Goal: Task Accomplishment & Management: Manage account settings

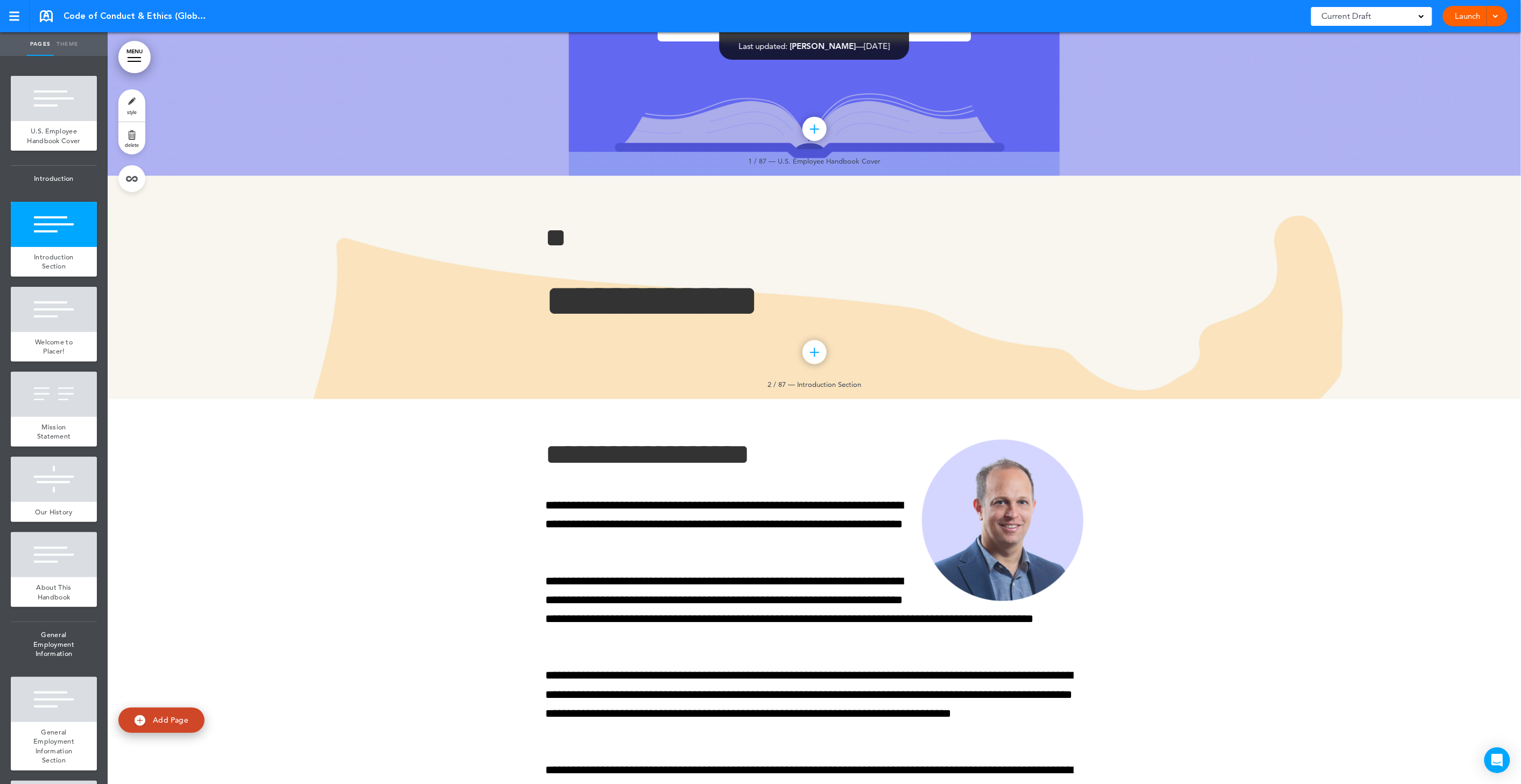
scroll to position [185, 0]
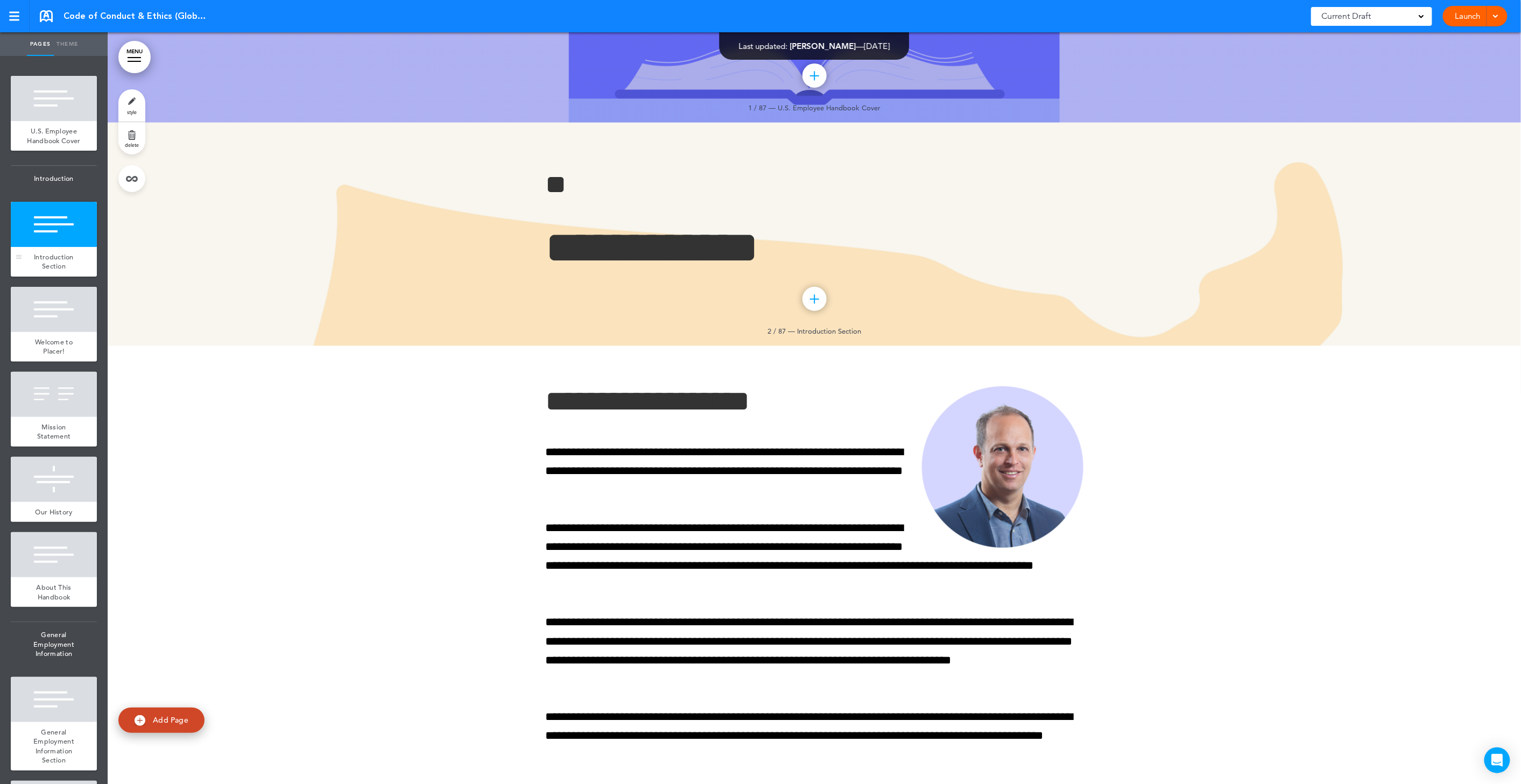
click at [45, 269] on div "Introduction Section" at bounding box center [53, 261] width 86 height 29
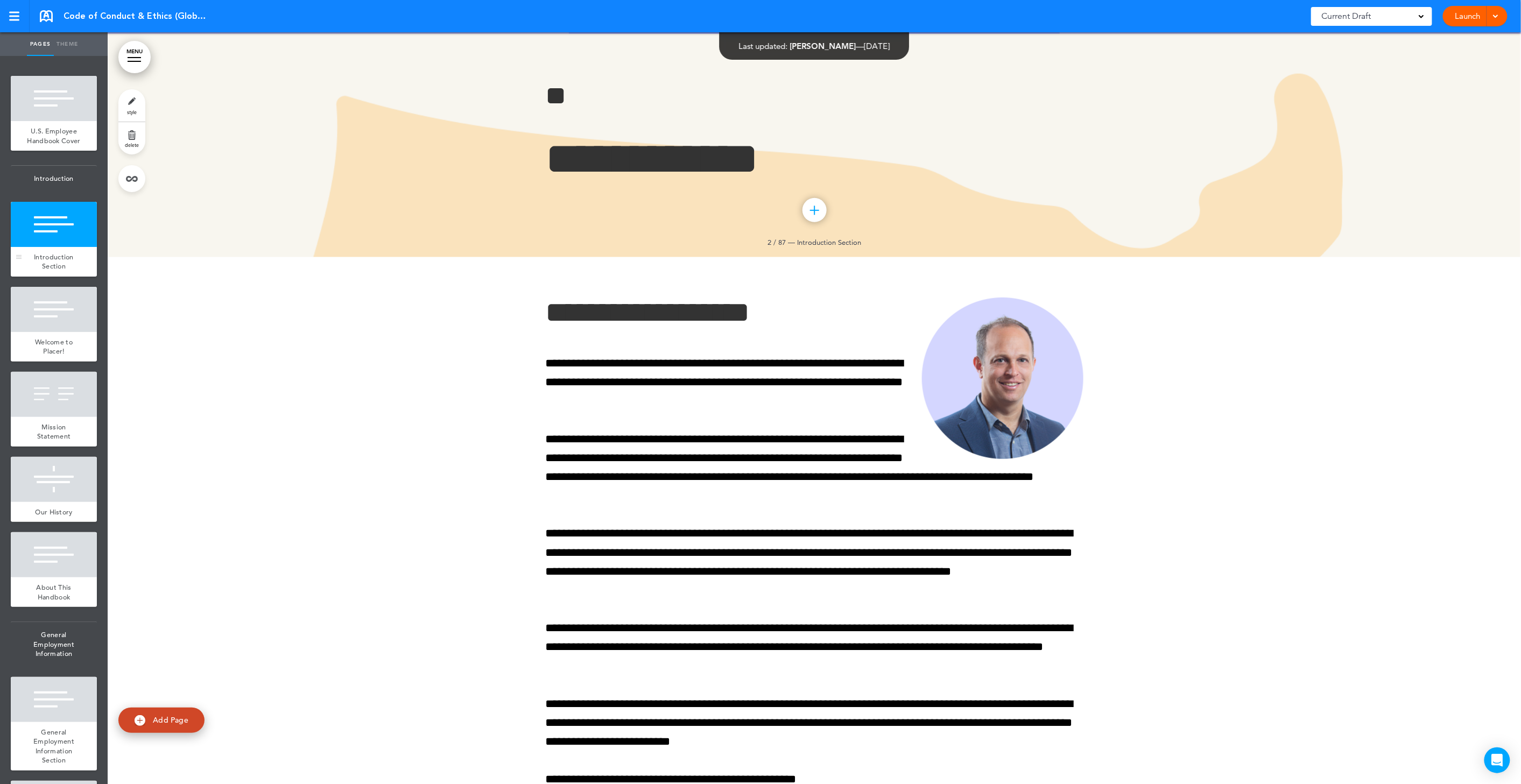
scroll to position [276, 0]
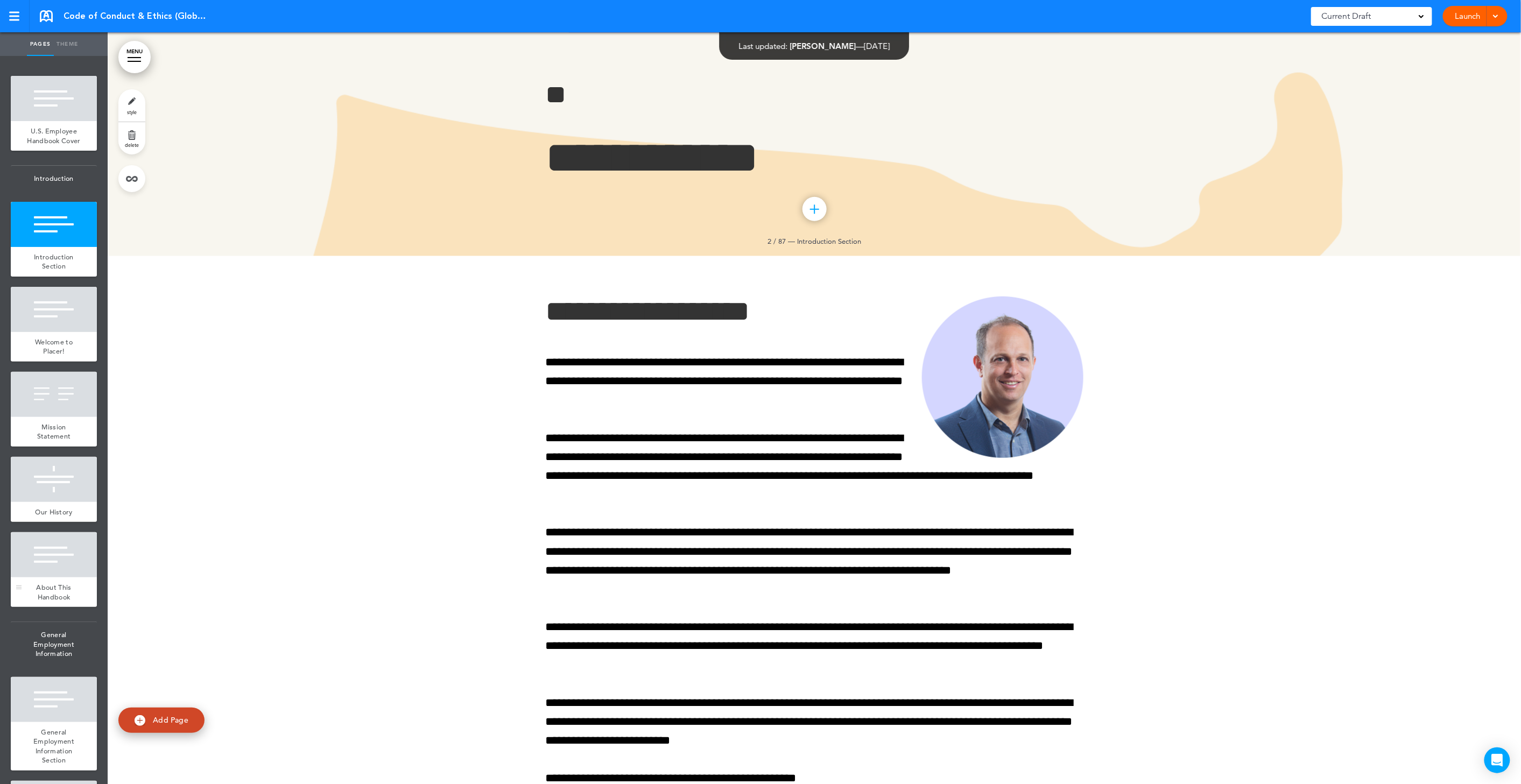
click at [71, 569] on div at bounding box center [53, 554] width 86 height 45
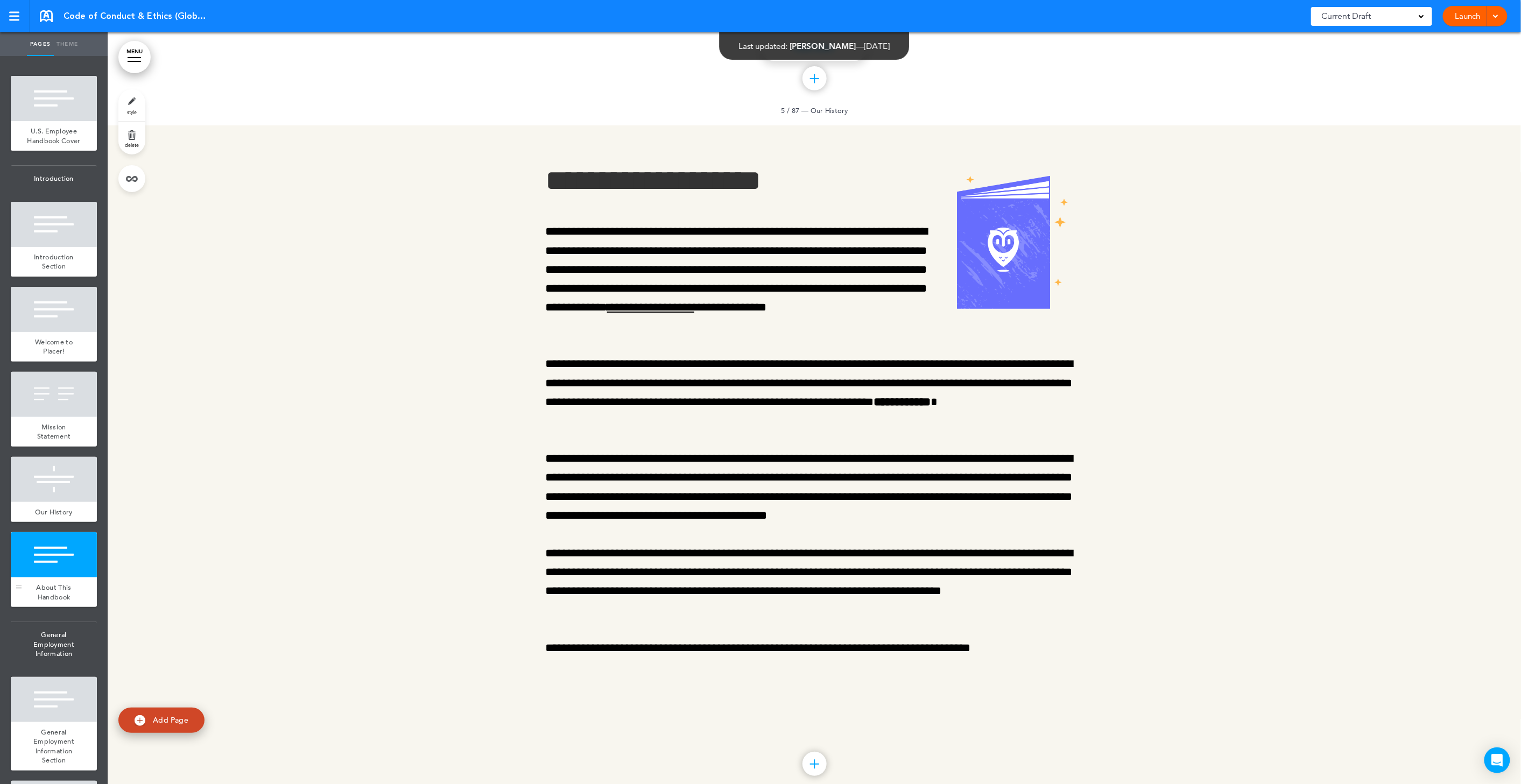
scroll to position [2136, 0]
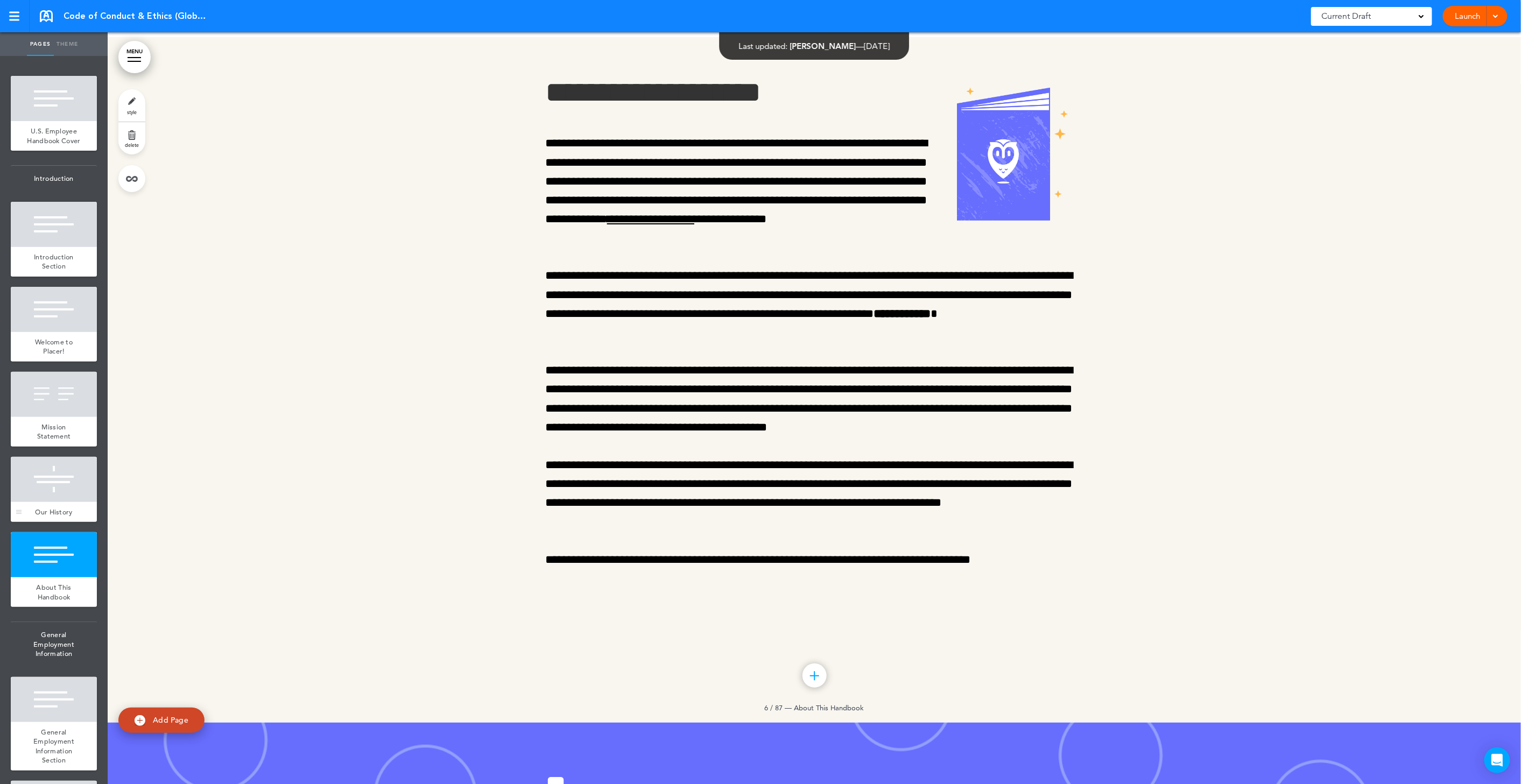
click at [70, 522] on div "Our History" at bounding box center [53, 512] width 86 height 20
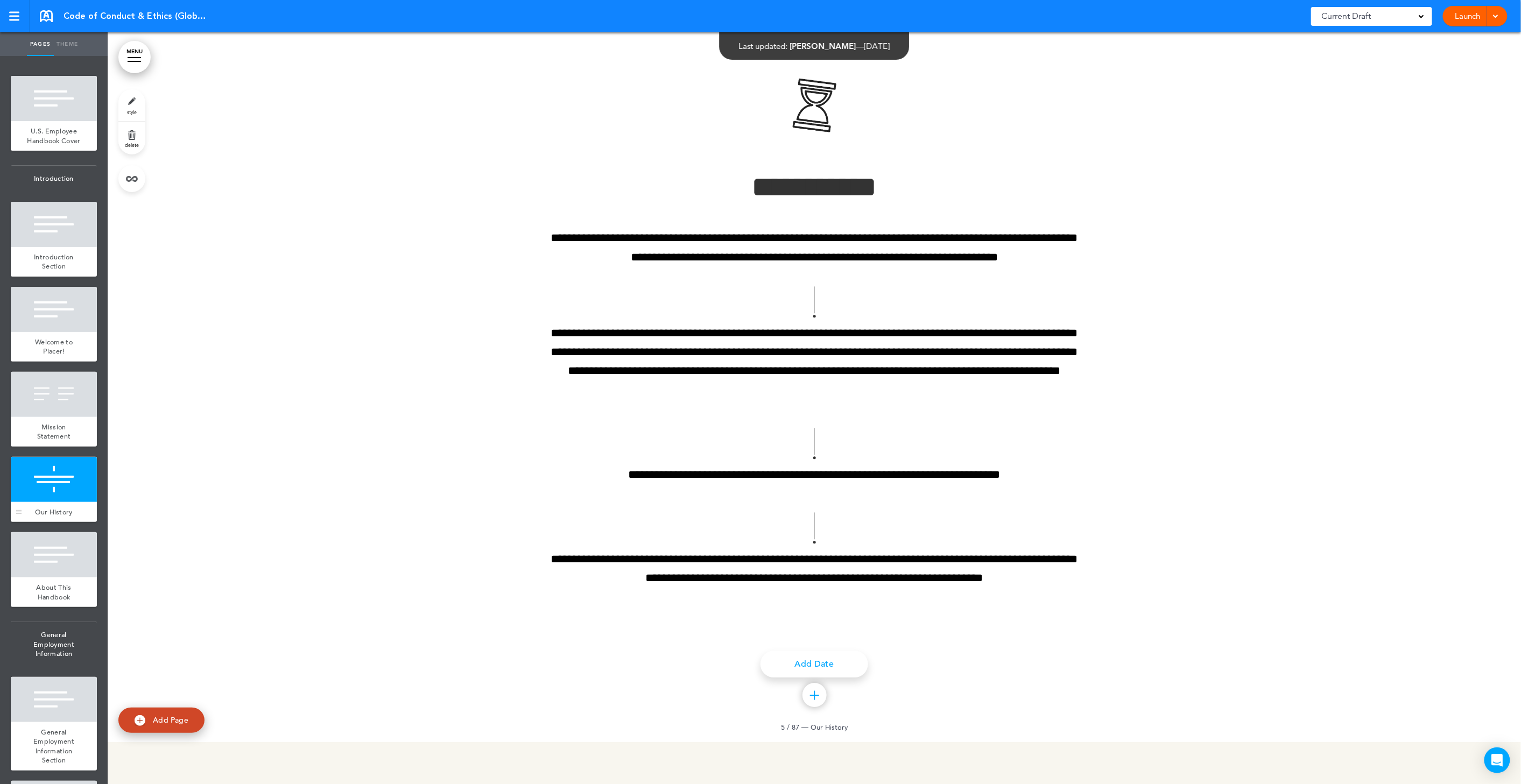
scroll to position [1428, 0]
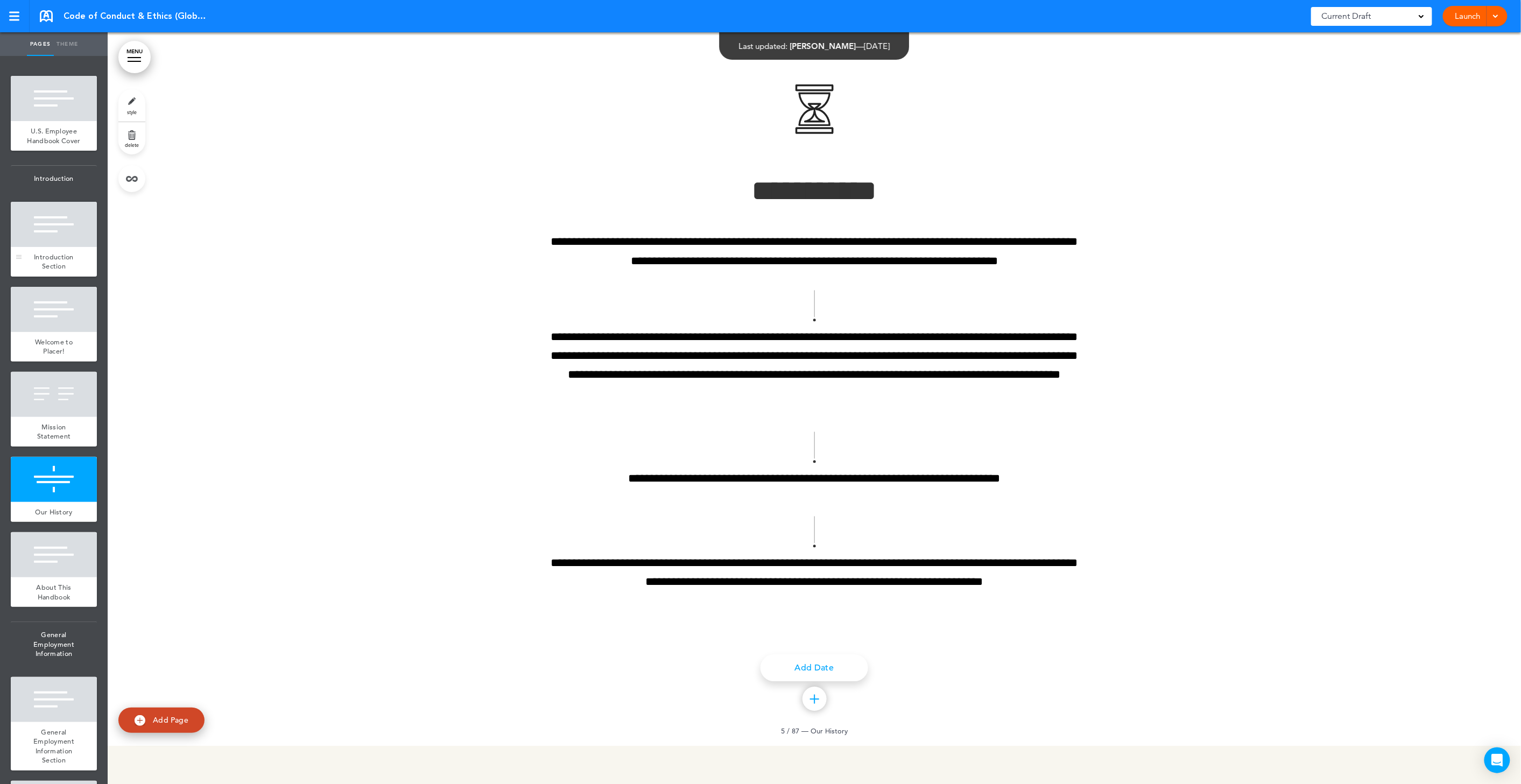
click at [46, 247] on div at bounding box center [53, 225] width 86 height 45
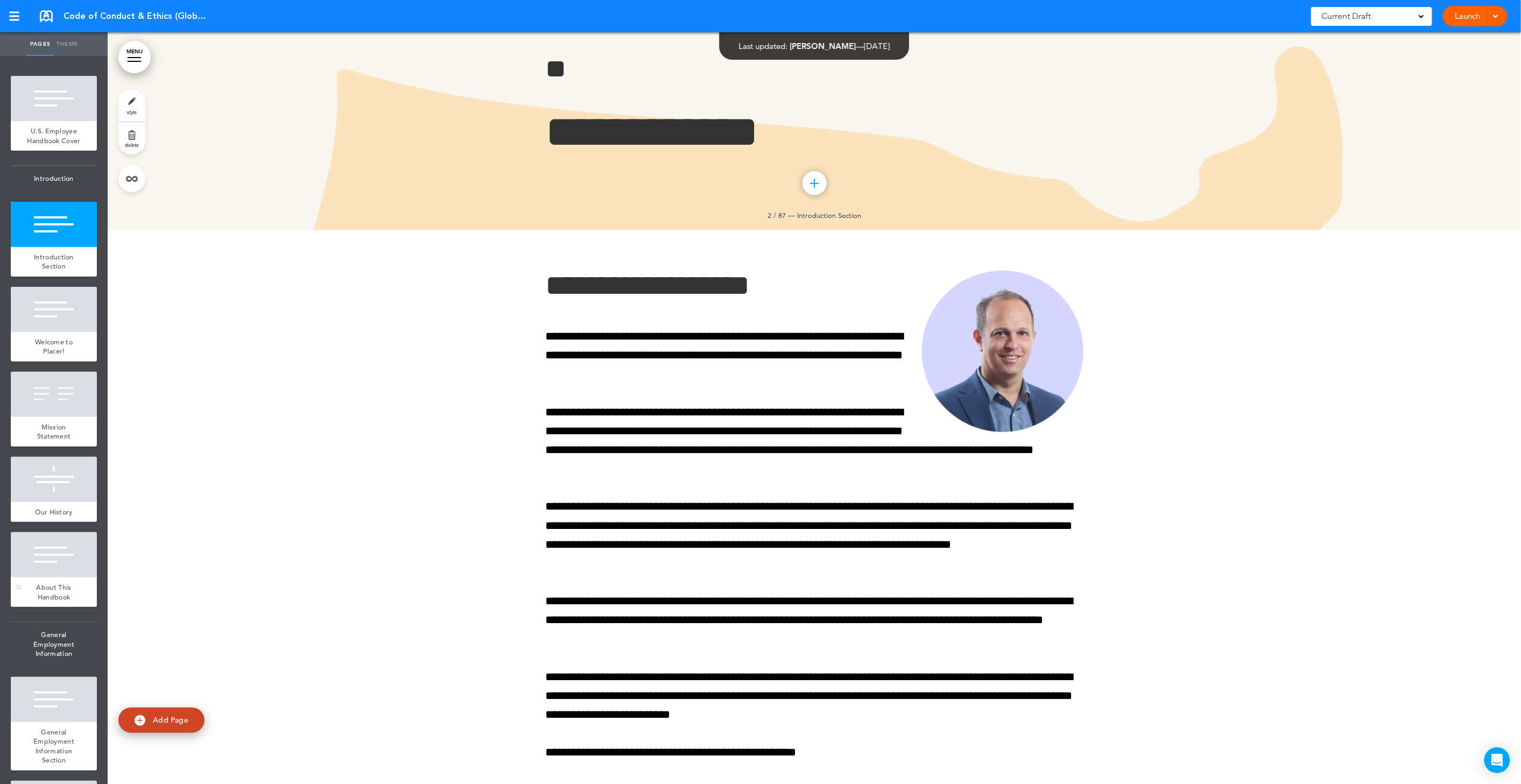
scroll to position [276, 0]
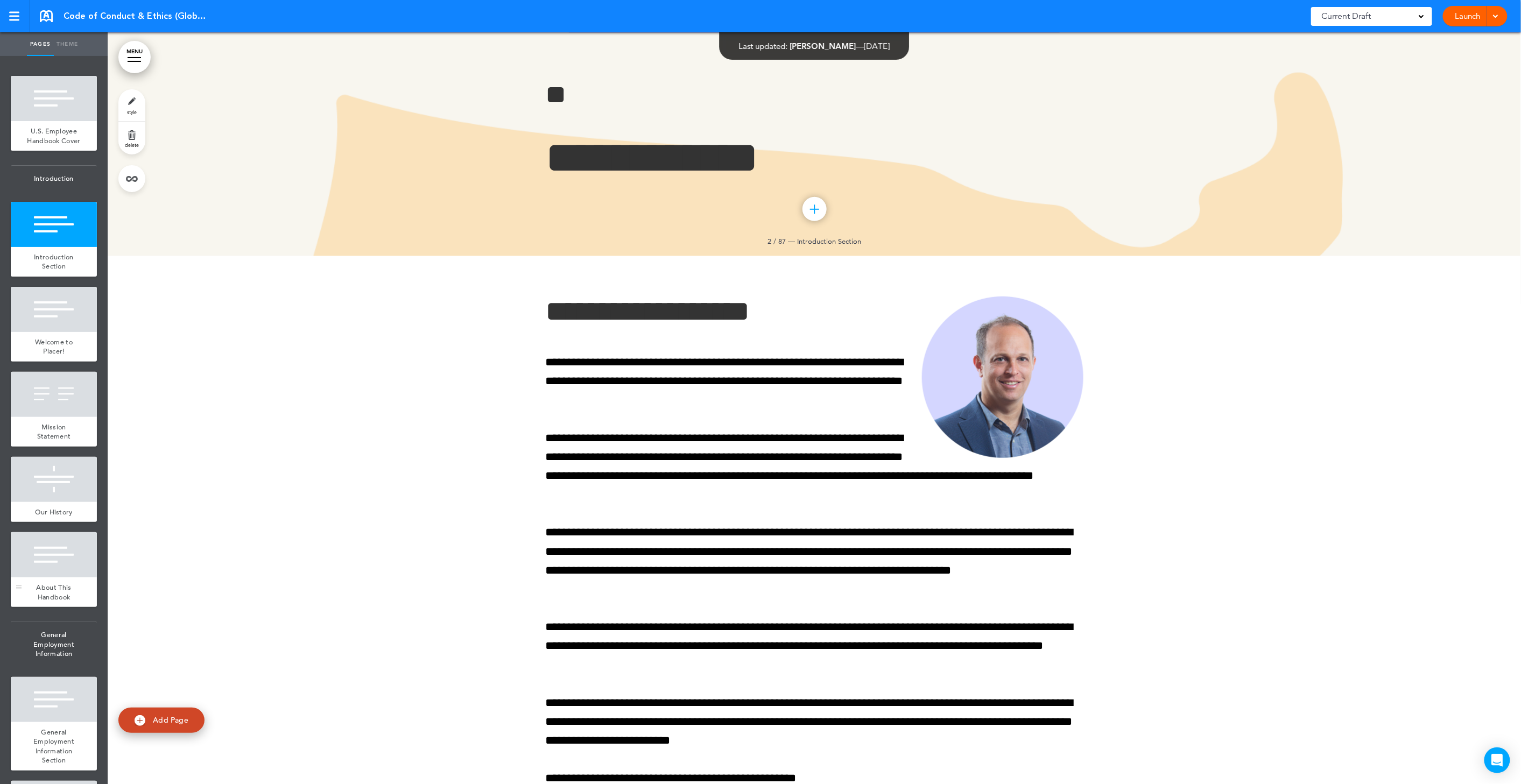
click at [56, 595] on div "About This Handbook" at bounding box center [53, 592] width 86 height 29
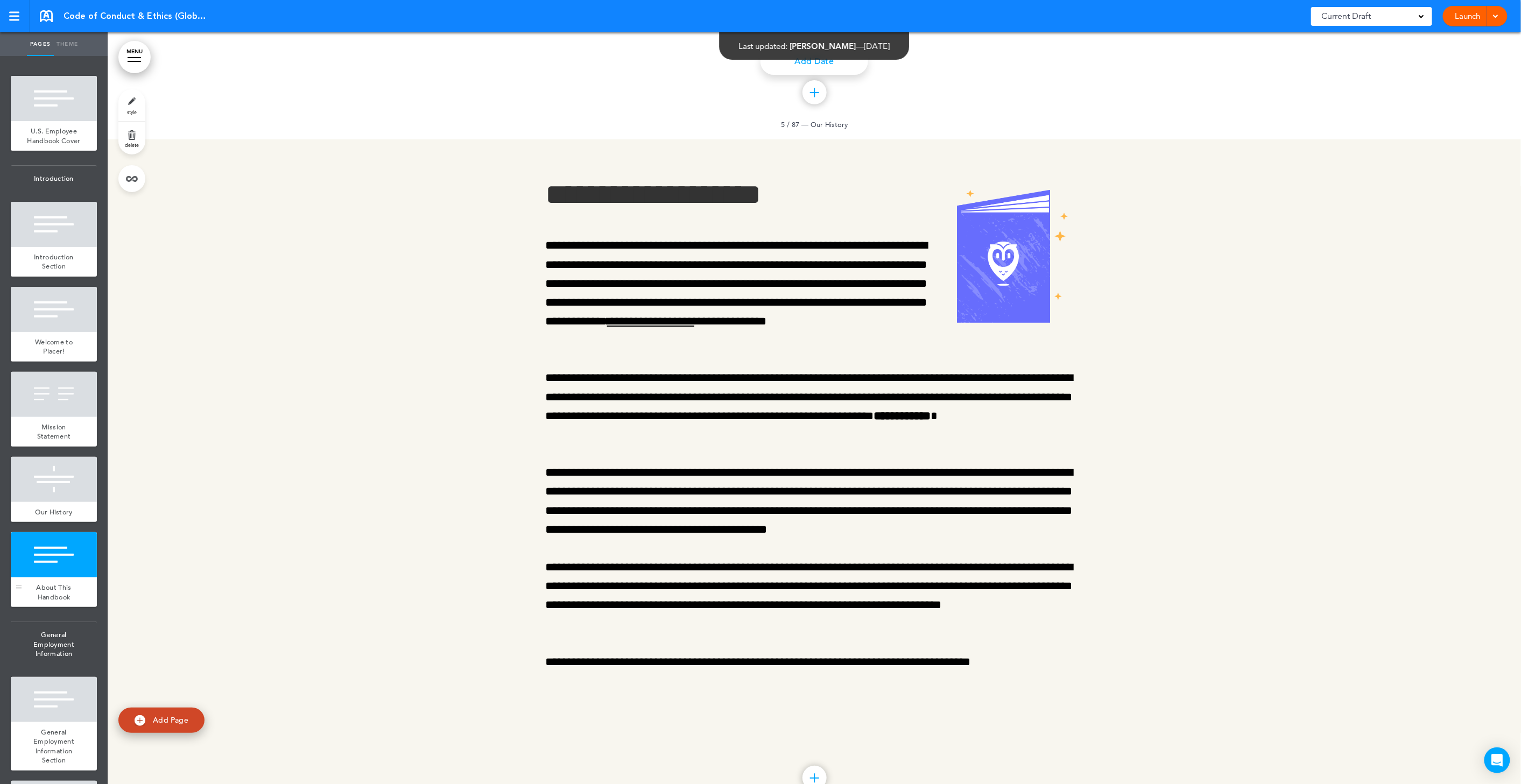
scroll to position [2136, 0]
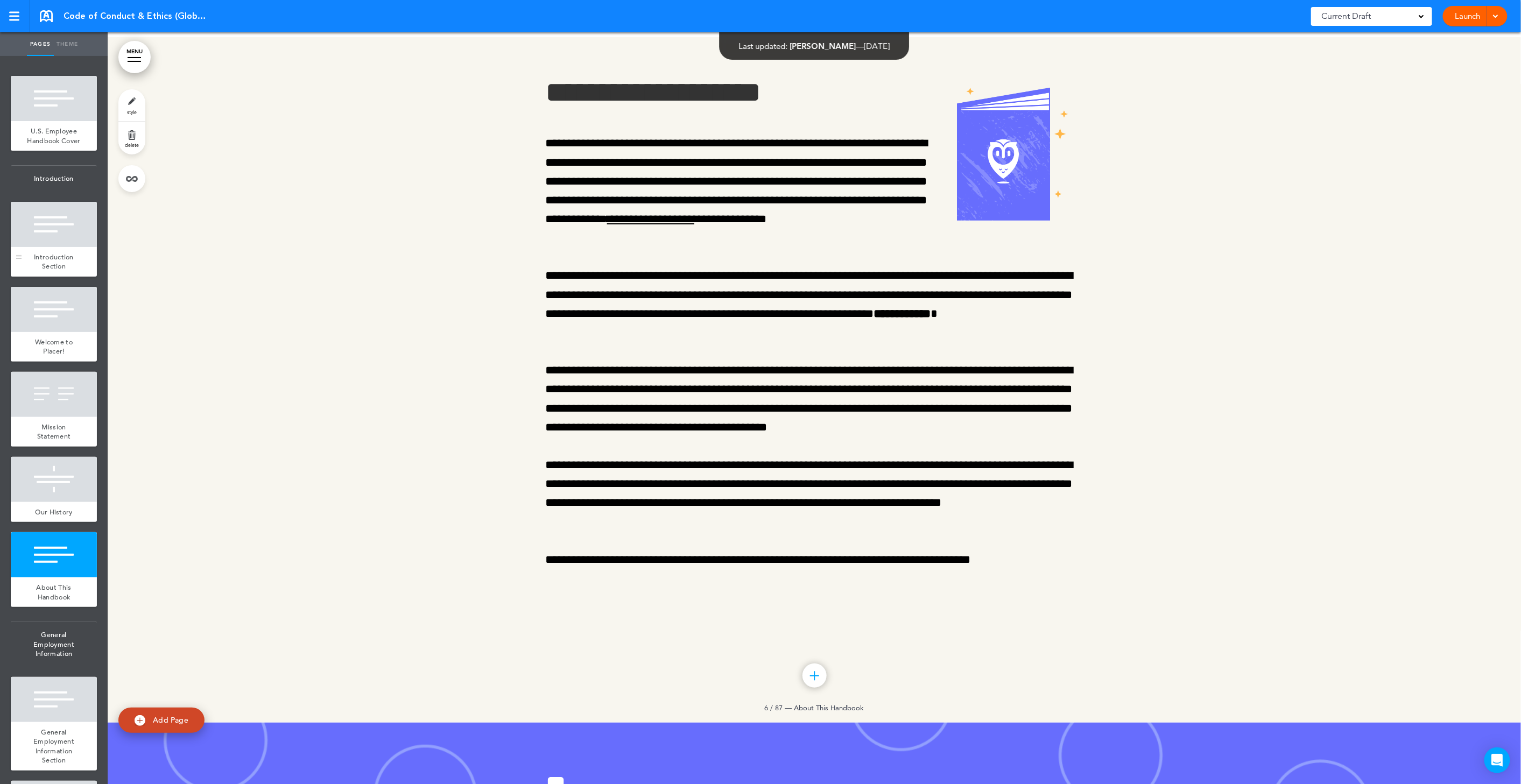
click at [66, 247] on div at bounding box center [53, 225] width 86 height 45
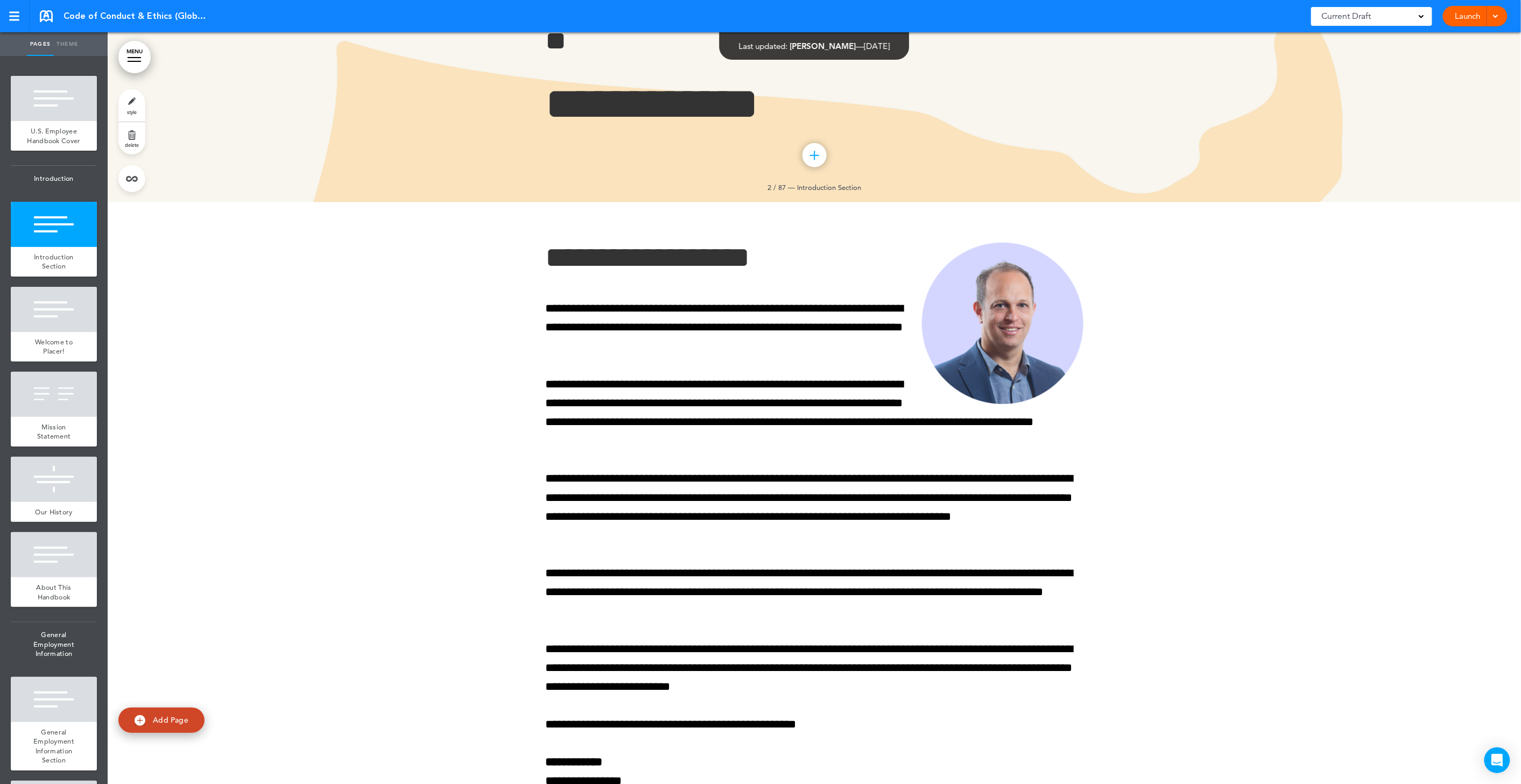
scroll to position [276, 0]
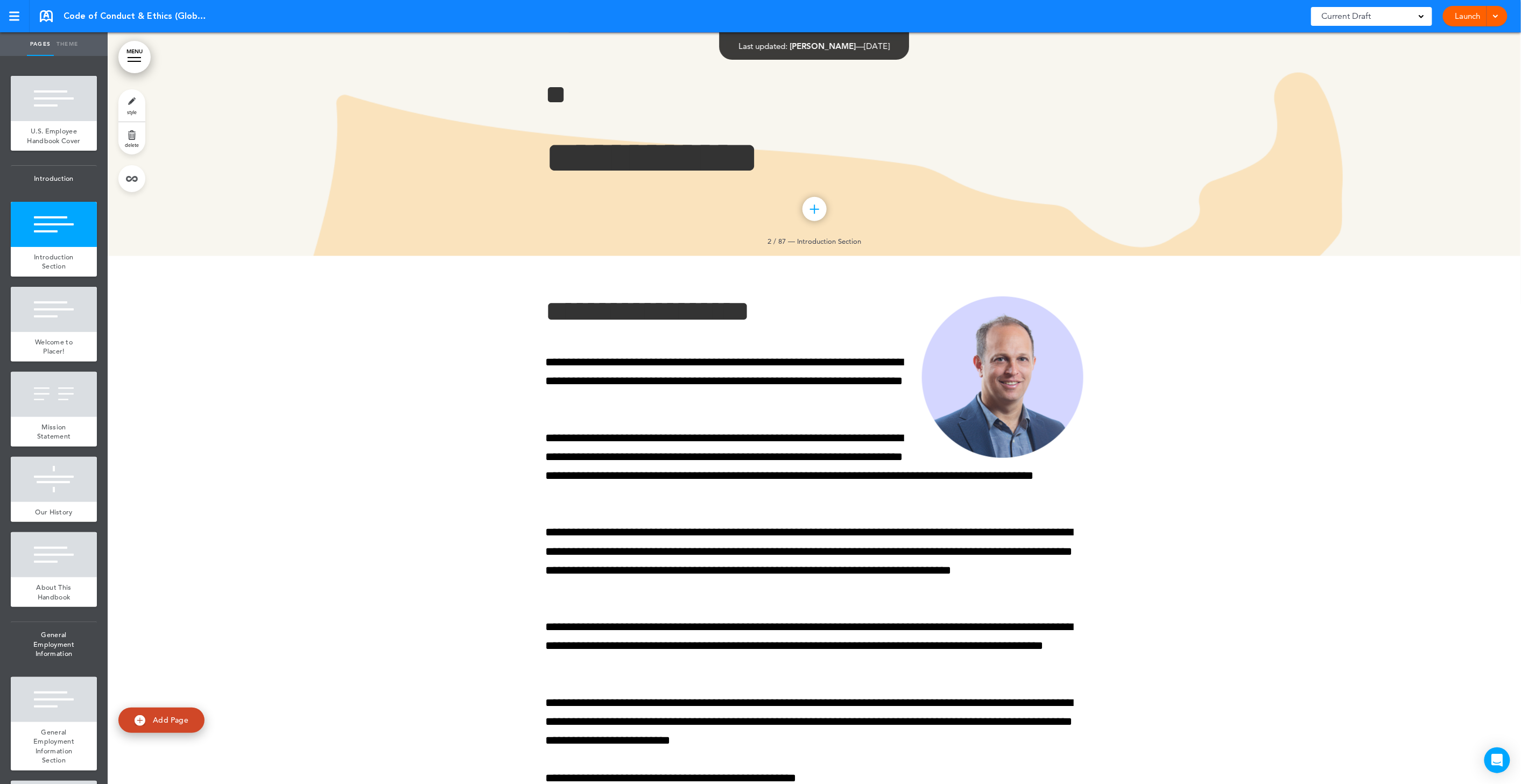
click at [128, 141] on link "delete" at bounding box center [132, 138] width 27 height 33
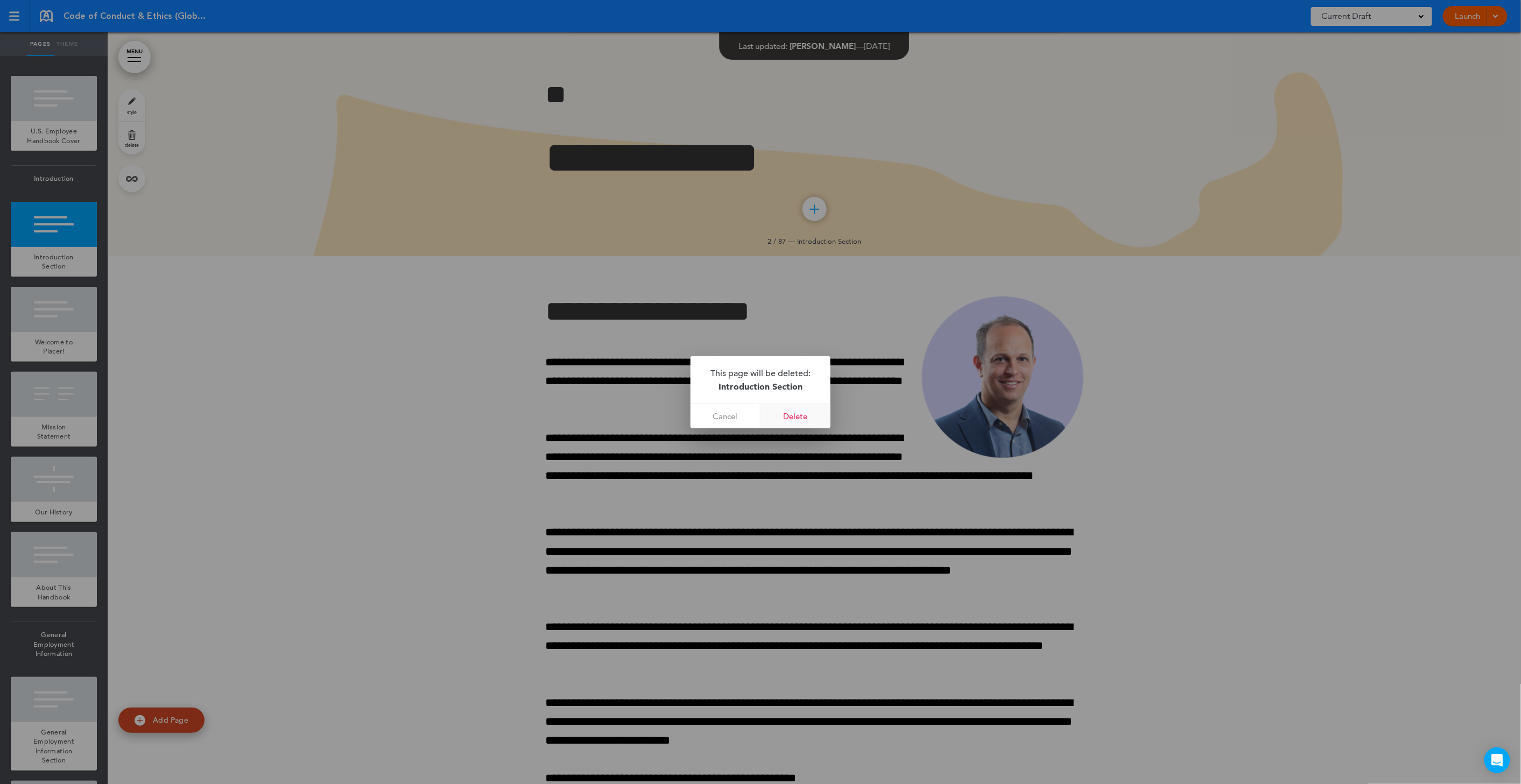
click at [796, 416] on link "Delete" at bounding box center [796, 416] width 70 height 24
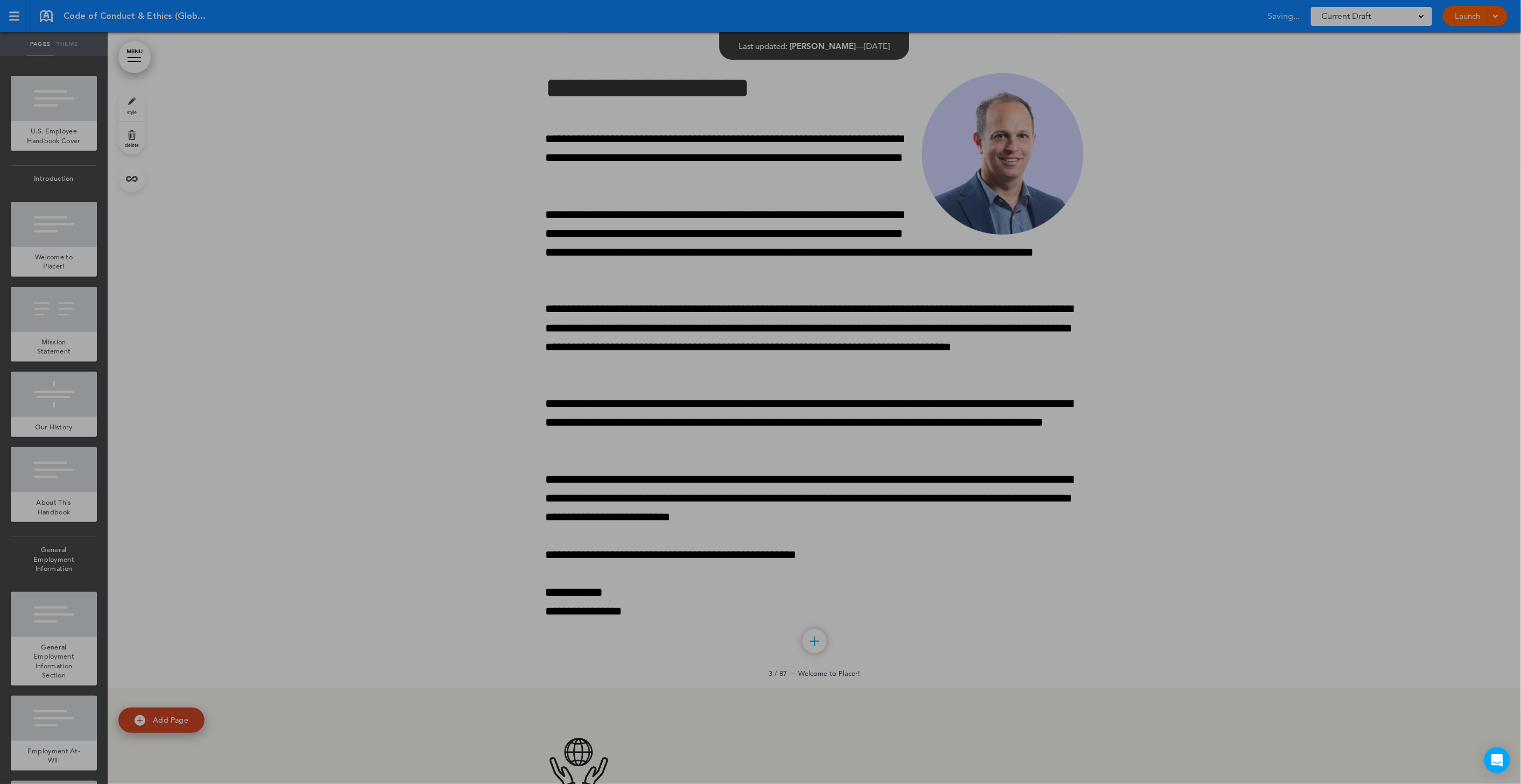
scroll to position [52, 0]
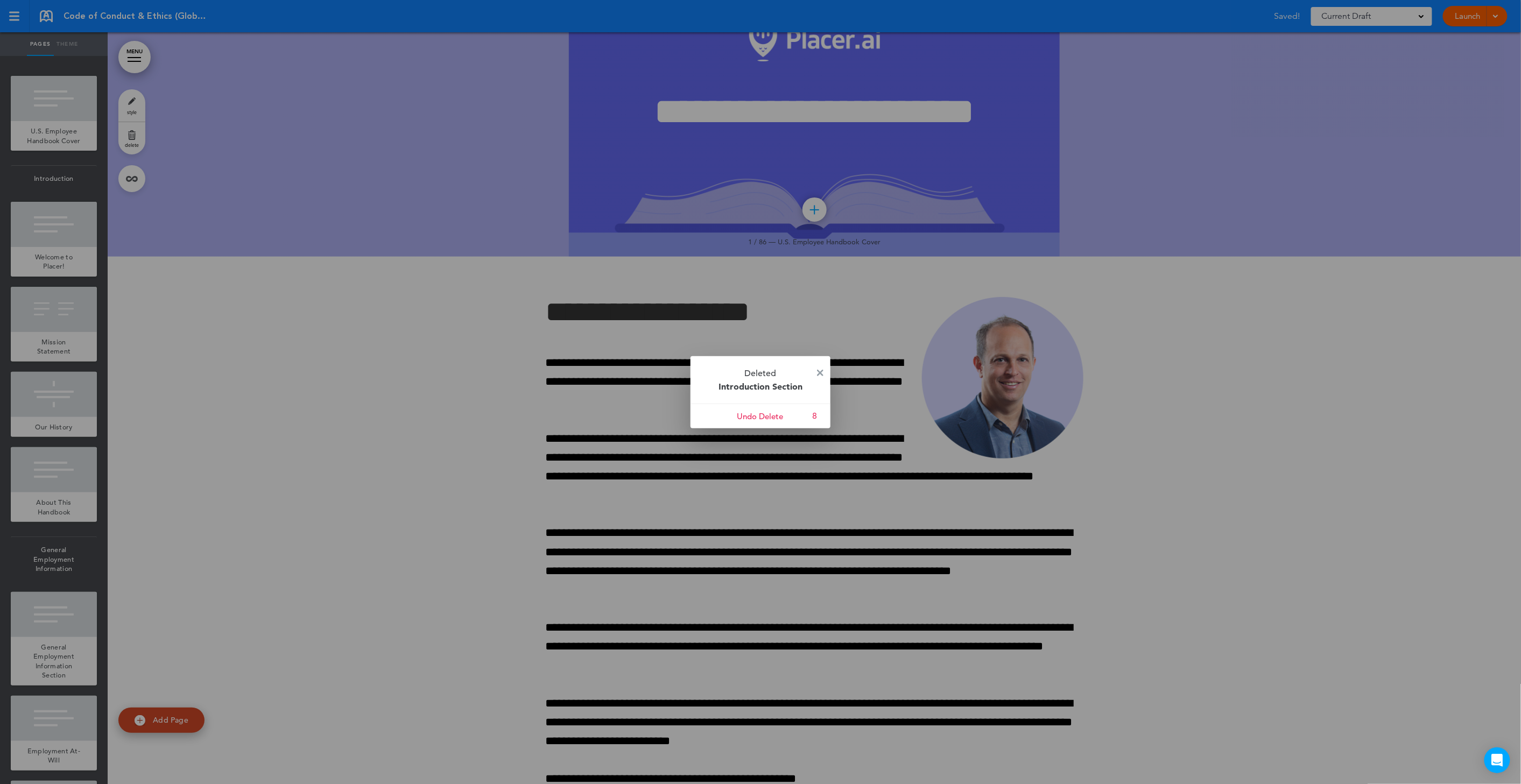
click at [31, 254] on div at bounding box center [760, 392] width 1521 height 784
click at [36, 253] on div at bounding box center [760, 392] width 1521 height 784
click at [129, 144] on div at bounding box center [760, 392] width 1521 height 784
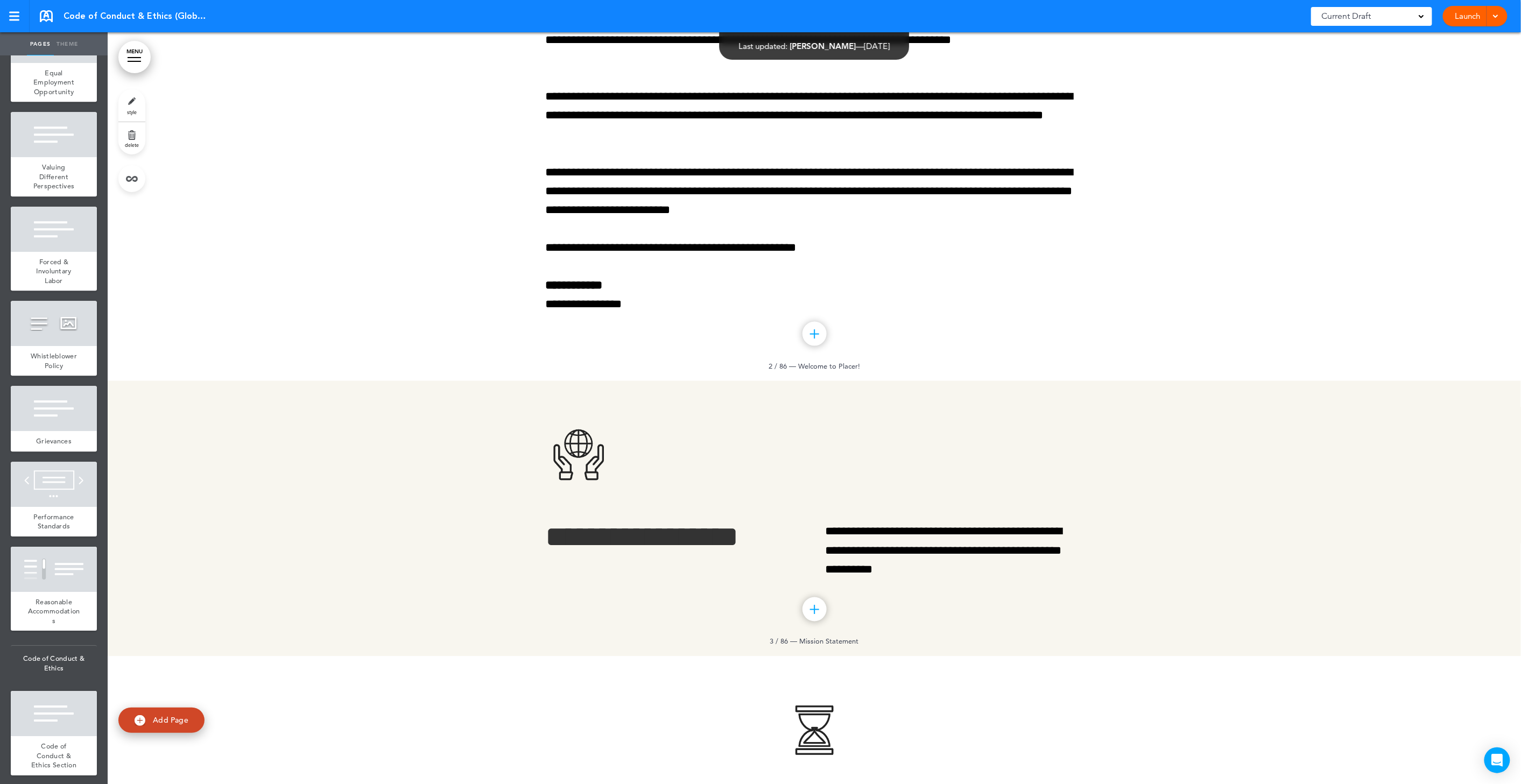
scroll to position [1960, 0]
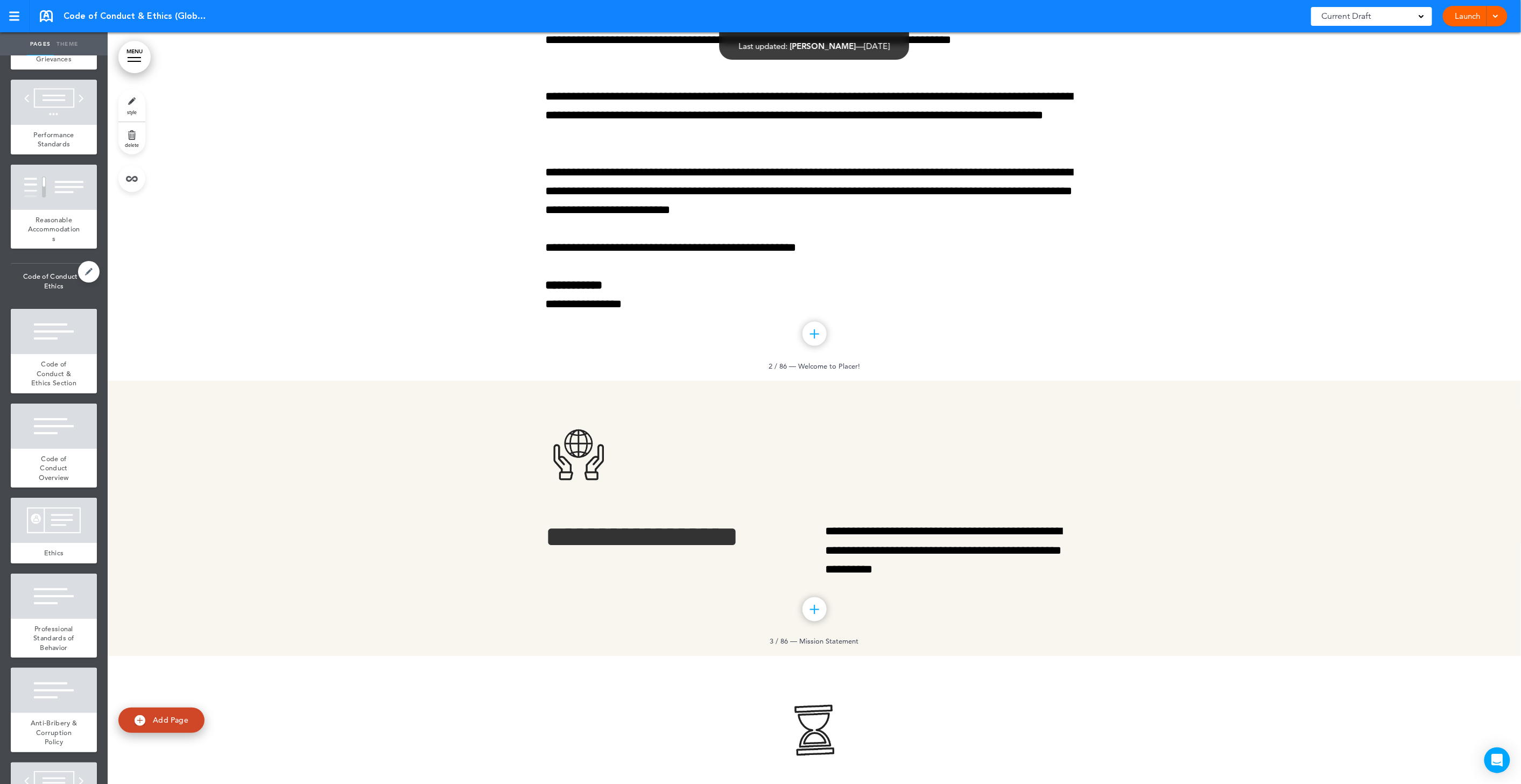
click at [68, 299] on span "Code of Conduct & Ethics" at bounding box center [53, 281] width 86 height 35
click at [38, 299] on span "Code of Conduct & Ethics" at bounding box center [53, 281] width 86 height 35
click at [48, 354] on div at bounding box center [53, 331] width 86 height 45
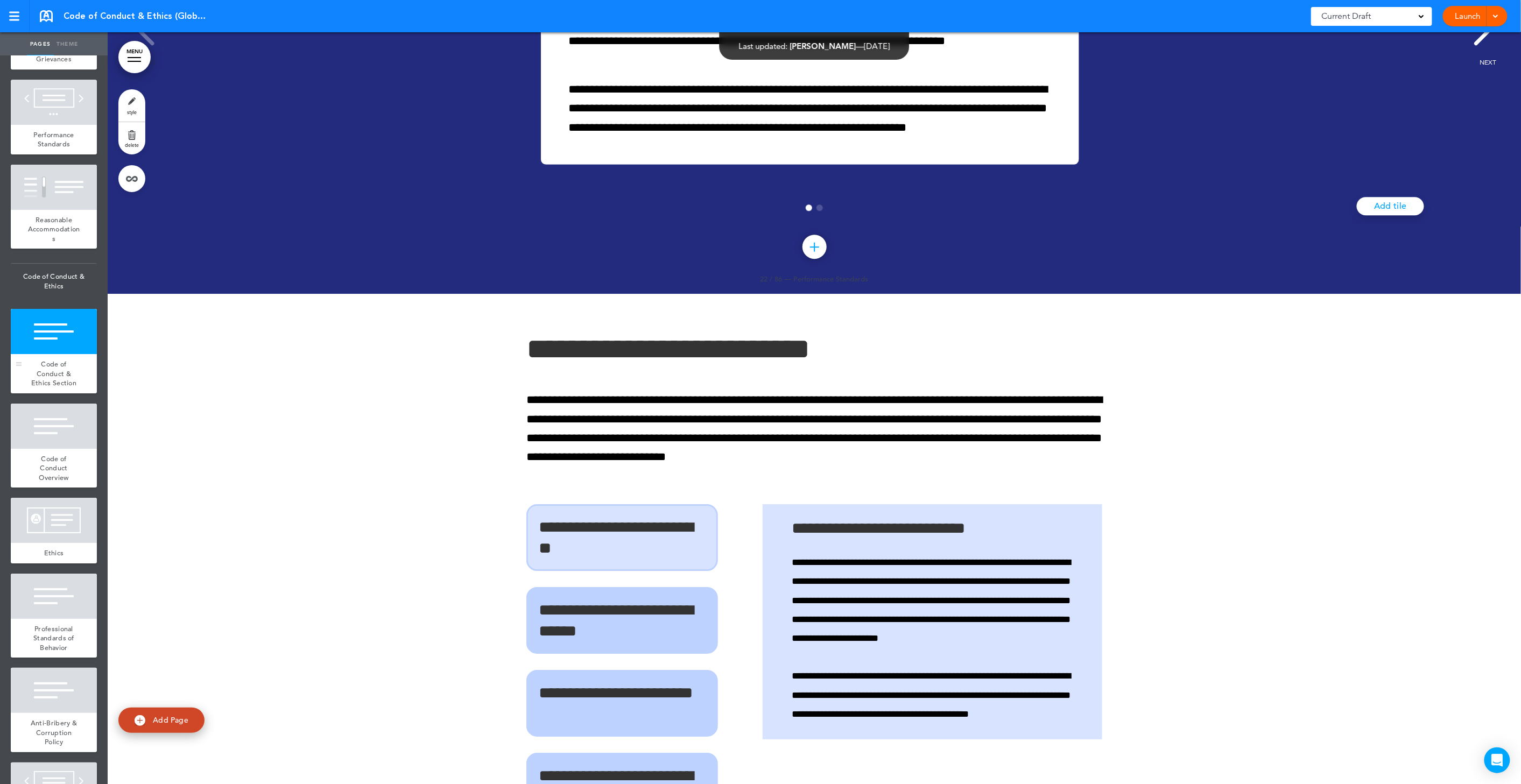
scroll to position [14172, 0]
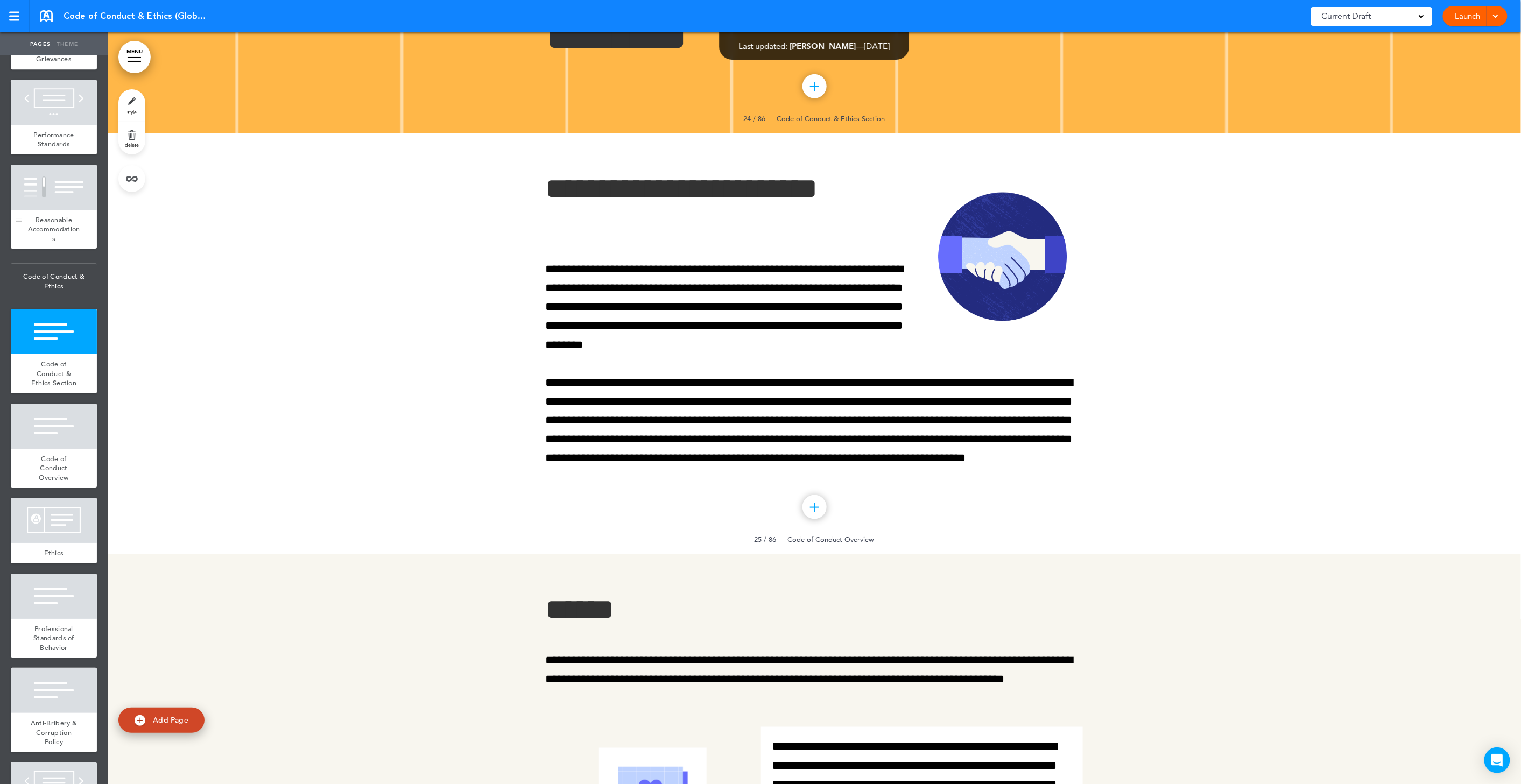
click at [61, 243] on span "Reasonable Accommodations" at bounding box center [54, 230] width 53 height 28
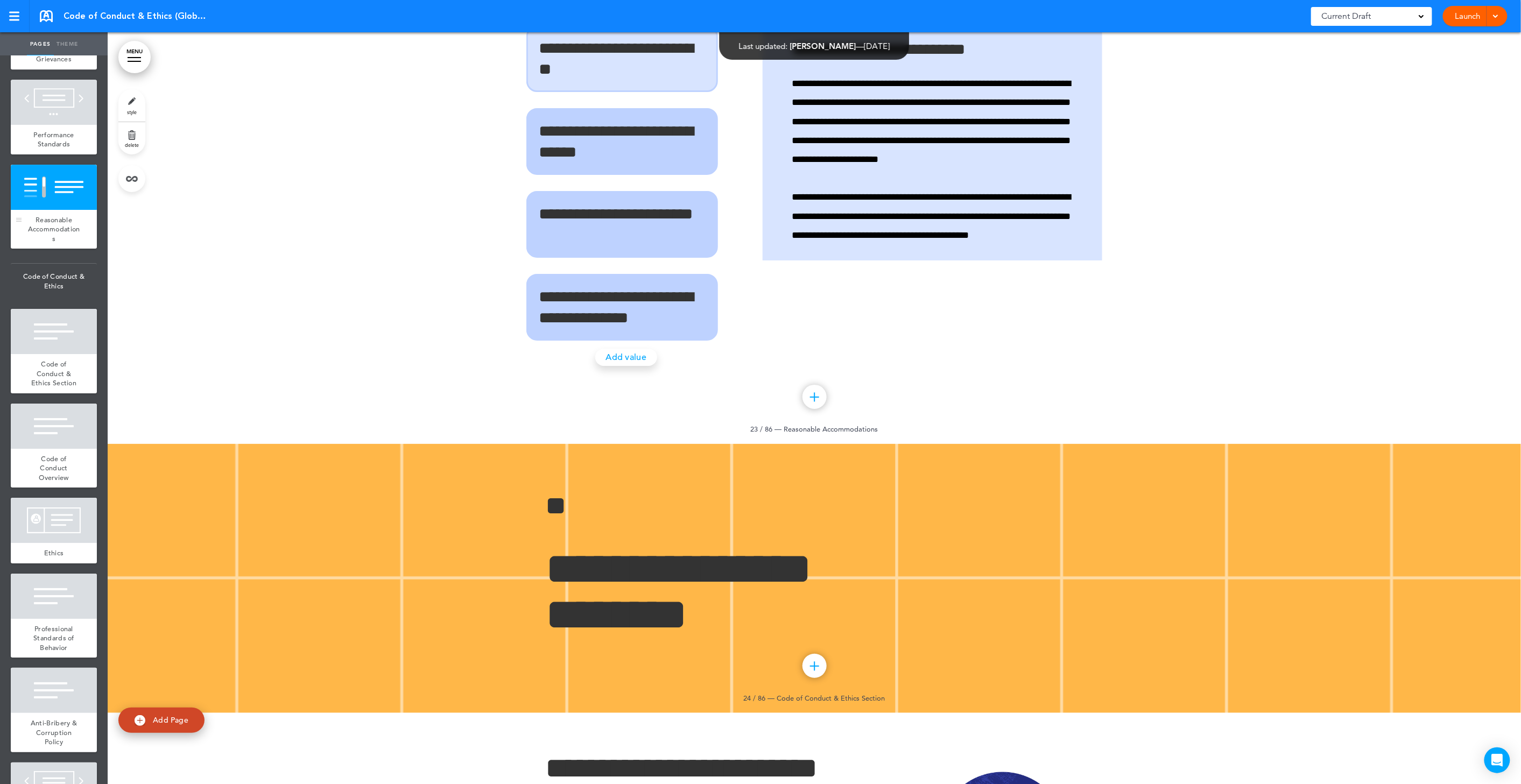
scroll to position [13546, 0]
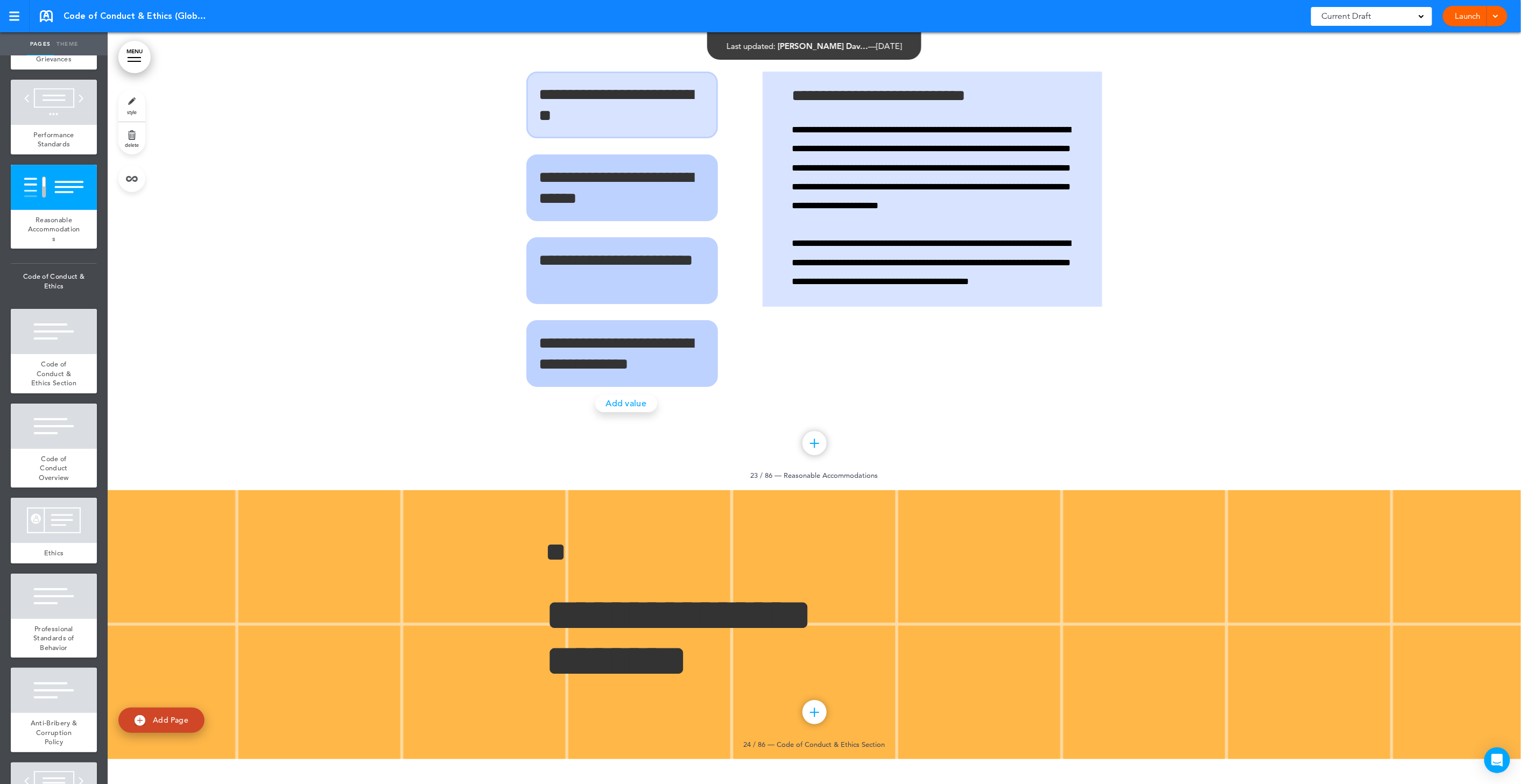
click at [128, 139] on link "delete" at bounding box center [132, 138] width 27 height 33
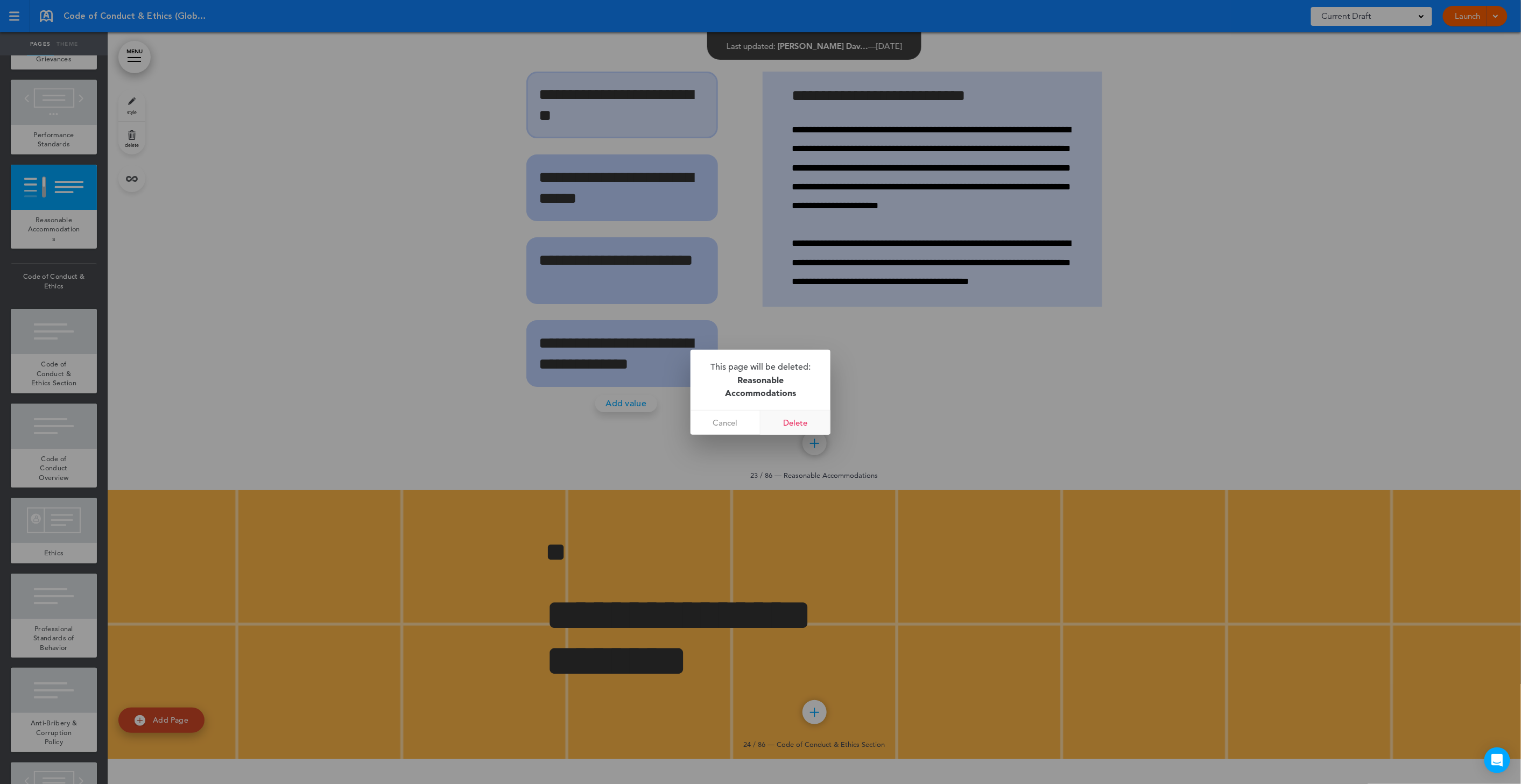
click at [789, 429] on link "Delete" at bounding box center [796, 422] width 70 height 24
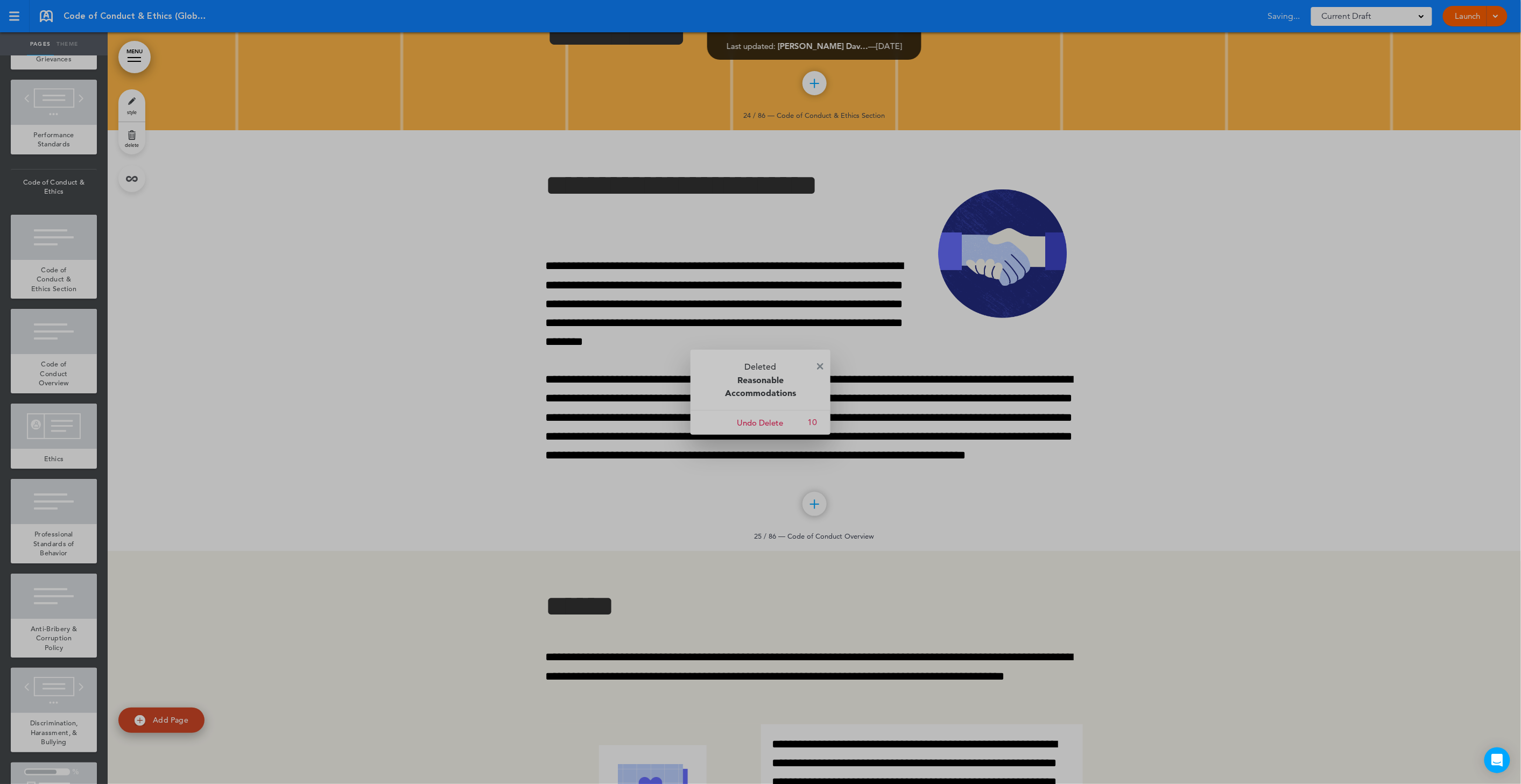
scroll to position [1865, 0]
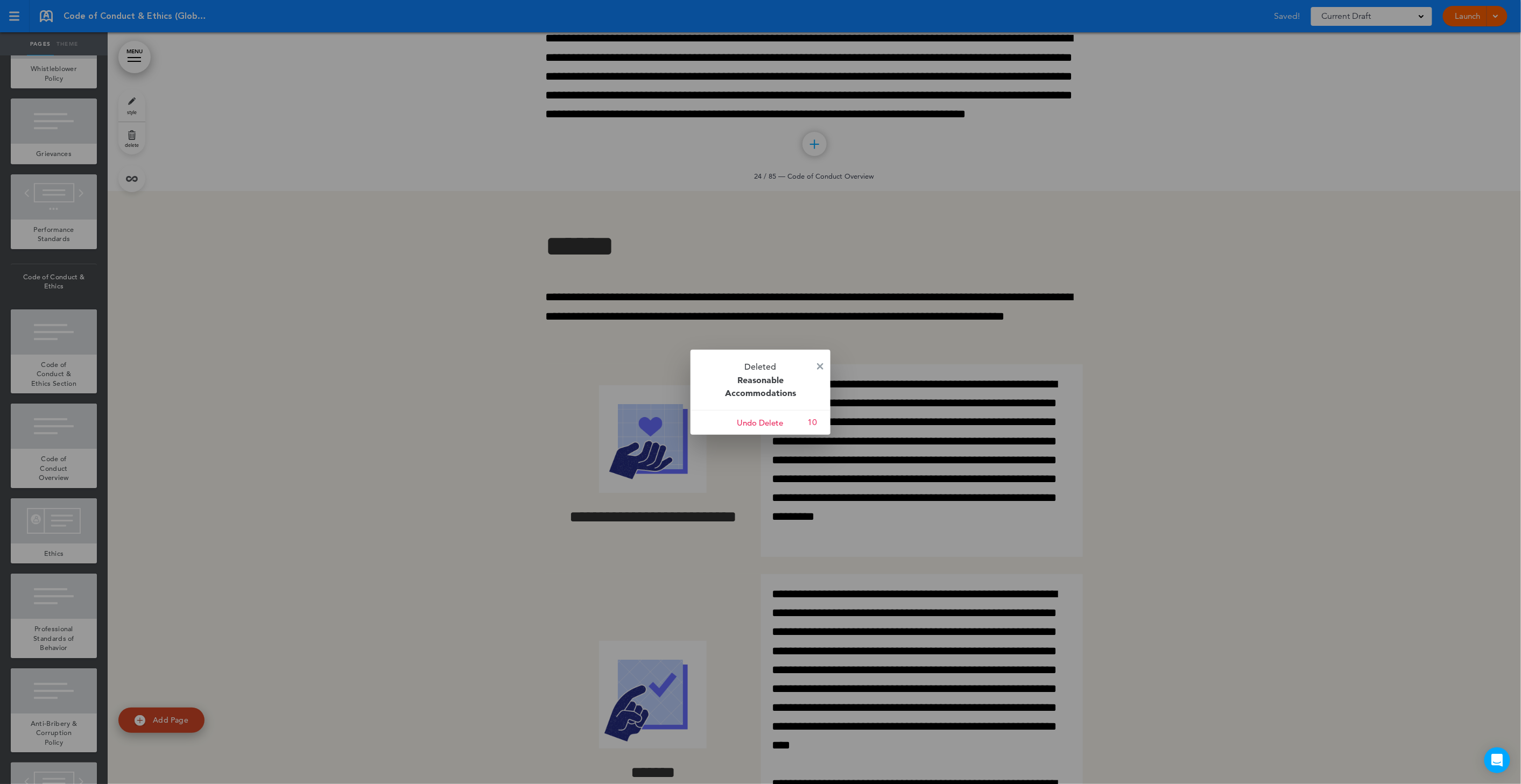
click at [51, 203] on div at bounding box center [760, 392] width 1521 height 784
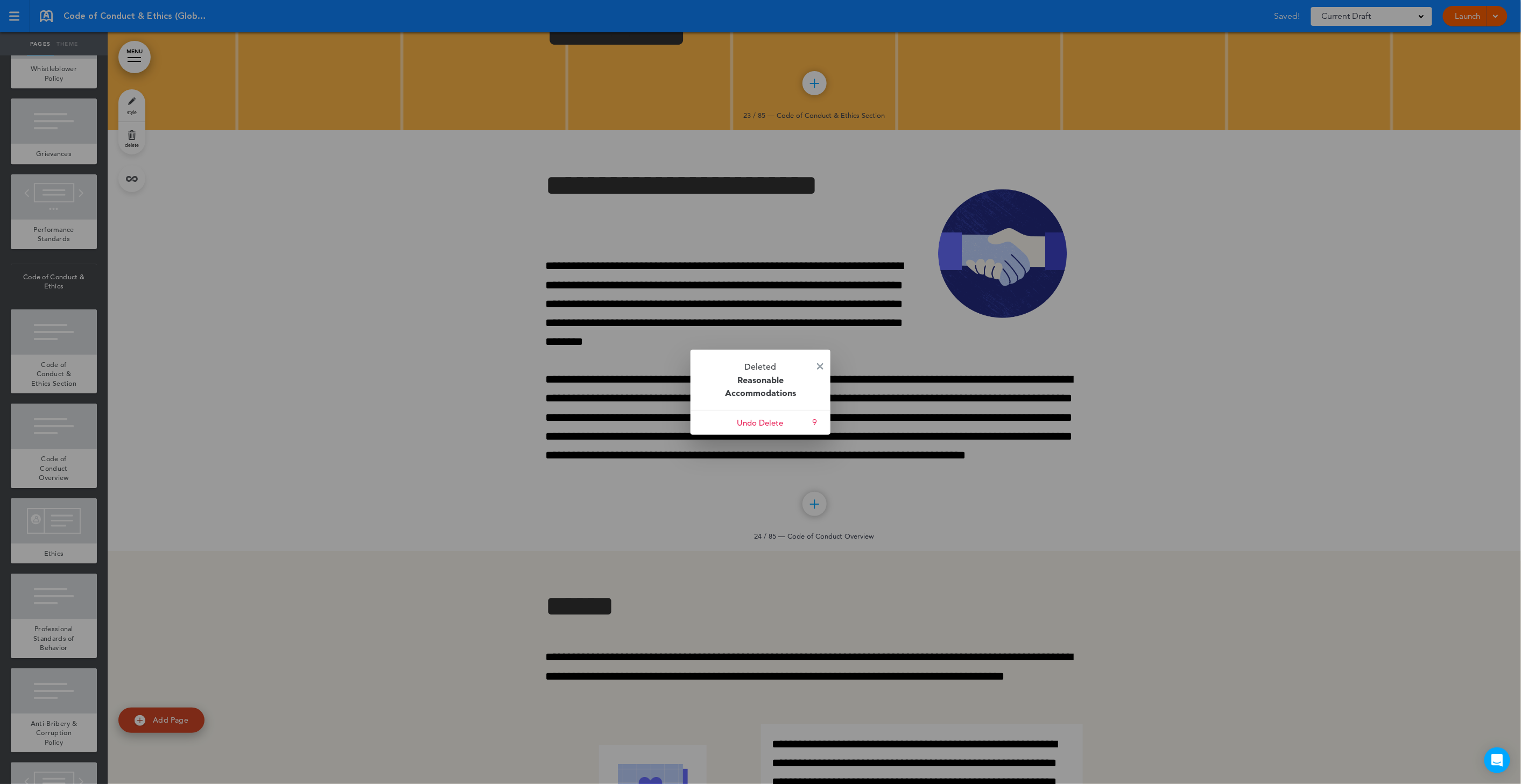
click at [78, 269] on div at bounding box center [760, 392] width 1521 height 784
click at [817, 368] on img at bounding box center [820, 367] width 7 height 7
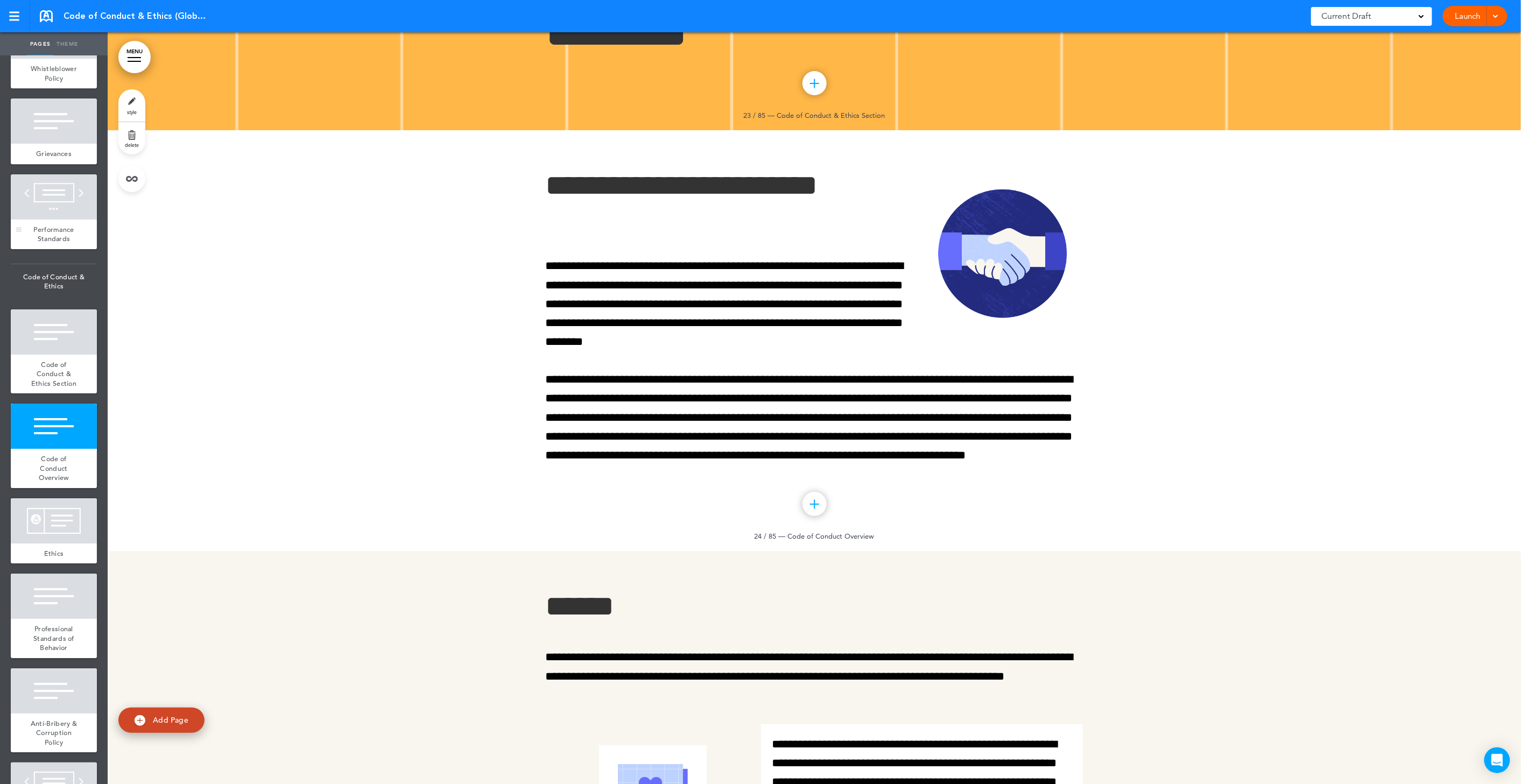
click at [55, 220] on div at bounding box center [53, 197] width 86 height 45
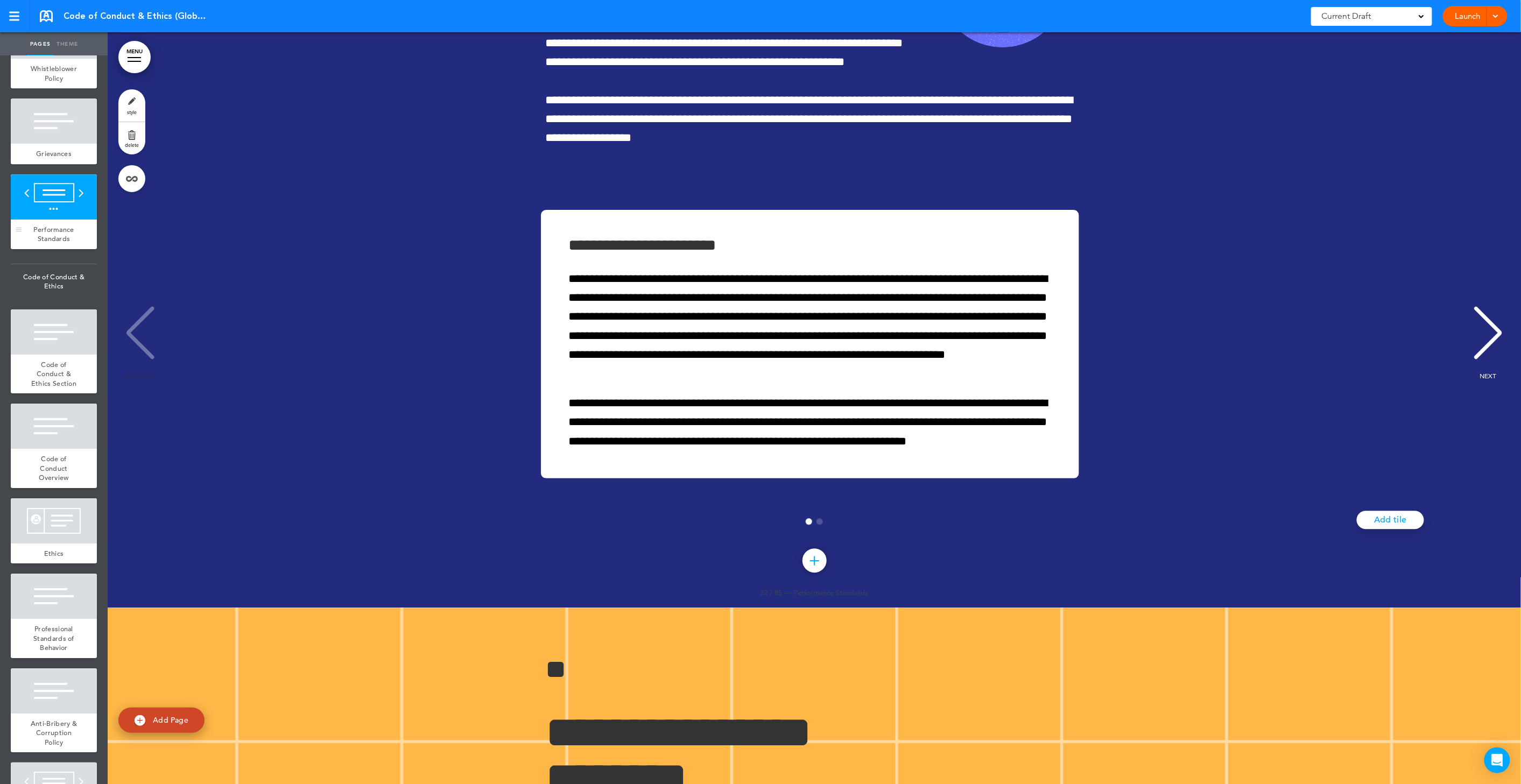
scroll to position [12781, 0]
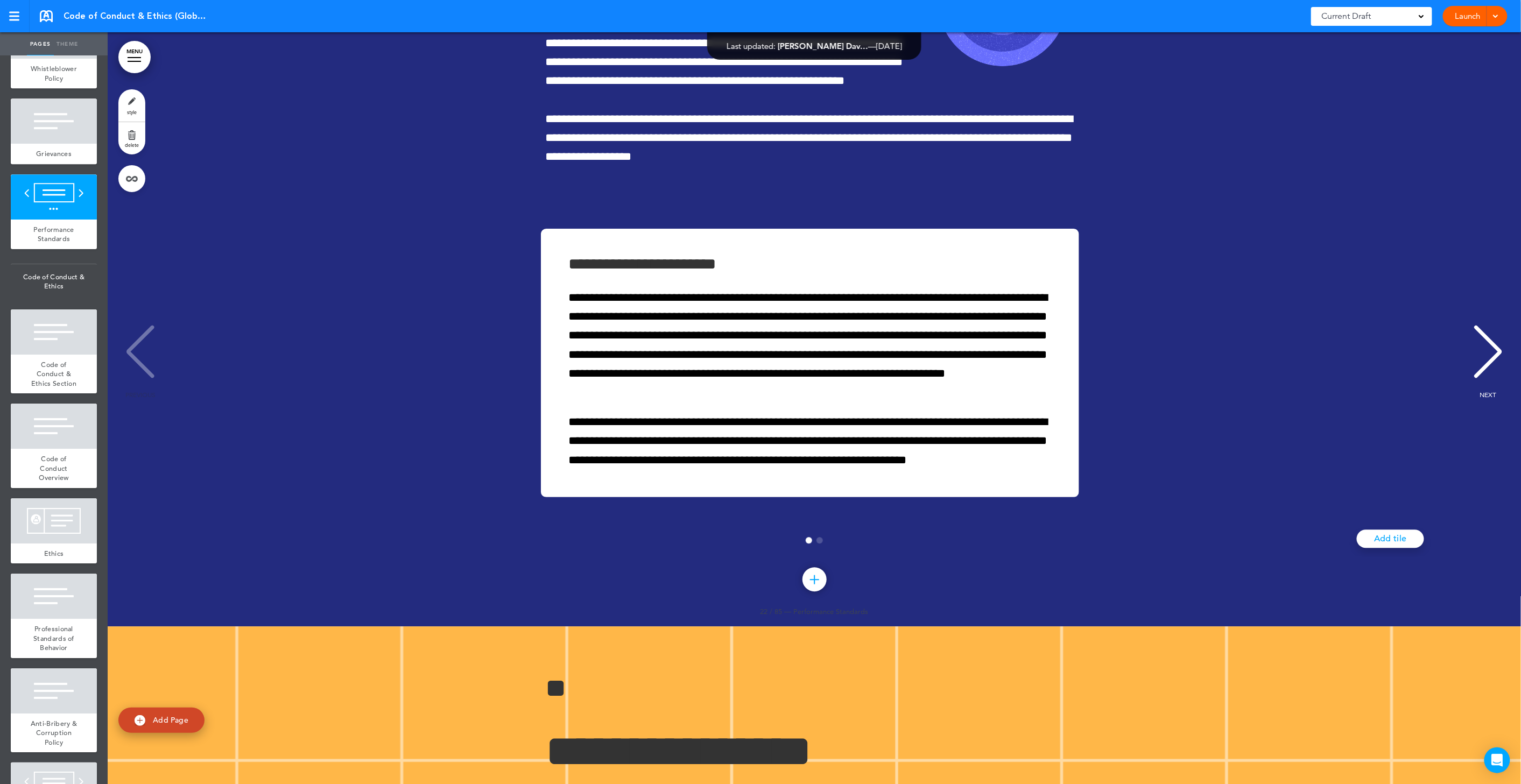
click at [142, 133] on link "delete" at bounding box center [132, 138] width 27 height 33
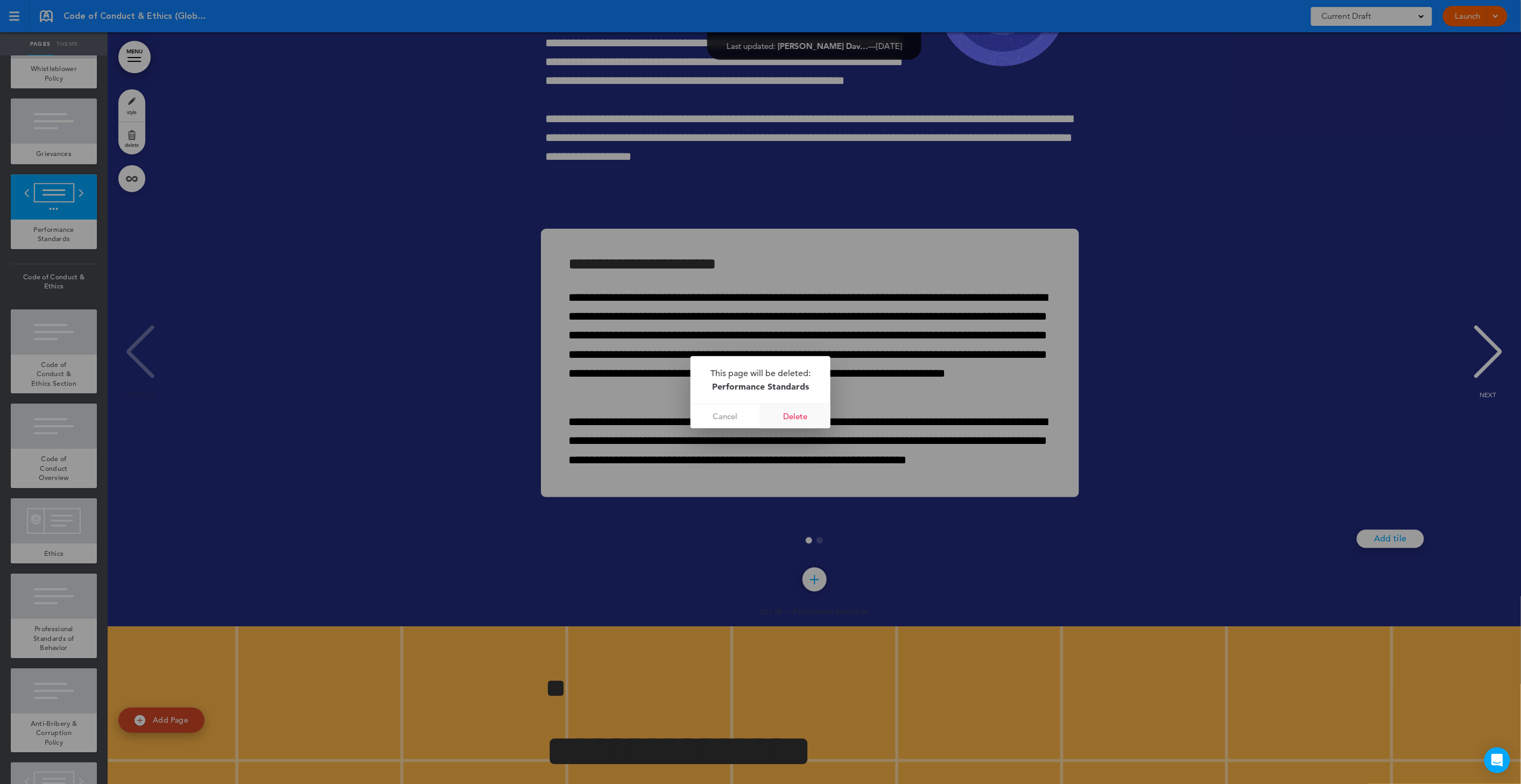
click at [787, 414] on link "Delete" at bounding box center [796, 416] width 70 height 24
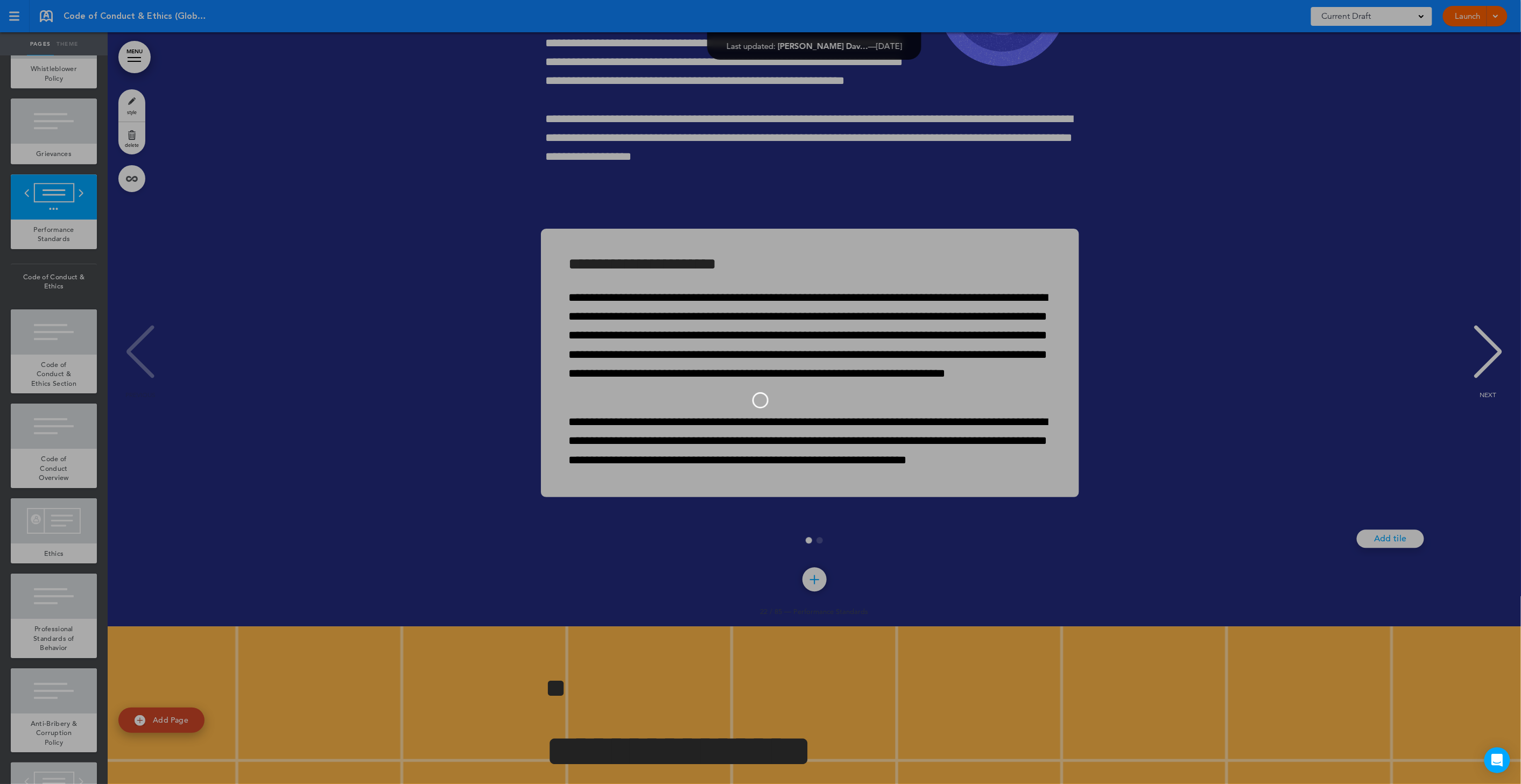
scroll to position [1781, 0]
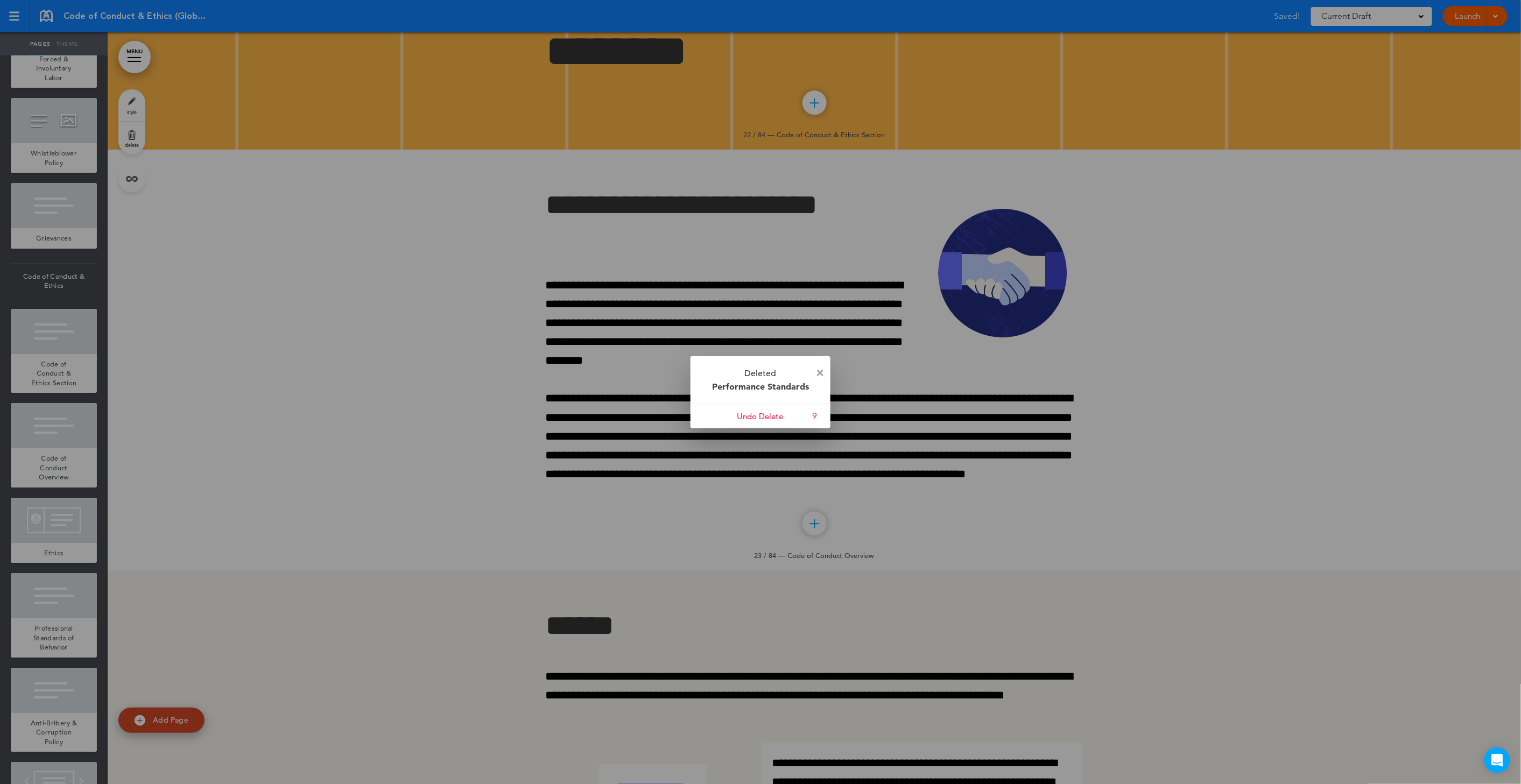
click at [815, 373] on p "Deleted Performance Standards" at bounding box center [761, 380] width 140 height 48
click at [821, 370] on img at bounding box center [820, 373] width 7 height 7
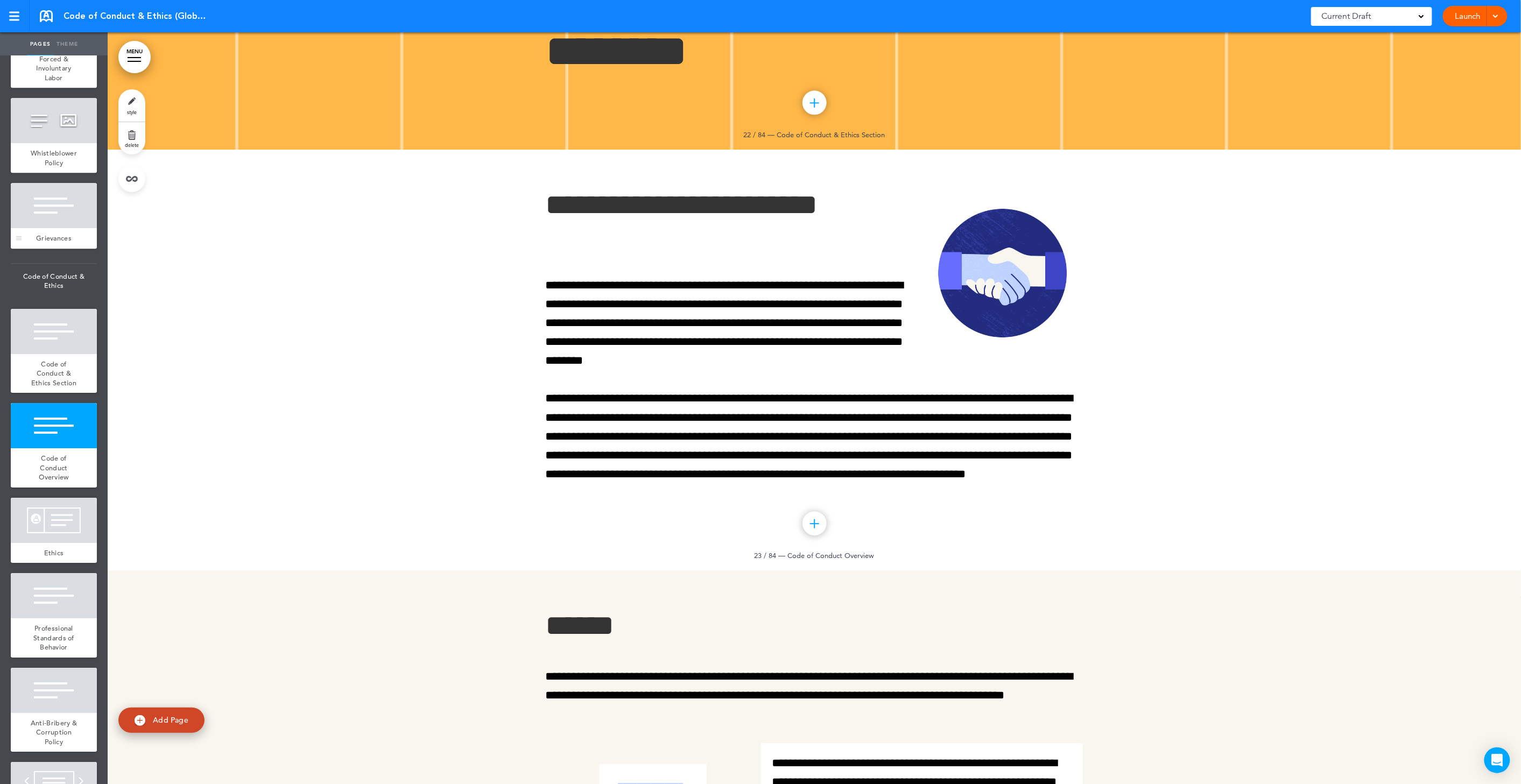
click at [44, 228] on div at bounding box center [53, 205] width 86 height 45
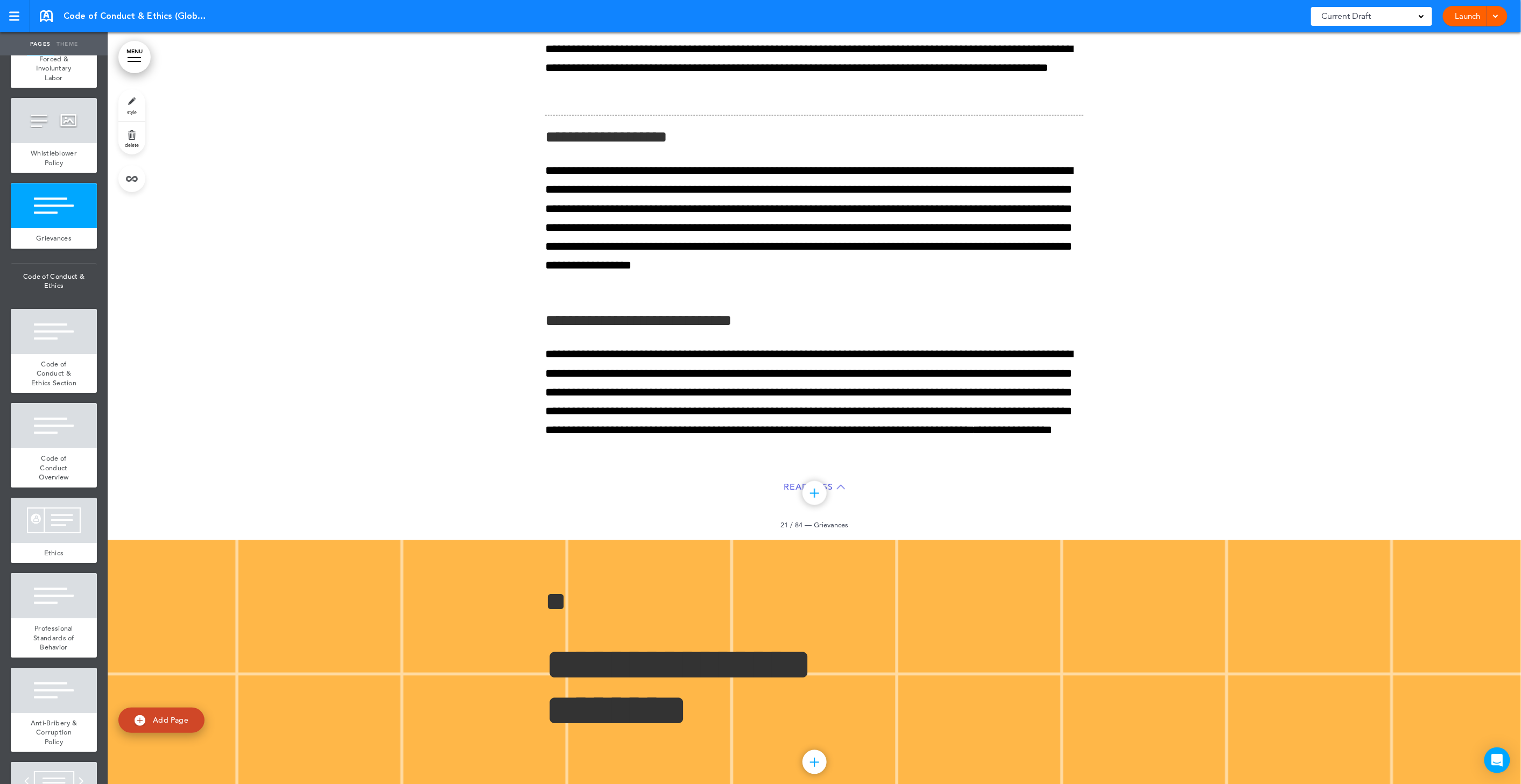
scroll to position [12108, 0]
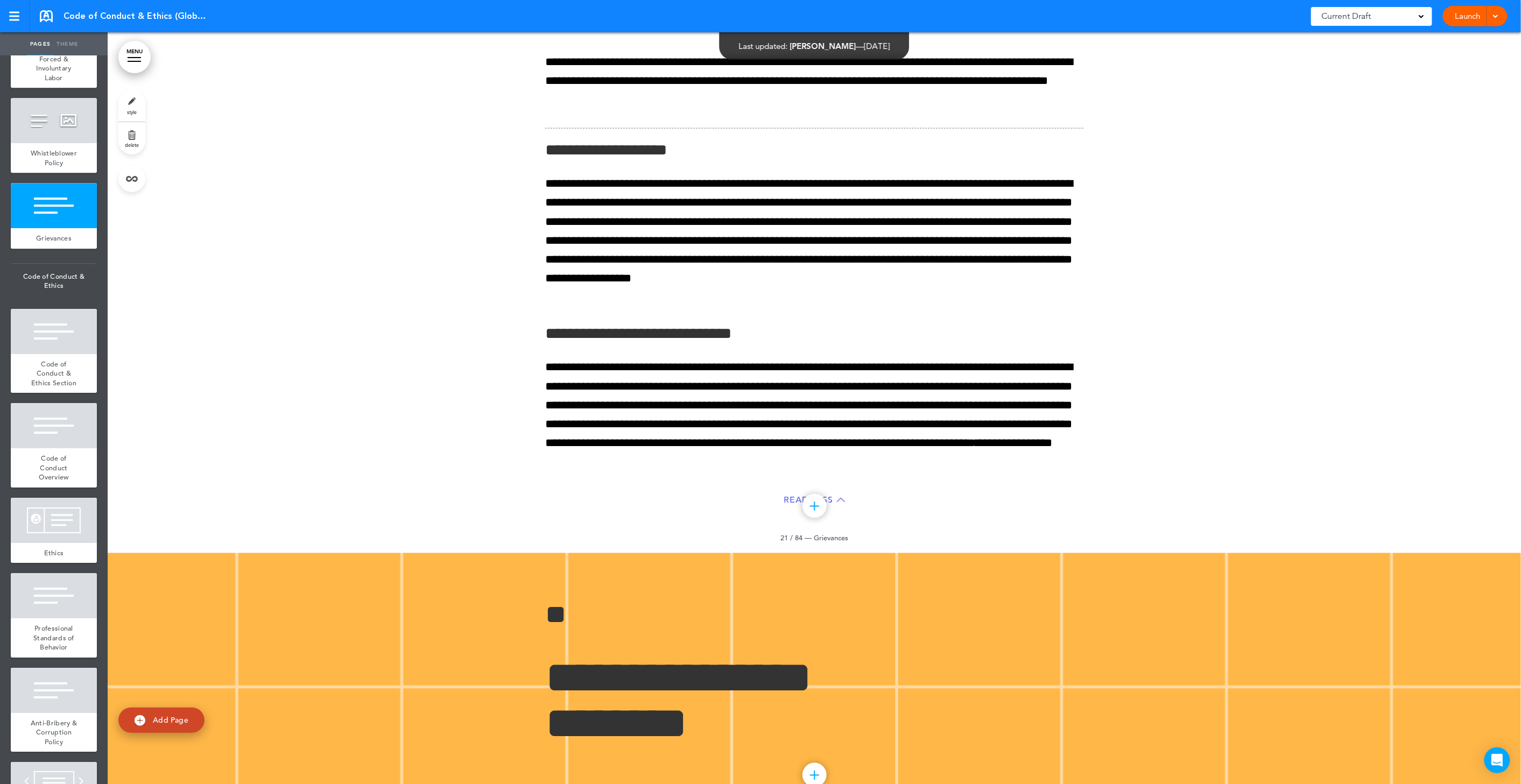
click at [137, 137] on link "delete" at bounding box center [132, 138] width 27 height 33
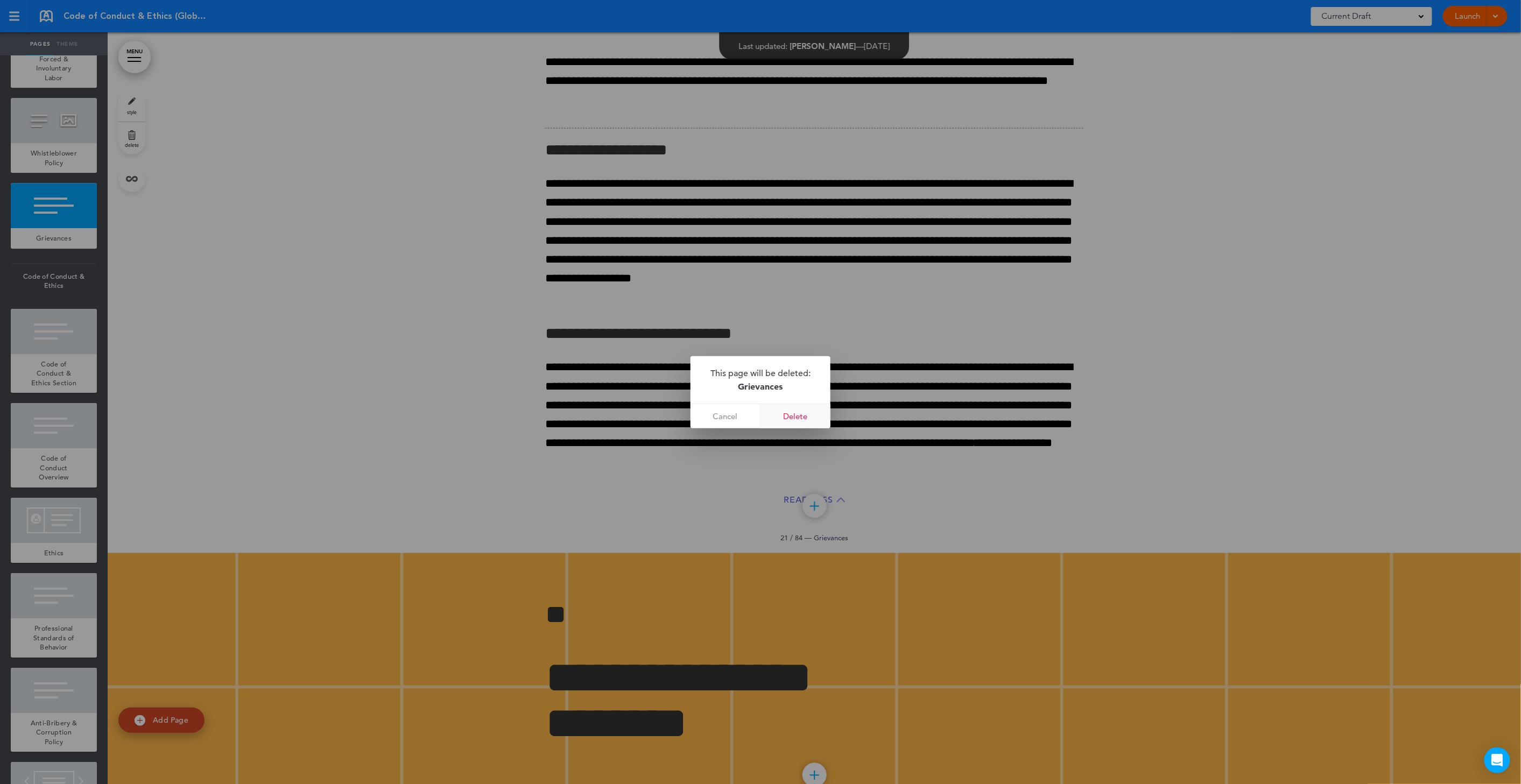
click at [801, 418] on link "Delete" at bounding box center [796, 416] width 70 height 24
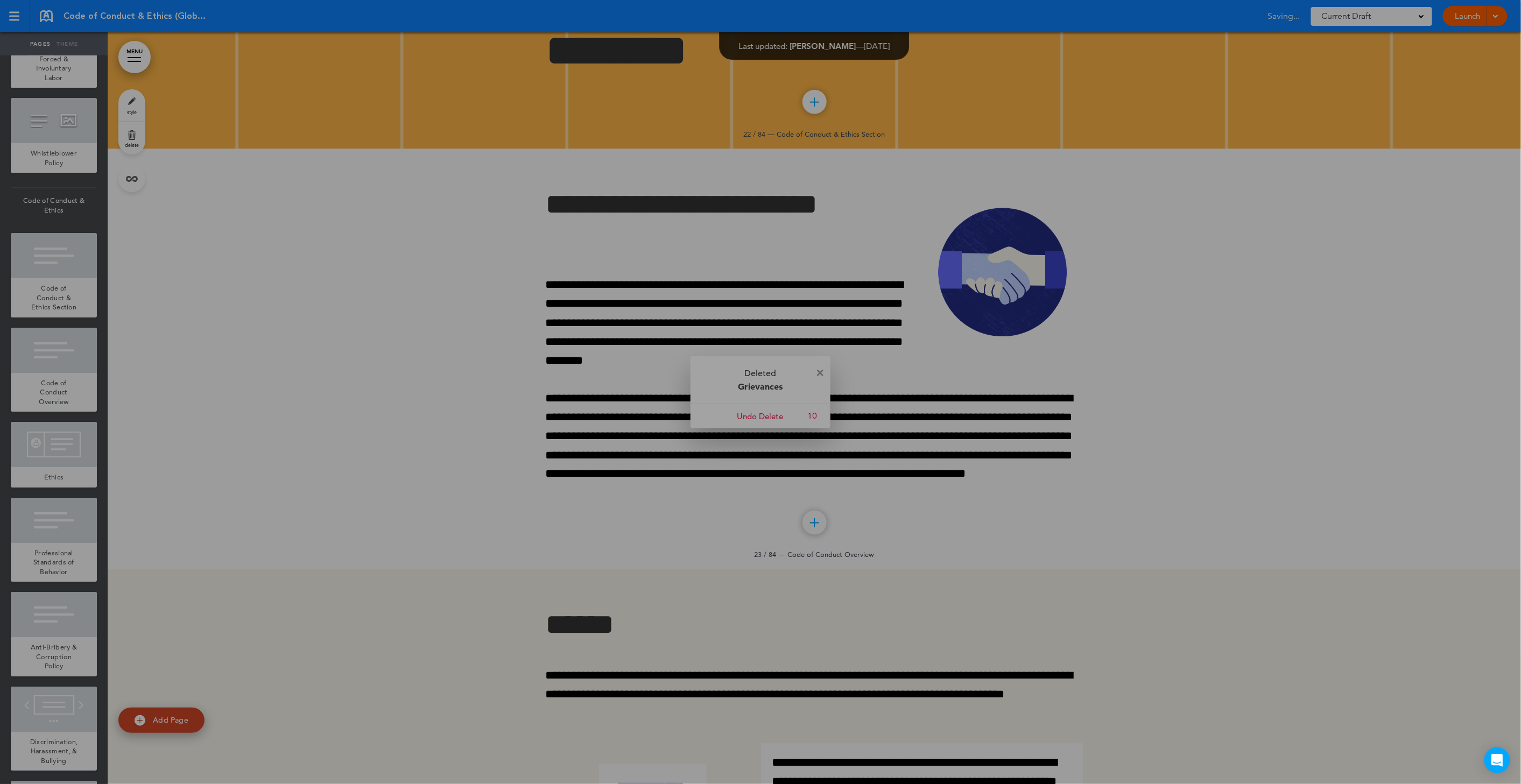
scroll to position [1705, 0]
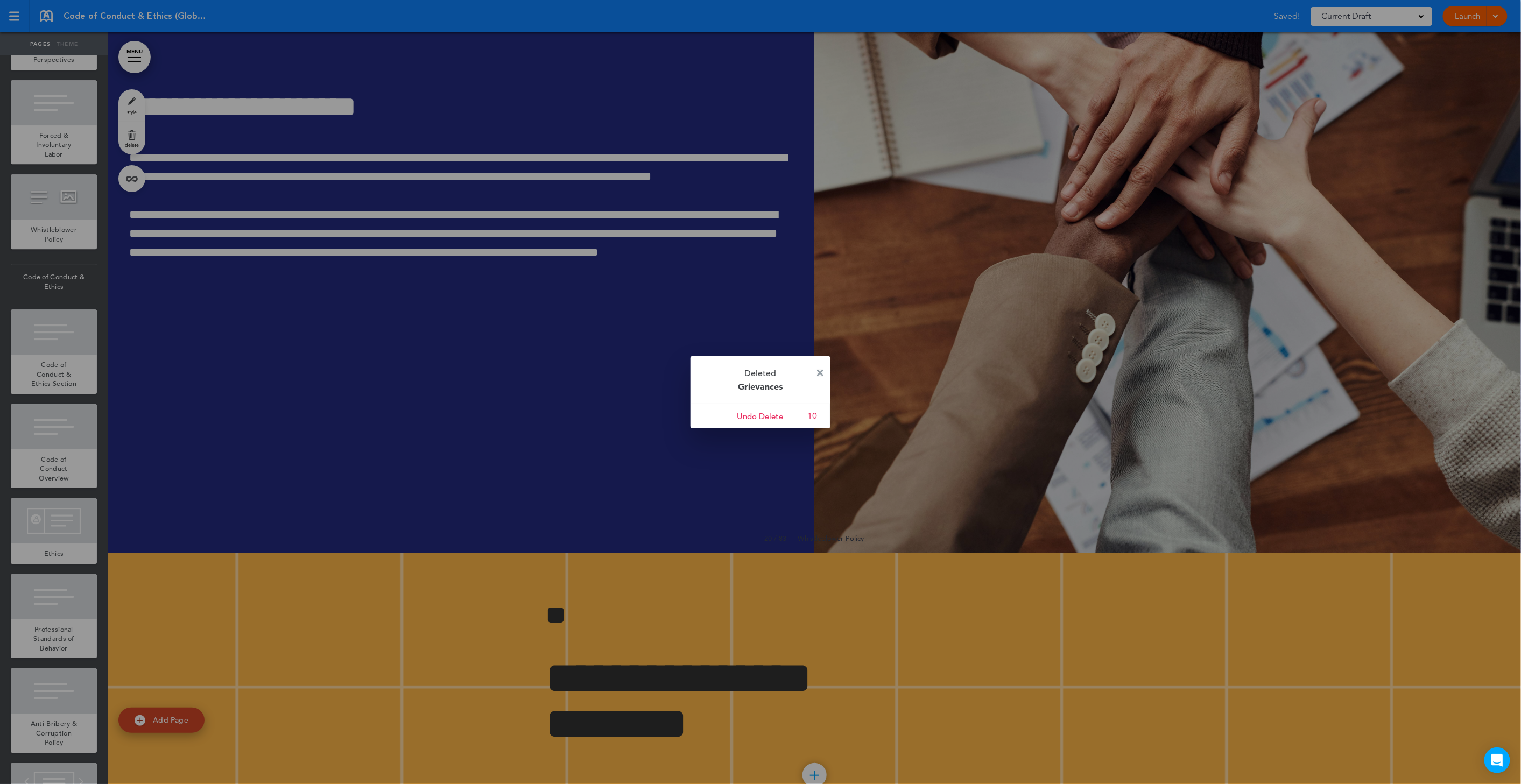
click at [821, 371] on img at bounding box center [820, 373] width 7 height 7
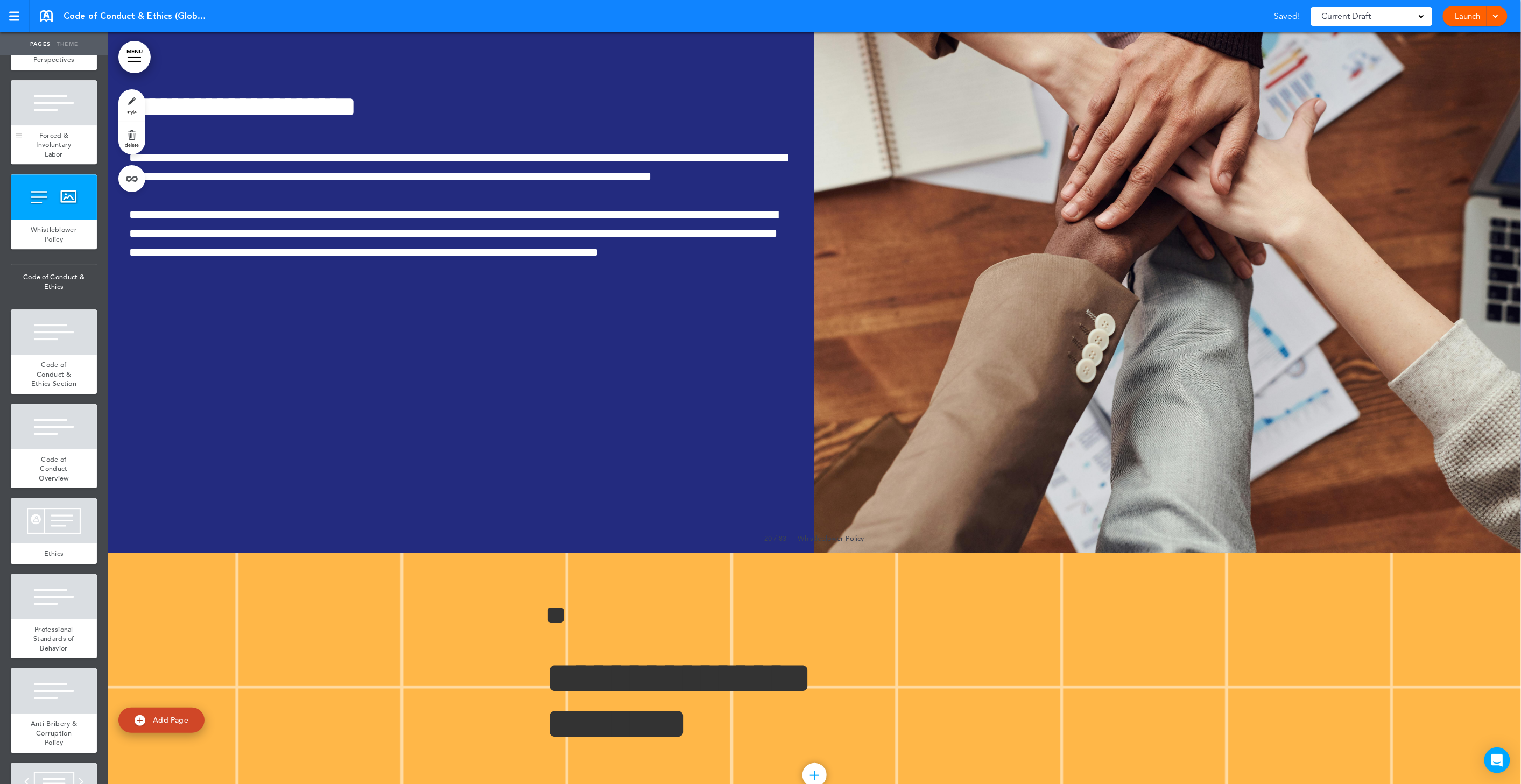
click at [37, 164] on div "Forced & Involuntary Labor" at bounding box center [53, 144] width 86 height 39
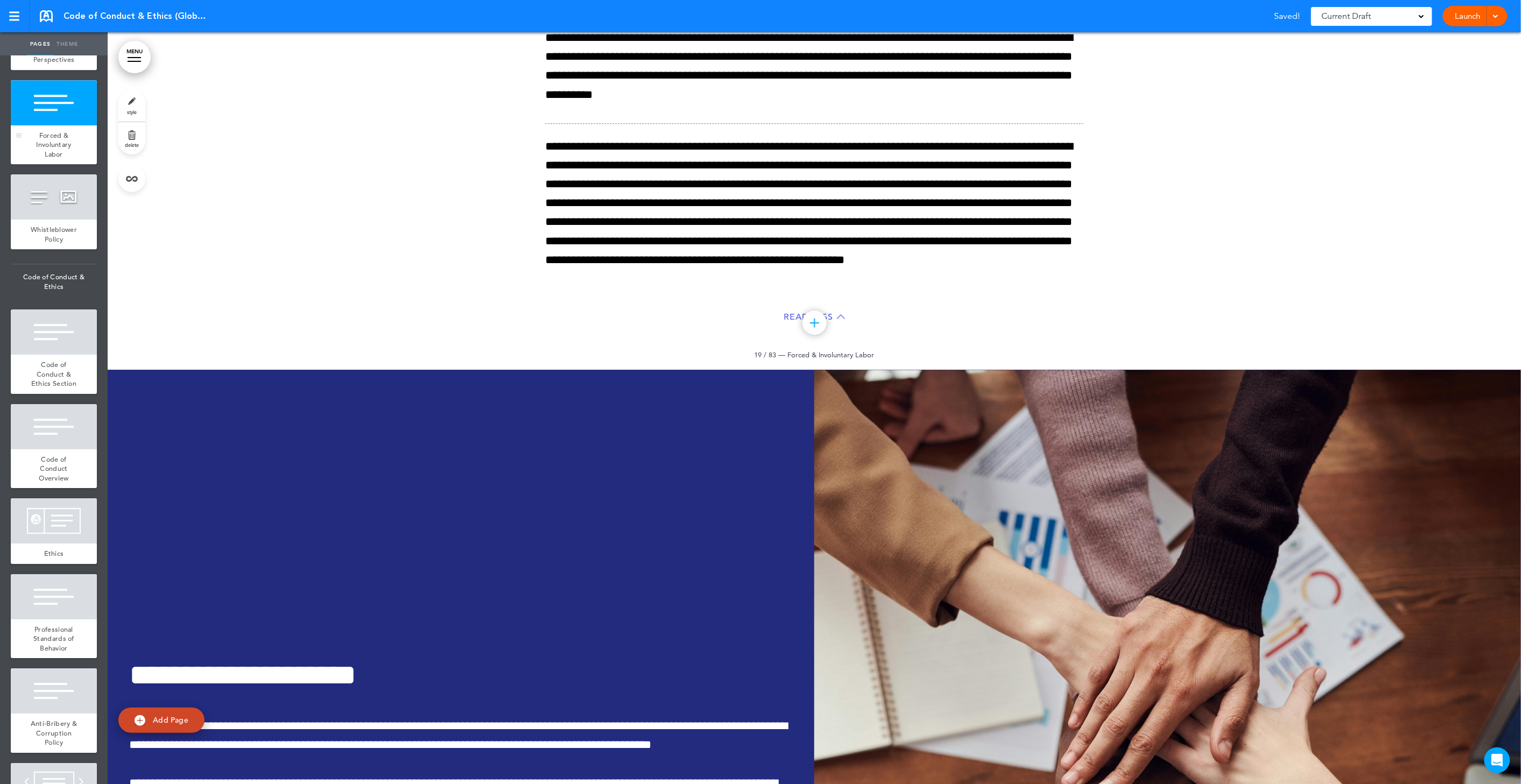
scroll to position [10861, 0]
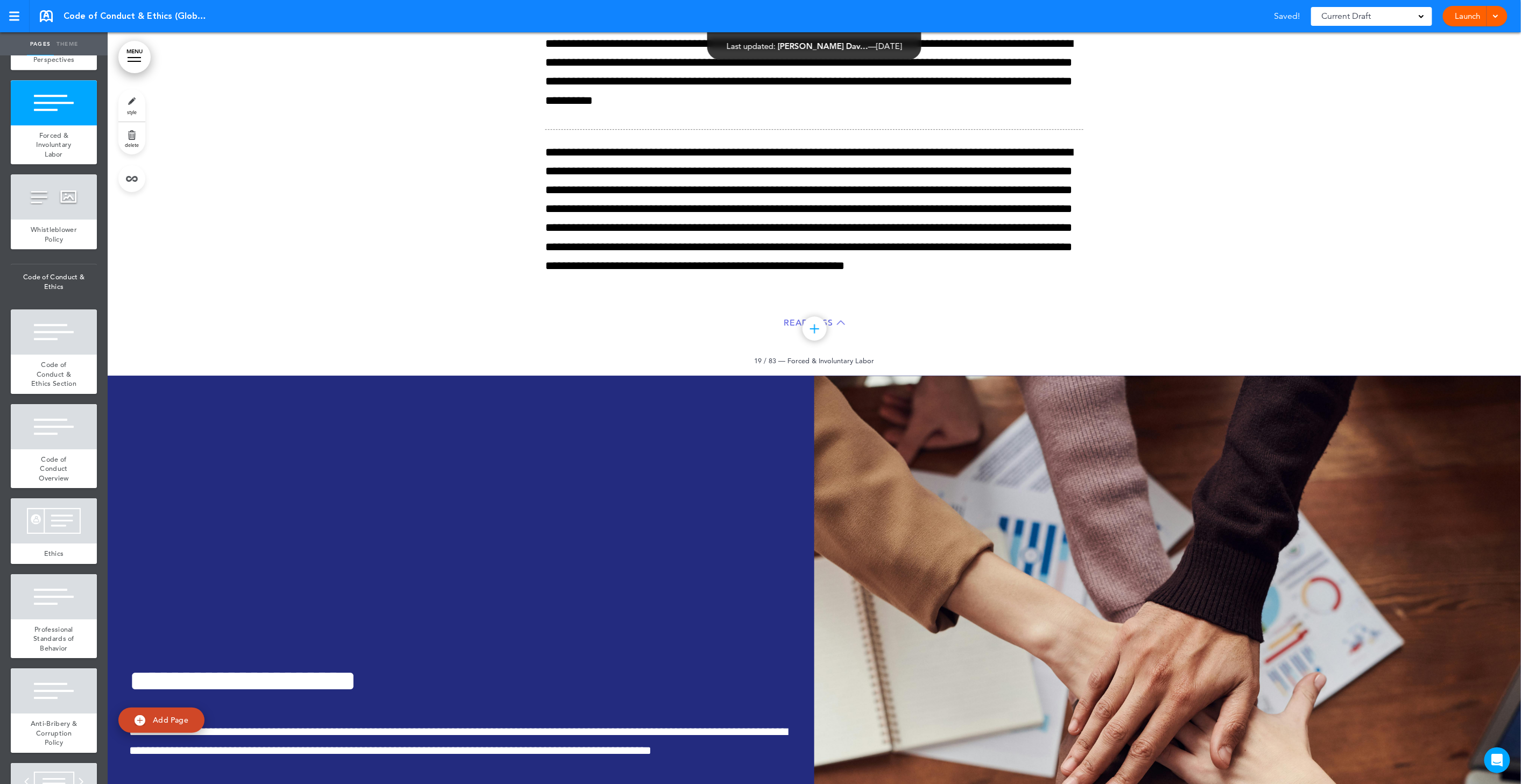
click at [131, 144] on span "delete" at bounding box center [132, 144] width 14 height 7
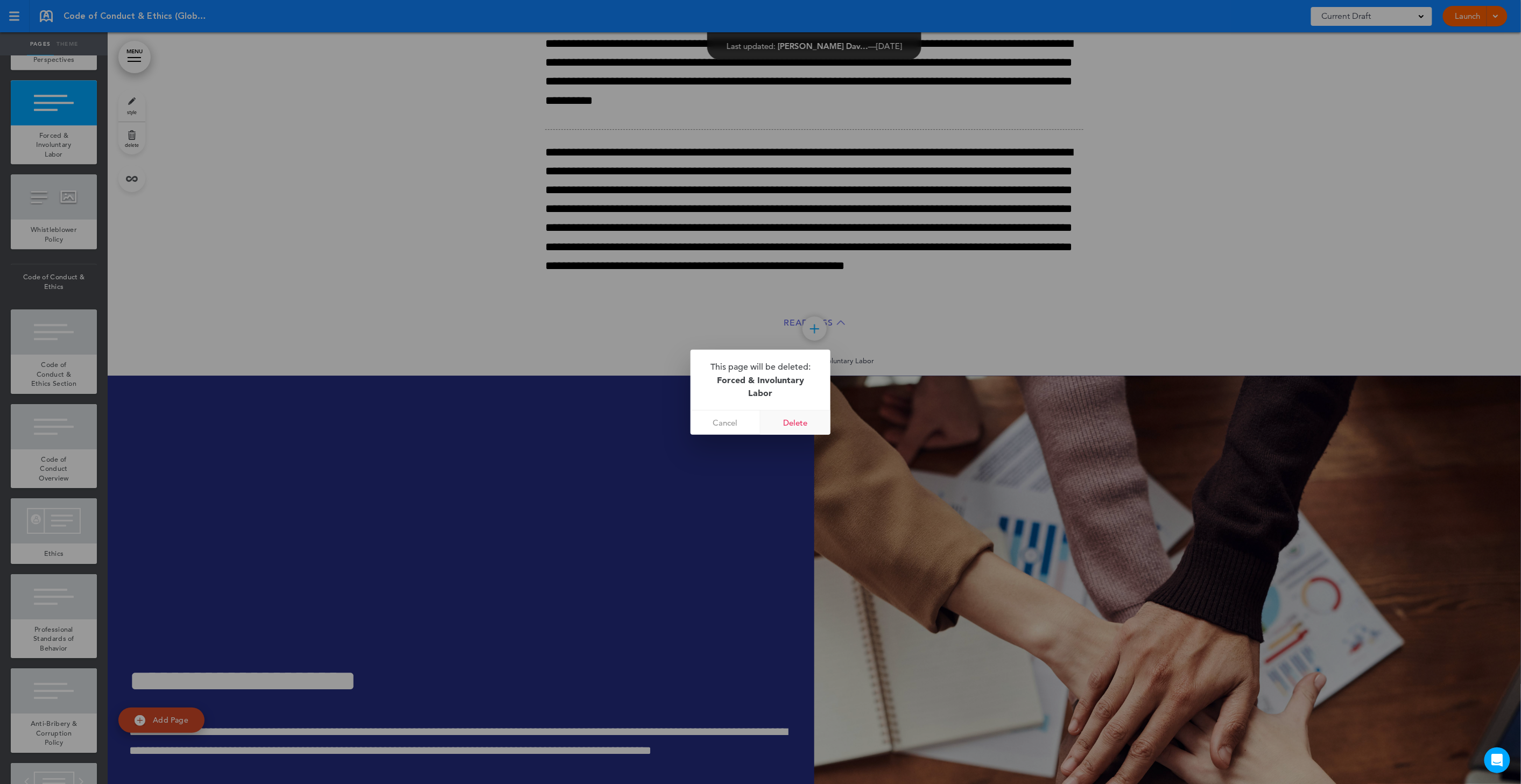
click at [794, 418] on link "Delete" at bounding box center [796, 422] width 70 height 24
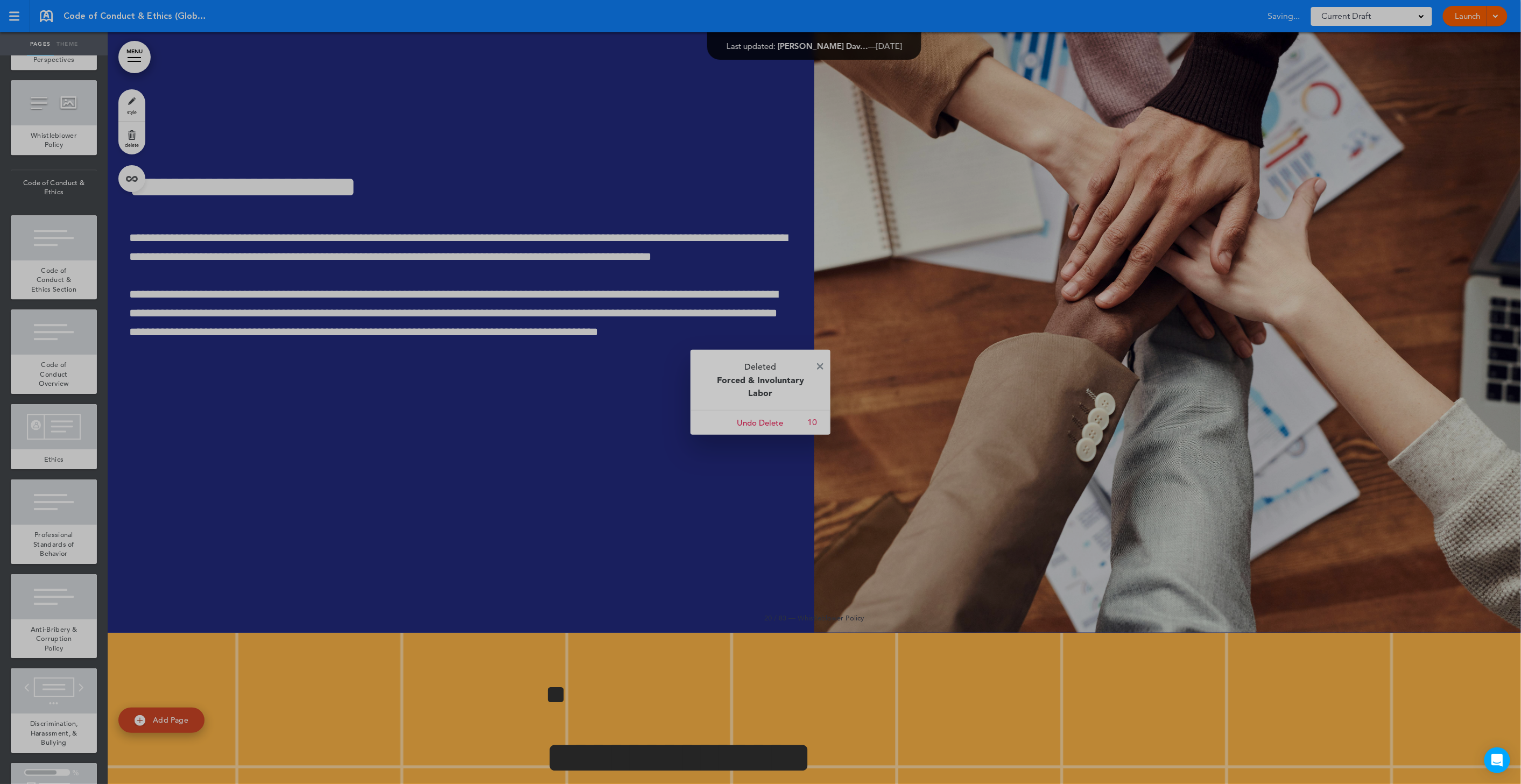
scroll to position [1611, 0]
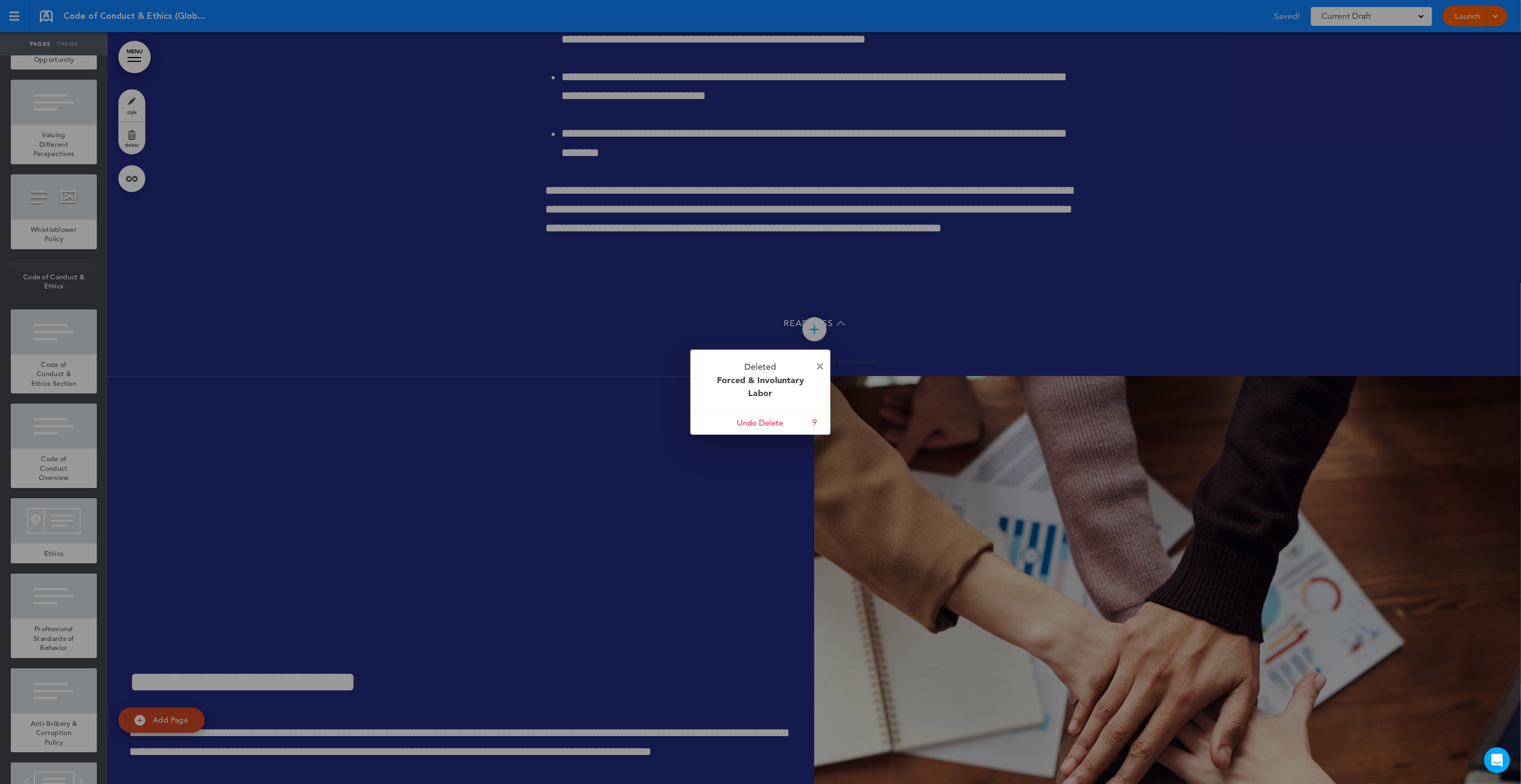
click at [823, 366] on img at bounding box center [820, 367] width 7 height 7
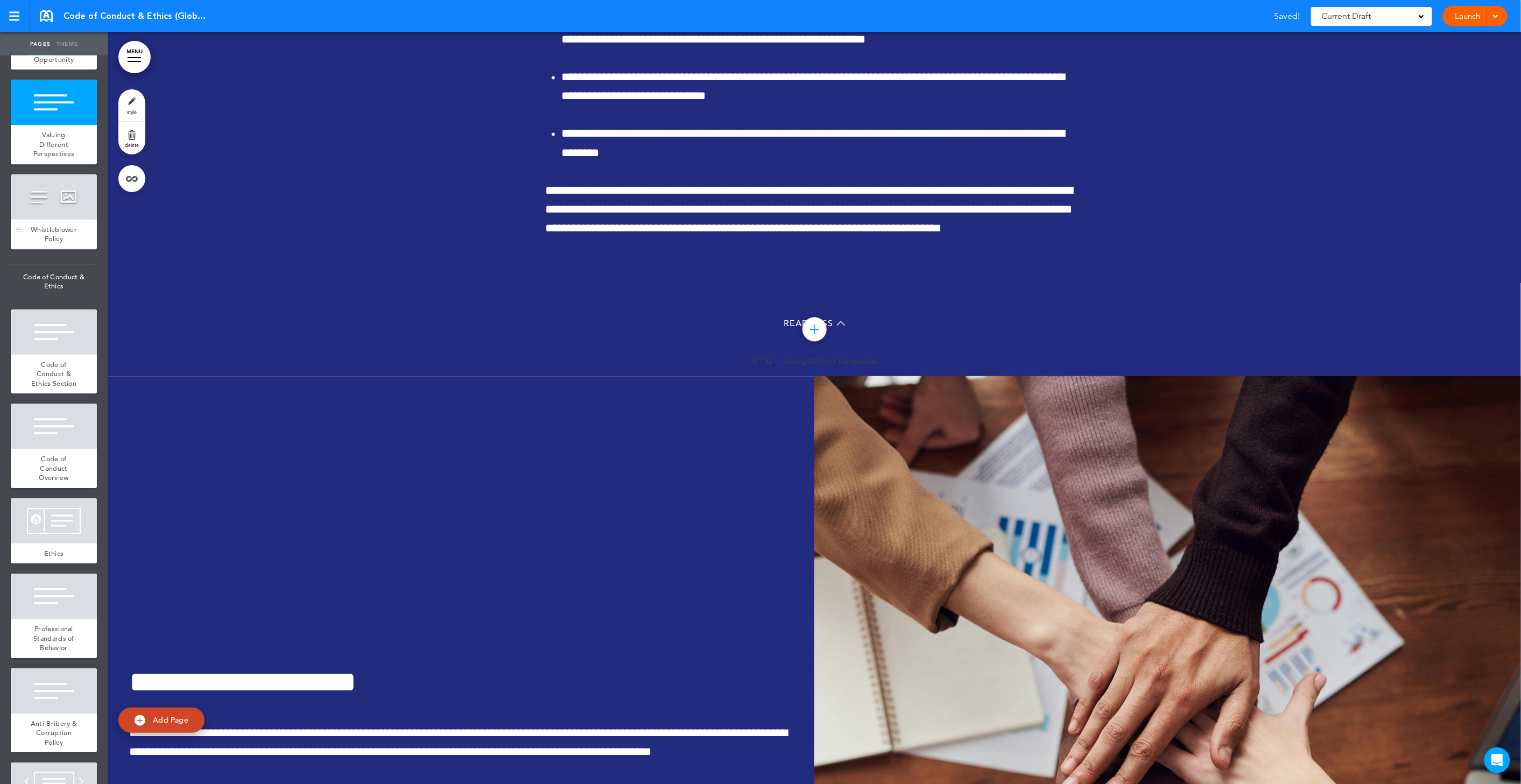
click at [48, 220] on div at bounding box center [53, 197] width 86 height 45
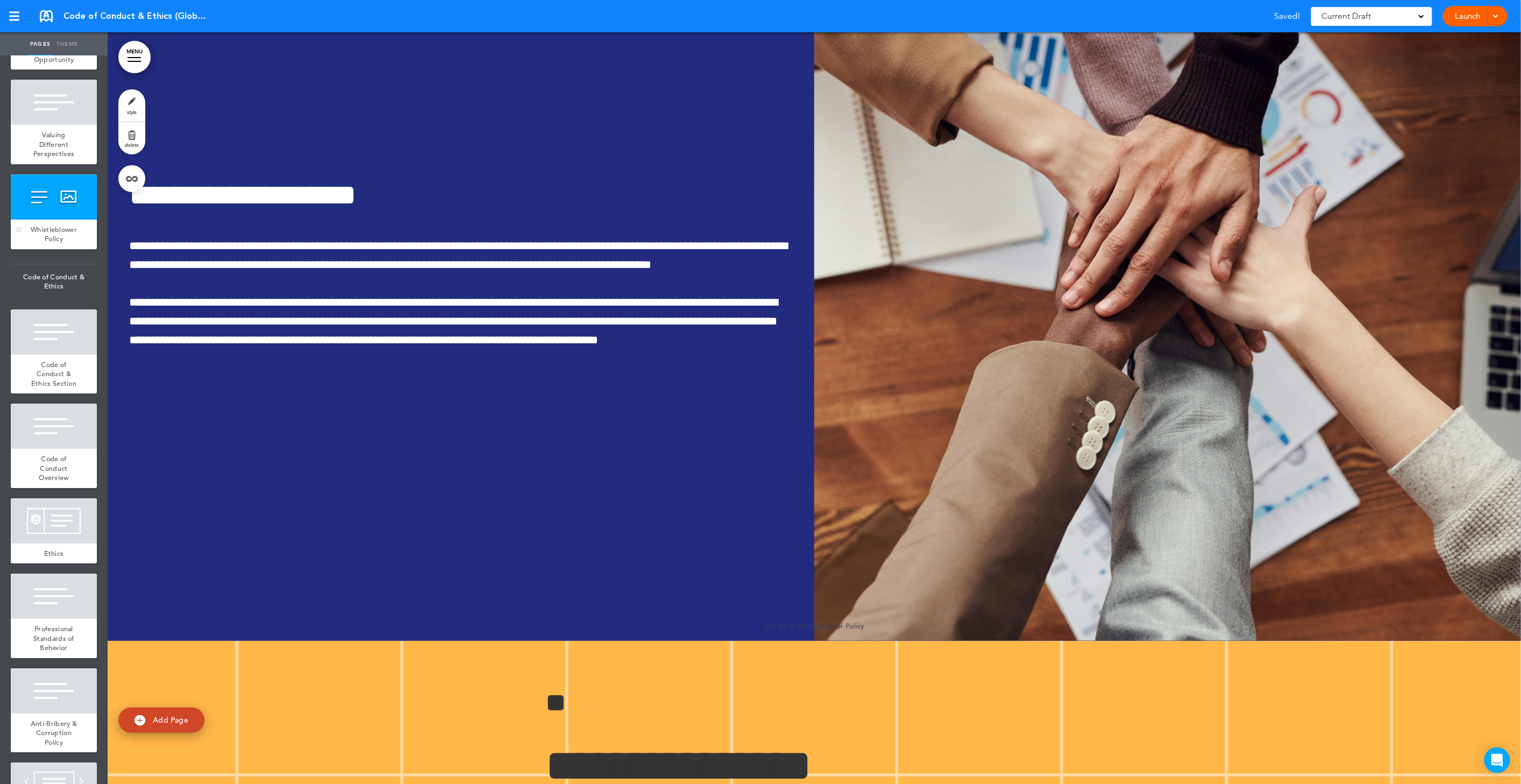
scroll to position [10861, 0]
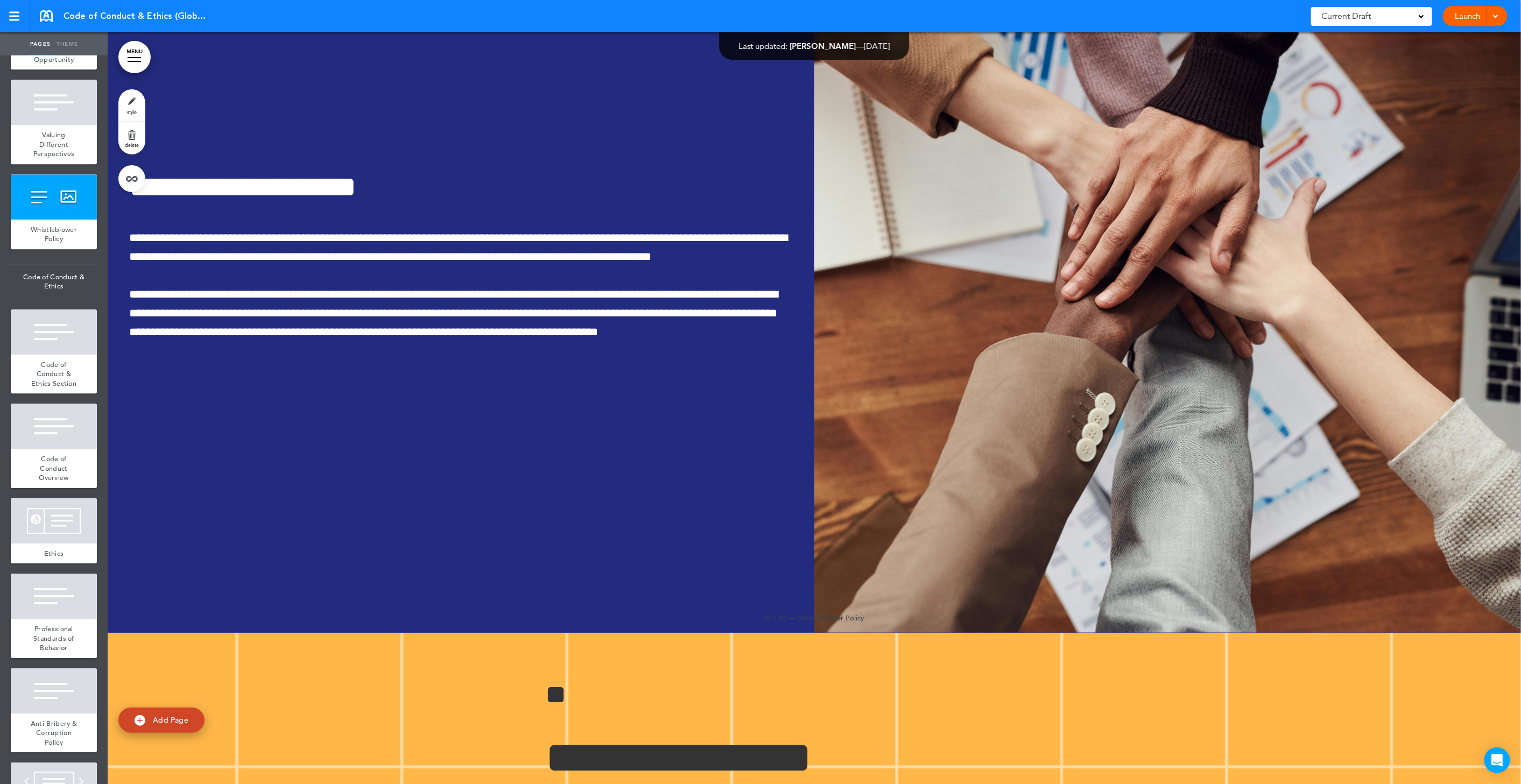
click at [132, 136] on link "delete" at bounding box center [132, 138] width 27 height 33
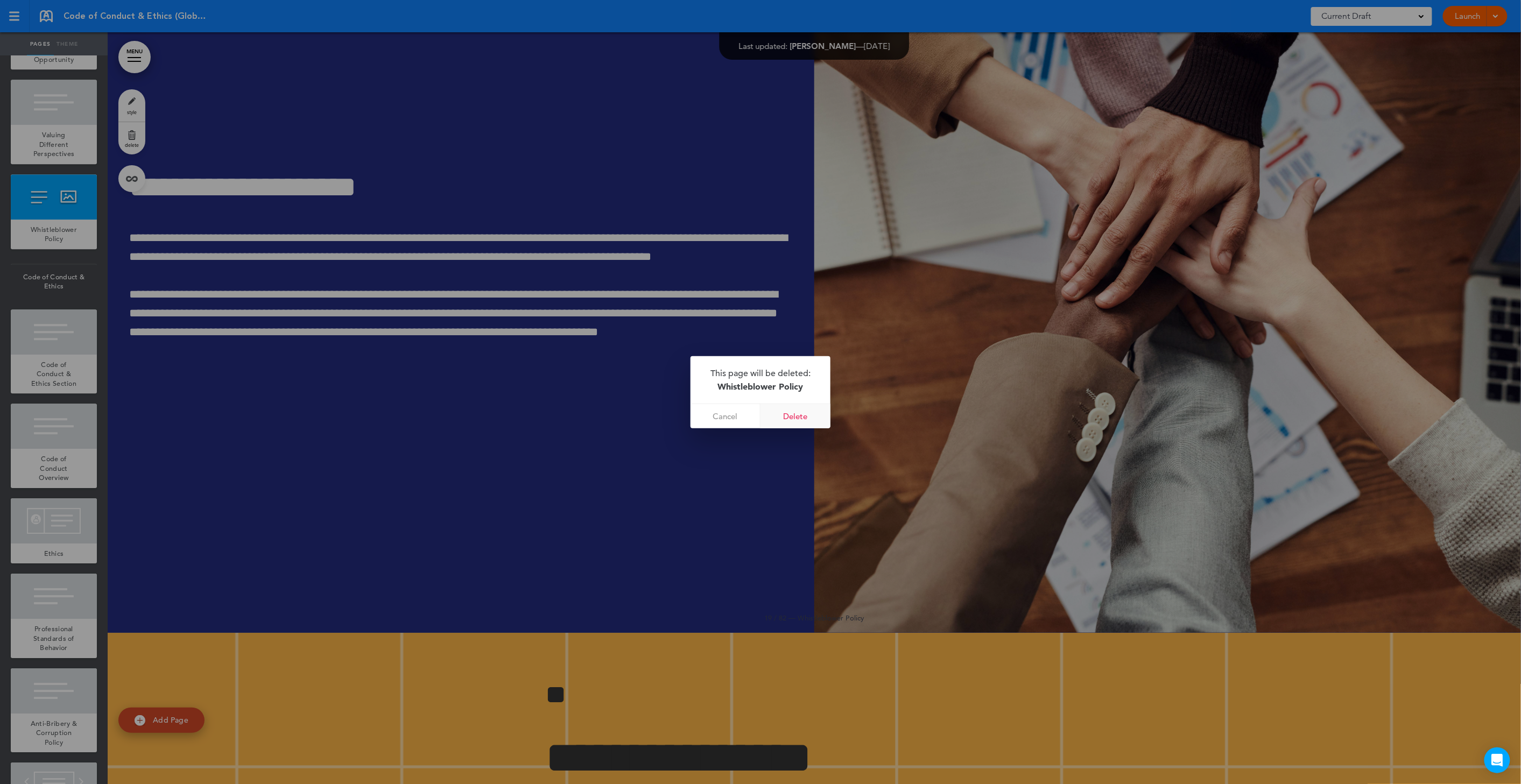
click at [811, 422] on link "Delete" at bounding box center [796, 416] width 70 height 24
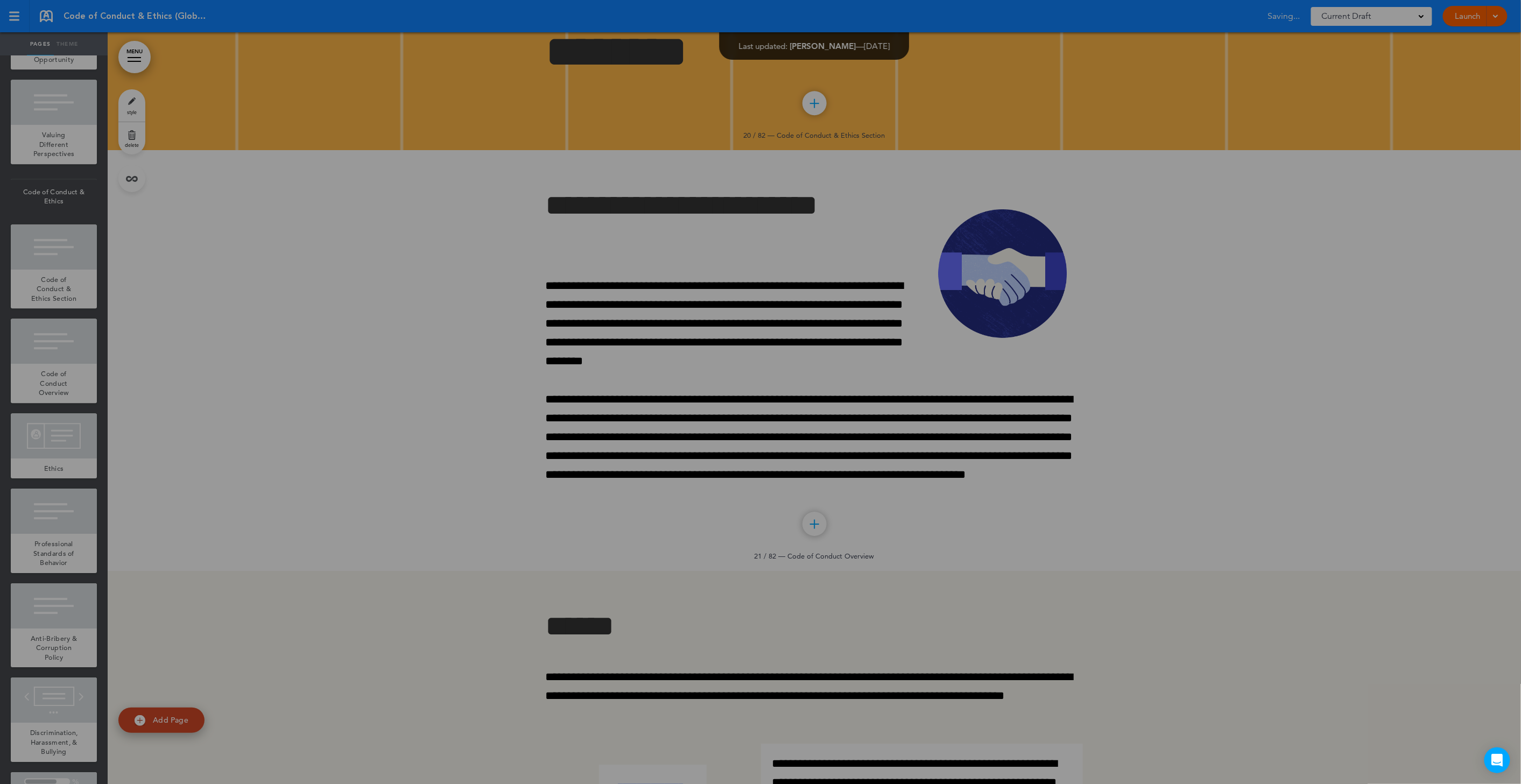
scroll to position [1525, 0]
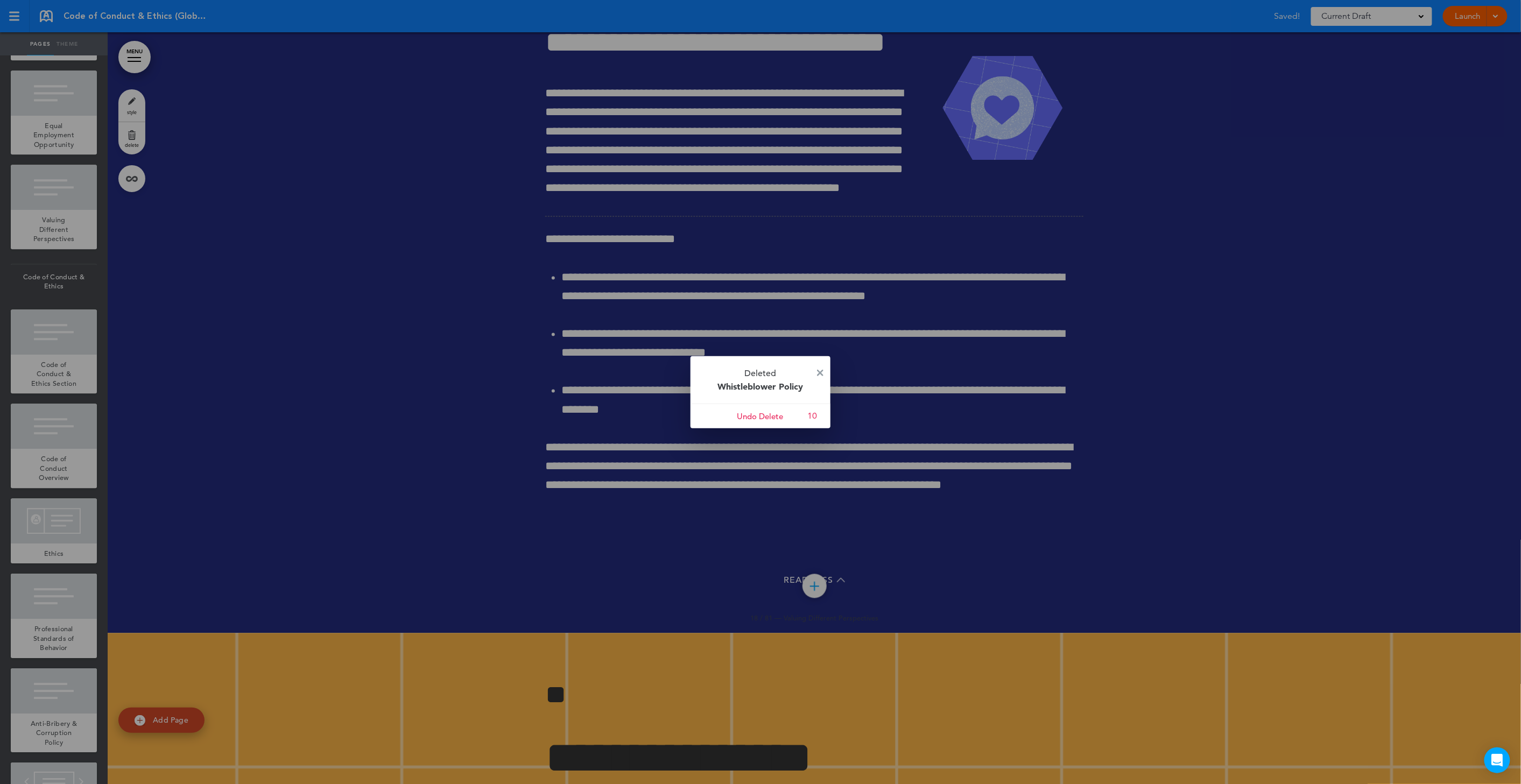
click at [816, 375] on p "Deleted Whistleblower Policy" at bounding box center [761, 380] width 140 height 48
drag, startPoint x: 819, startPoint y: 373, endPoint x: 809, endPoint y: 370, distance: 10.4
click at [819, 373] on img at bounding box center [820, 373] width 7 height 7
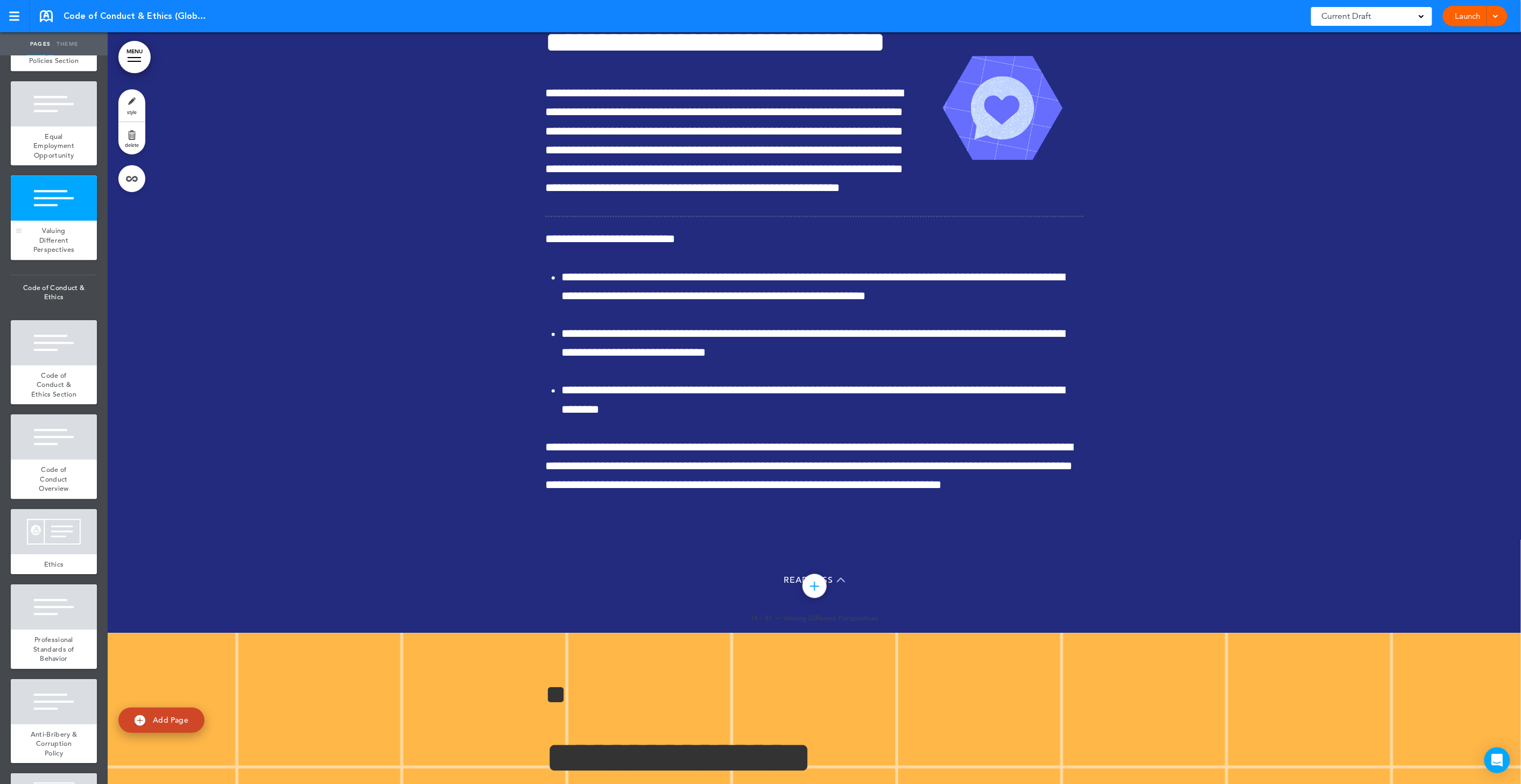
scroll to position [1499, 0]
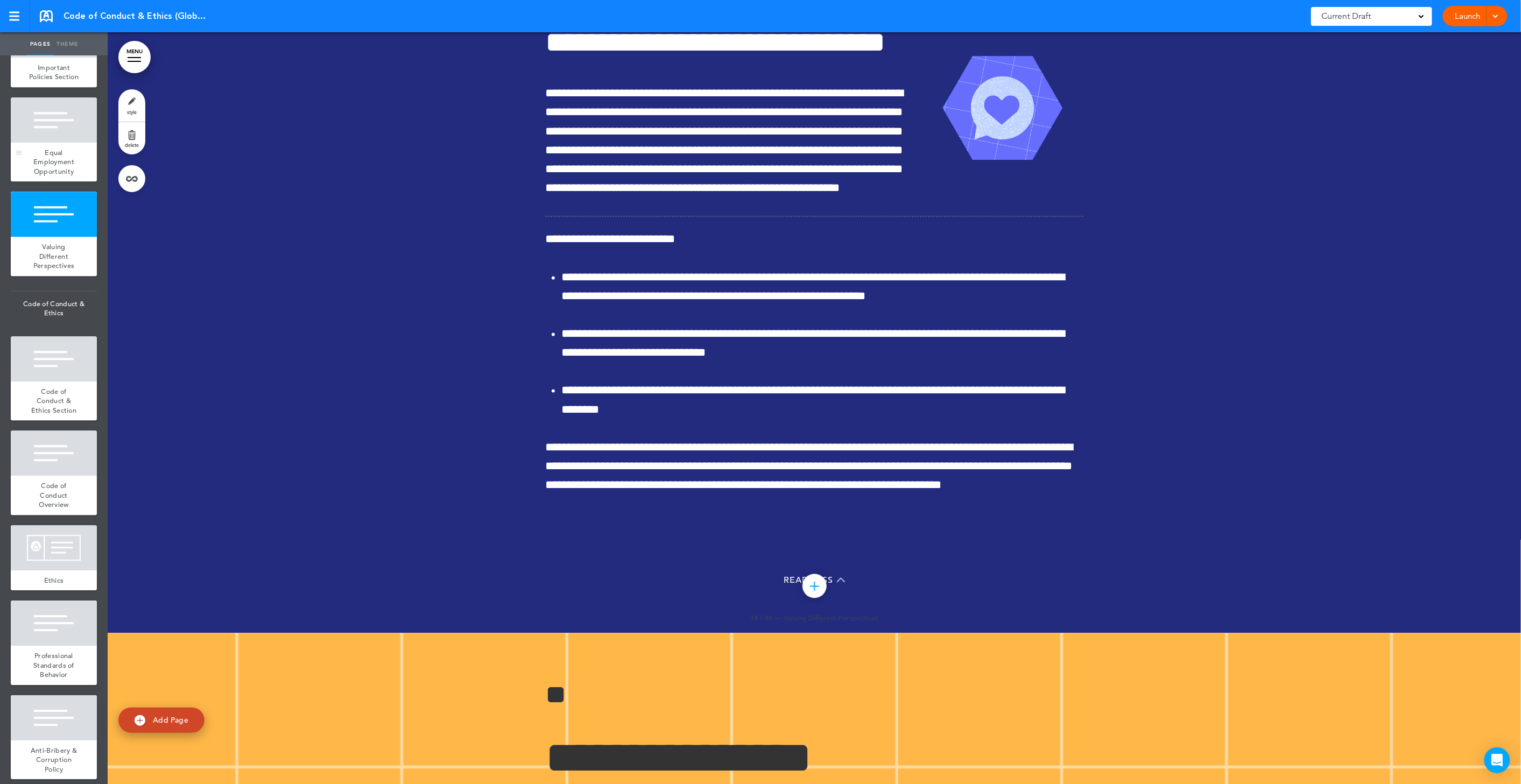
click at [41, 182] on div "Equal Employment Opportunity" at bounding box center [53, 162] width 86 height 39
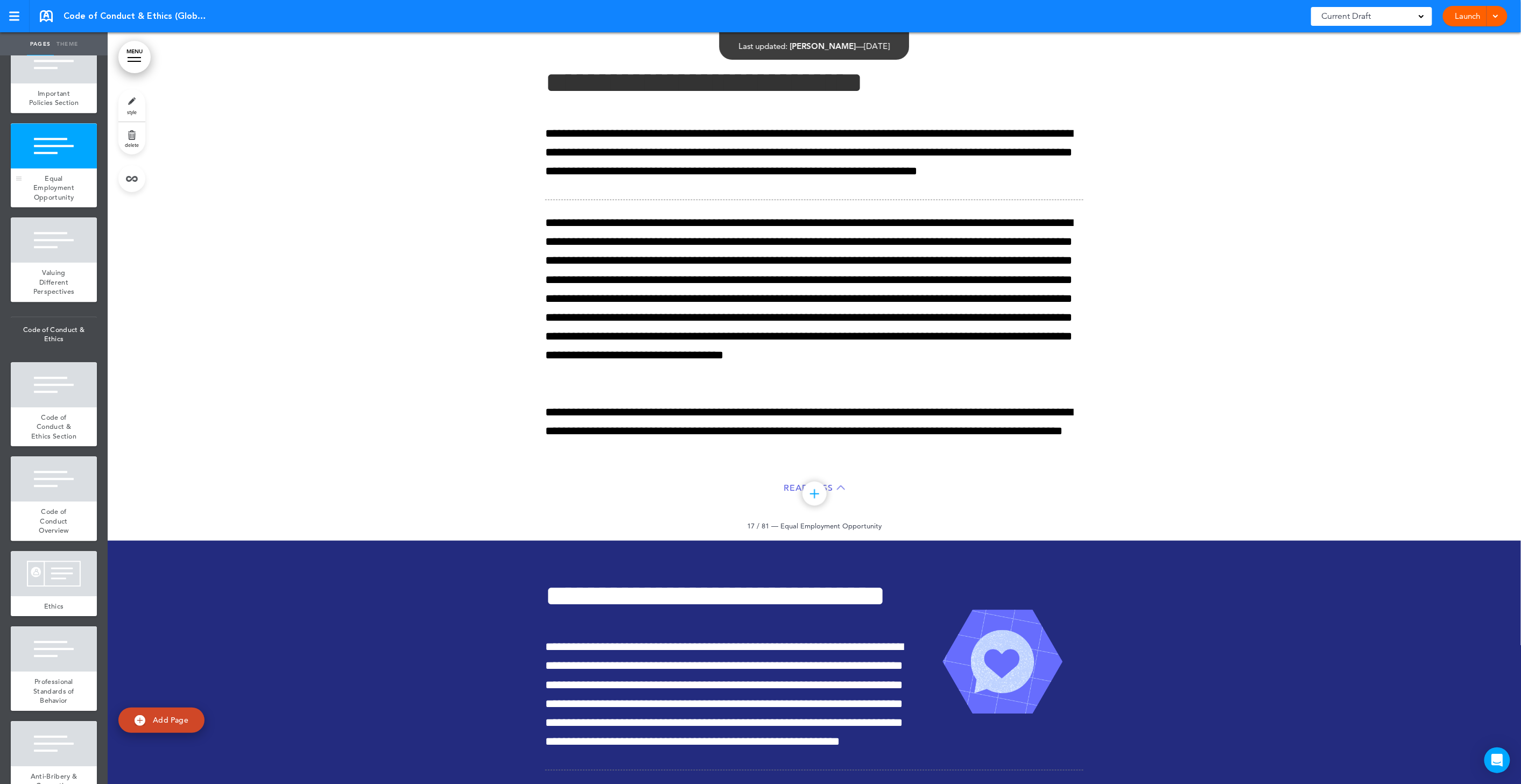
scroll to position [1393, 0]
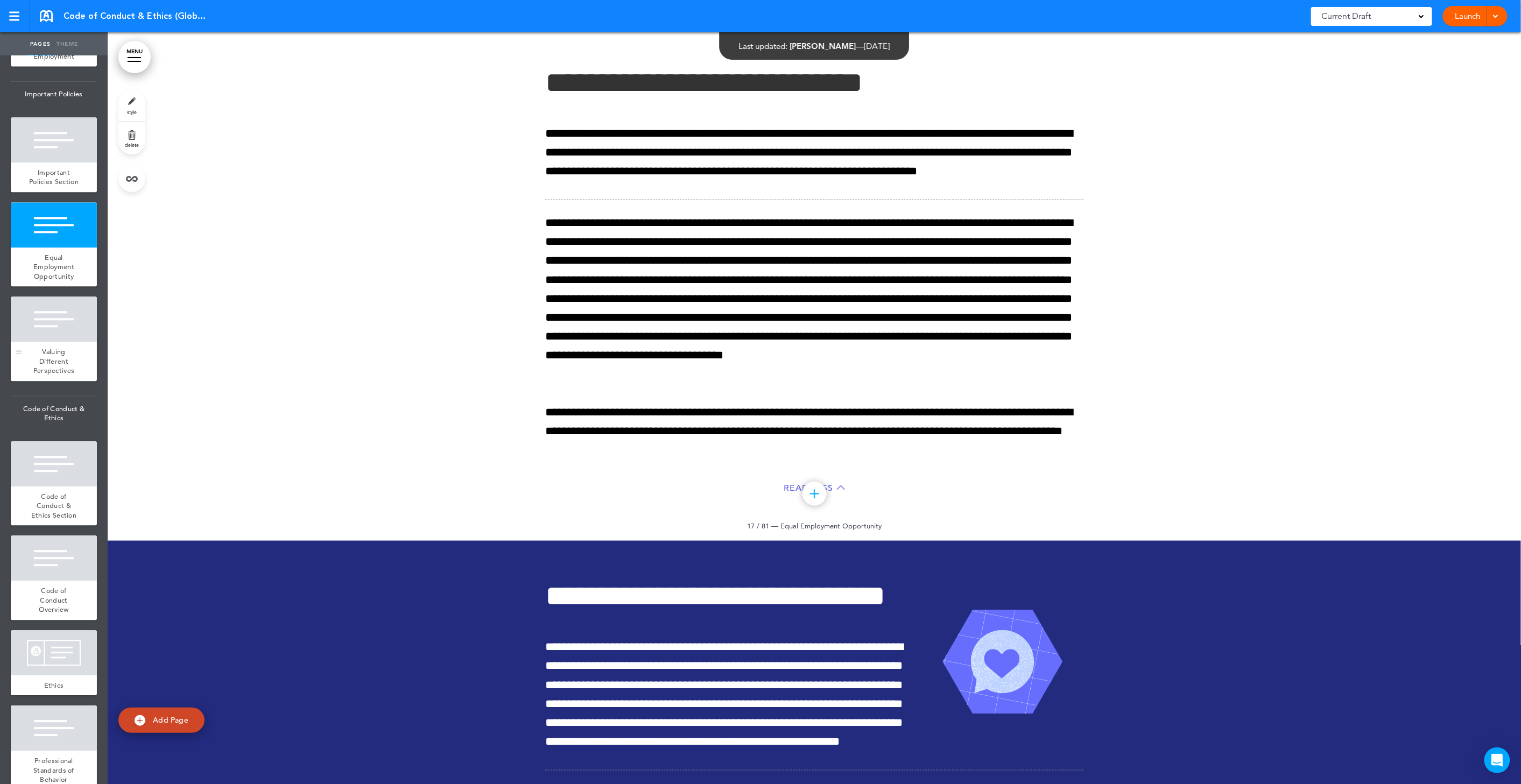
click at [28, 381] on div "Valuing Different Perspectives" at bounding box center [53, 361] width 86 height 39
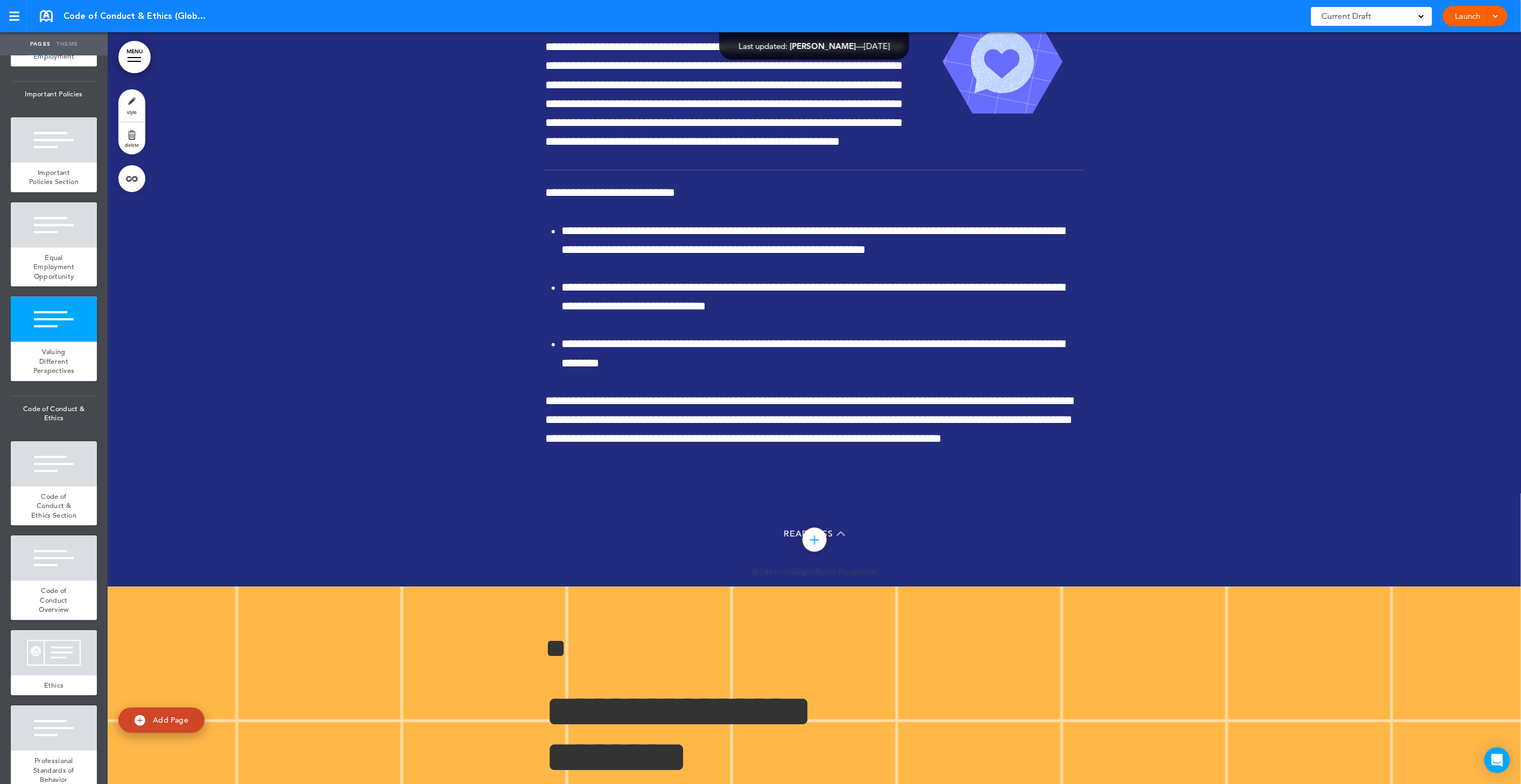
scroll to position [10166, 0]
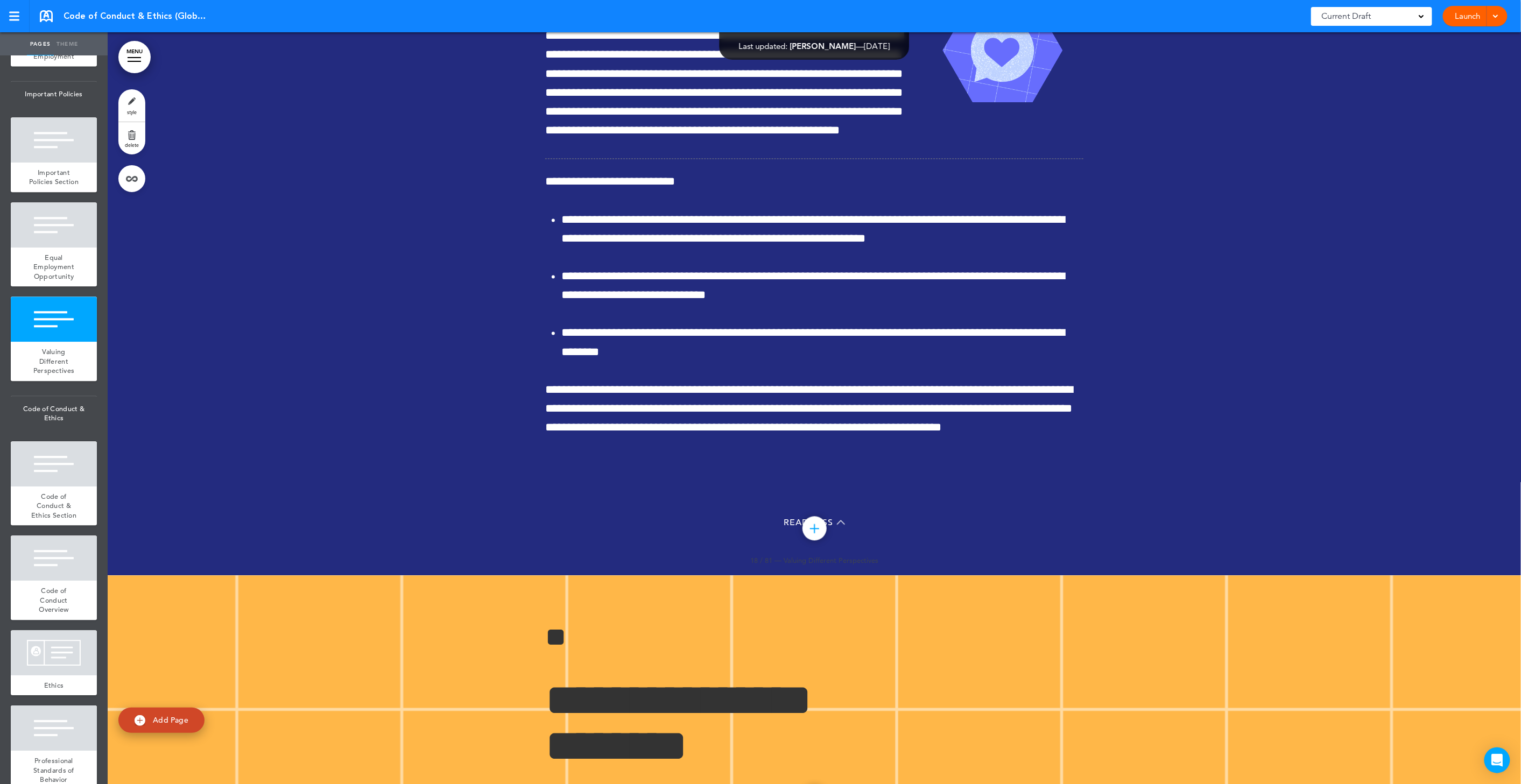
click at [131, 138] on link "delete" at bounding box center [132, 138] width 27 height 33
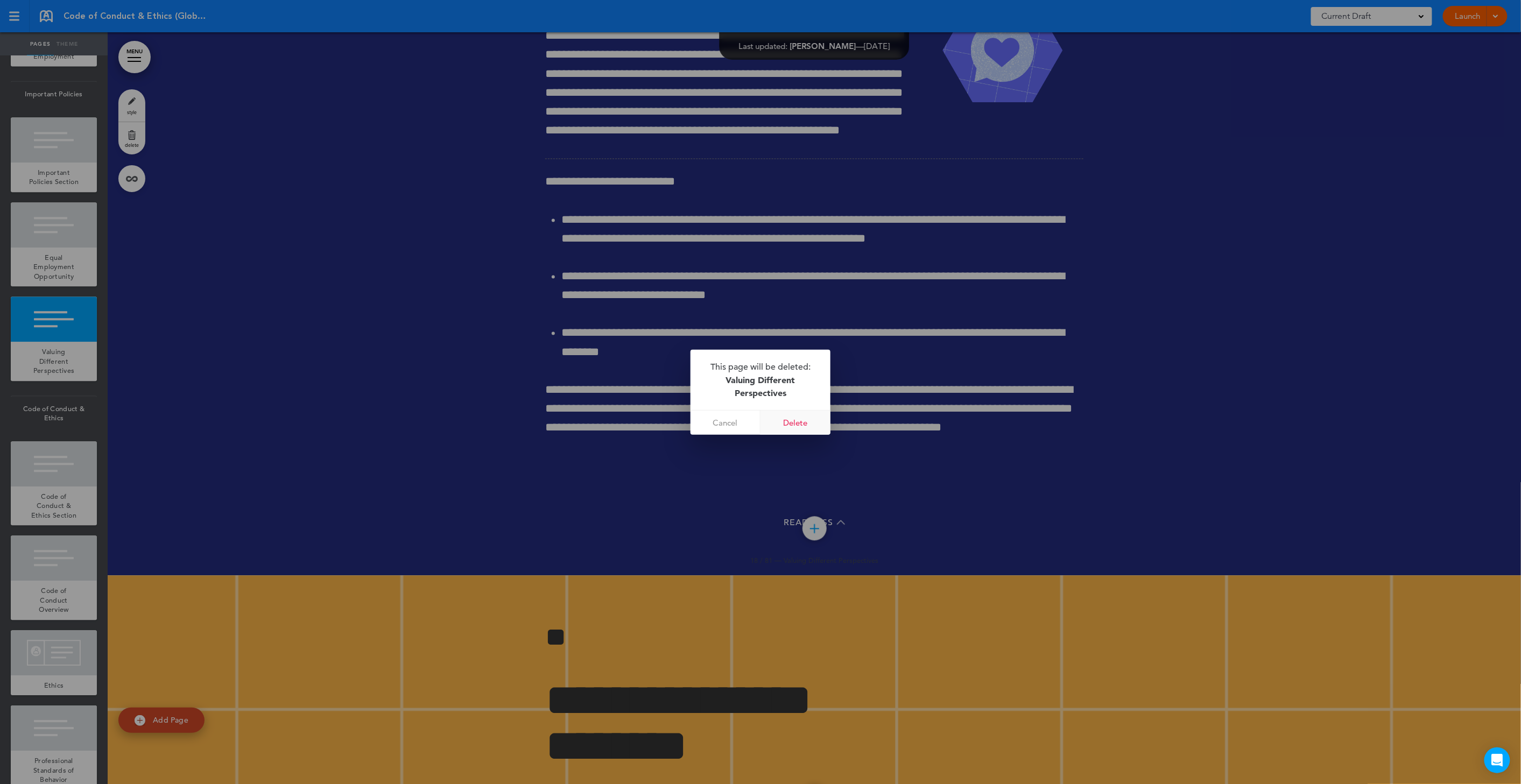
click at [795, 429] on link "Delete" at bounding box center [796, 422] width 70 height 24
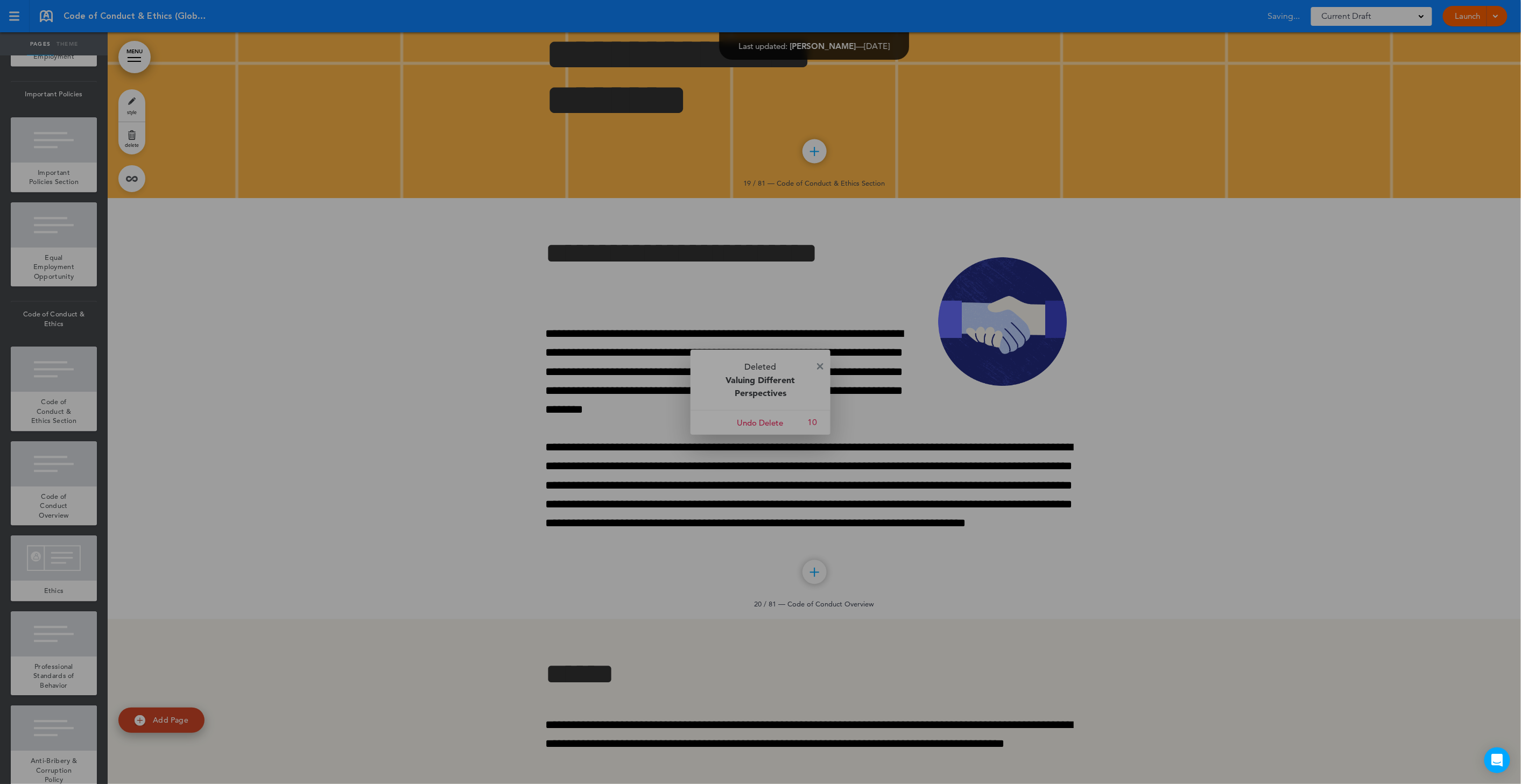
scroll to position [1299, 0]
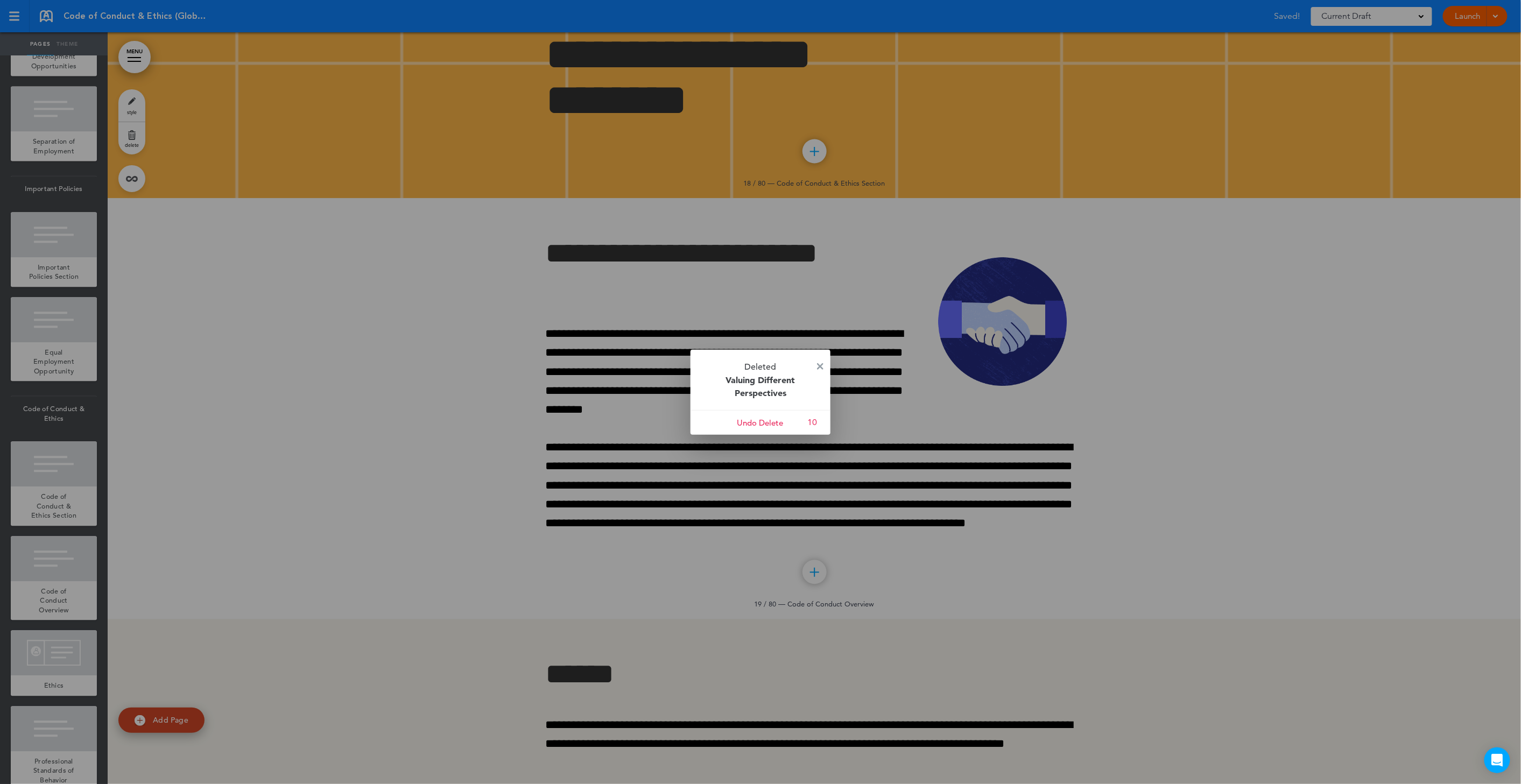
click at [824, 364] on p "Deleted Valuing Different Perspectives" at bounding box center [761, 380] width 140 height 60
click at [821, 365] on img at bounding box center [820, 367] width 7 height 7
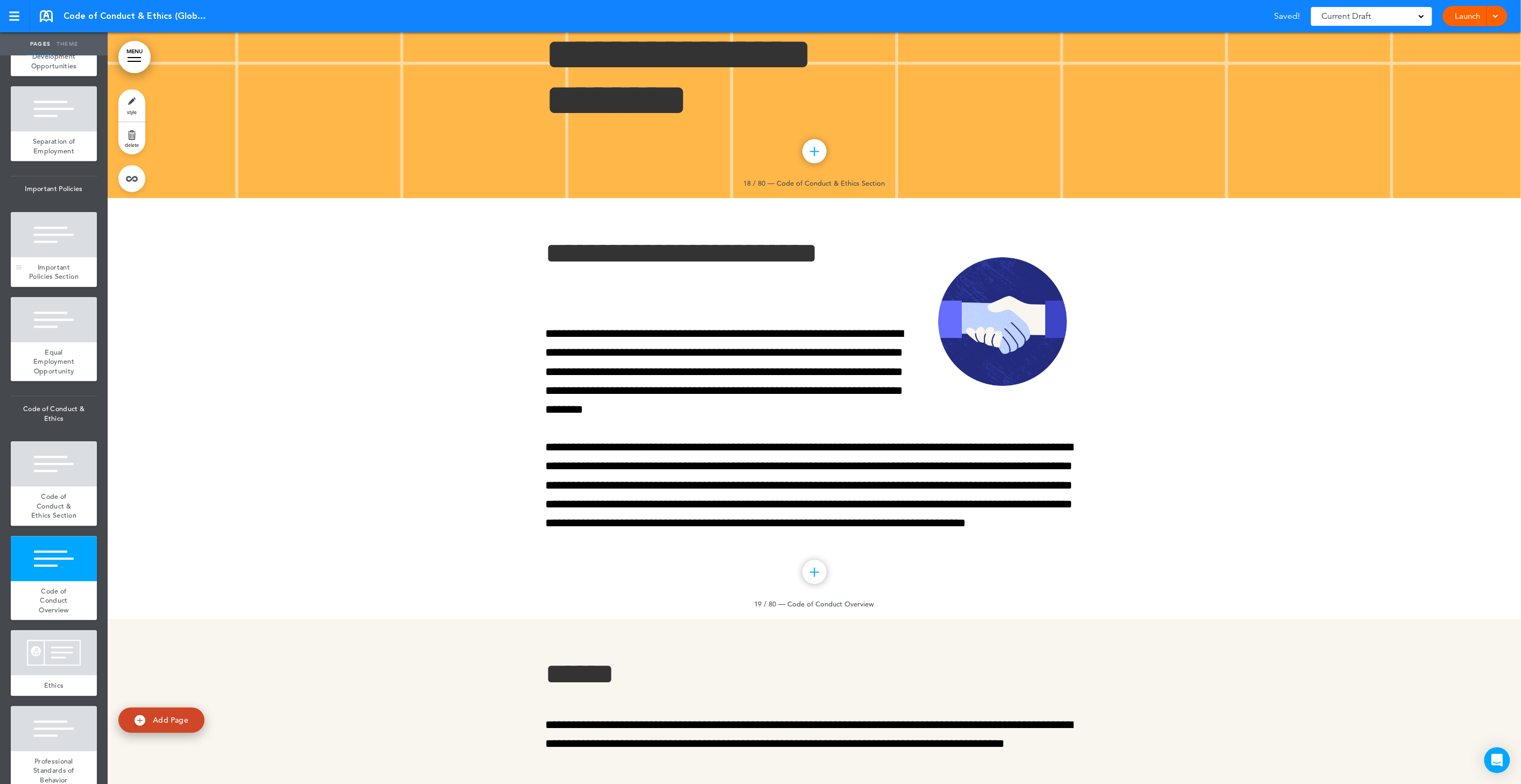
click at [67, 286] on div "Important Policies Section" at bounding box center [53, 271] width 86 height 29
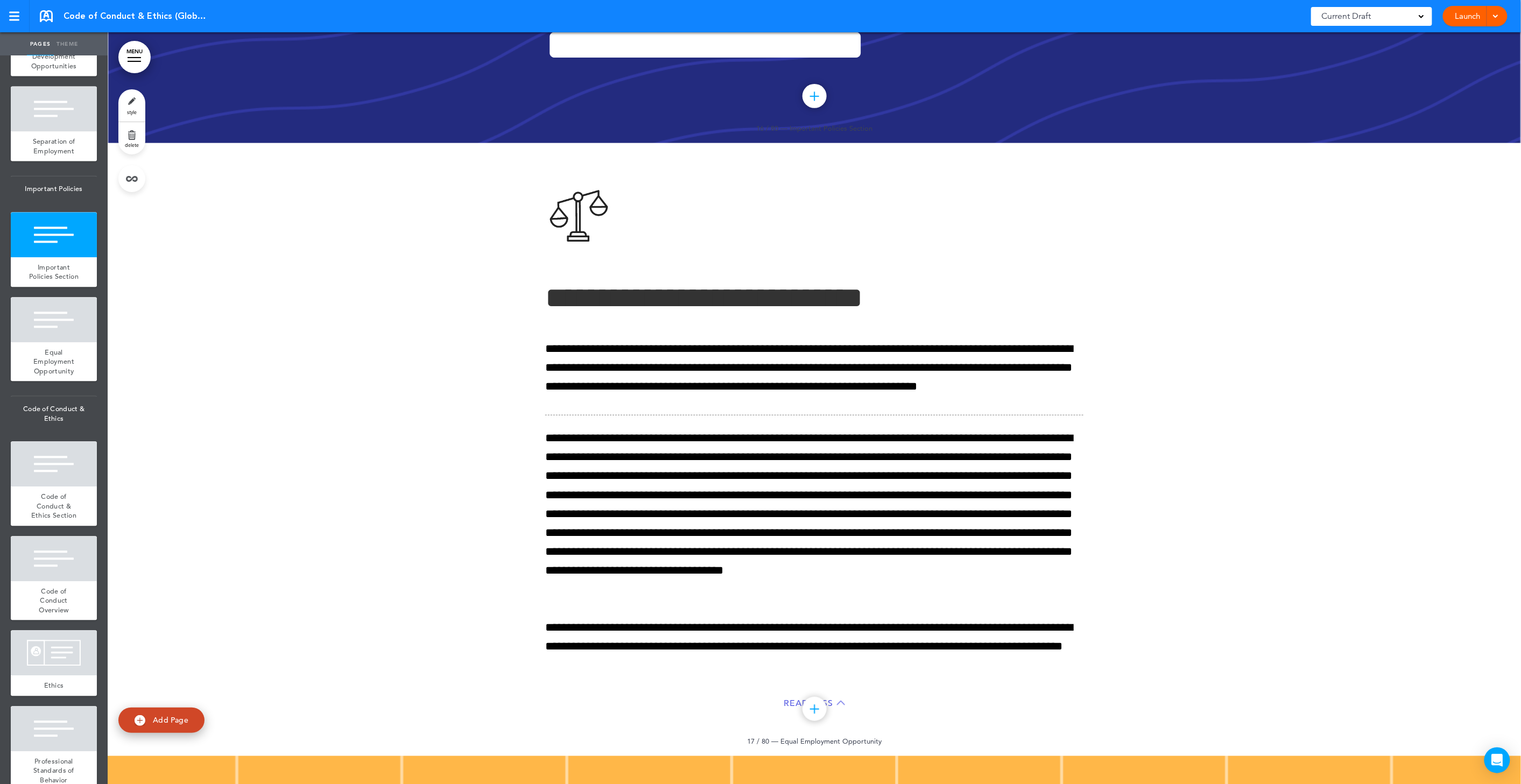
scroll to position [9332, 0]
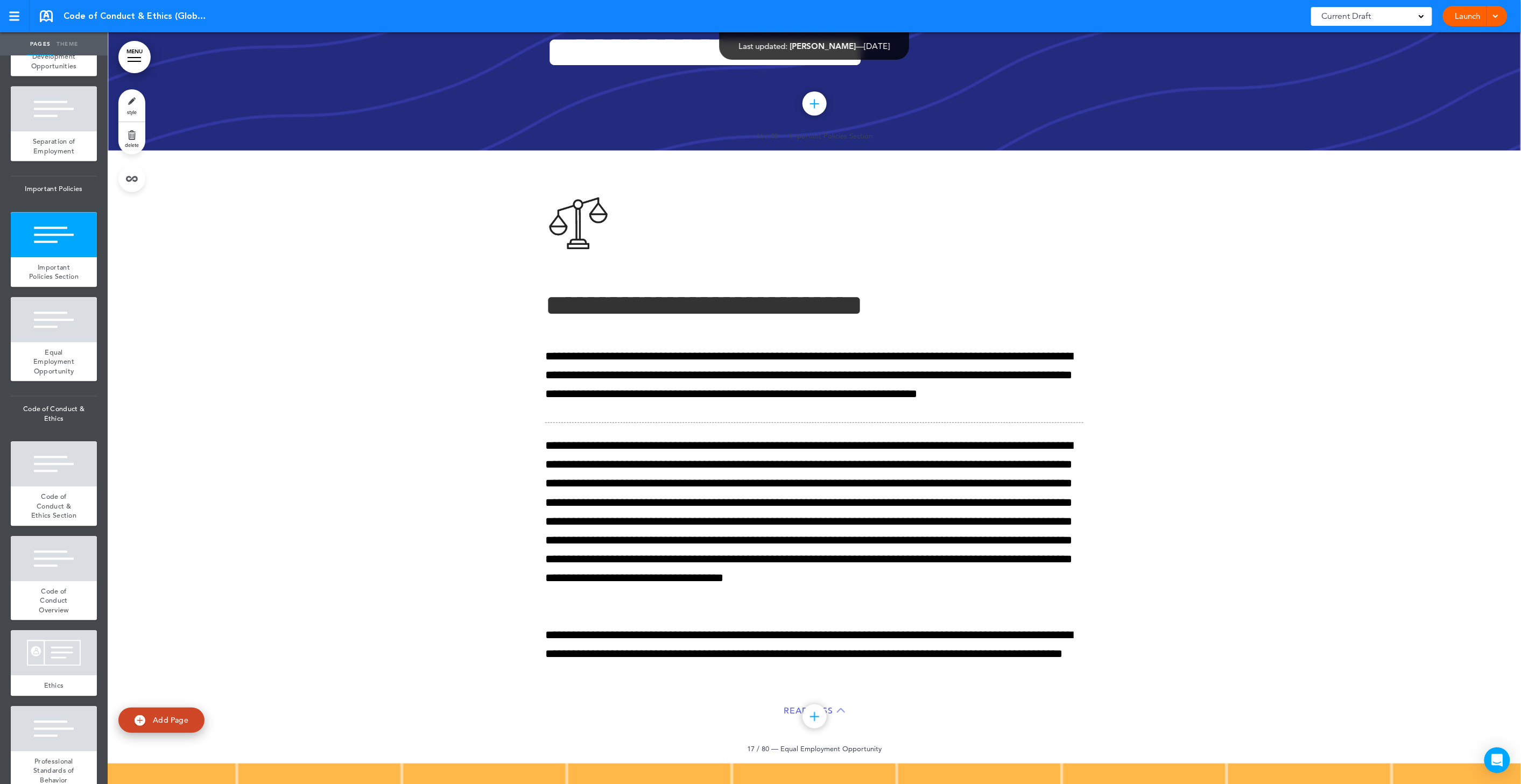
click at [141, 140] on link "delete" at bounding box center [132, 138] width 27 height 33
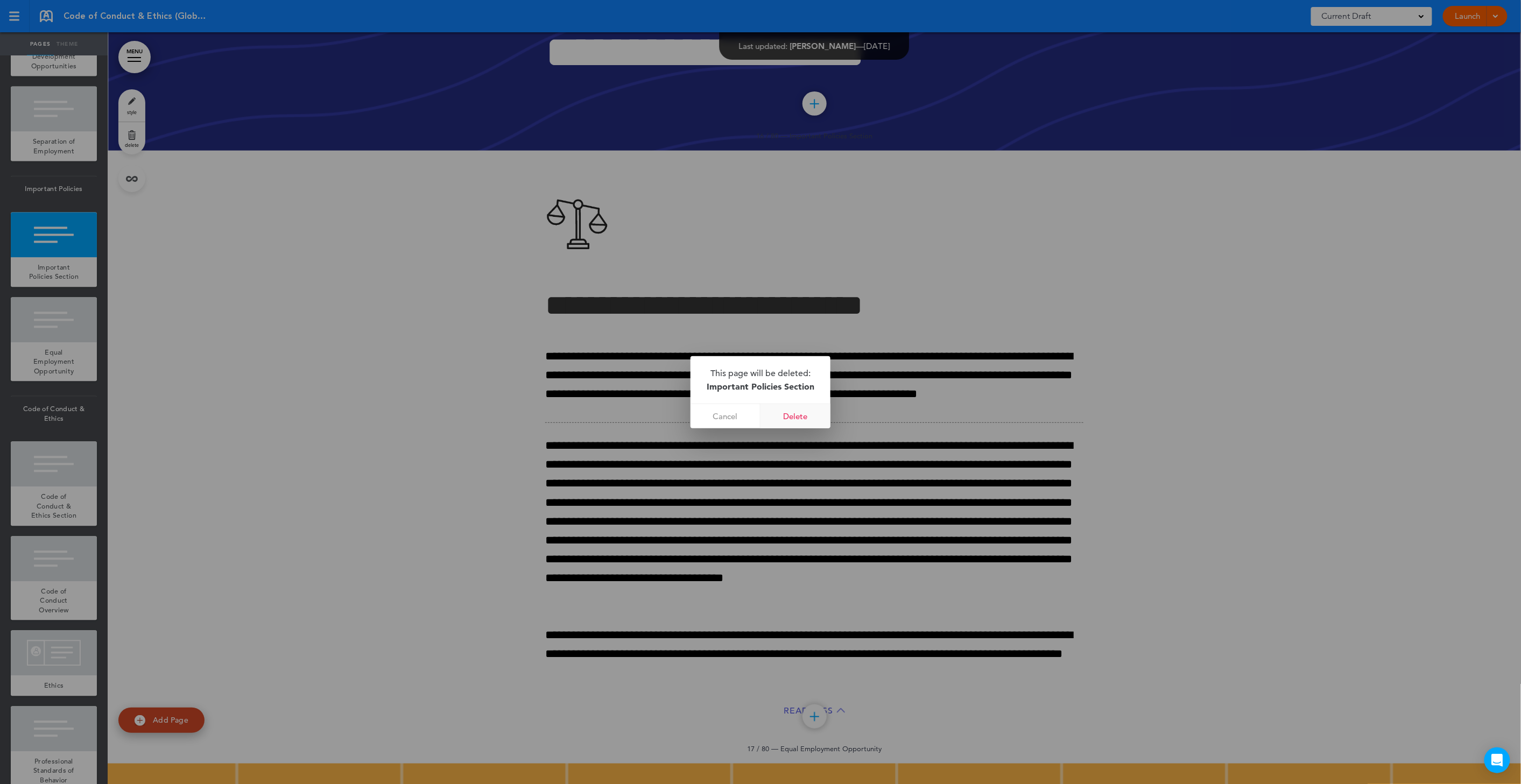
click at [800, 416] on link "Delete" at bounding box center [796, 416] width 70 height 24
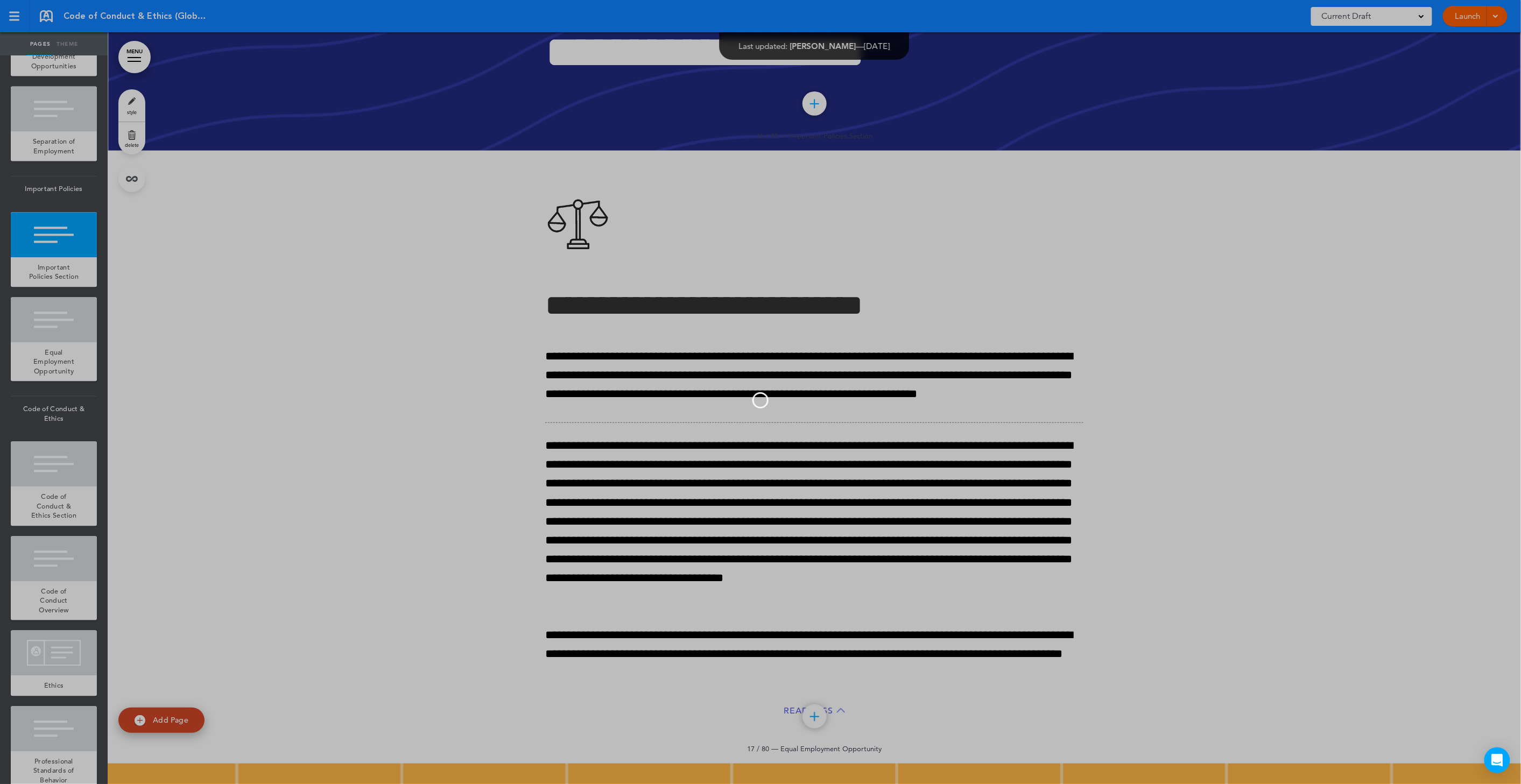
scroll to position [1204, 0]
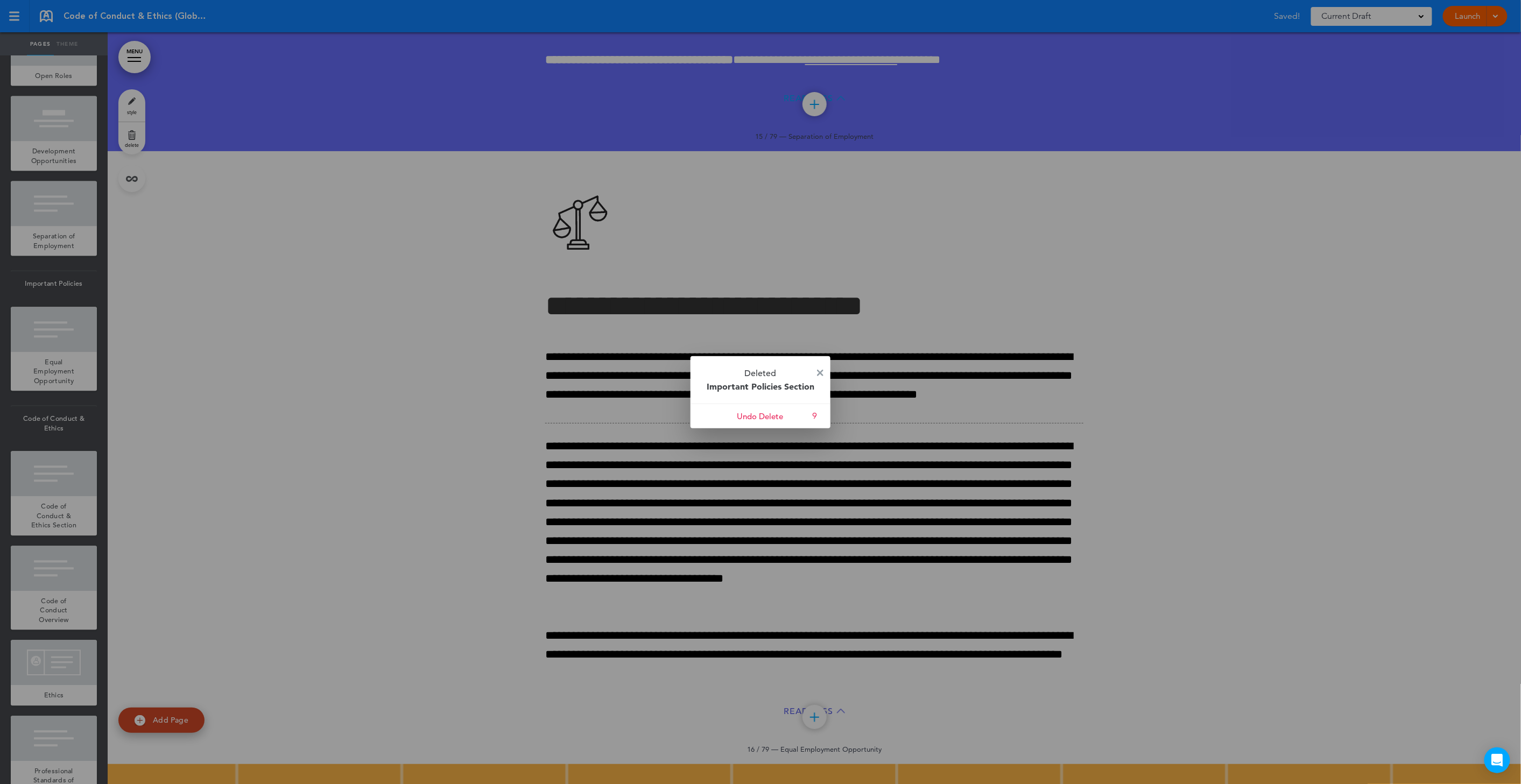
click at [821, 367] on p "Deleted Important Policies Section" at bounding box center [761, 380] width 140 height 48
click at [821, 372] on img at bounding box center [820, 373] width 7 height 7
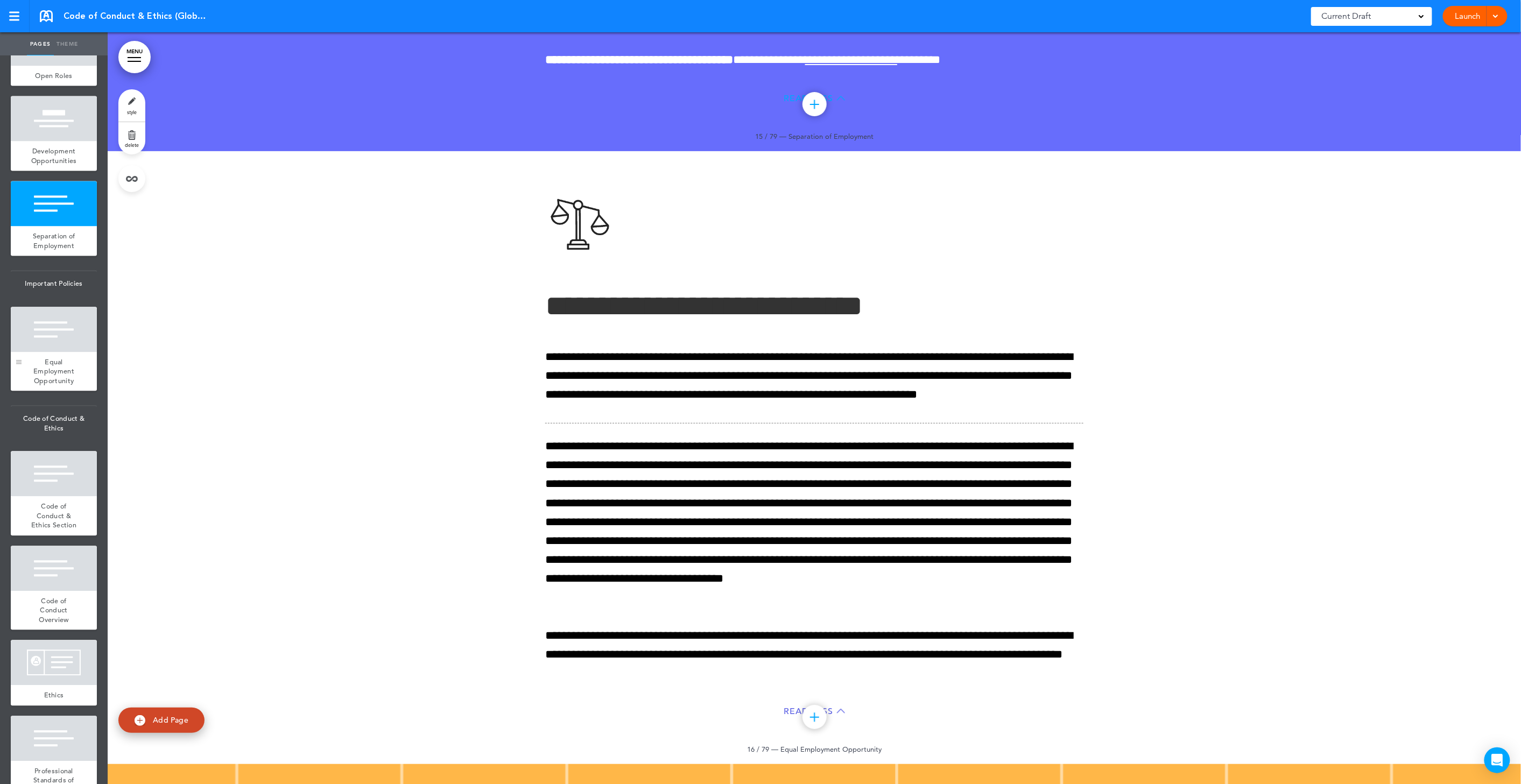
click at [26, 392] on div at bounding box center [18, 348] width 16 height 84
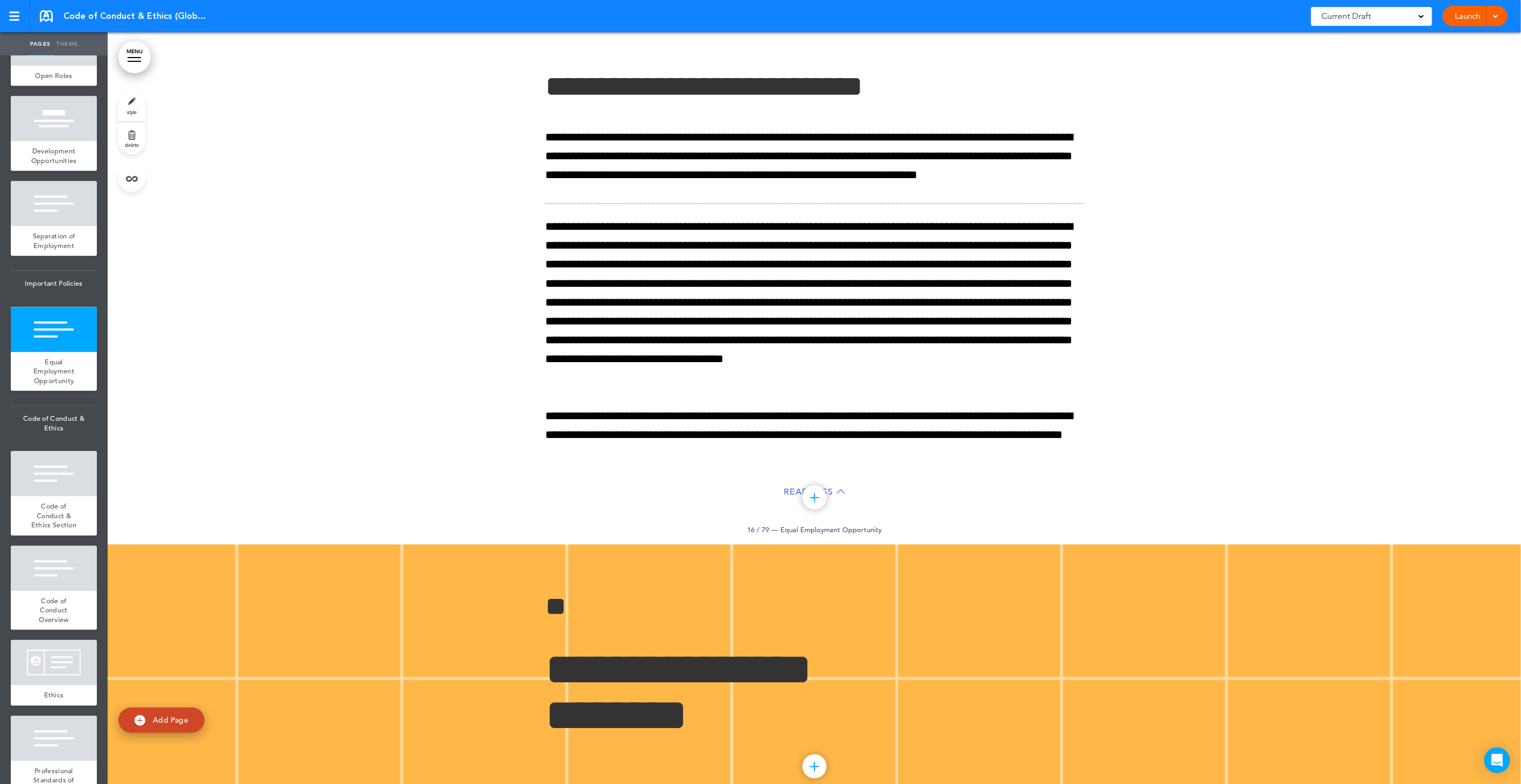
scroll to position [9332, 0]
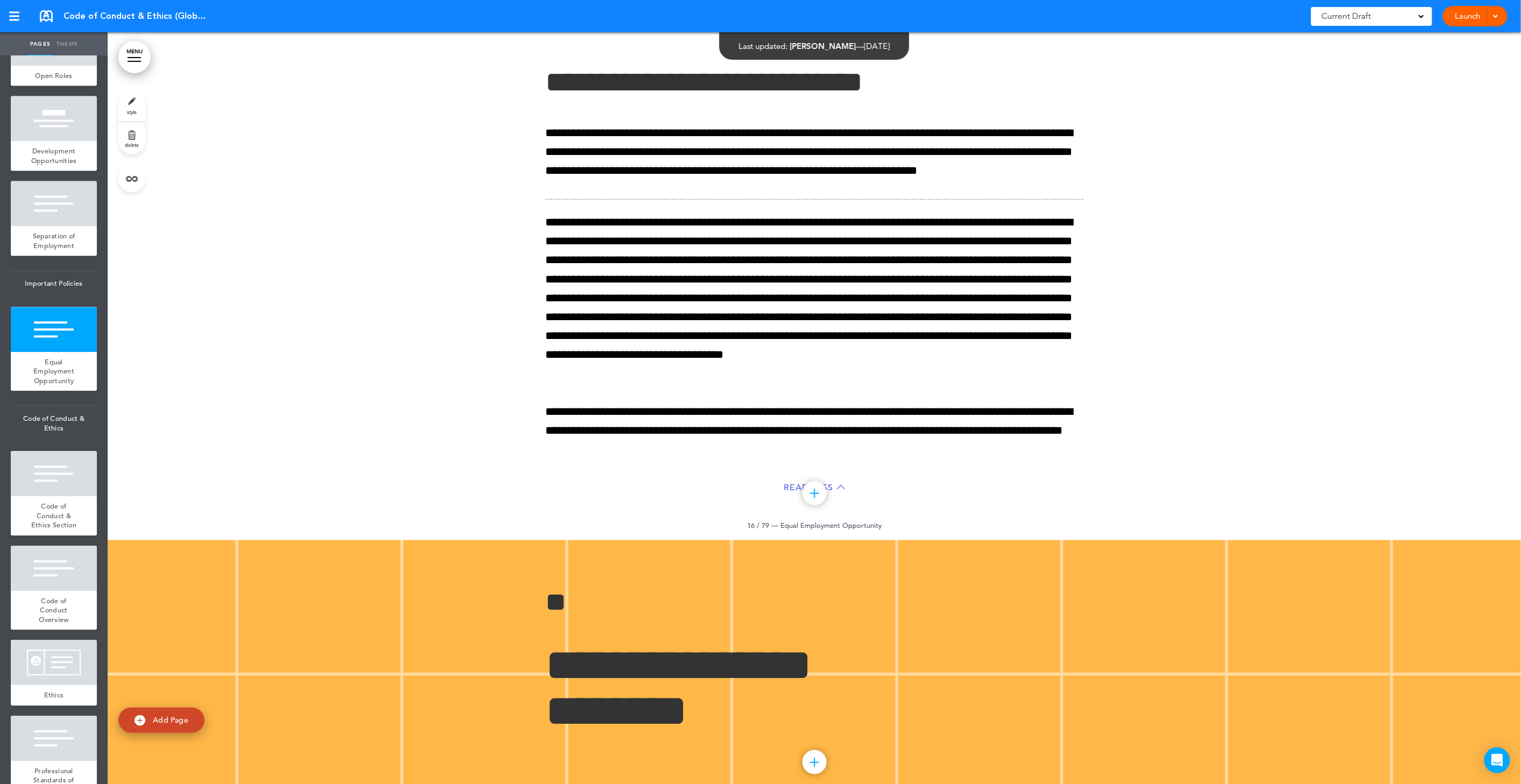
click at [133, 137] on link "delete" at bounding box center [132, 138] width 27 height 33
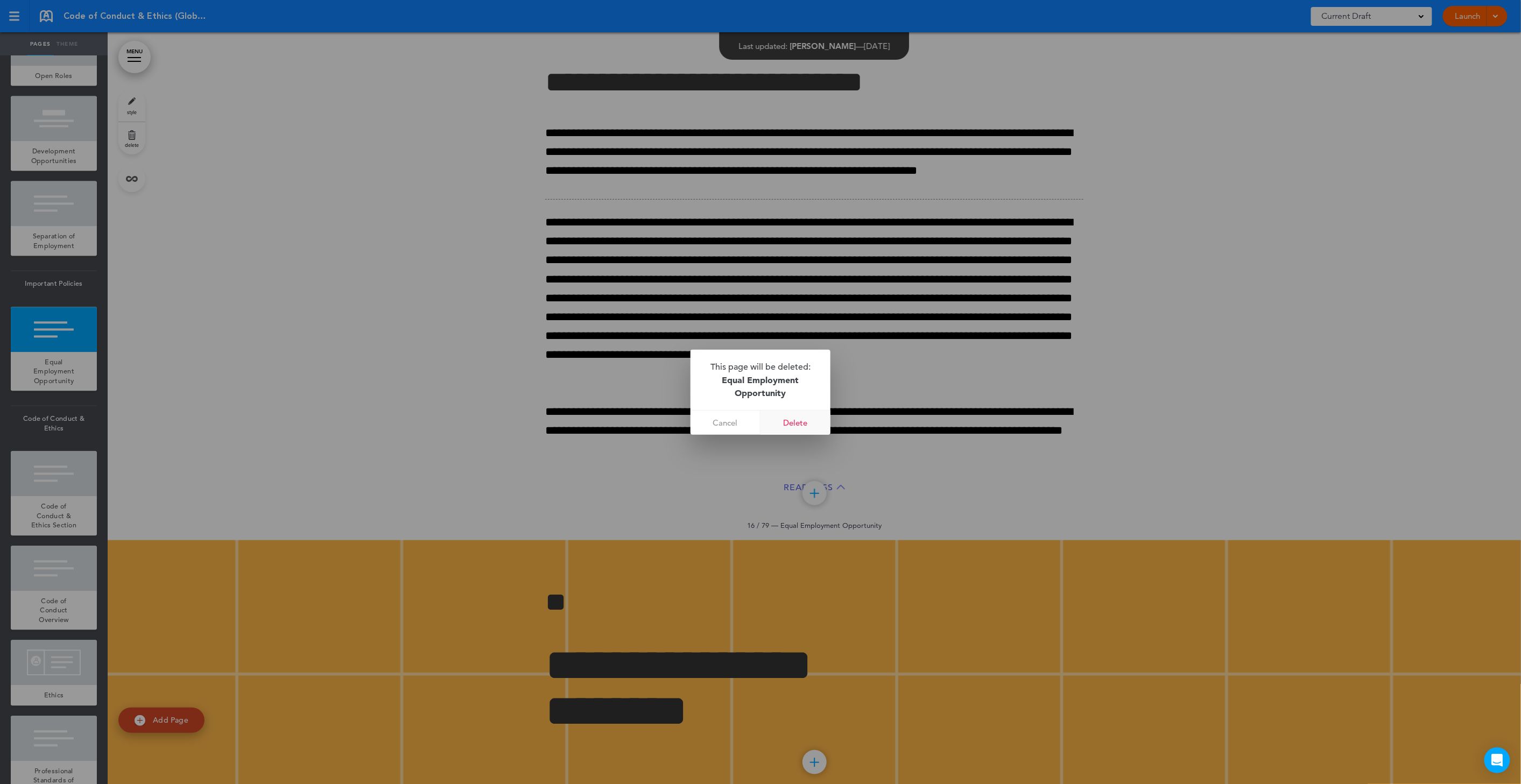
click at [797, 418] on link "Delete" at bounding box center [796, 422] width 70 height 24
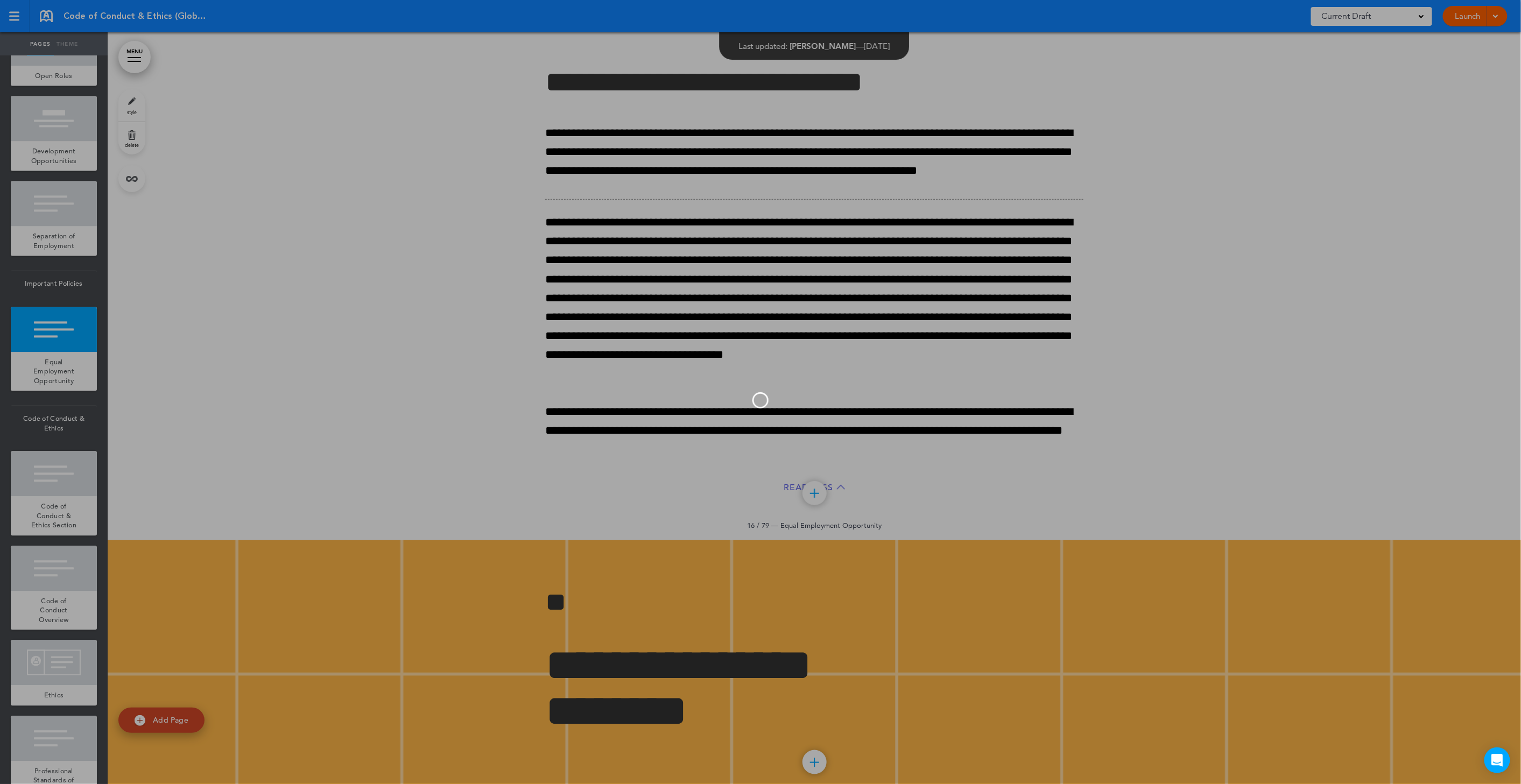
scroll to position [1110, 0]
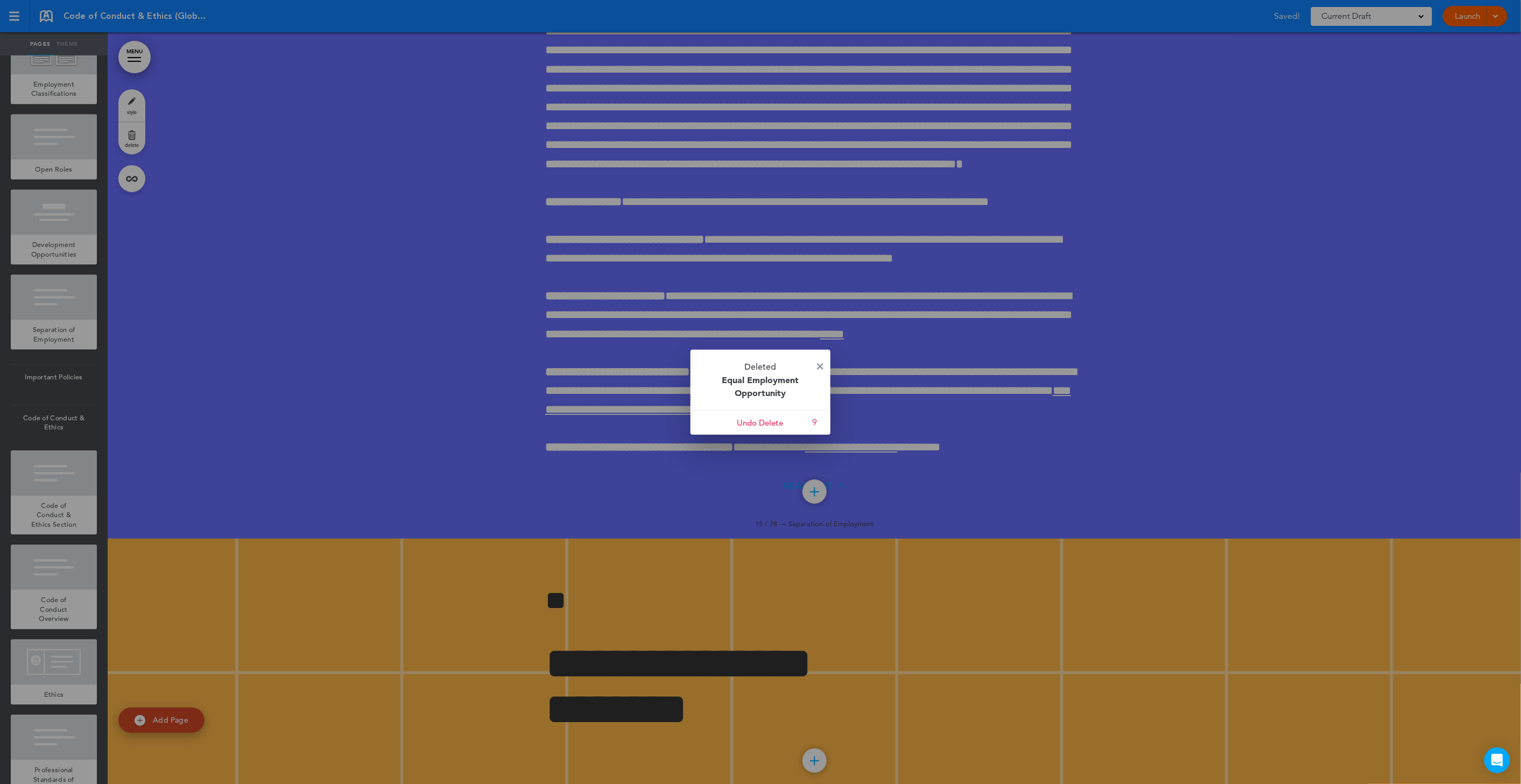
click at [823, 363] on img at bounding box center [820, 367] width 7 height 7
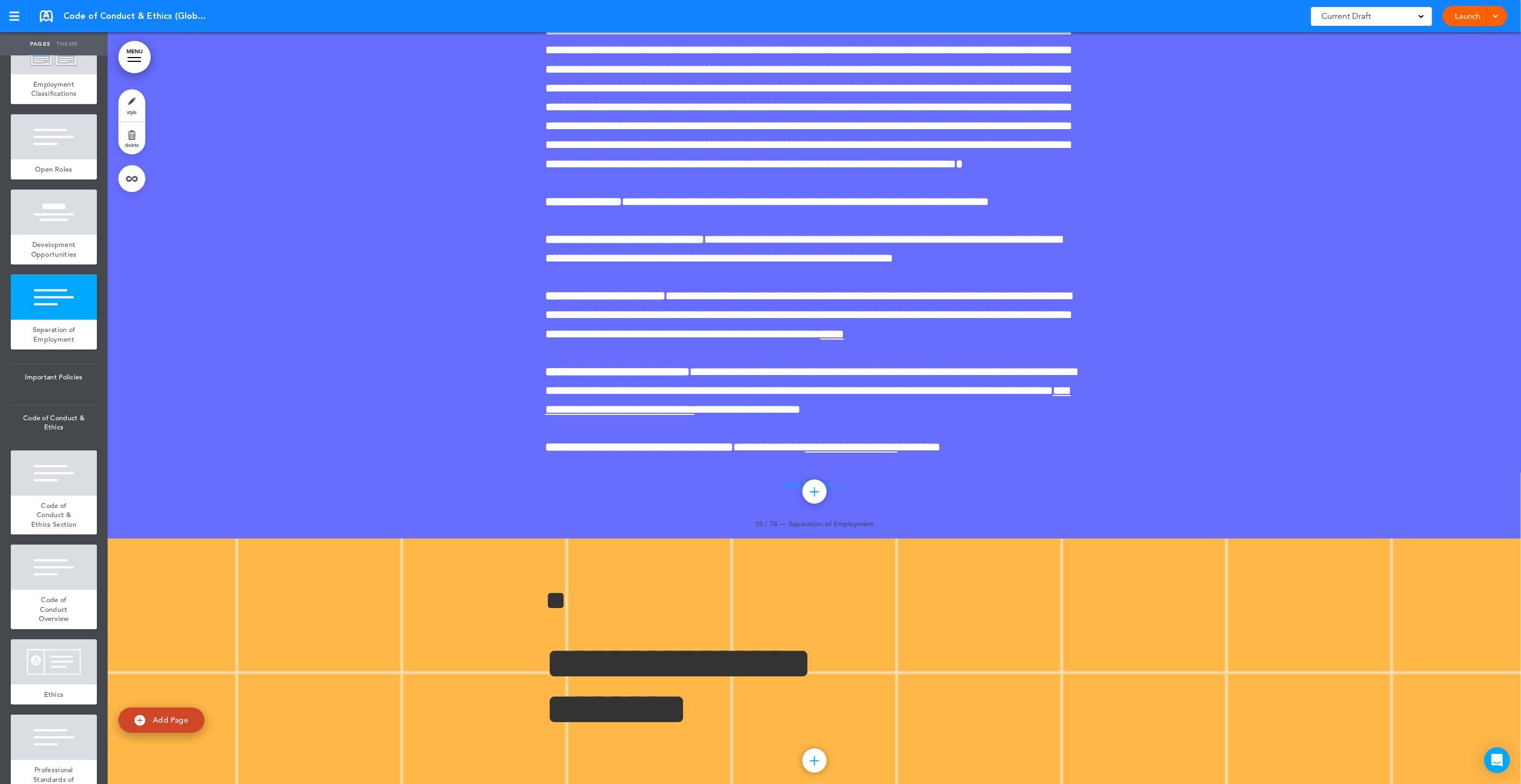
click at [125, 139] on link "delete" at bounding box center [132, 138] width 27 height 33
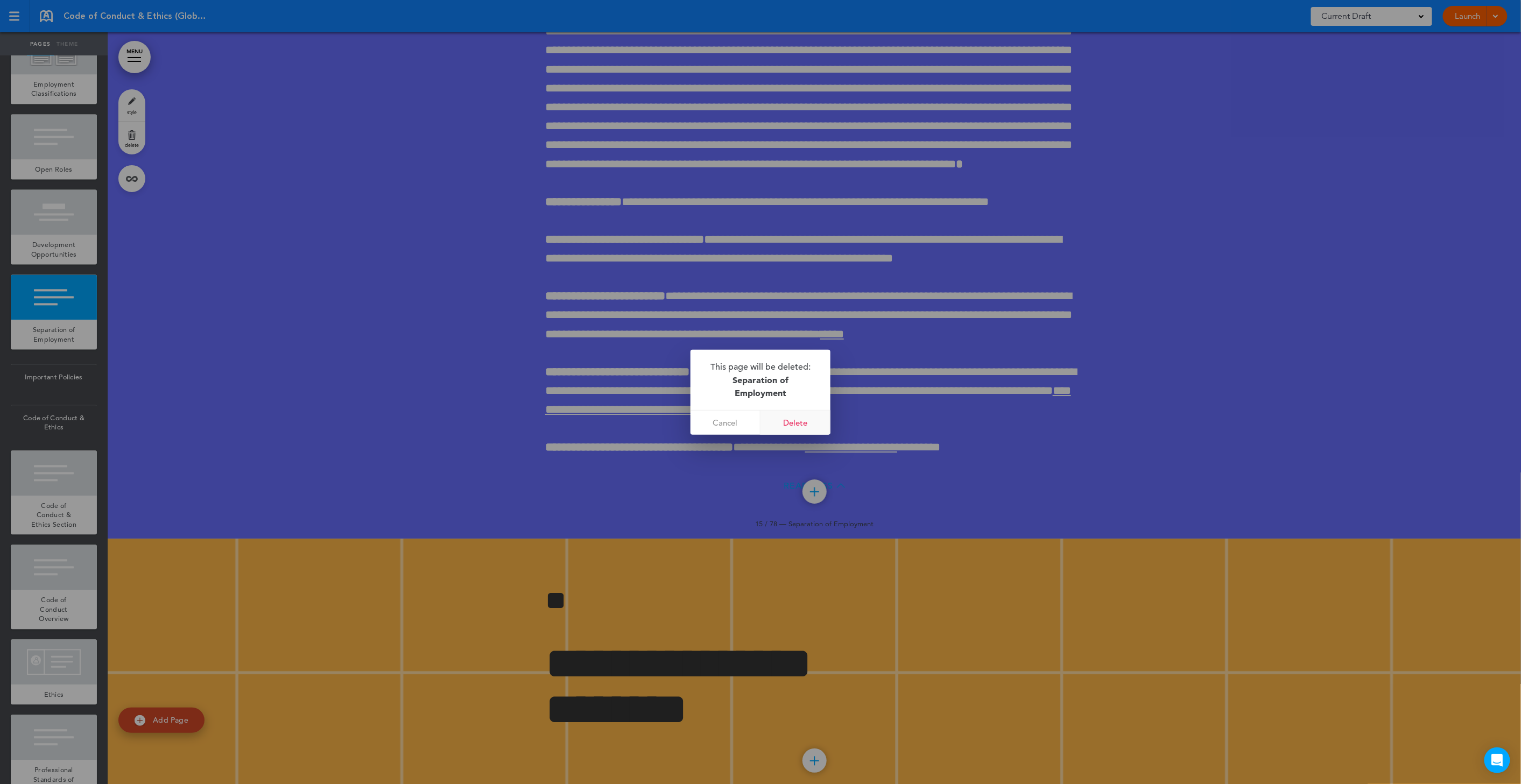
click at [799, 422] on link "Delete" at bounding box center [796, 422] width 70 height 24
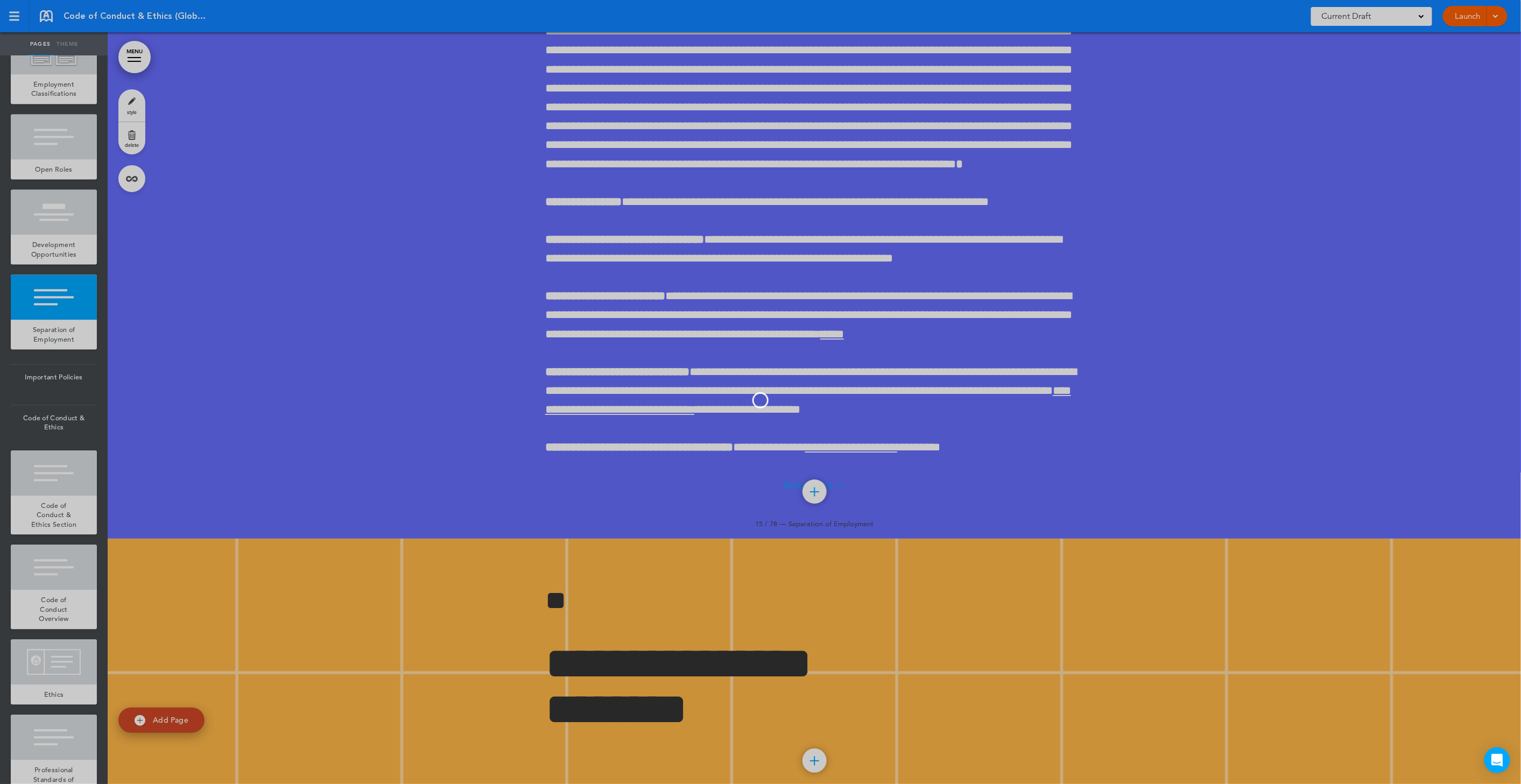
scroll to position [1025, 0]
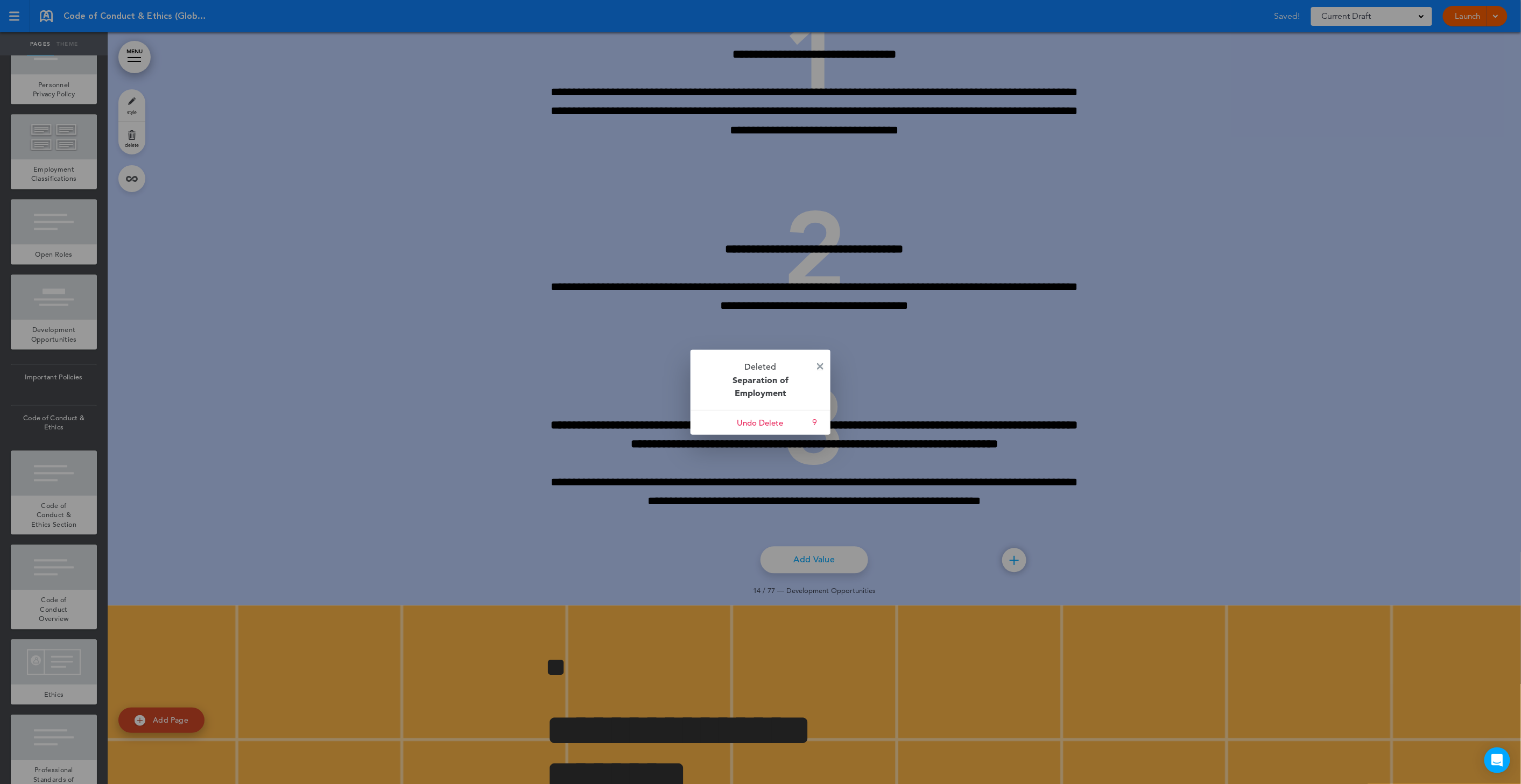
click at [818, 365] on img at bounding box center [820, 367] width 7 height 7
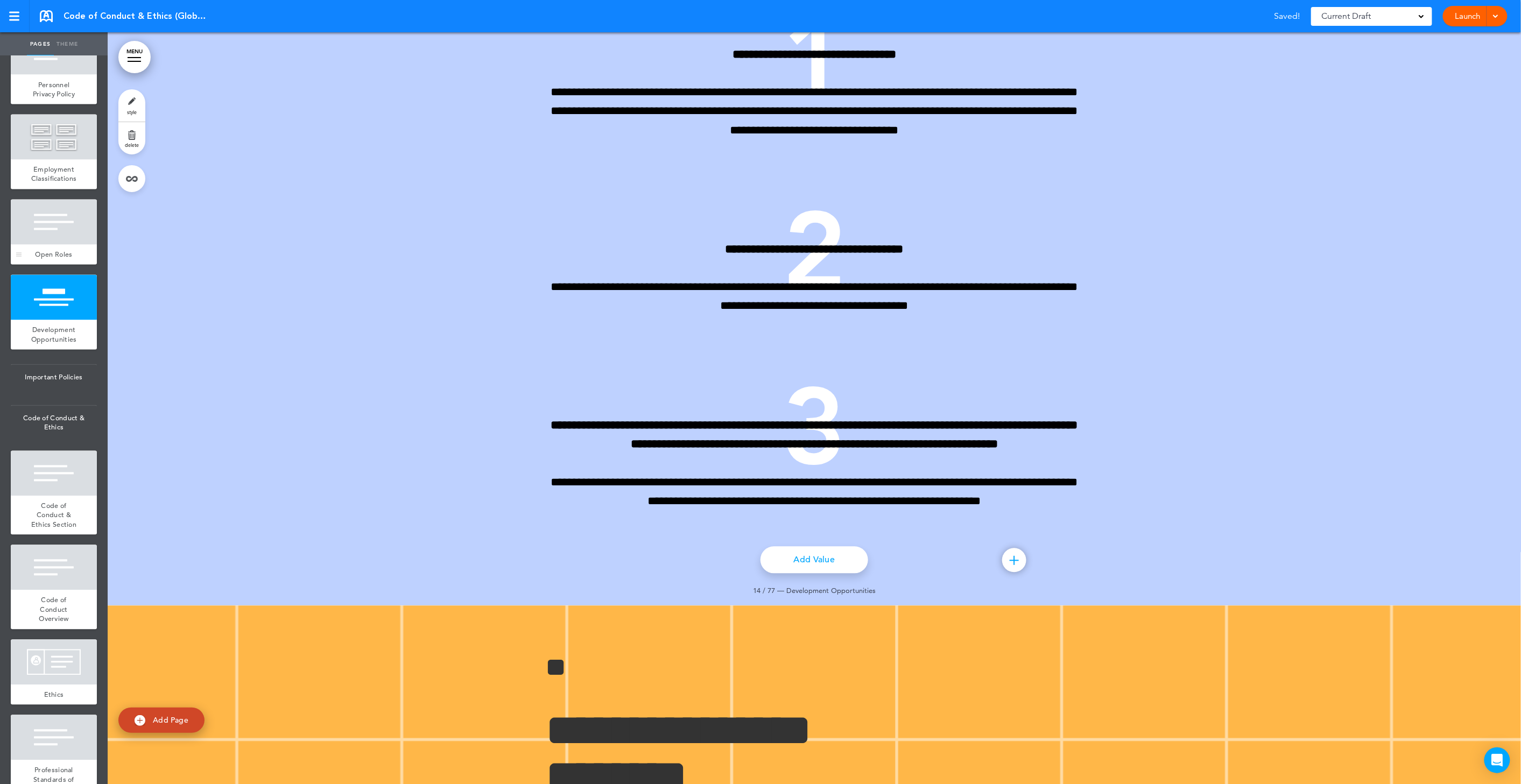
click at [68, 245] on div at bounding box center [53, 222] width 86 height 45
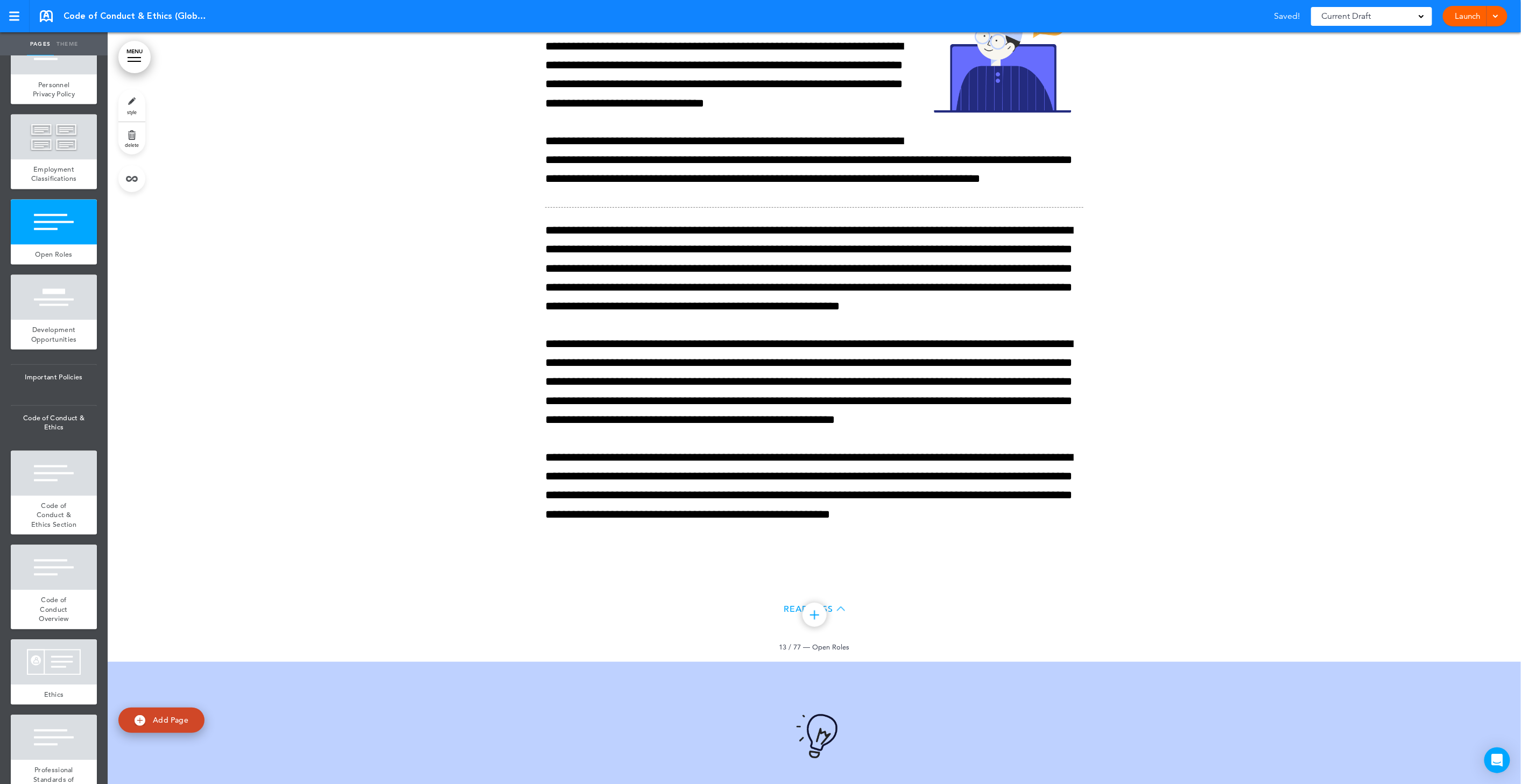
scroll to position [6927, 0]
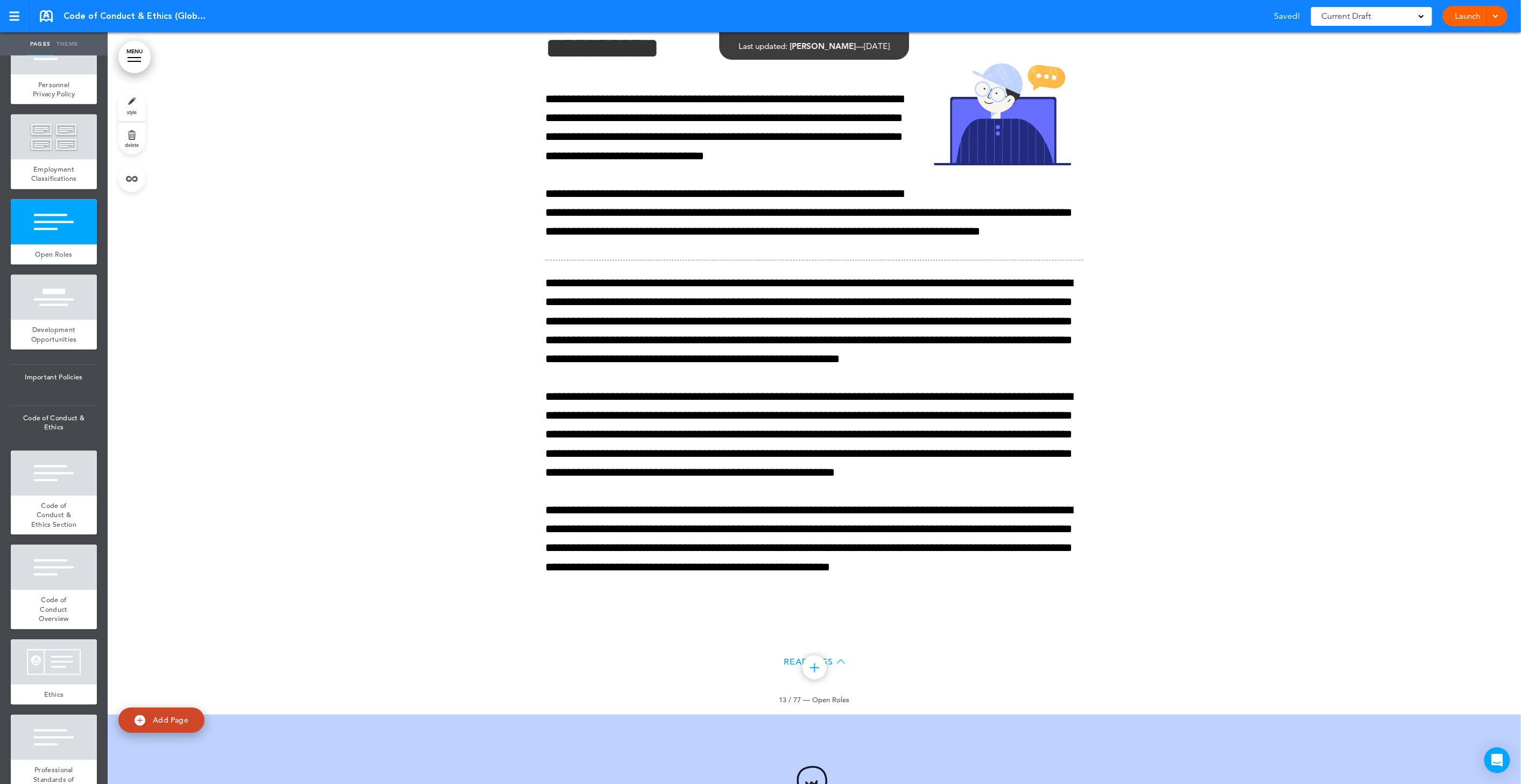
click at [129, 137] on link "delete" at bounding box center [132, 138] width 27 height 33
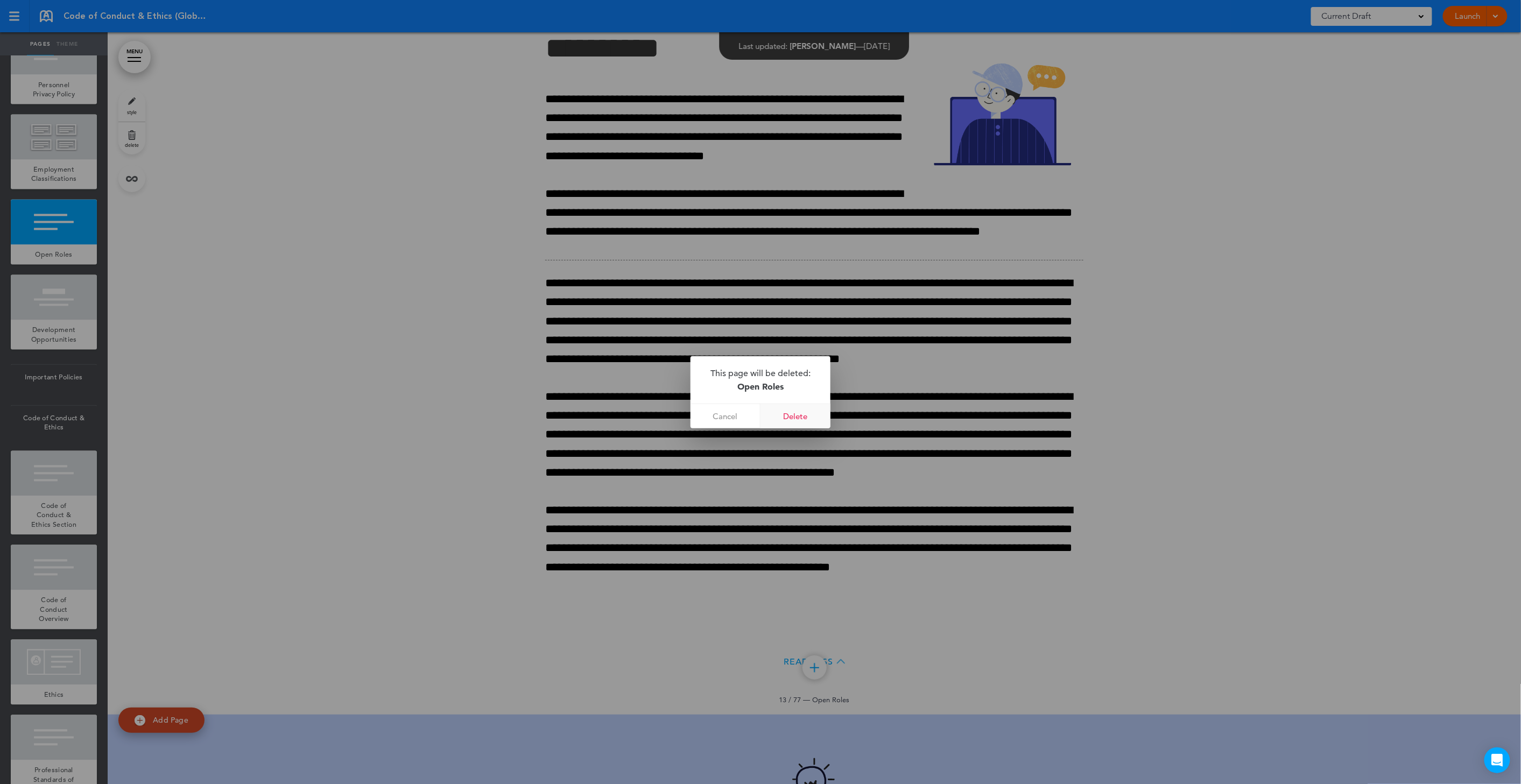
click at [807, 409] on link "Delete" at bounding box center [796, 416] width 70 height 24
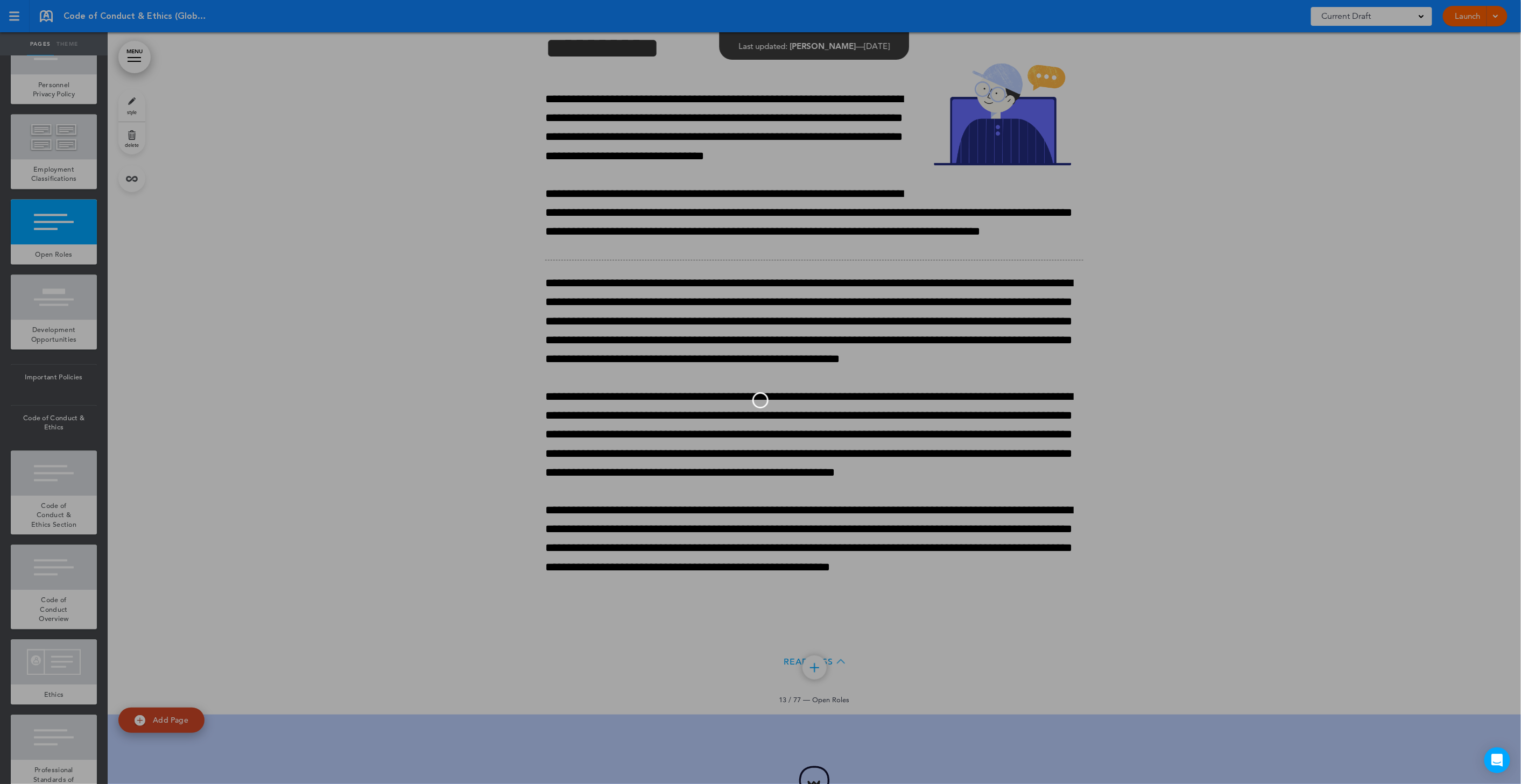
scroll to position [949, 0]
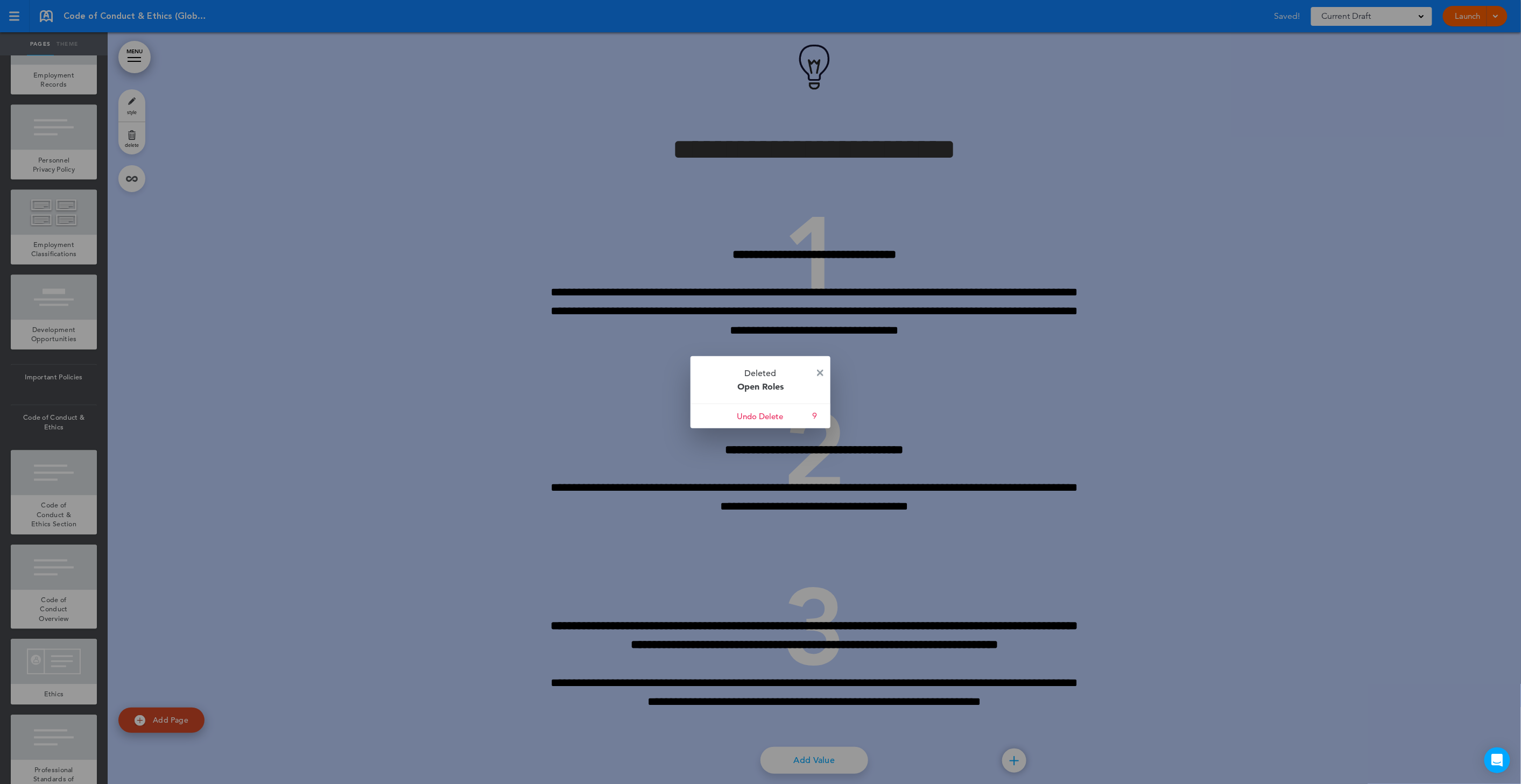
click at [822, 372] on img at bounding box center [820, 373] width 7 height 7
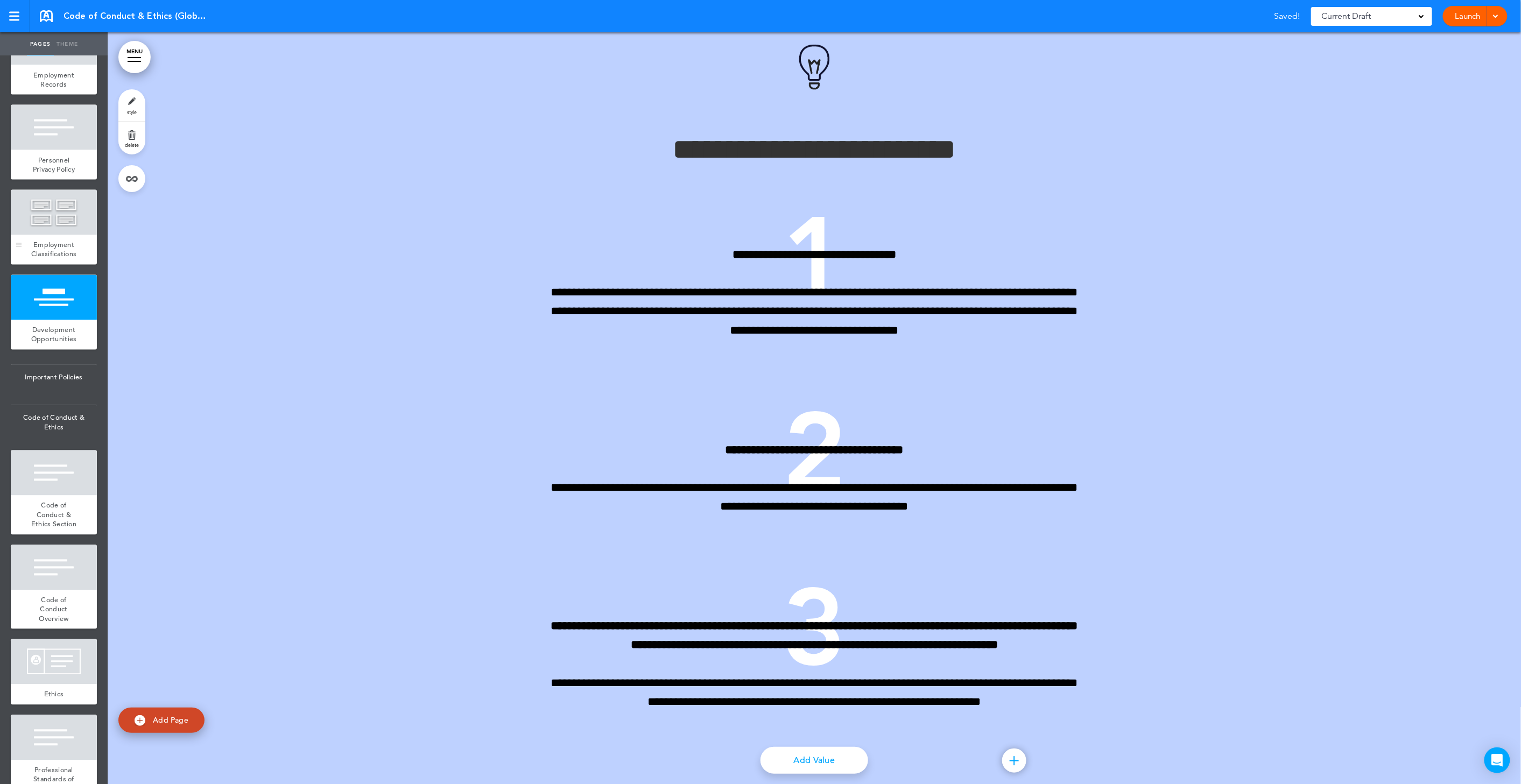
click at [74, 265] on div "Employment Classifications" at bounding box center [53, 250] width 86 height 29
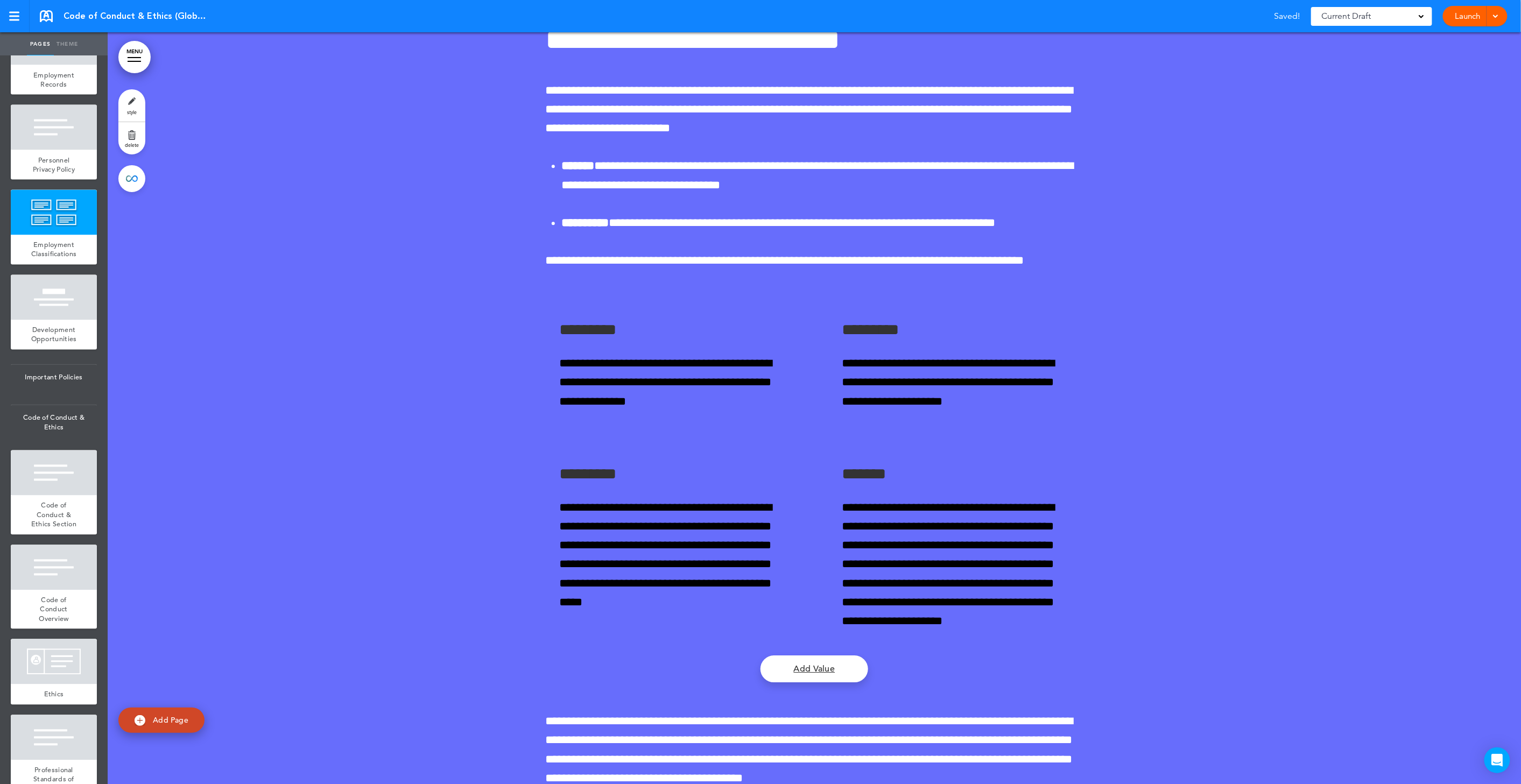
scroll to position [6056, 0]
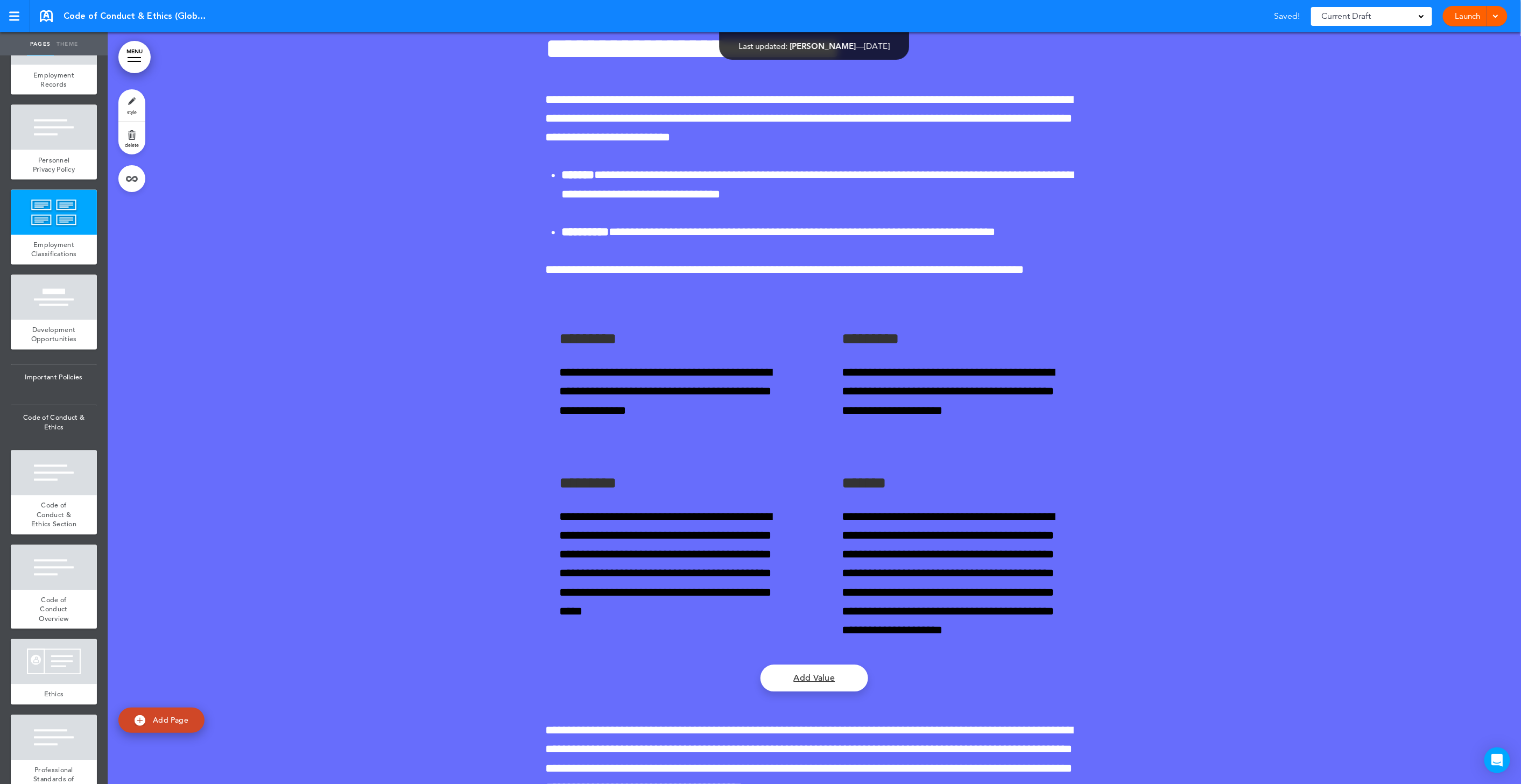
click at [124, 134] on link "delete" at bounding box center [132, 138] width 27 height 33
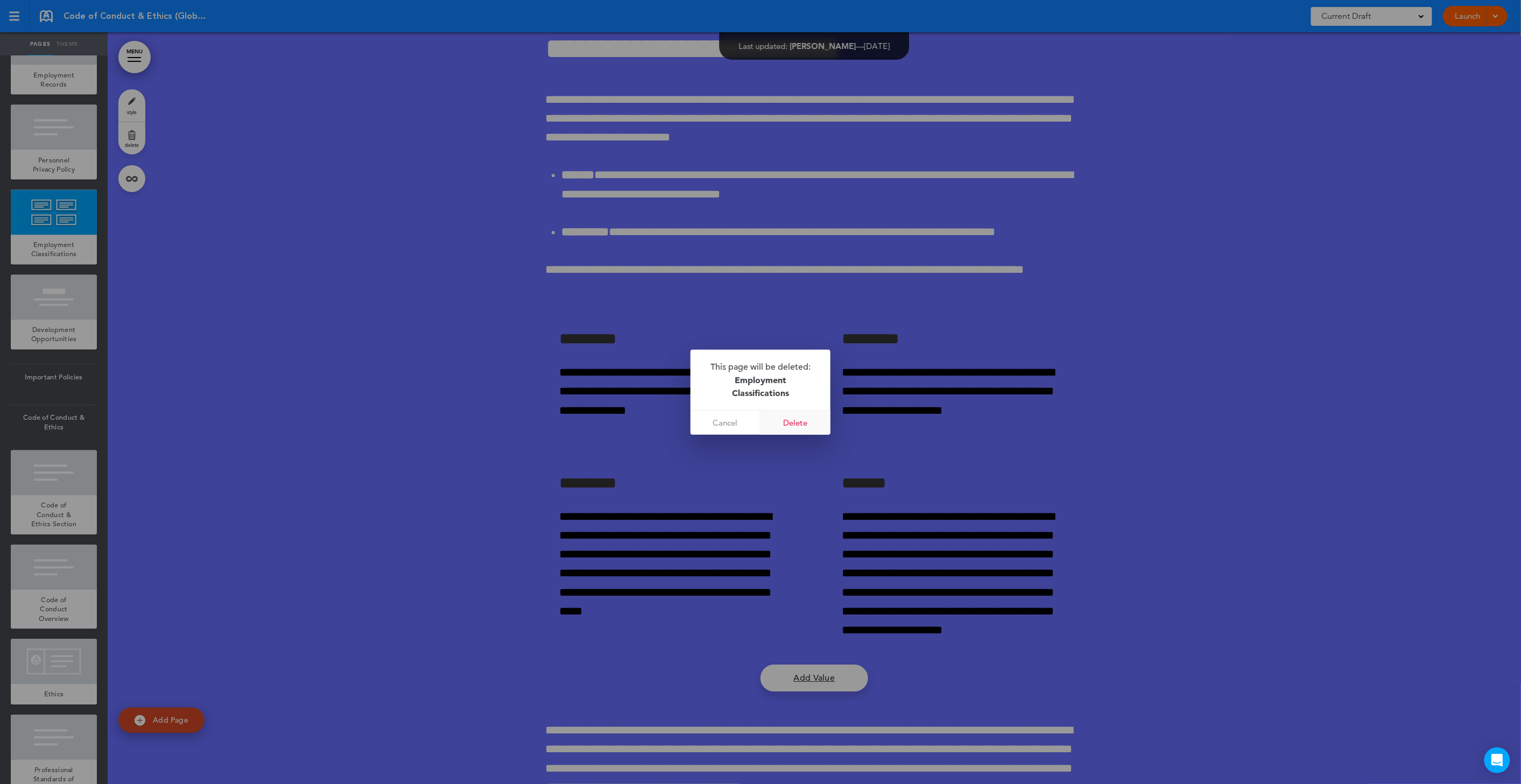
click at [776, 422] on link "Delete" at bounding box center [796, 422] width 70 height 24
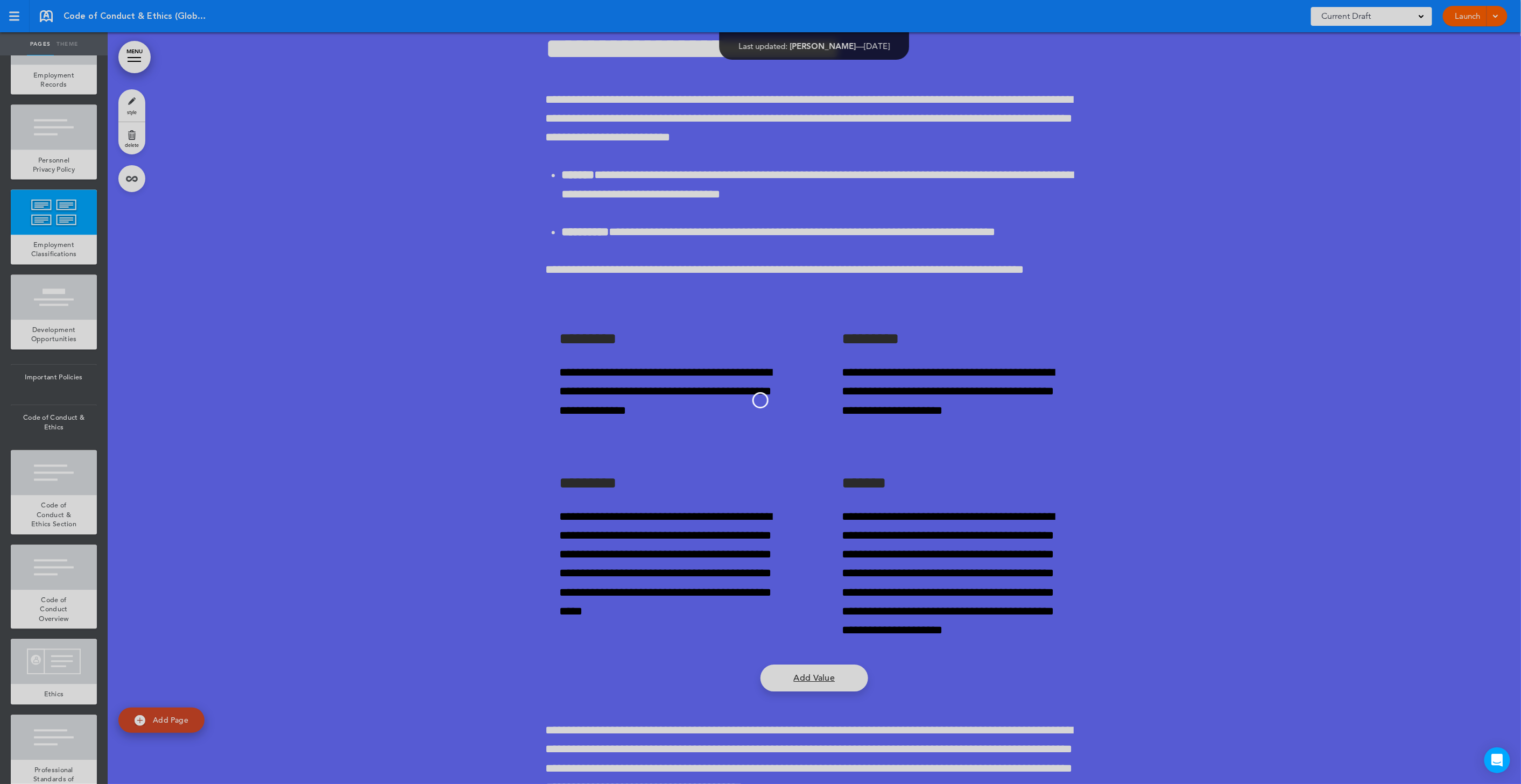
scroll to position [856, 0]
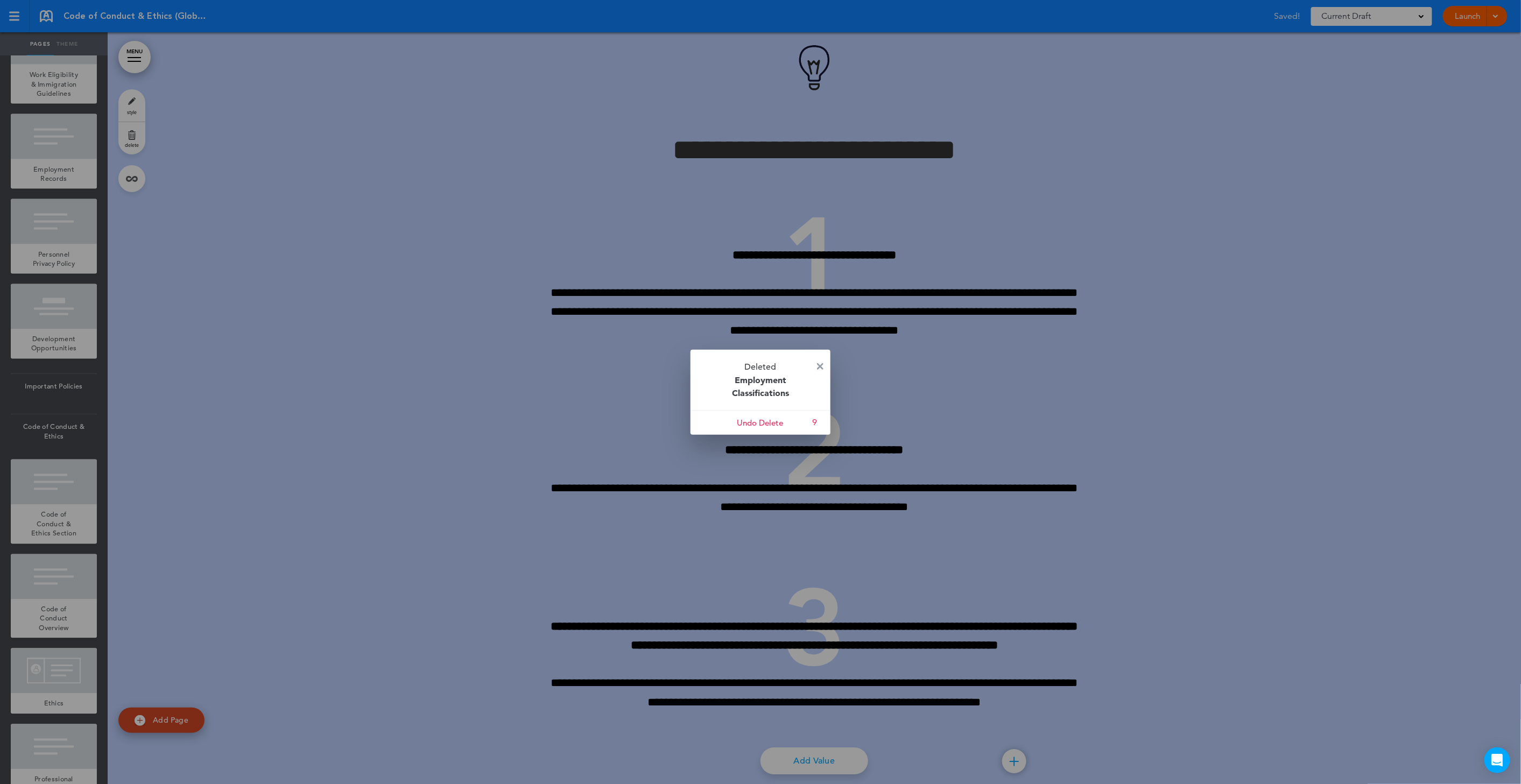
click at [820, 368] on img at bounding box center [820, 367] width 7 height 7
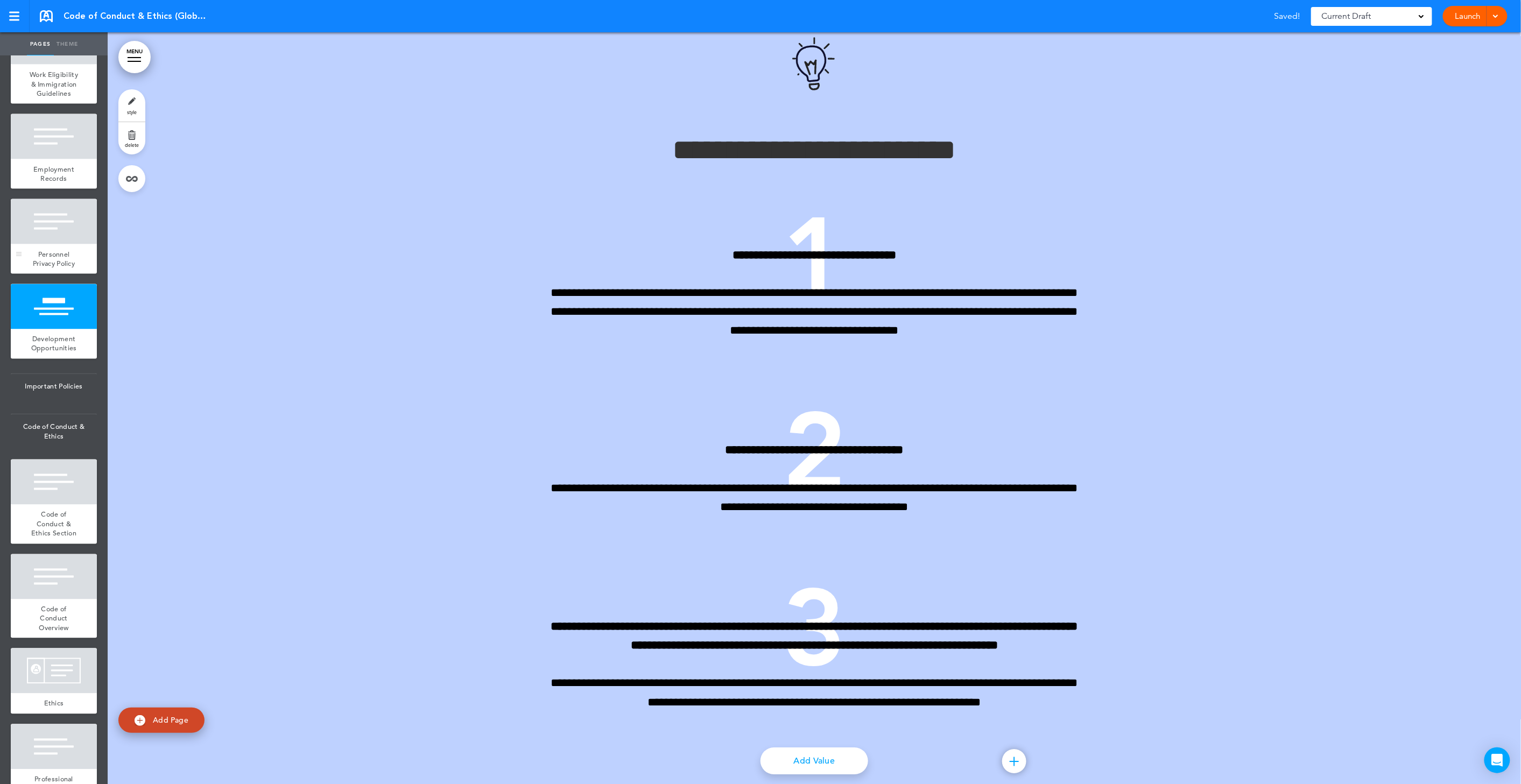
click at [68, 245] on div at bounding box center [53, 221] width 86 height 45
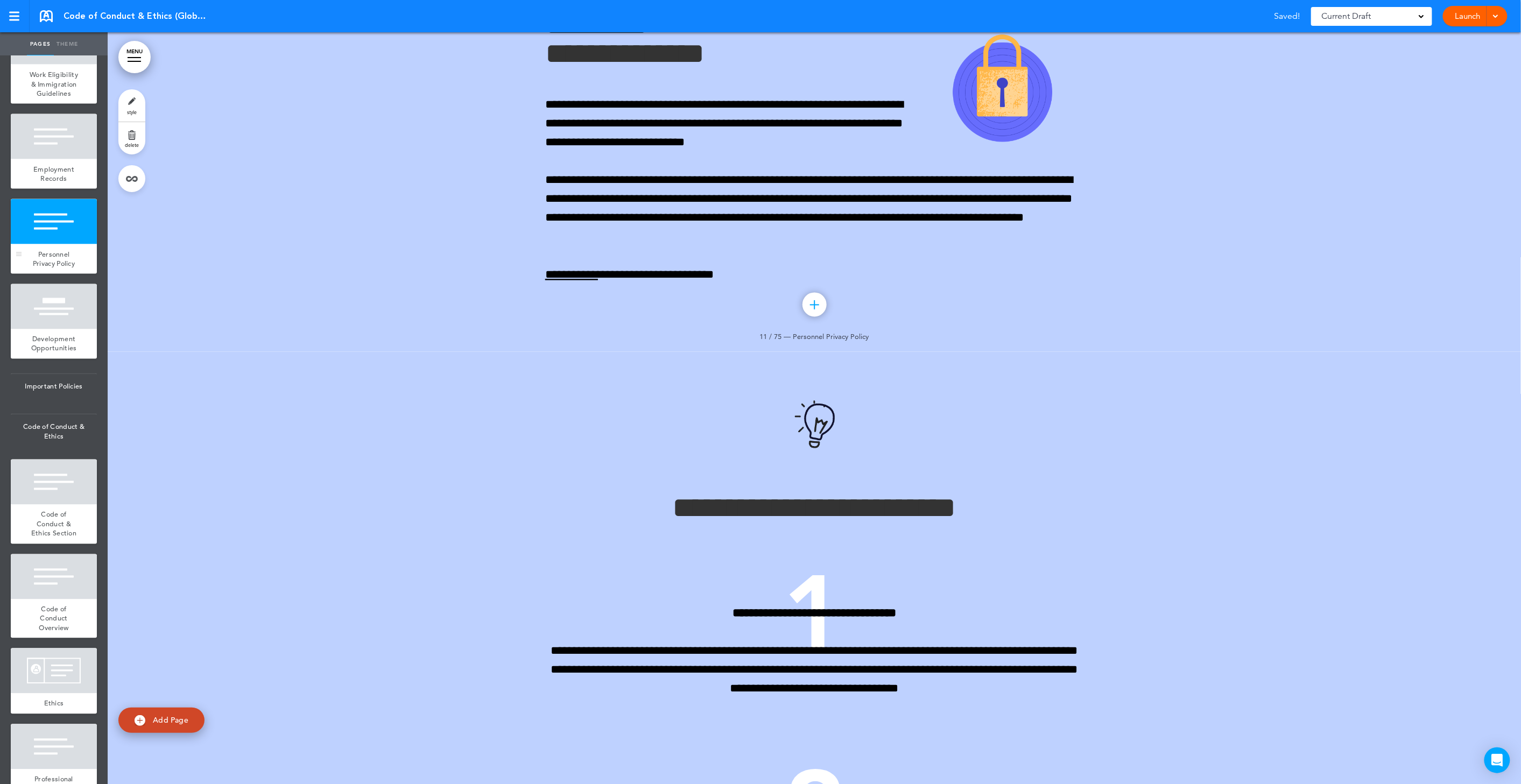
scroll to position [5673, 0]
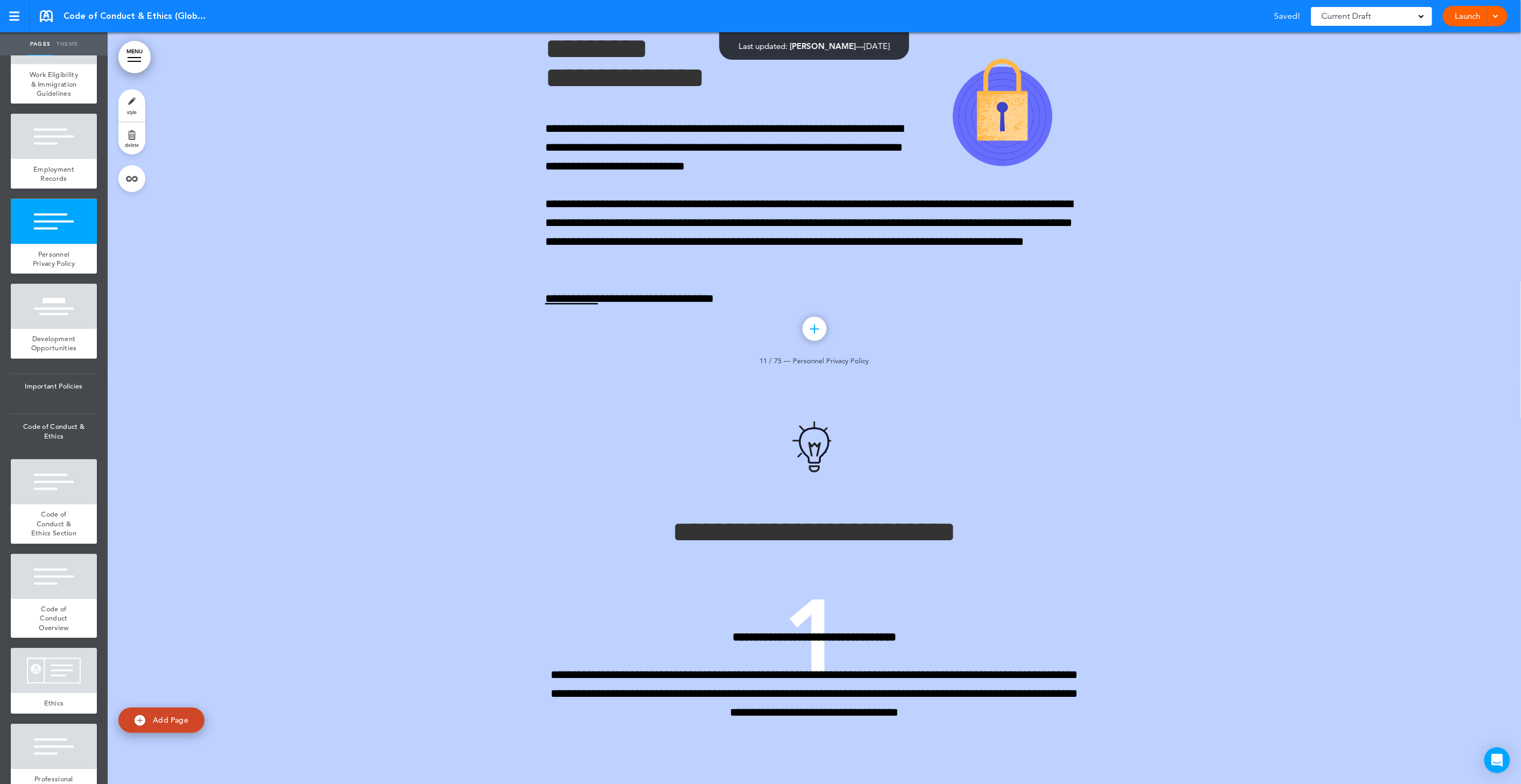
click at [135, 145] on span "delete" at bounding box center [132, 144] width 14 height 7
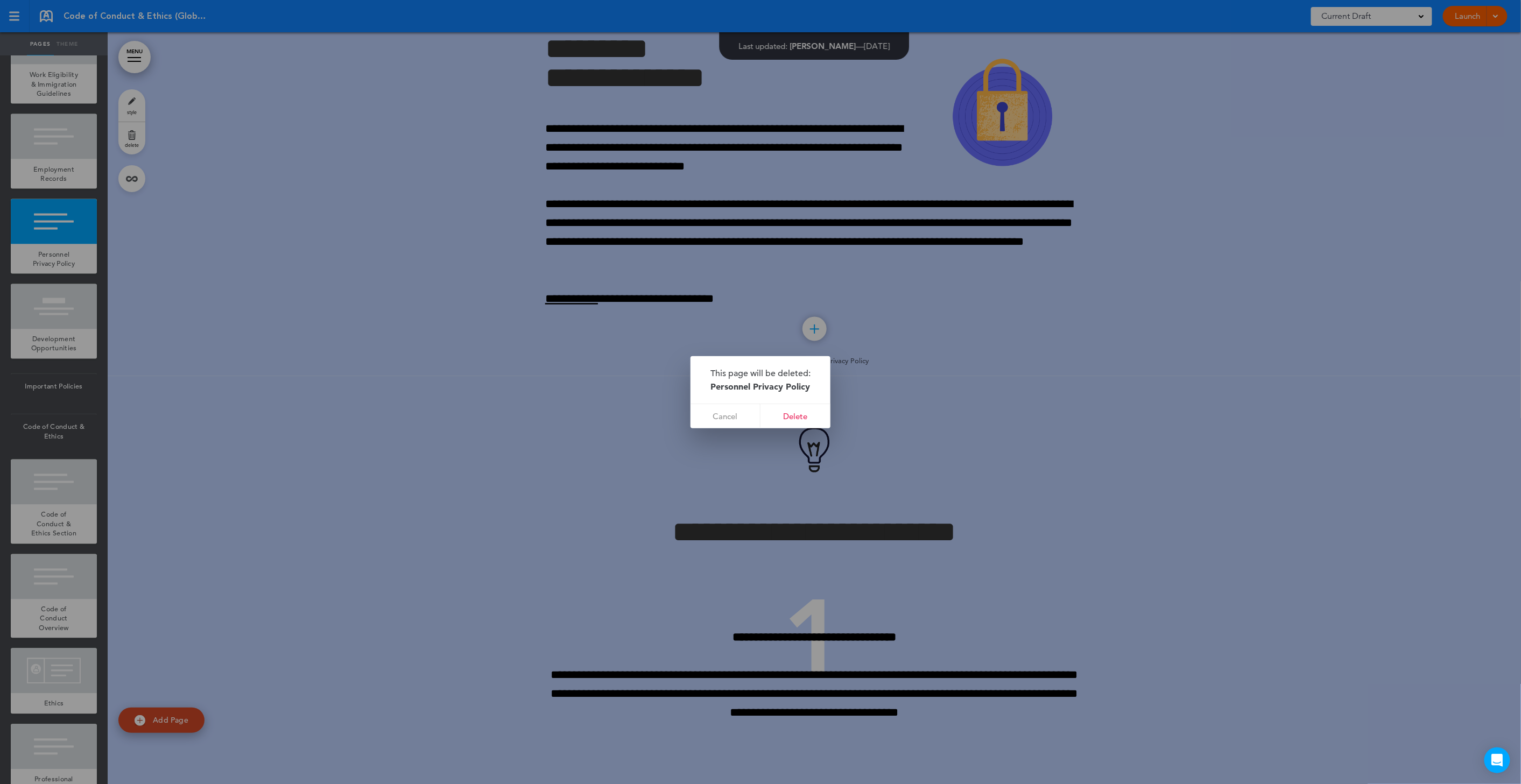
click at [811, 431] on div at bounding box center [760, 392] width 1521 height 784
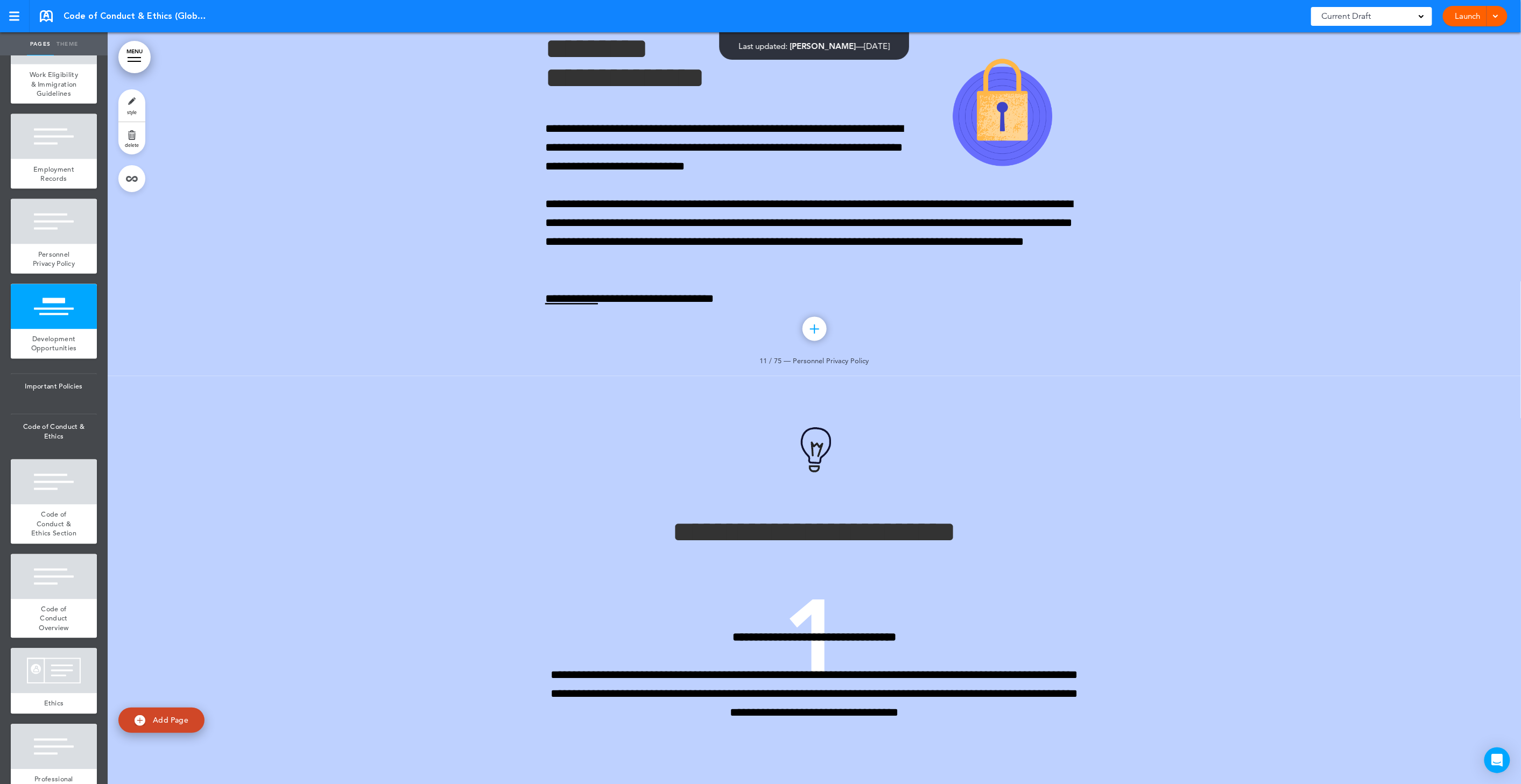
click at [806, 423] on div "**********" at bounding box center [814, 782] width 538 height 813
click at [135, 132] on link "delete" at bounding box center [132, 138] width 27 height 33
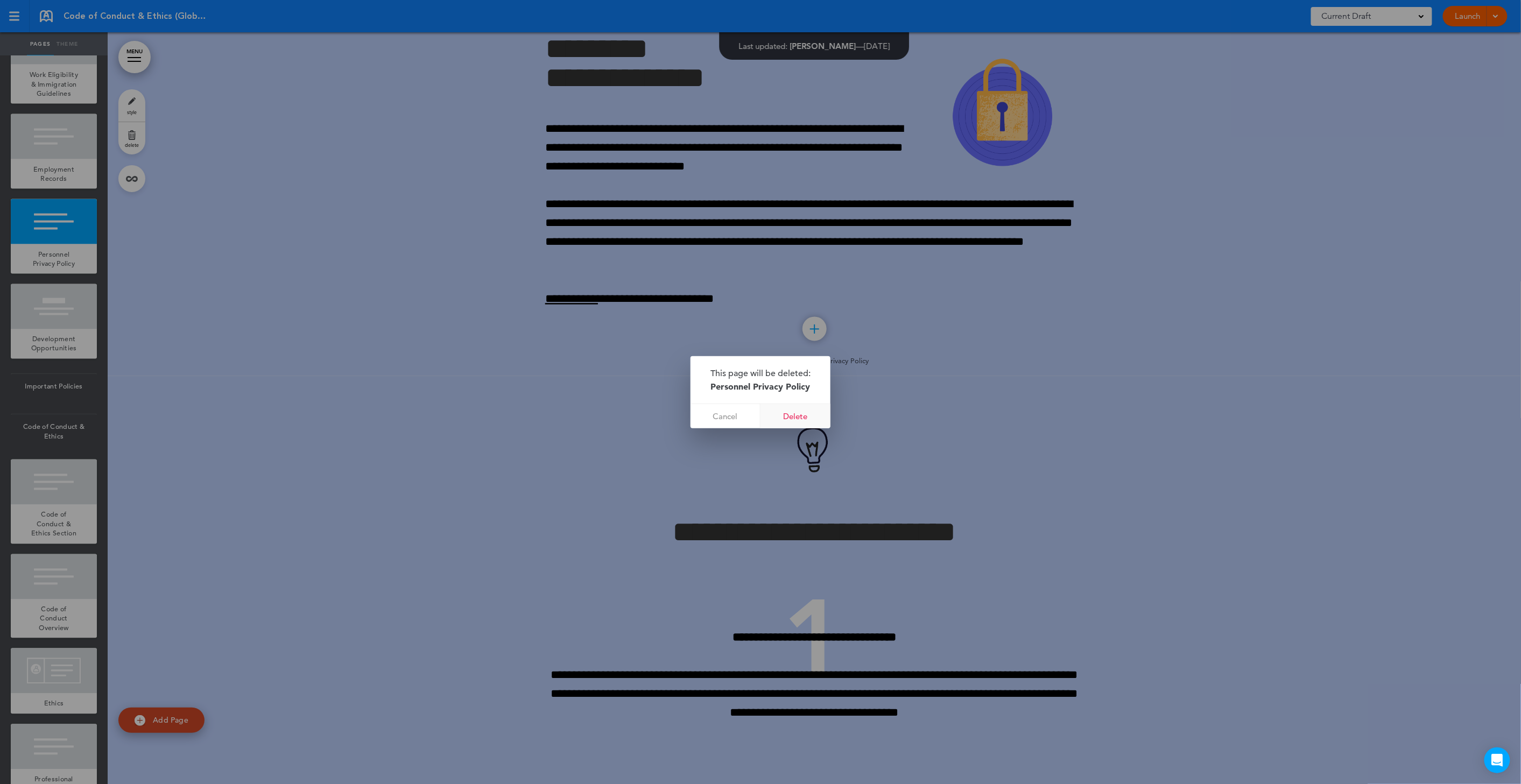
click at [770, 417] on link "Delete" at bounding box center [796, 416] width 70 height 24
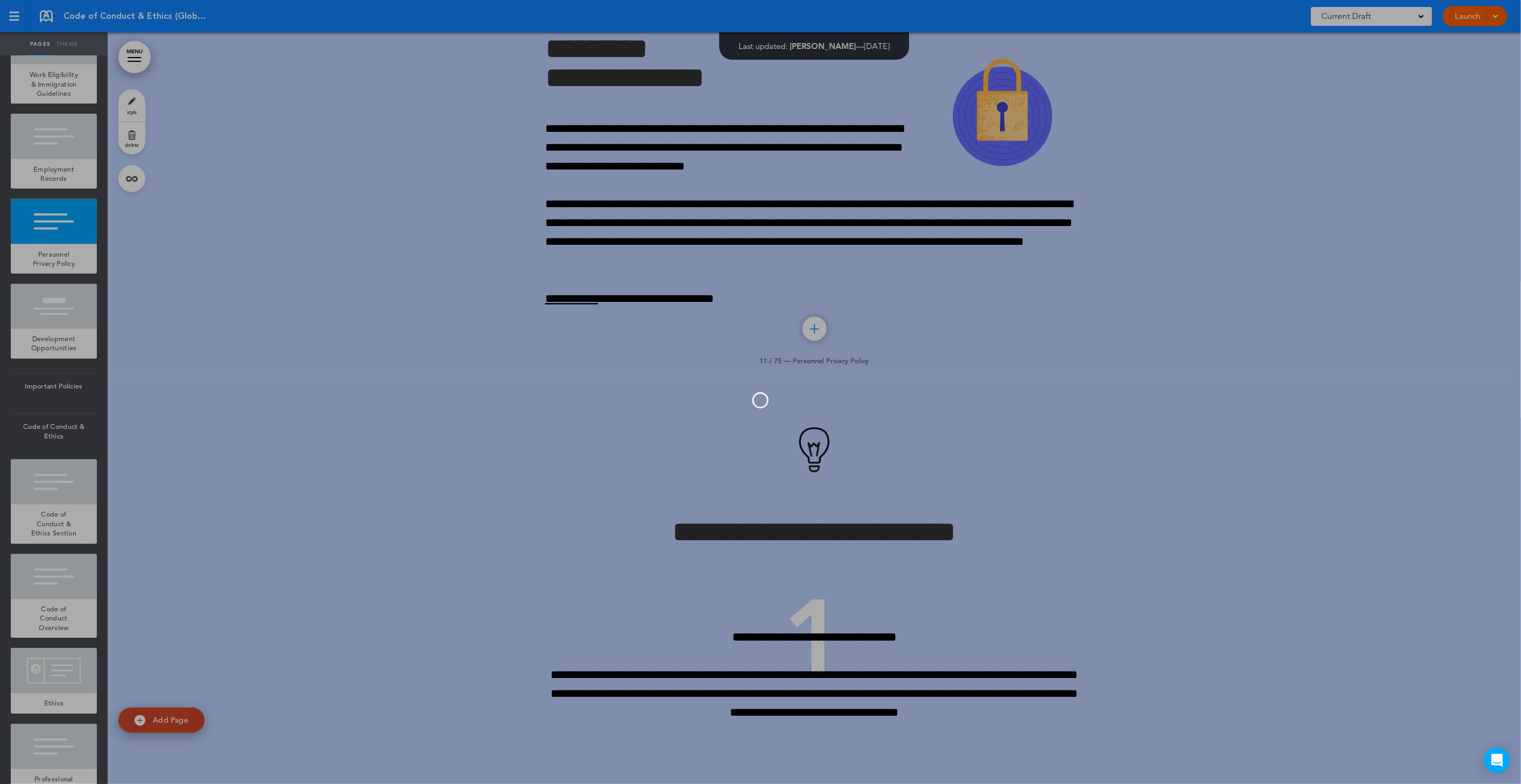
scroll to position [771, 0]
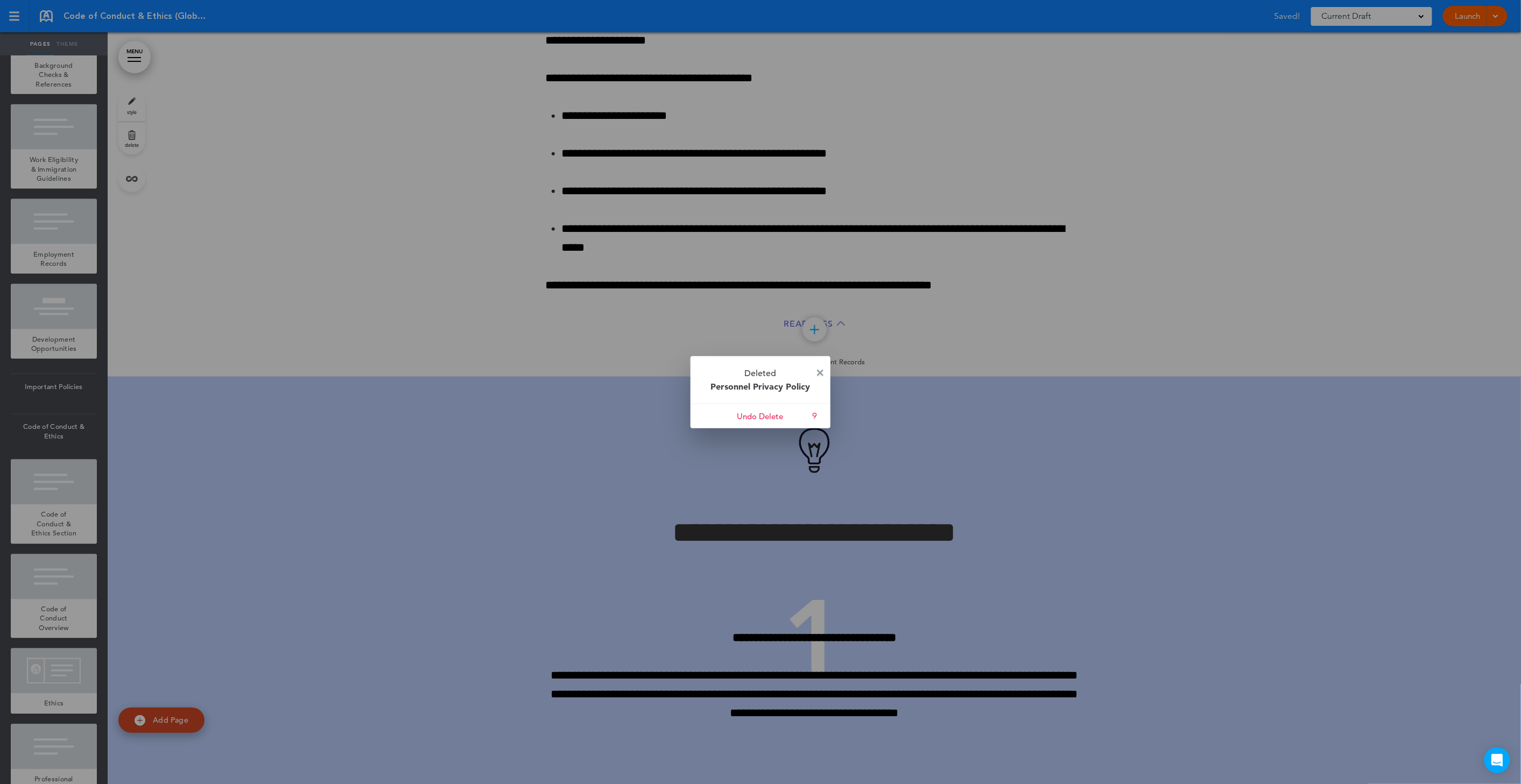
click at [821, 370] on img at bounding box center [820, 373] width 7 height 7
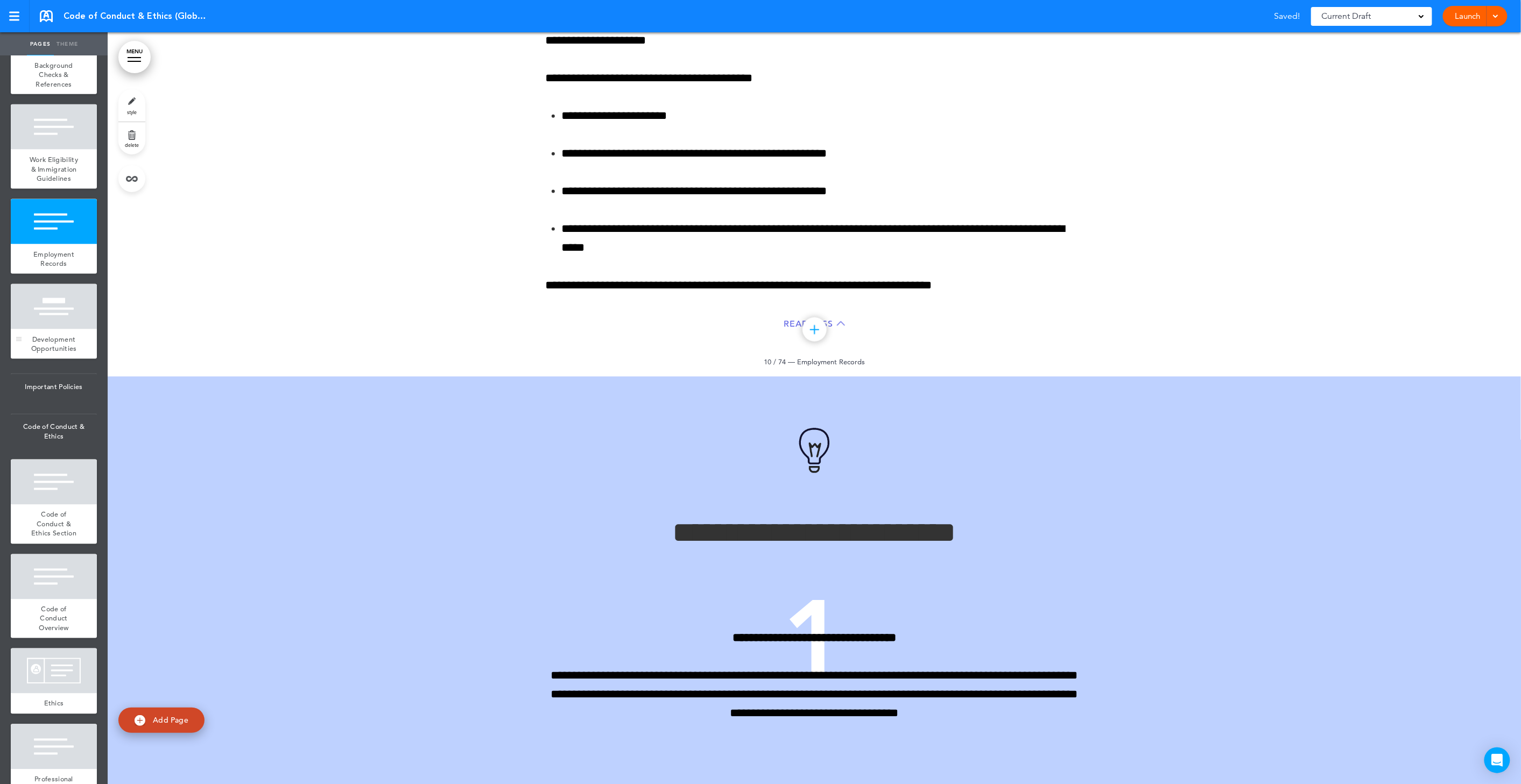
click at [49, 329] on div at bounding box center [53, 306] width 86 height 45
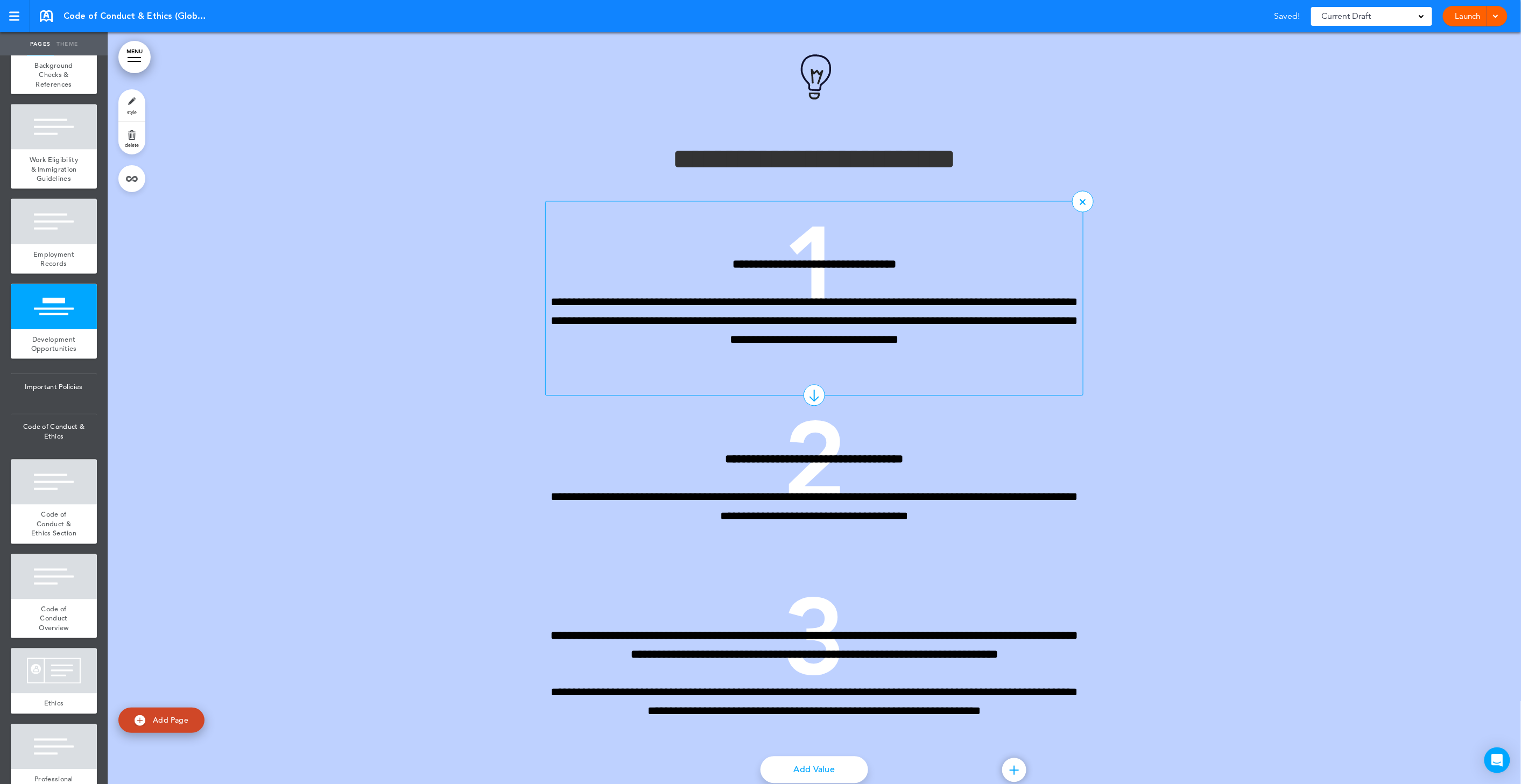
scroll to position [5673, 0]
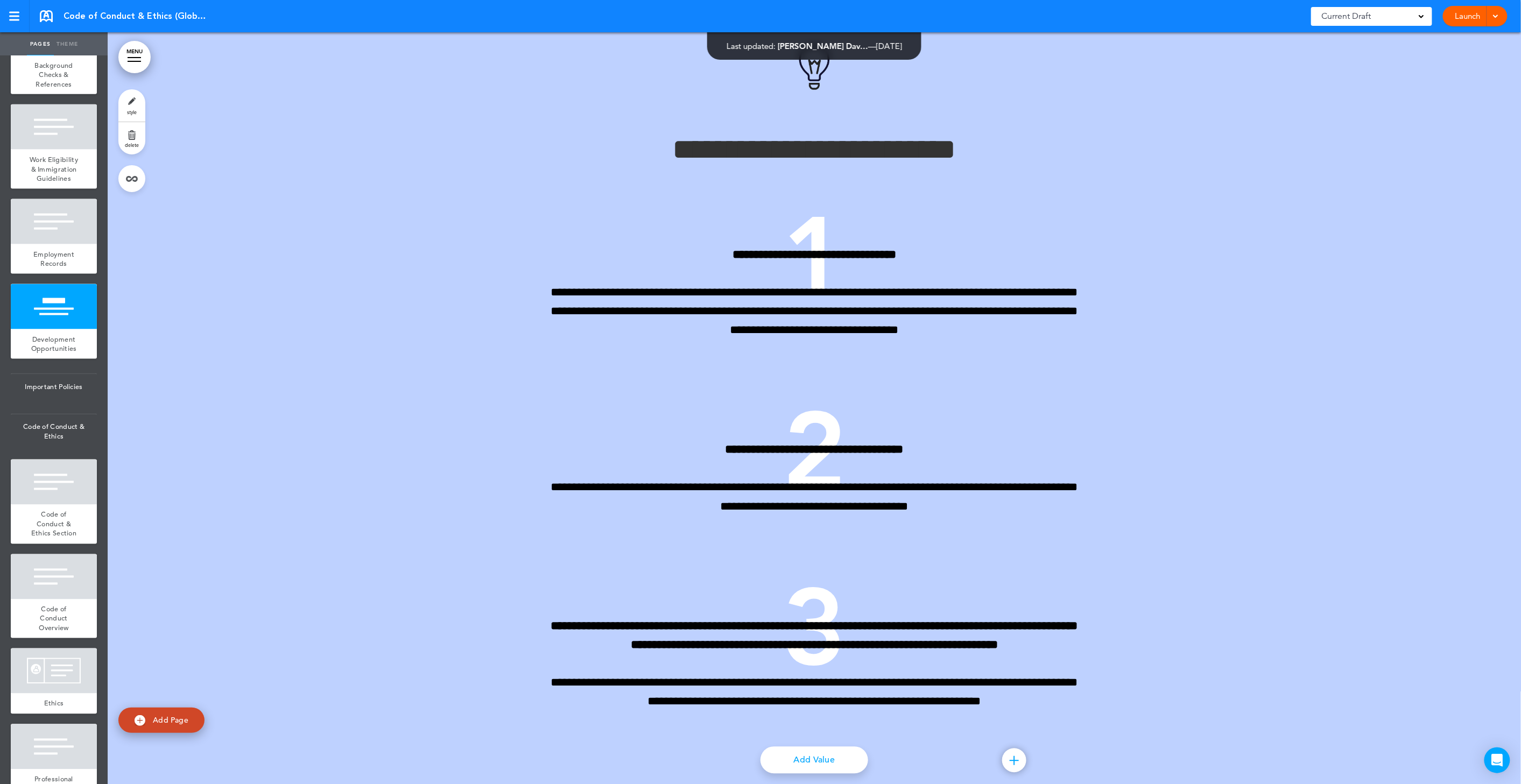
click at [133, 140] on link "delete" at bounding box center [132, 138] width 27 height 33
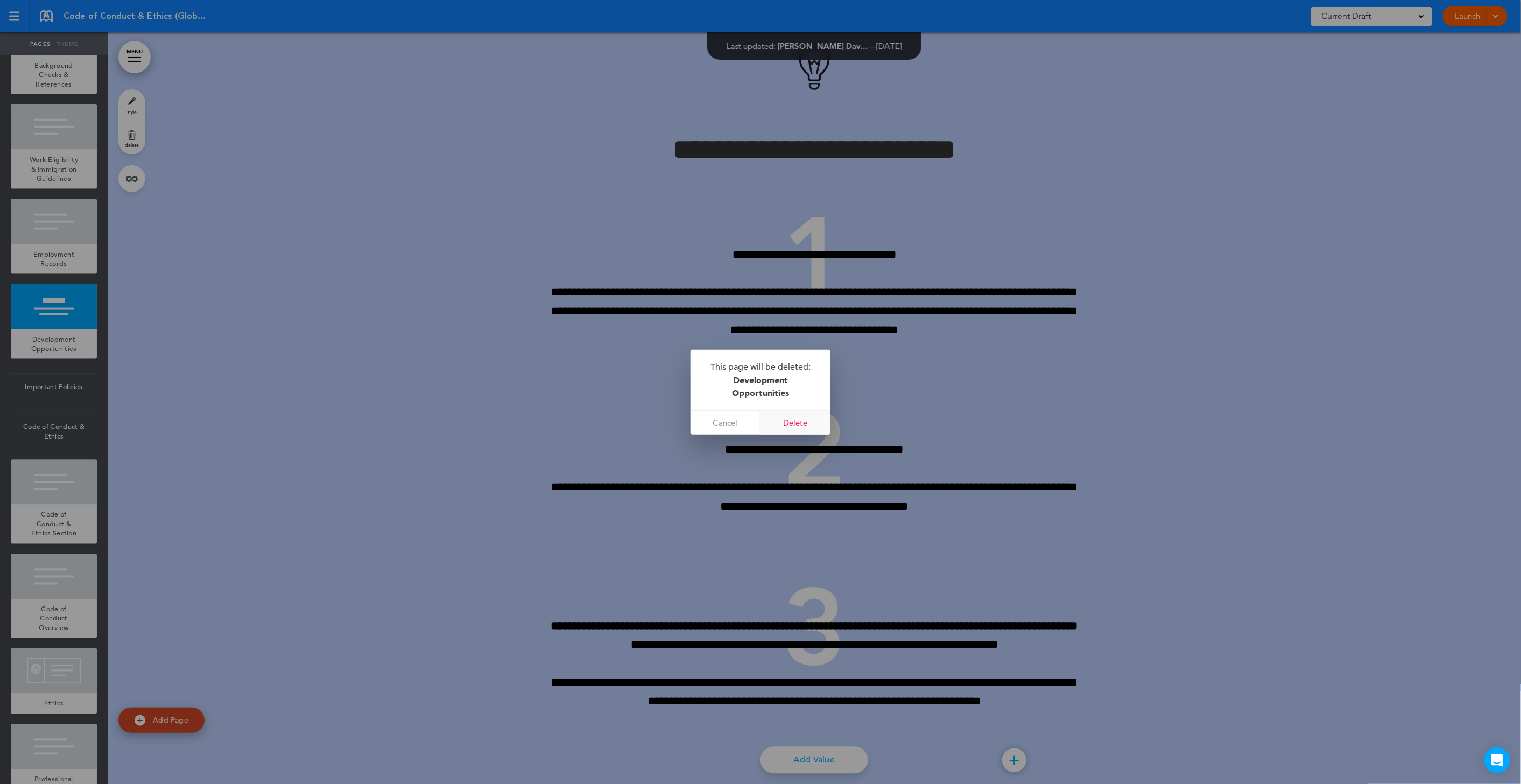
click at [790, 429] on link "Delete" at bounding box center [796, 422] width 70 height 24
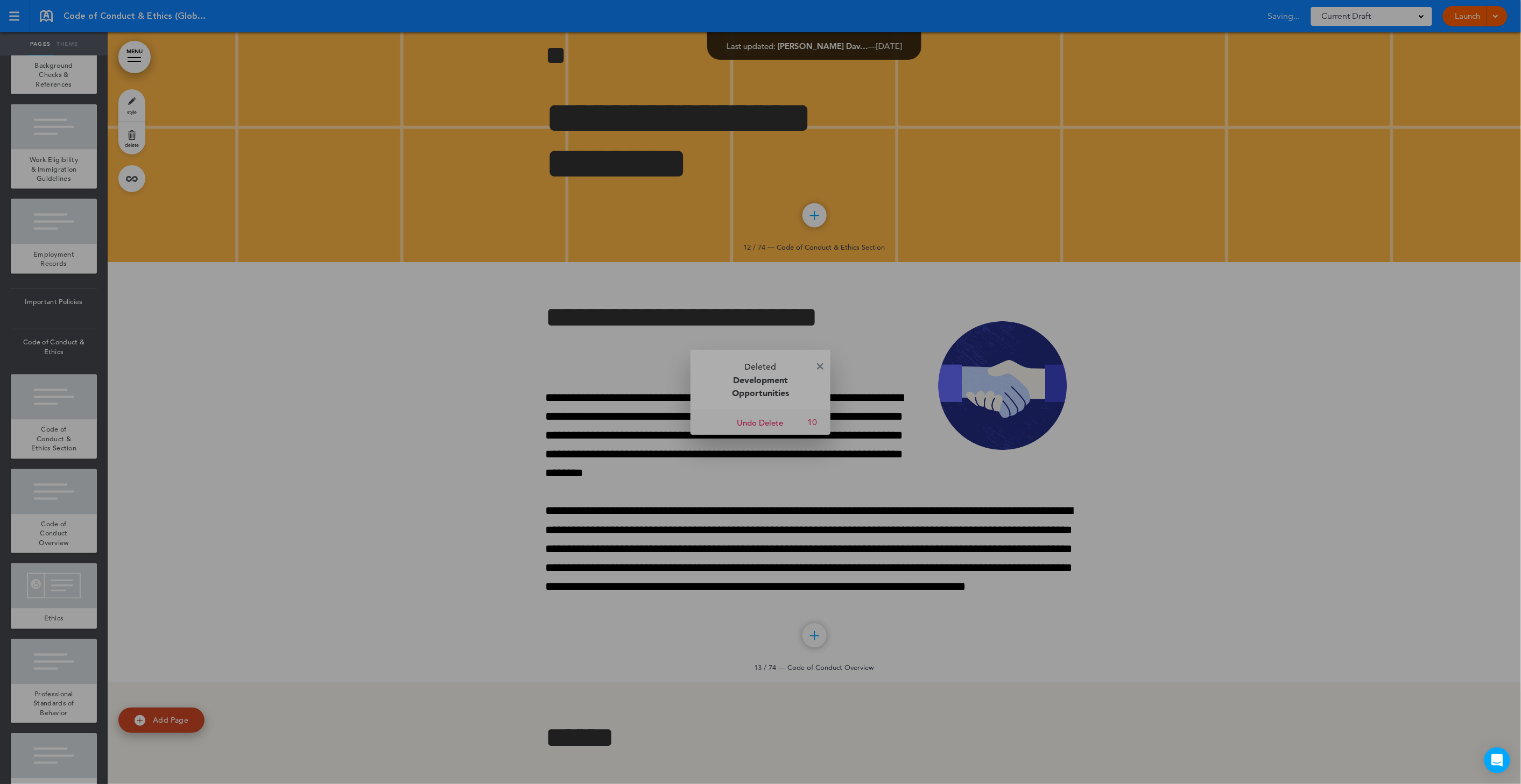
scroll to position [685, 0]
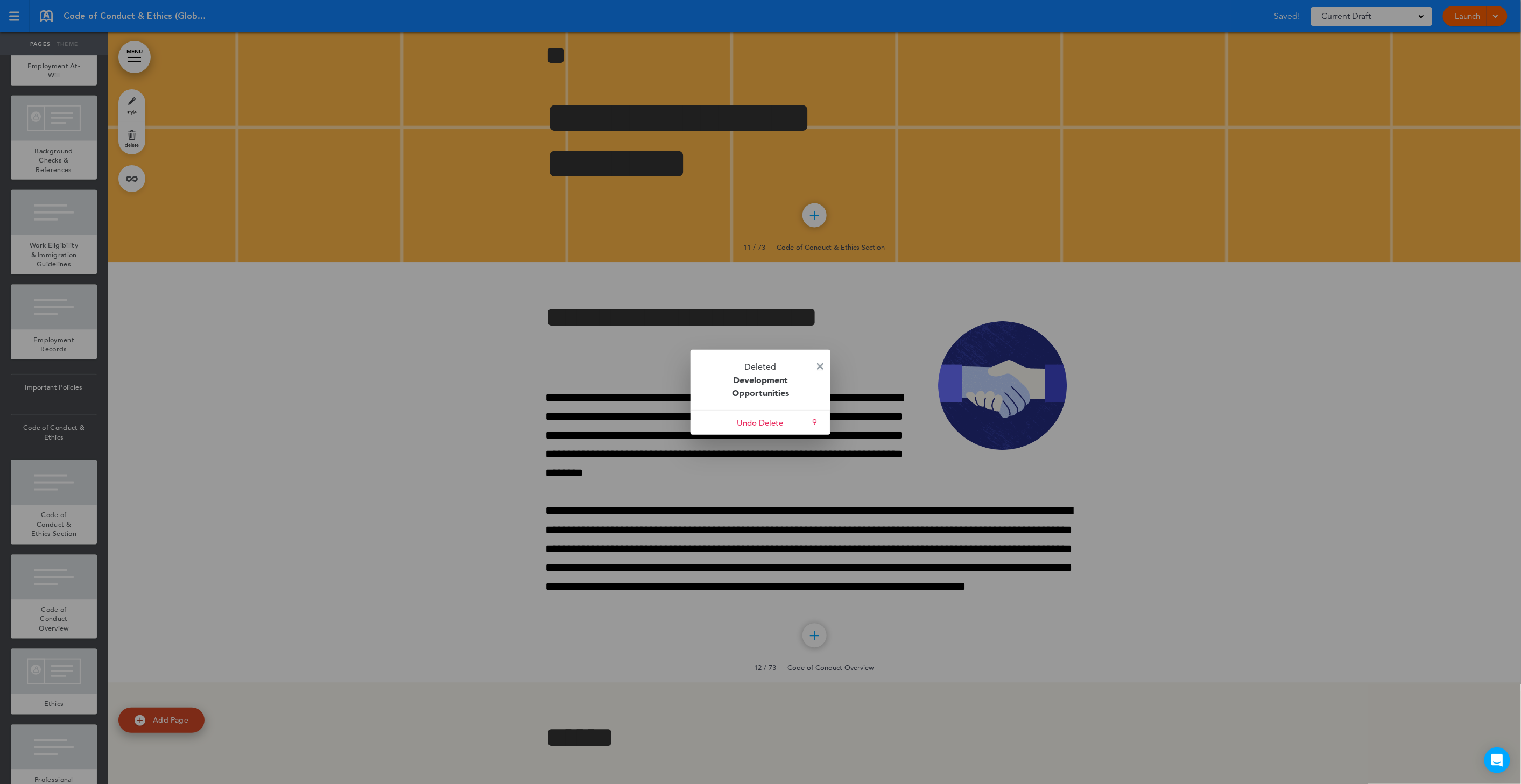
click at [823, 364] on img at bounding box center [820, 367] width 7 height 7
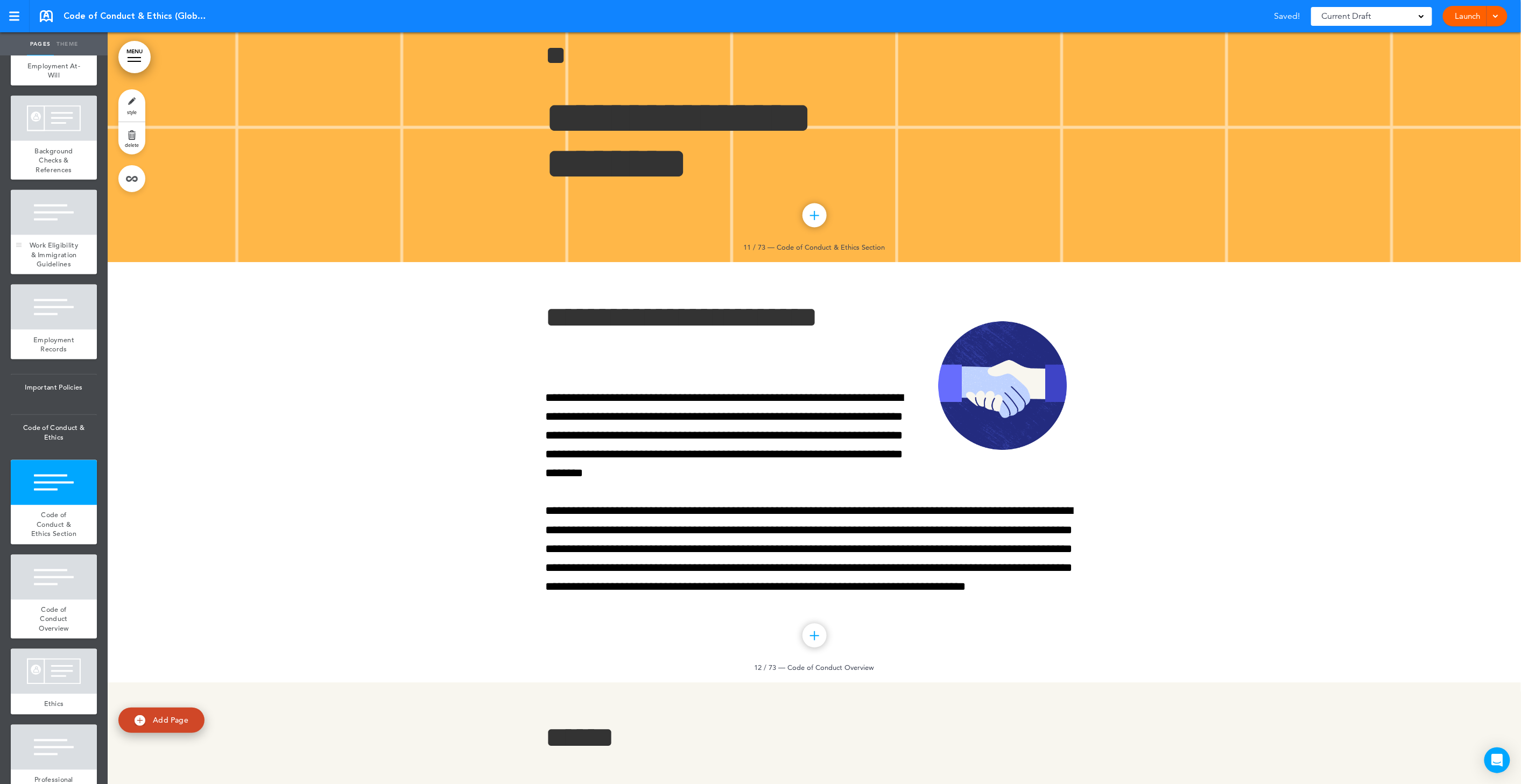
click at [53, 259] on span "Work Eligibility & Immigration Guidelines" at bounding box center [53, 255] width 48 height 28
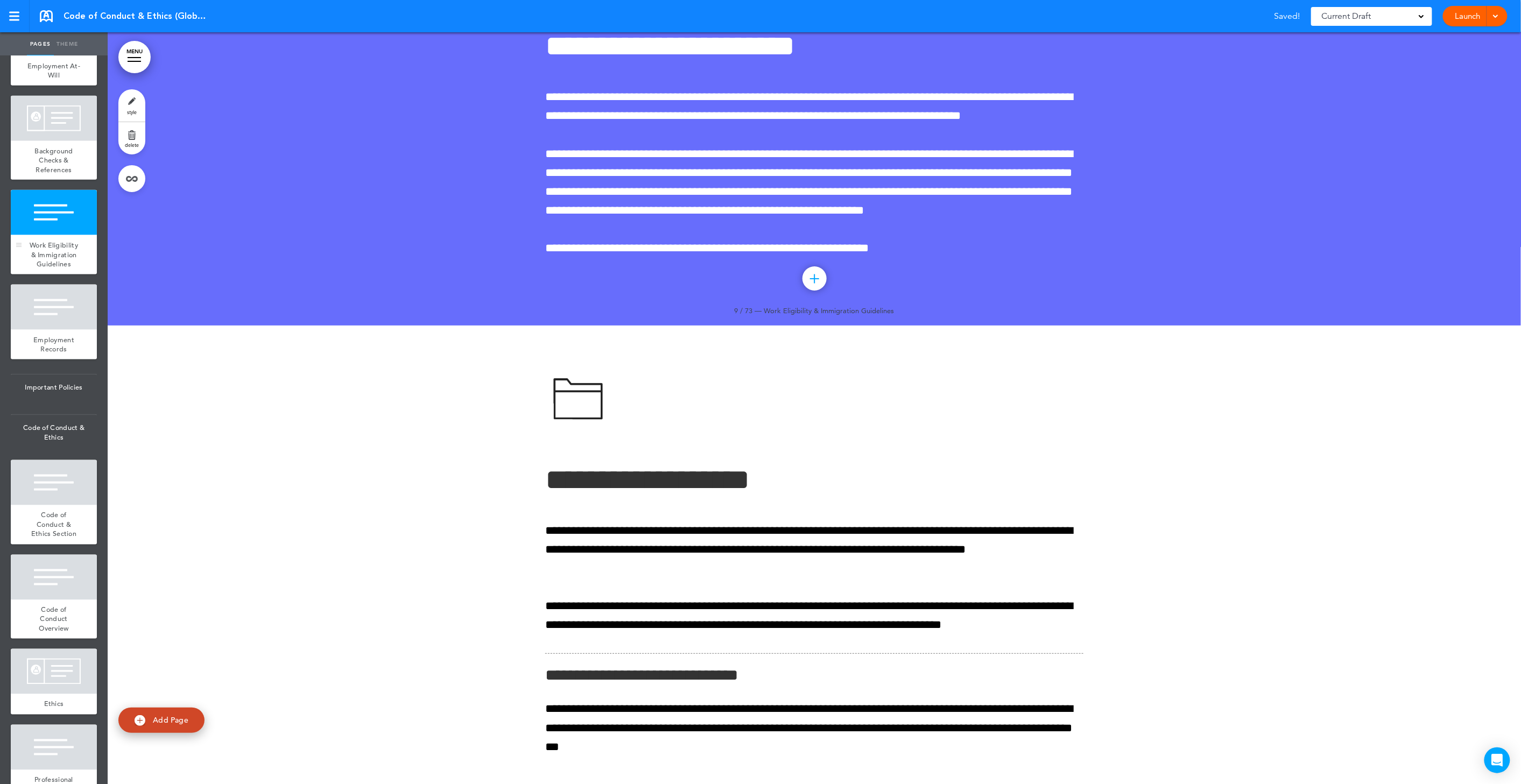
scroll to position [4408, 0]
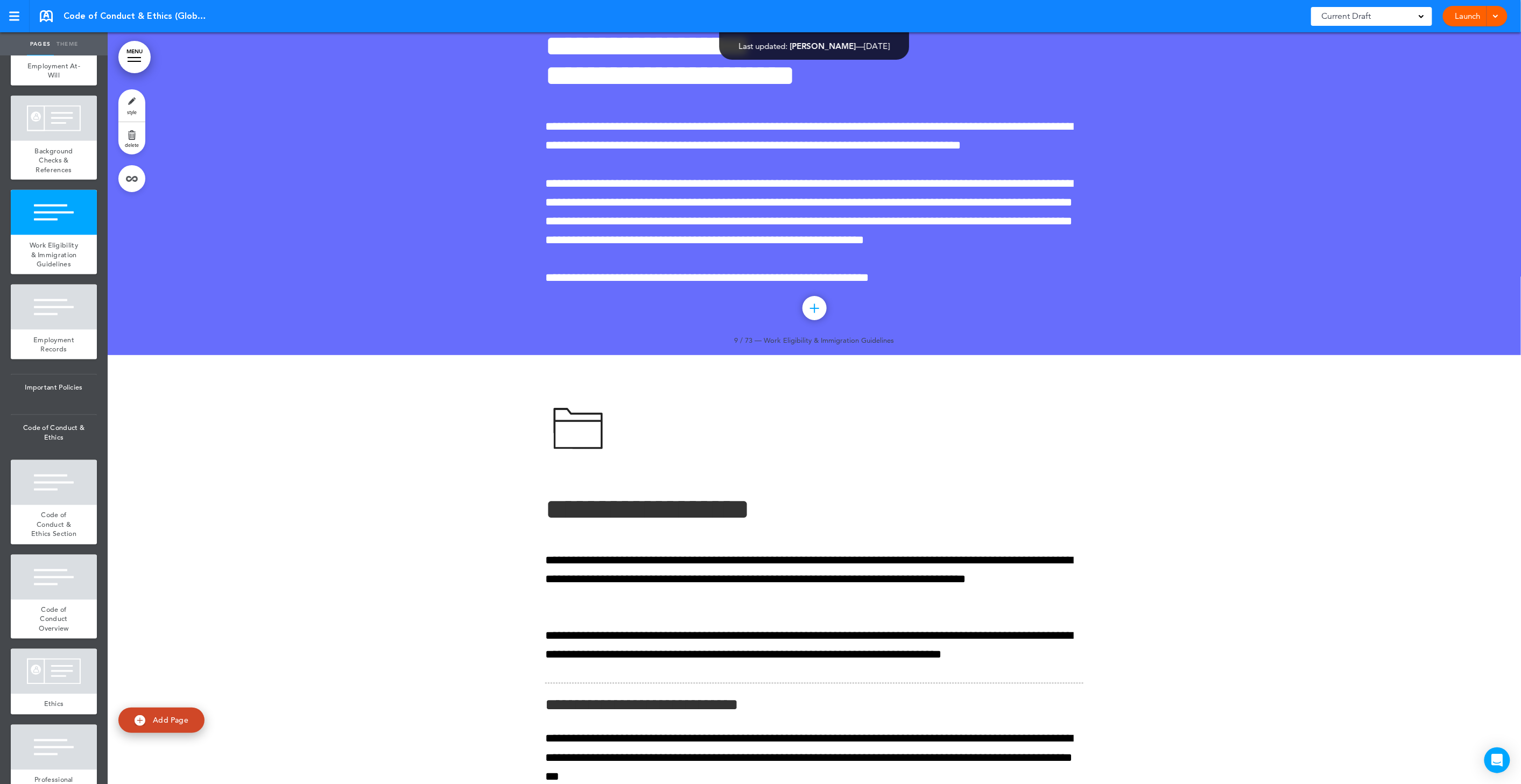
click at [140, 138] on link "delete" at bounding box center [132, 138] width 27 height 33
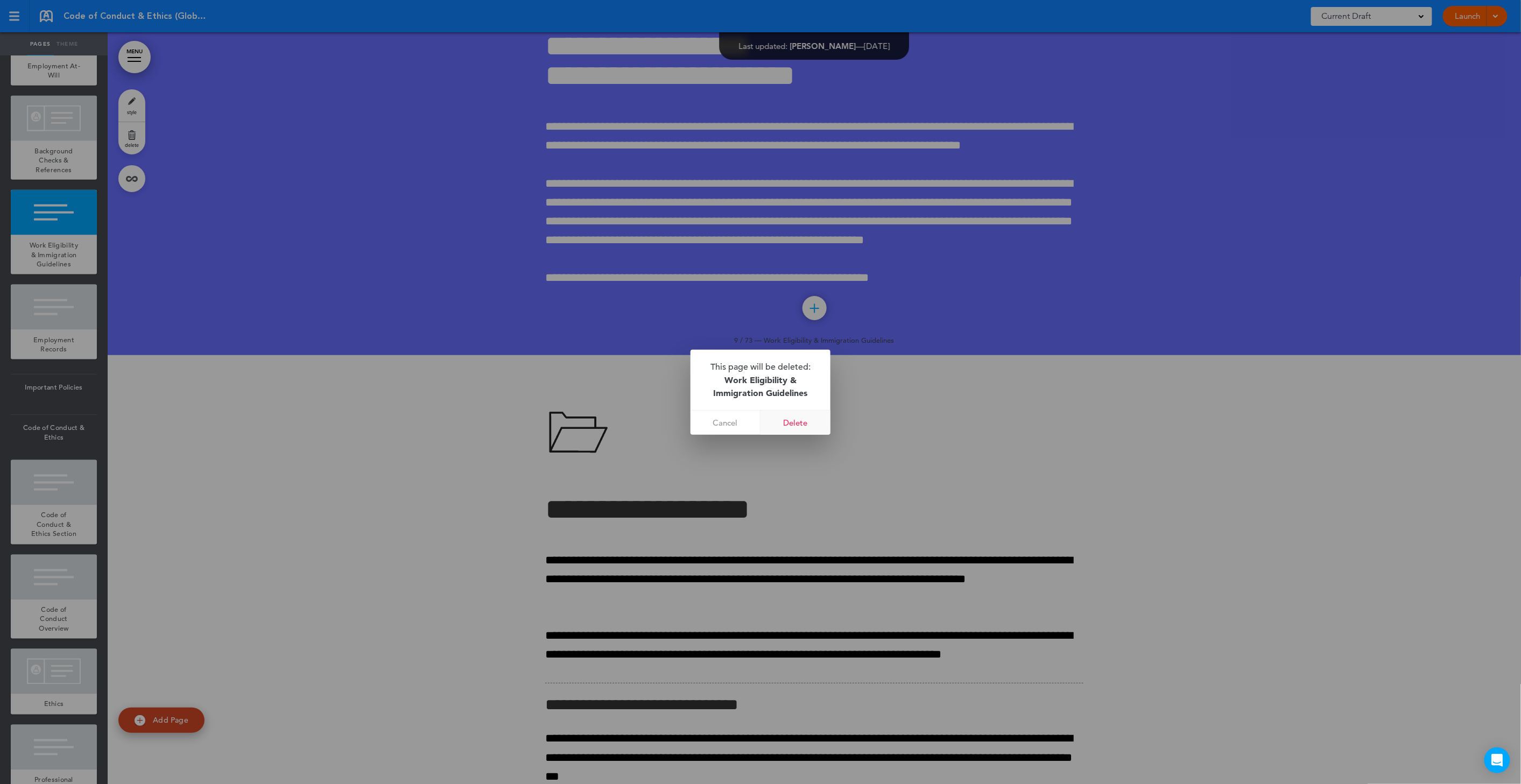
click at [802, 416] on link "Delete" at bounding box center [796, 422] width 70 height 24
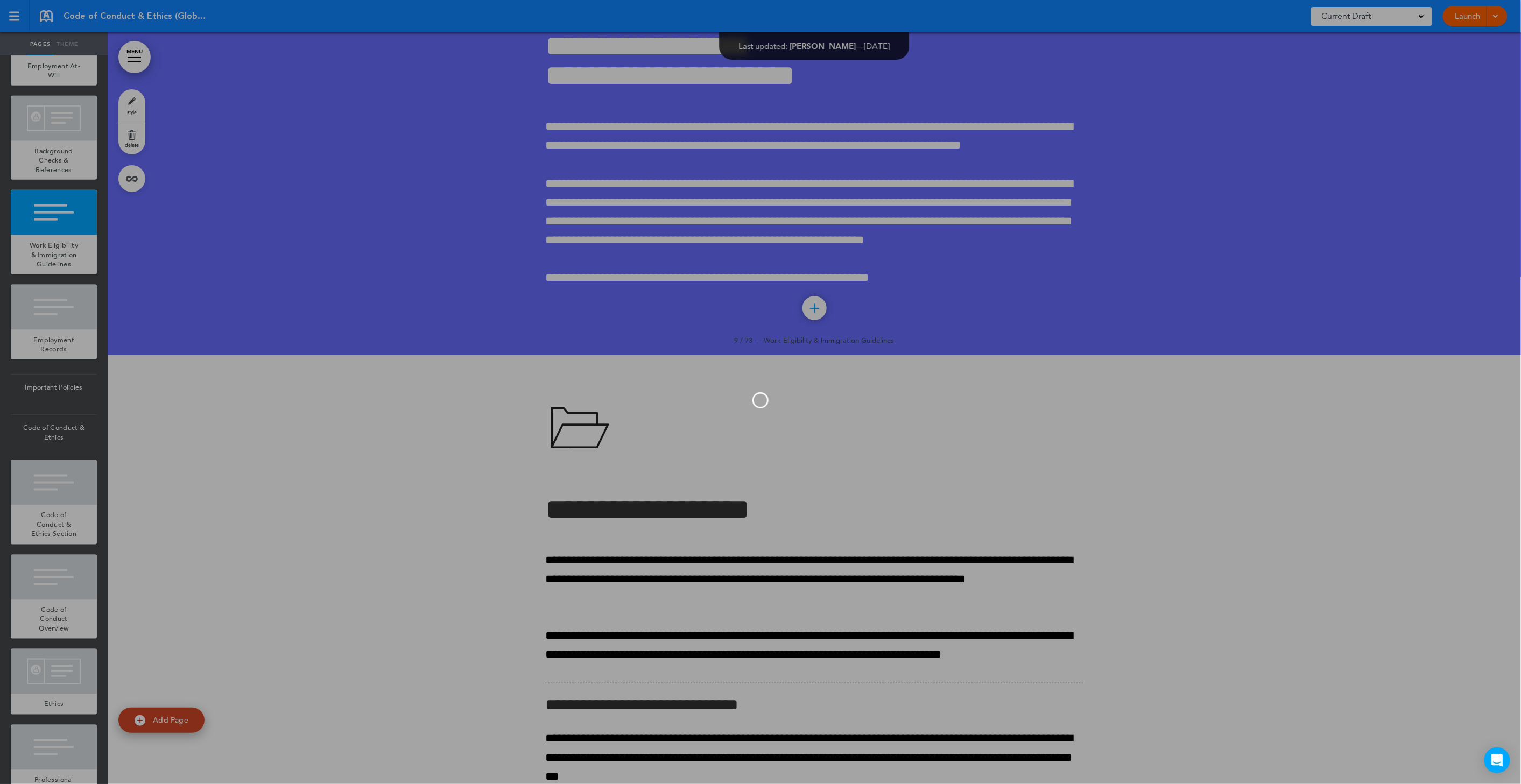
scroll to position [582, 0]
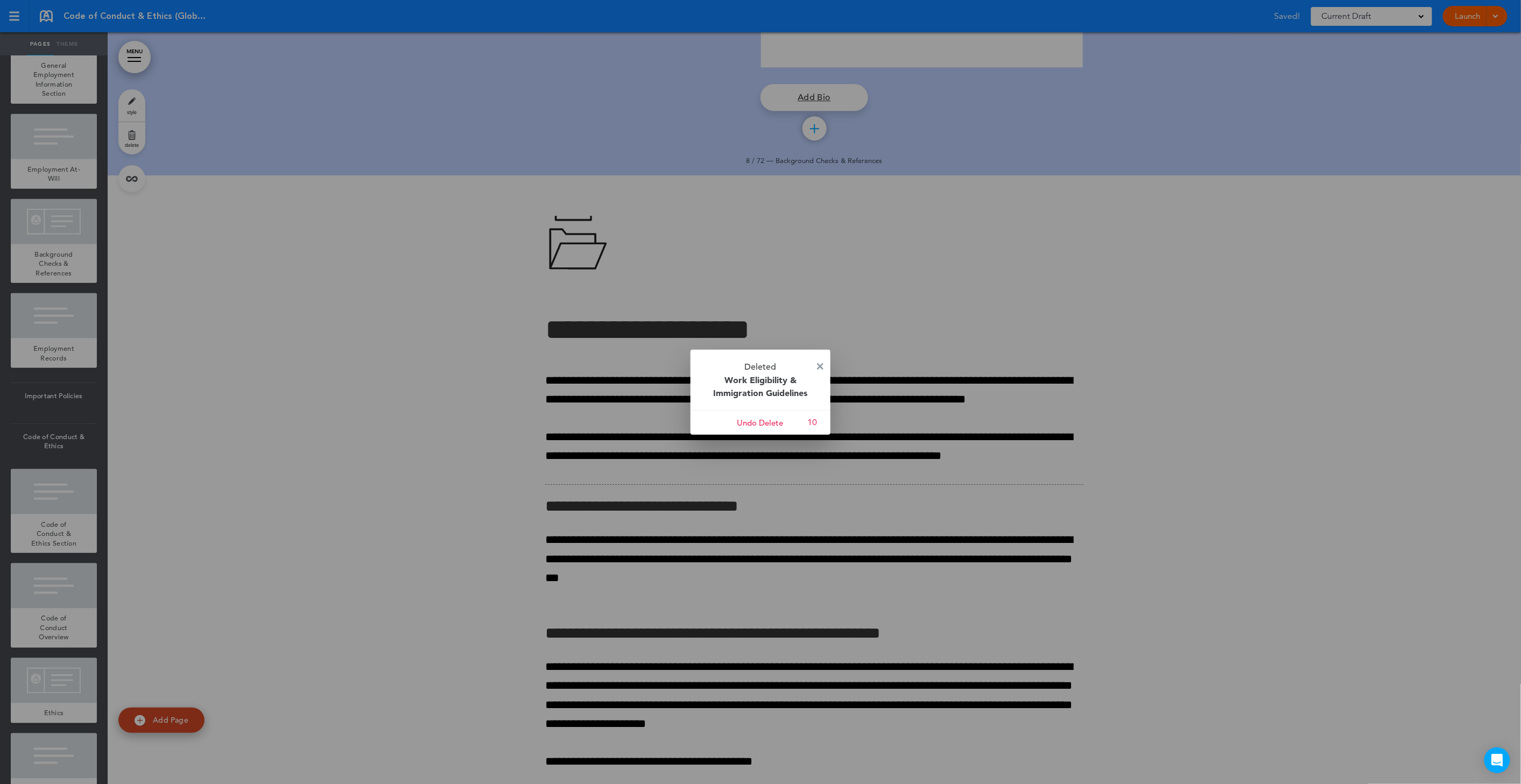
click at [818, 363] on img at bounding box center [820, 367] width 7 height 7
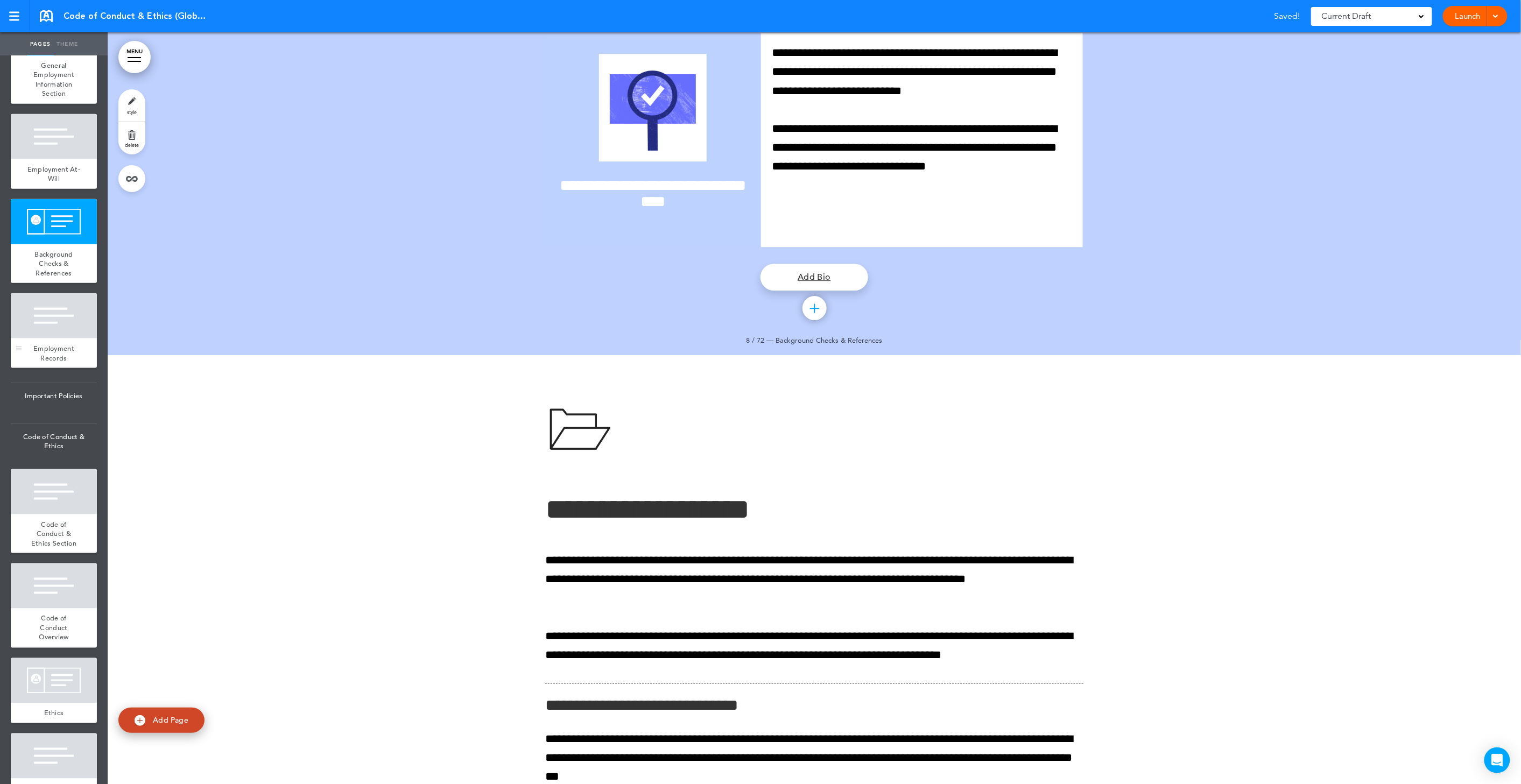
click at [60, 329] on div at bounding box center [53, 316] width 86 height 45
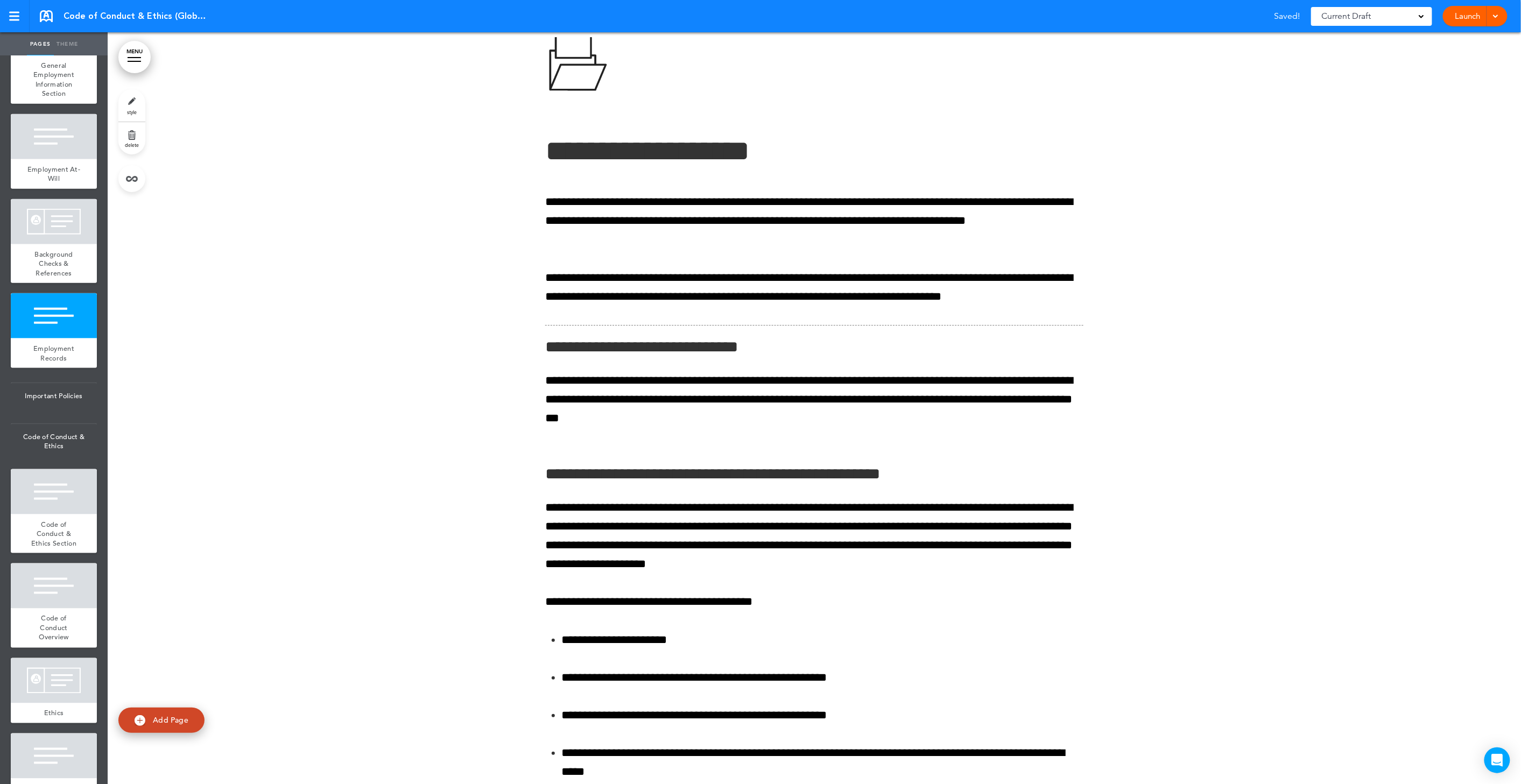
scroll to position [4408, 0]
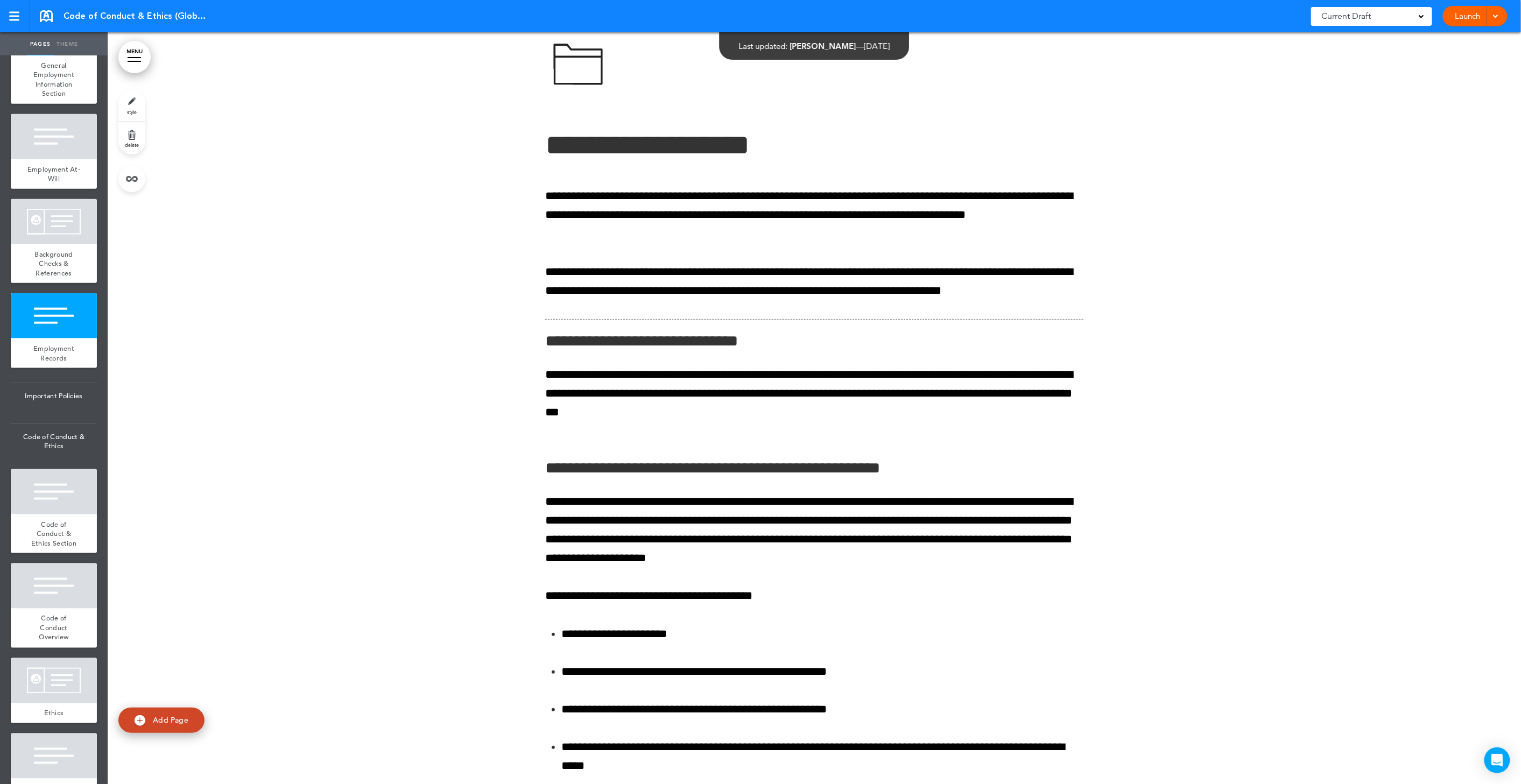
click at [132, 130] on link "delete" at bounding box center [132, 138] width 27 height 33
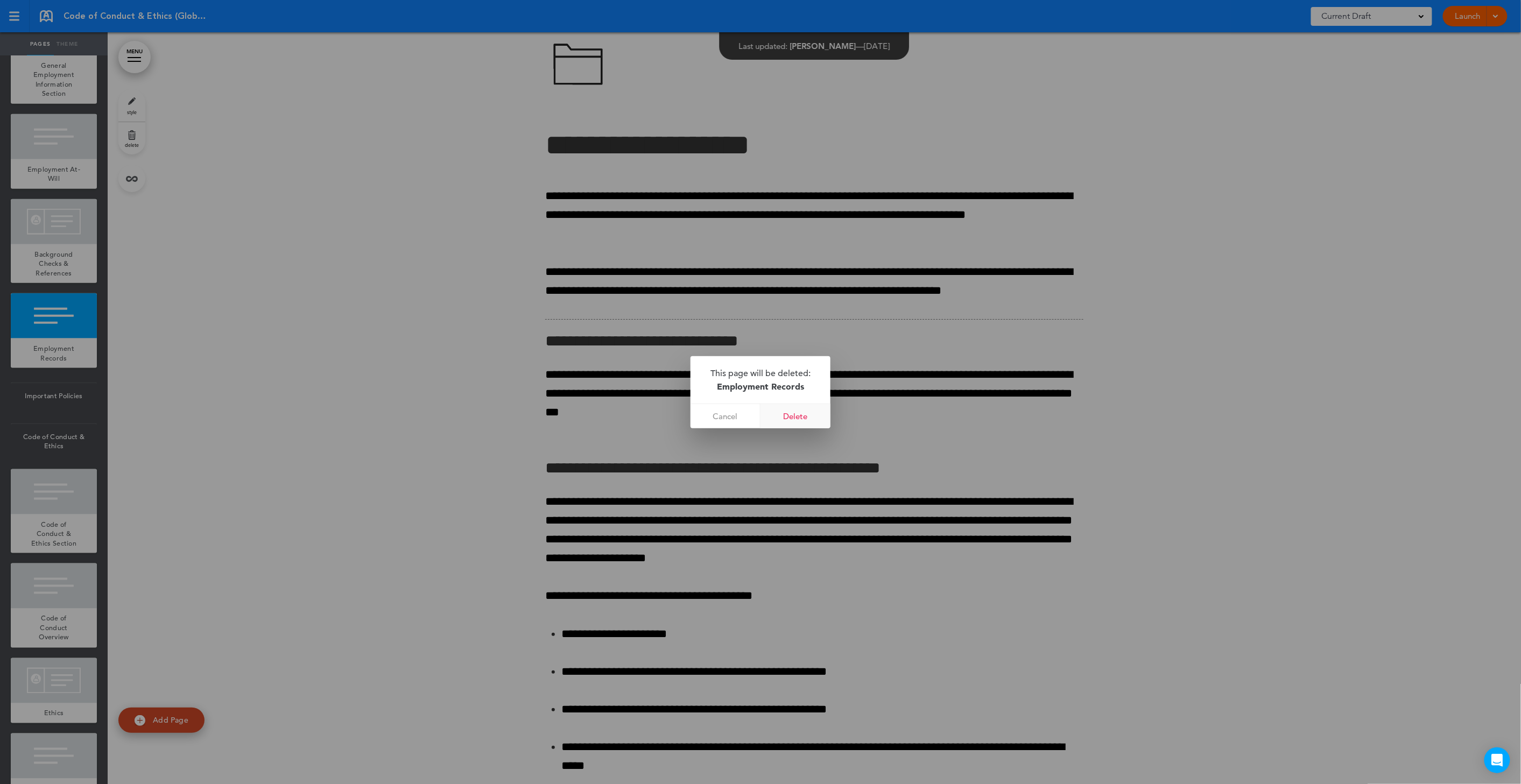
click at [810, 416] on link "Delete" at bounding box center [796, 416] width 70 height 24
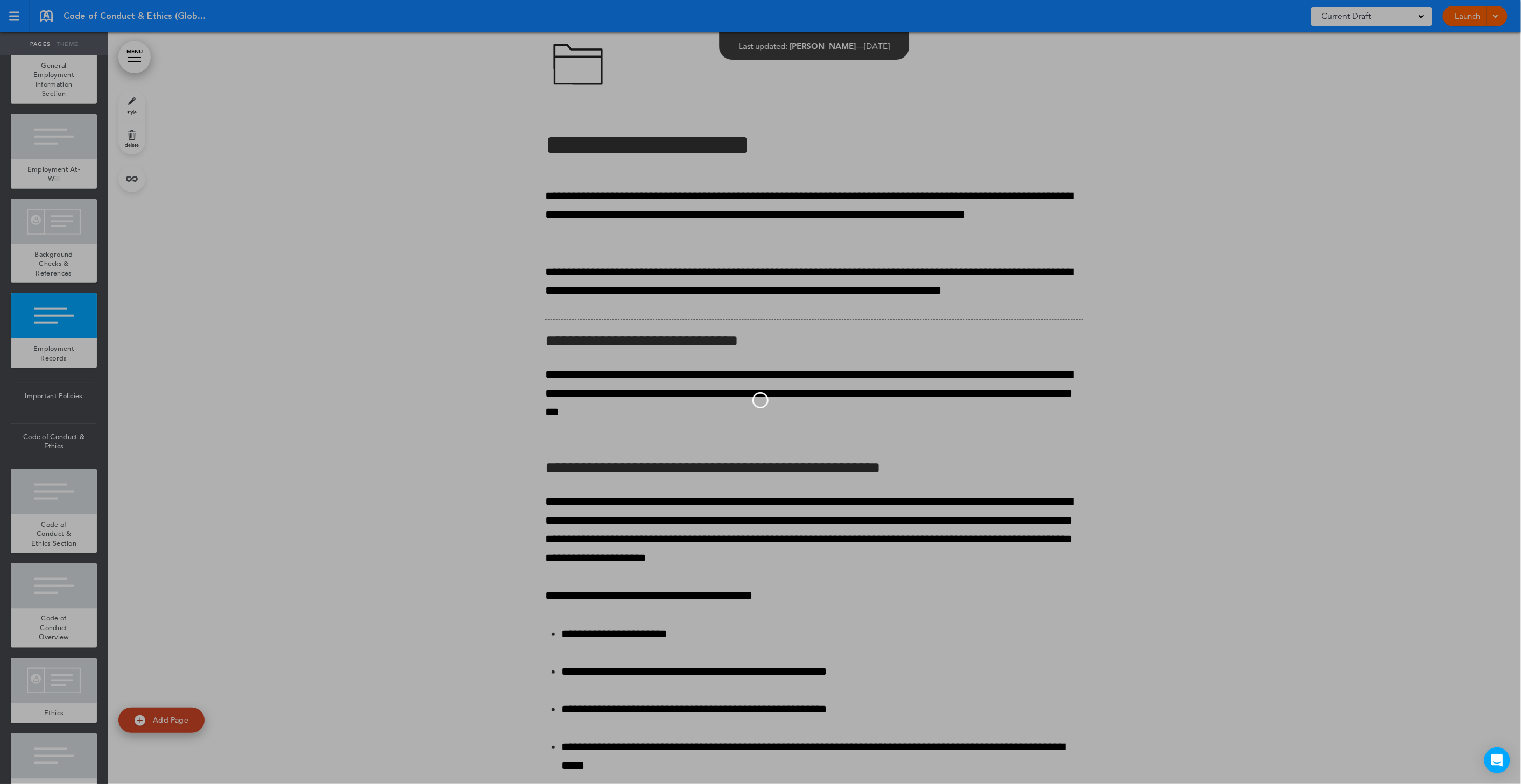
scroll to position [497, 0]
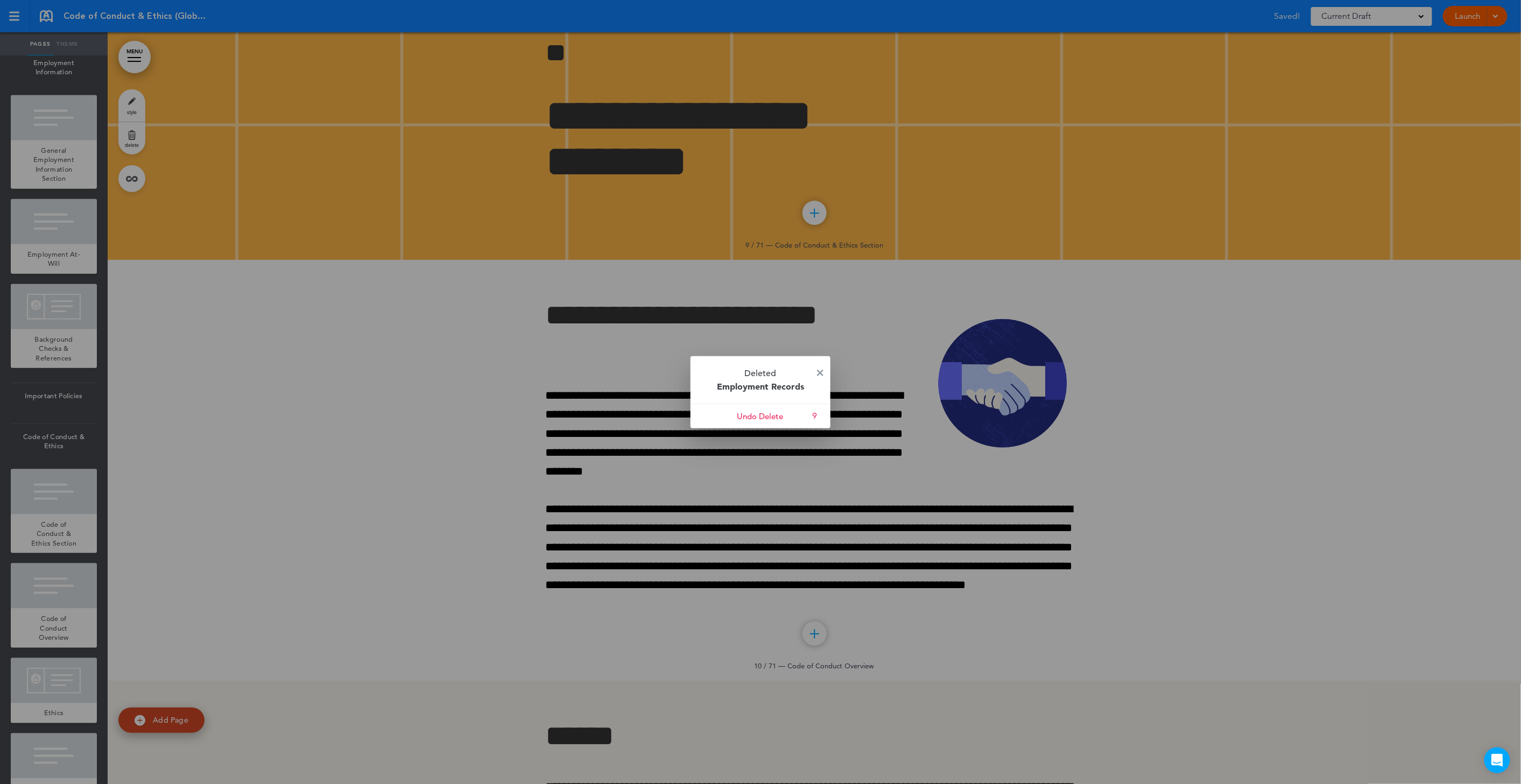
click at [46, 347] on div at bounding box center [760, 392] width 1521 height 784
click at [819, 373] on img at bounding box center [820, 373] width 7 height 7
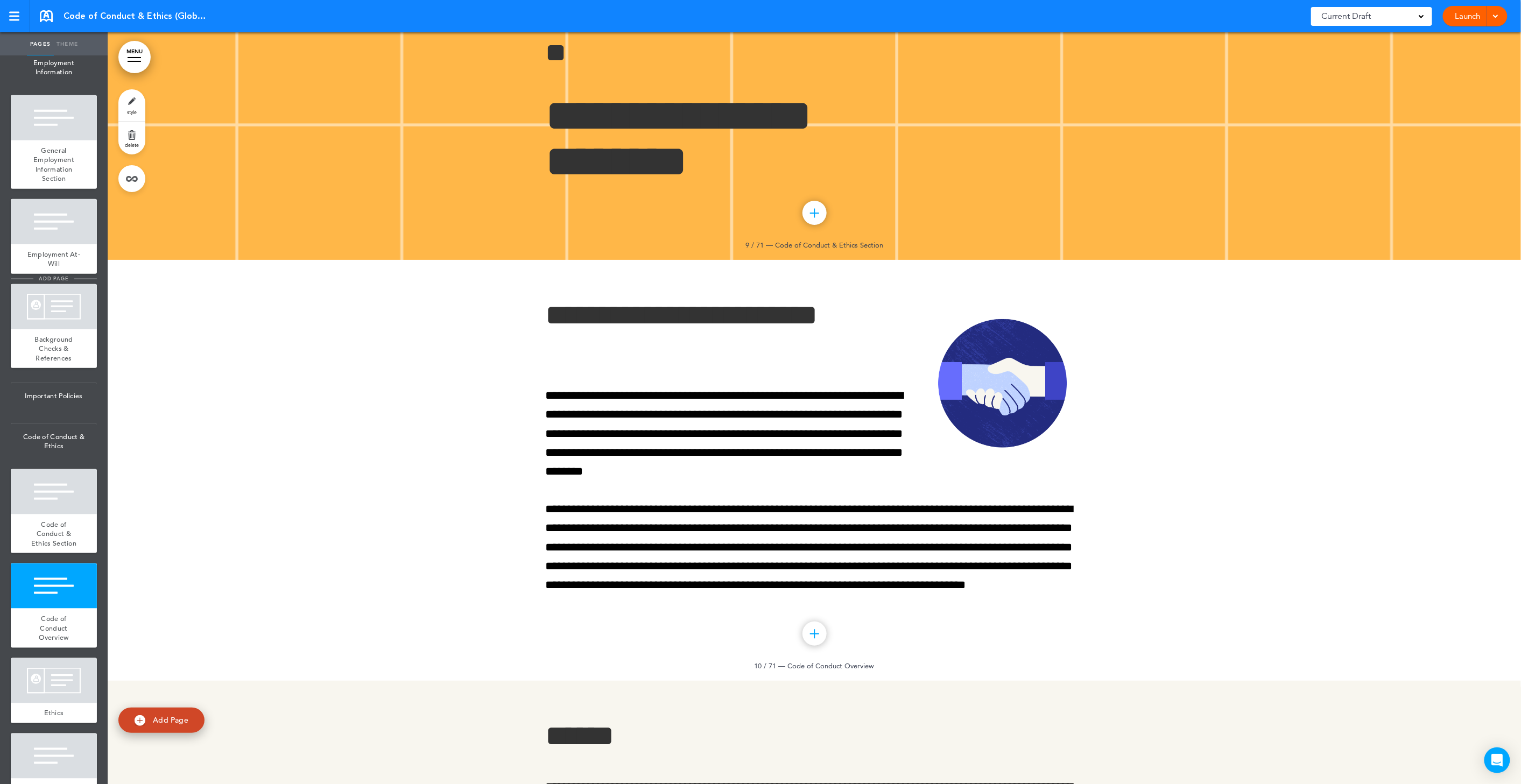
click at [68, 283] on li "add page" at bounding box center [53, 279] width 86 height 8
type input "********"
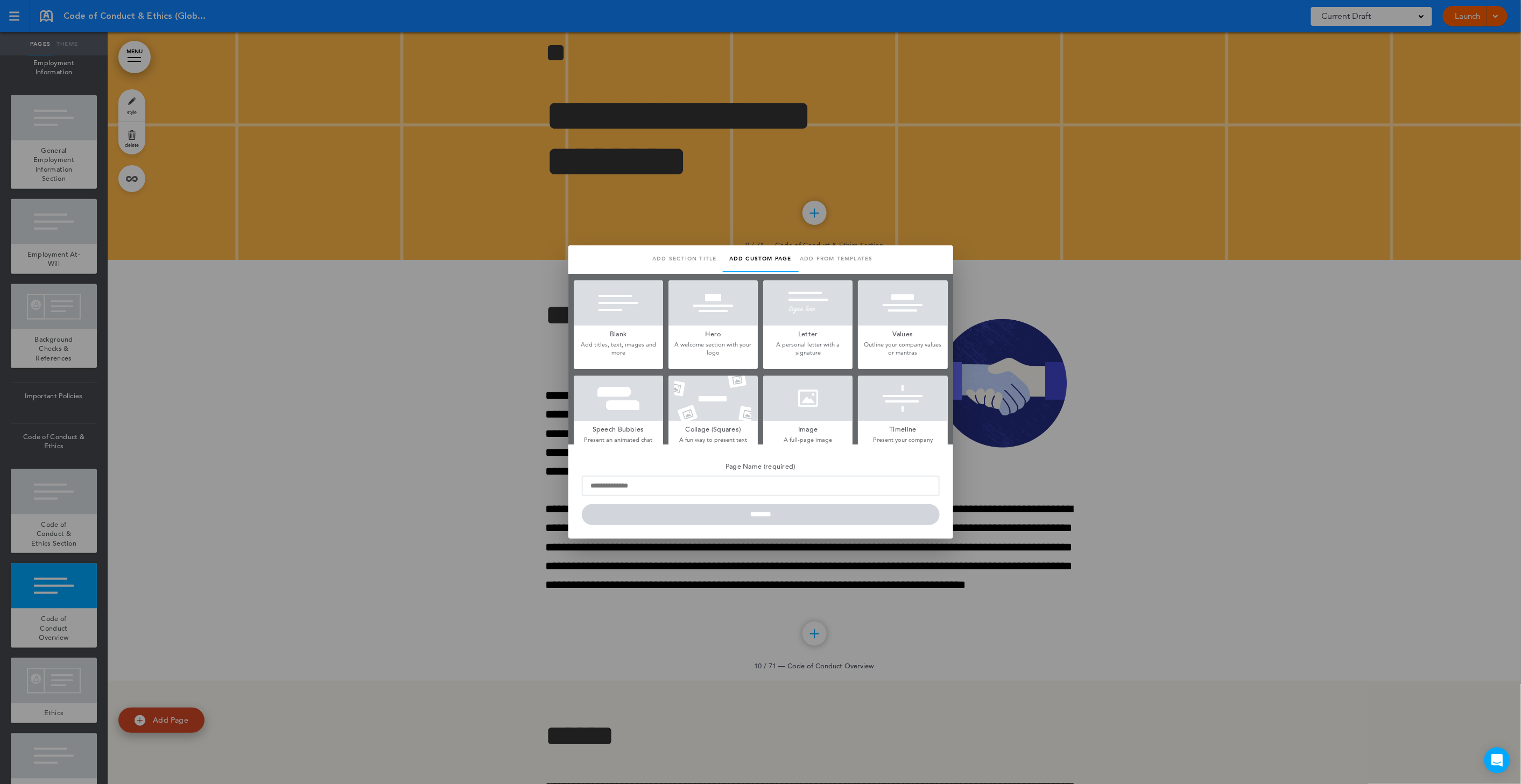
click at [180, 454] on div at bounding box center [760, 392] width 1521 height 784
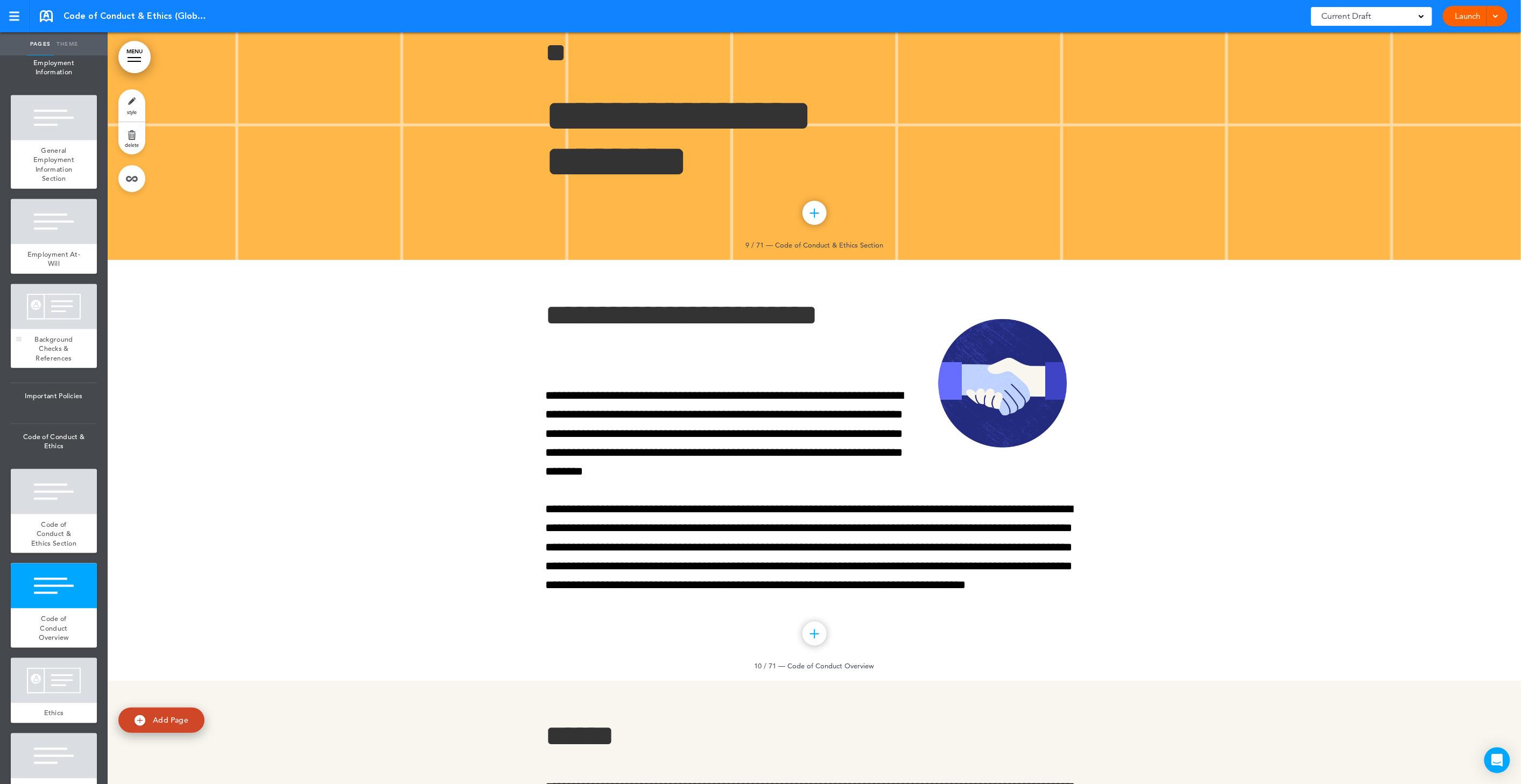
click at [79, 327] on div at bounding box center [53, 306] width 86 height 45
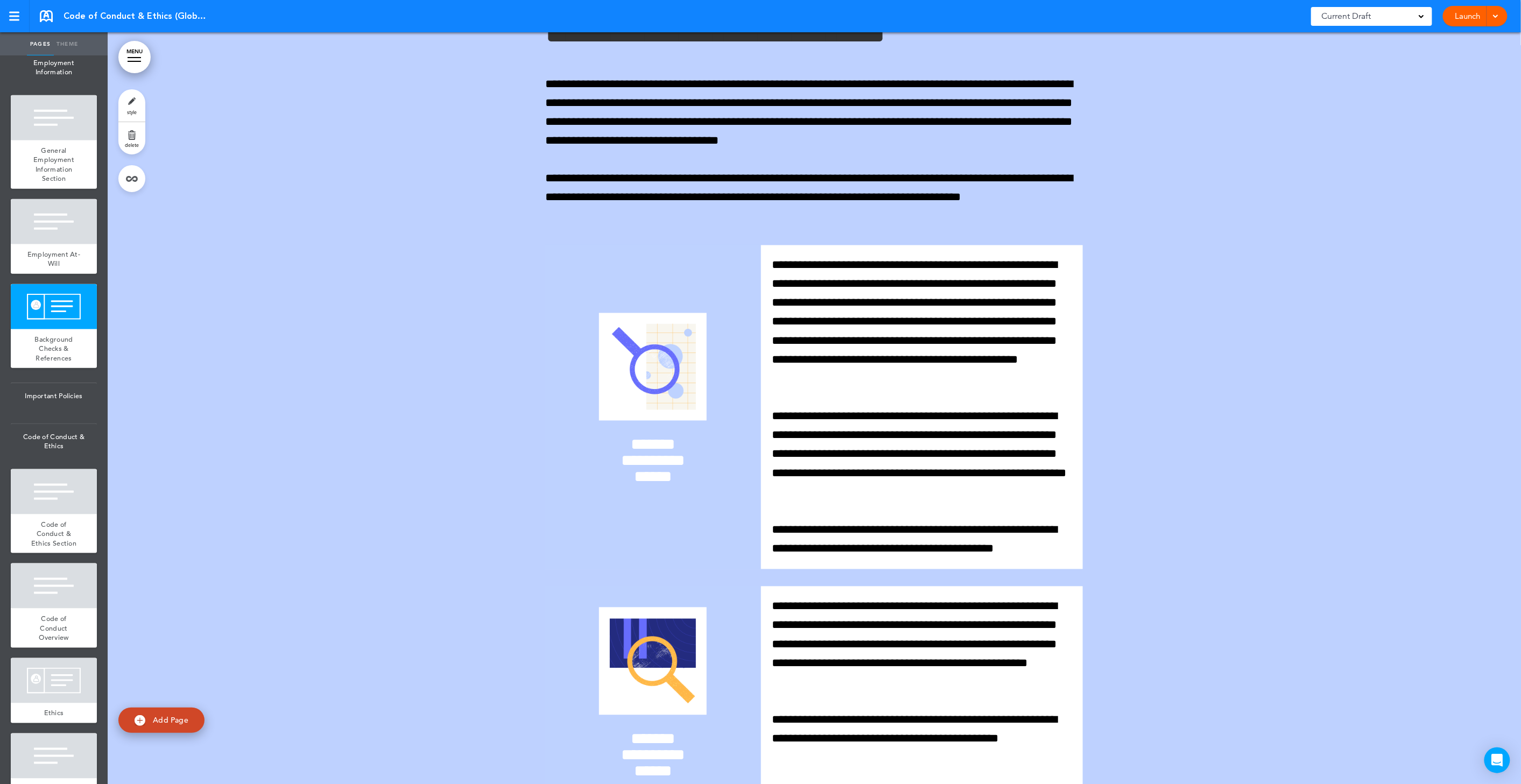
scroll to position [3229, 0]
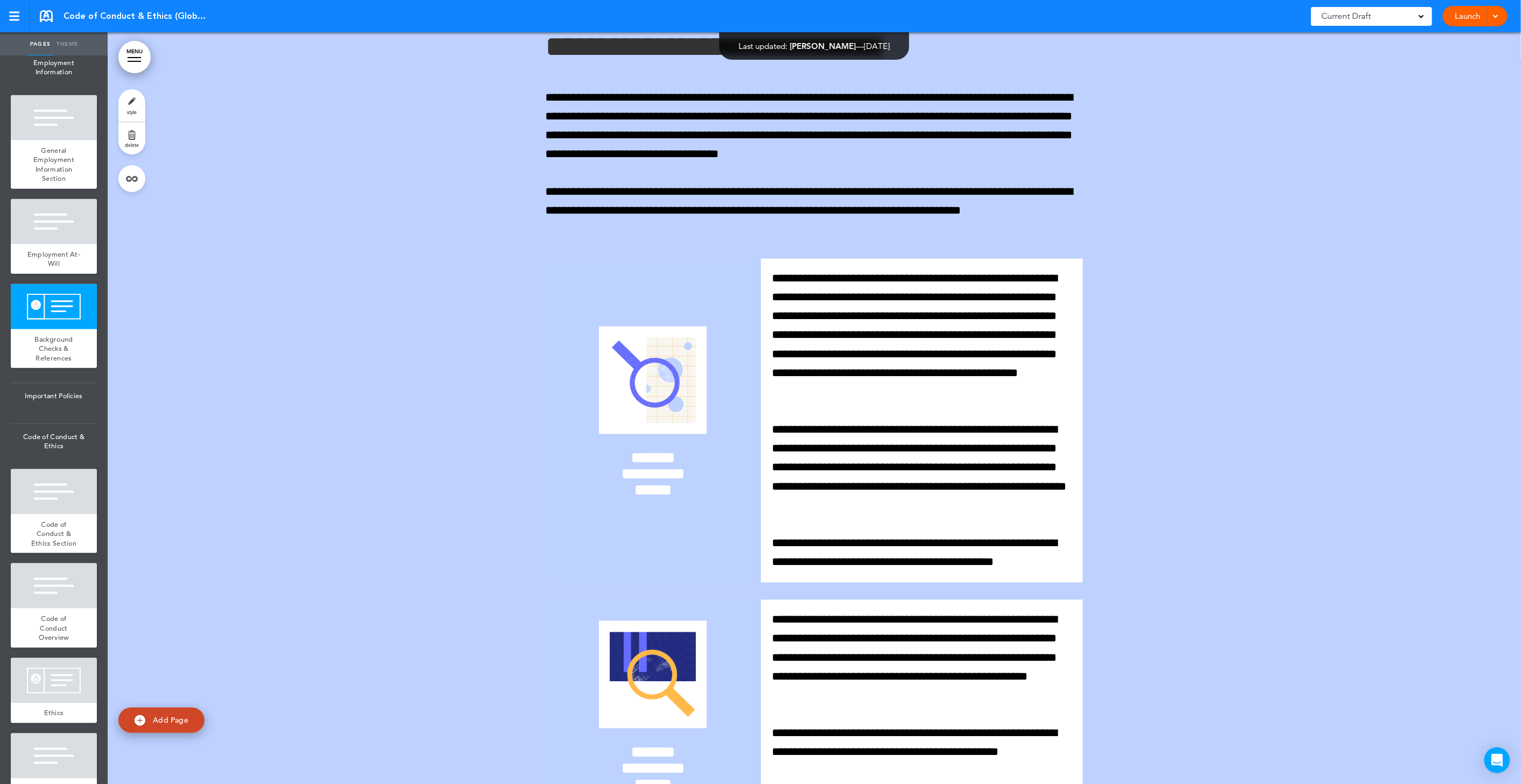
click at [136, 140] on link "delete" at bounding box center [132, 138] width 27 height 33
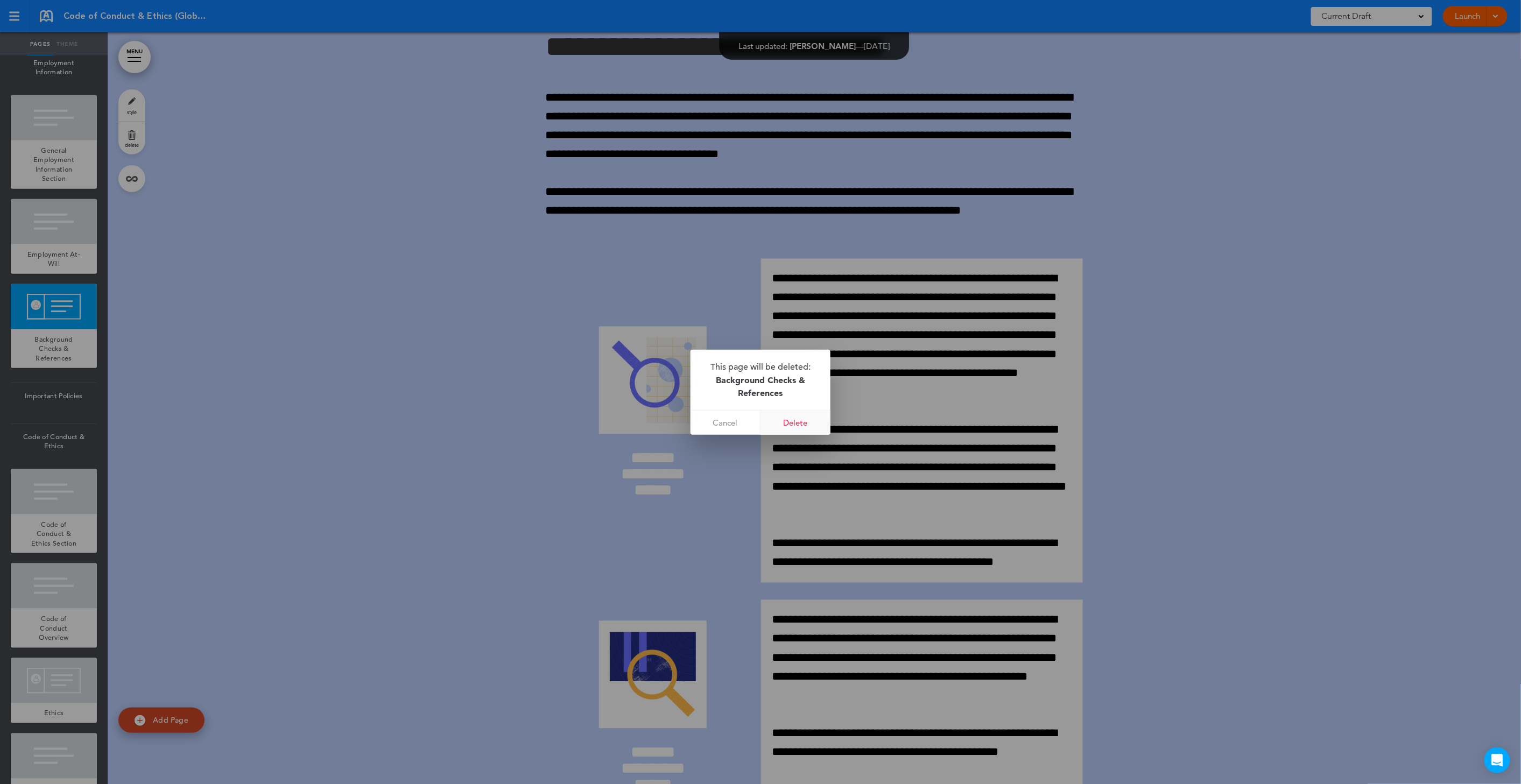
click at [795, 426] on link "Delete" at bounding box center [796, 422] width 70 height 24
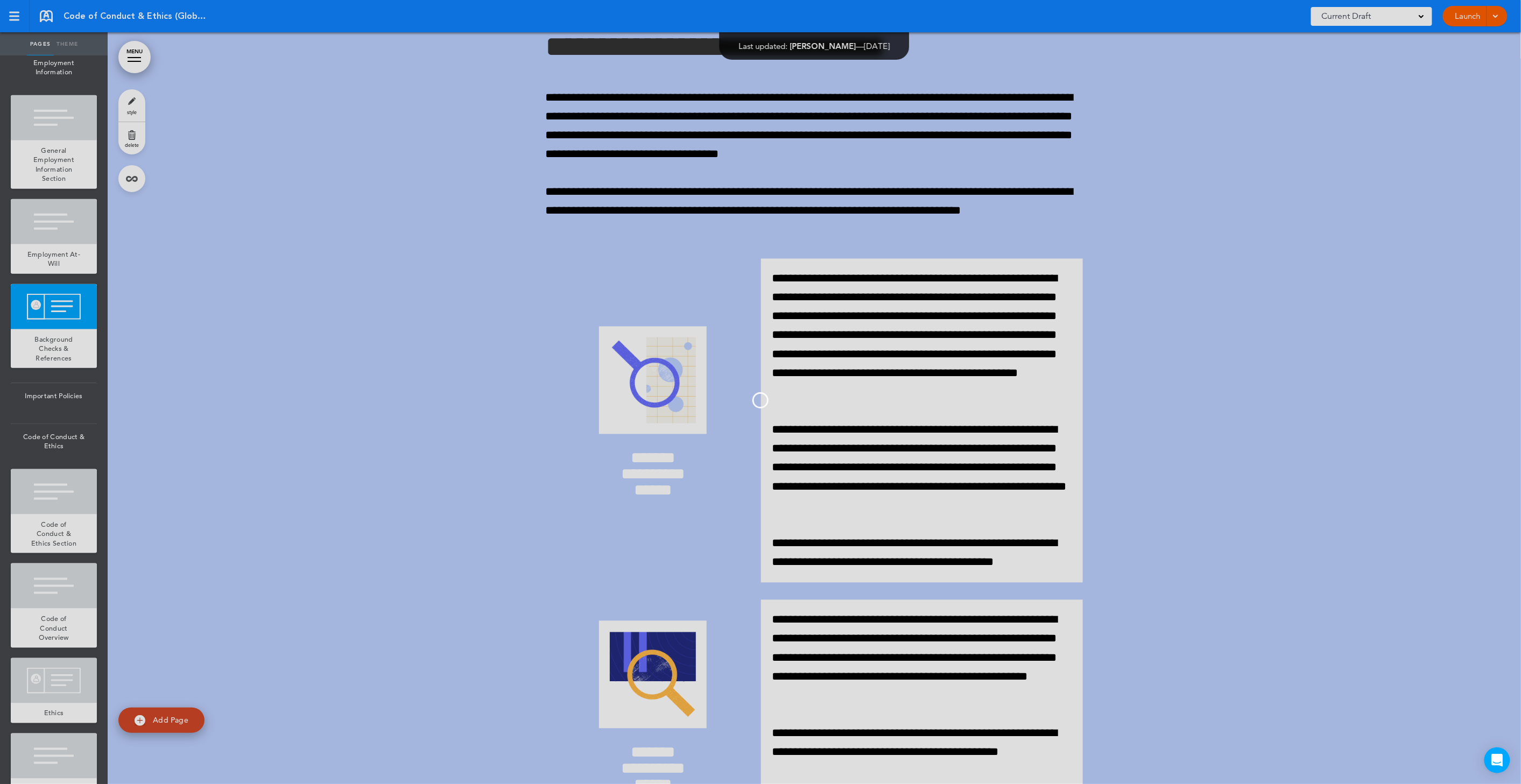
scroll to position [402, 0]
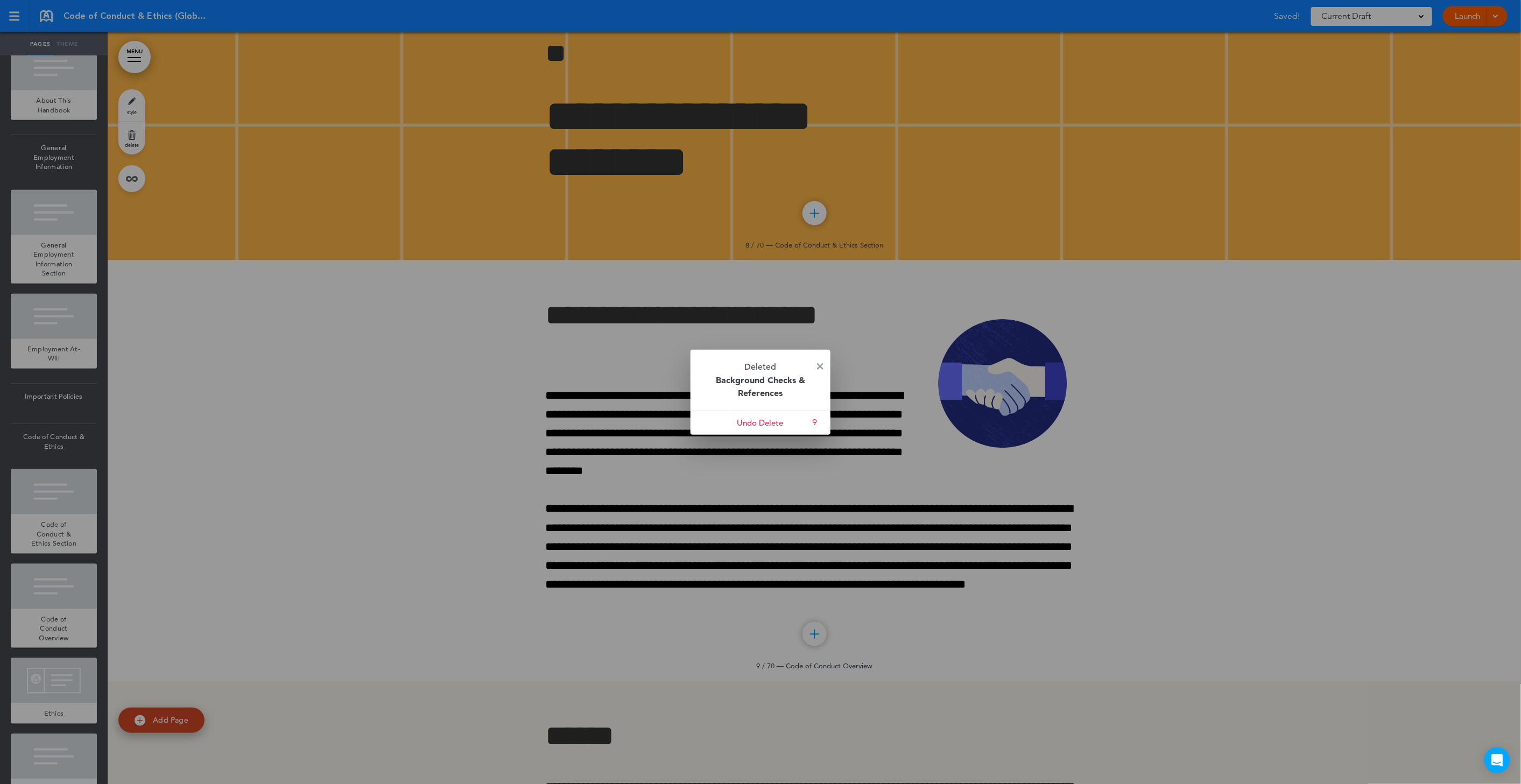
click at [812, 367] on p "Deleted Background Checks & References" at bounding box center [761, 380] width 140 height 60
click at [817, 366] on img at bounding box center [820, 367] width 7 height 7
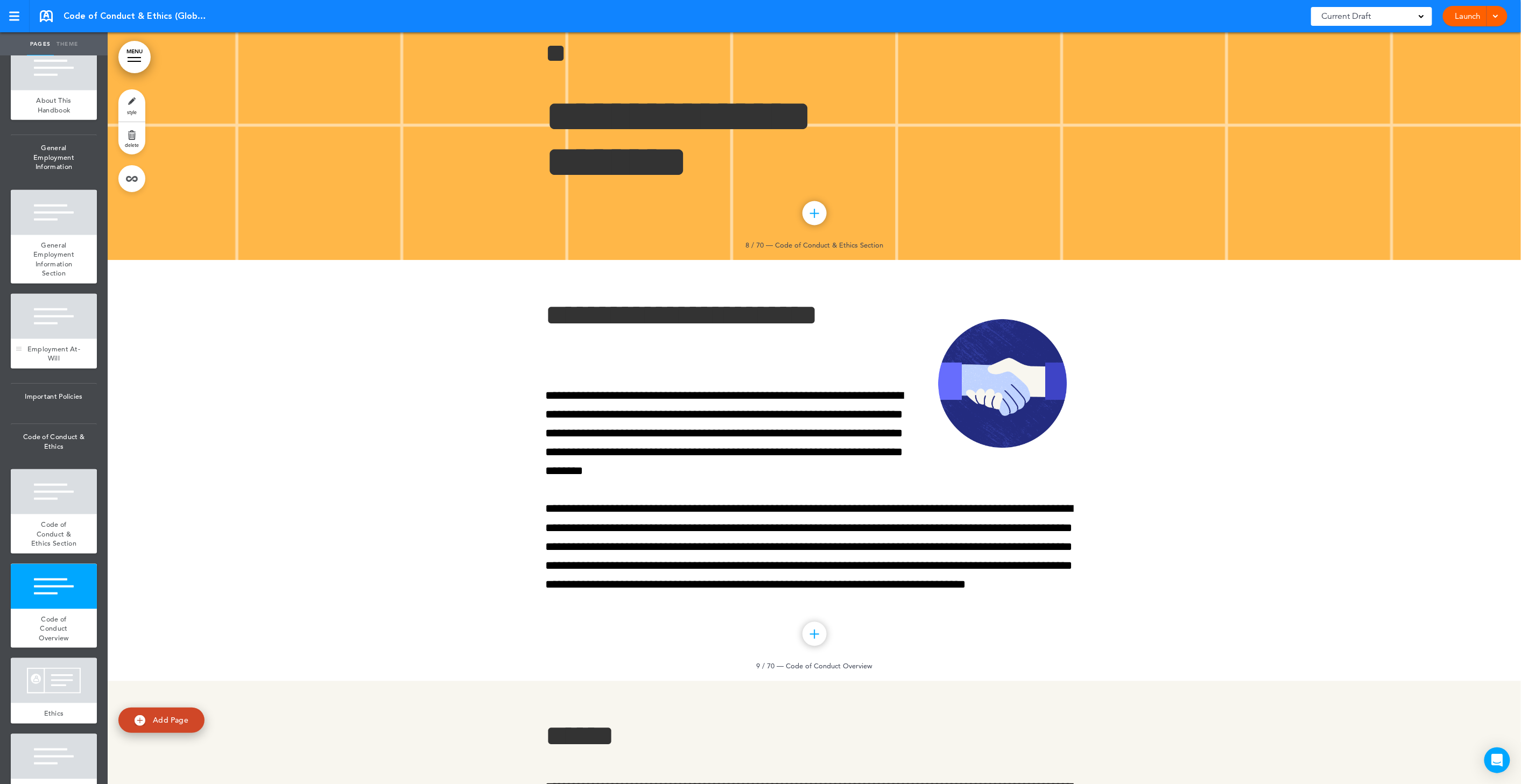
click at [63, 339] on div at bounding box center [53, 316] width 86 height 45
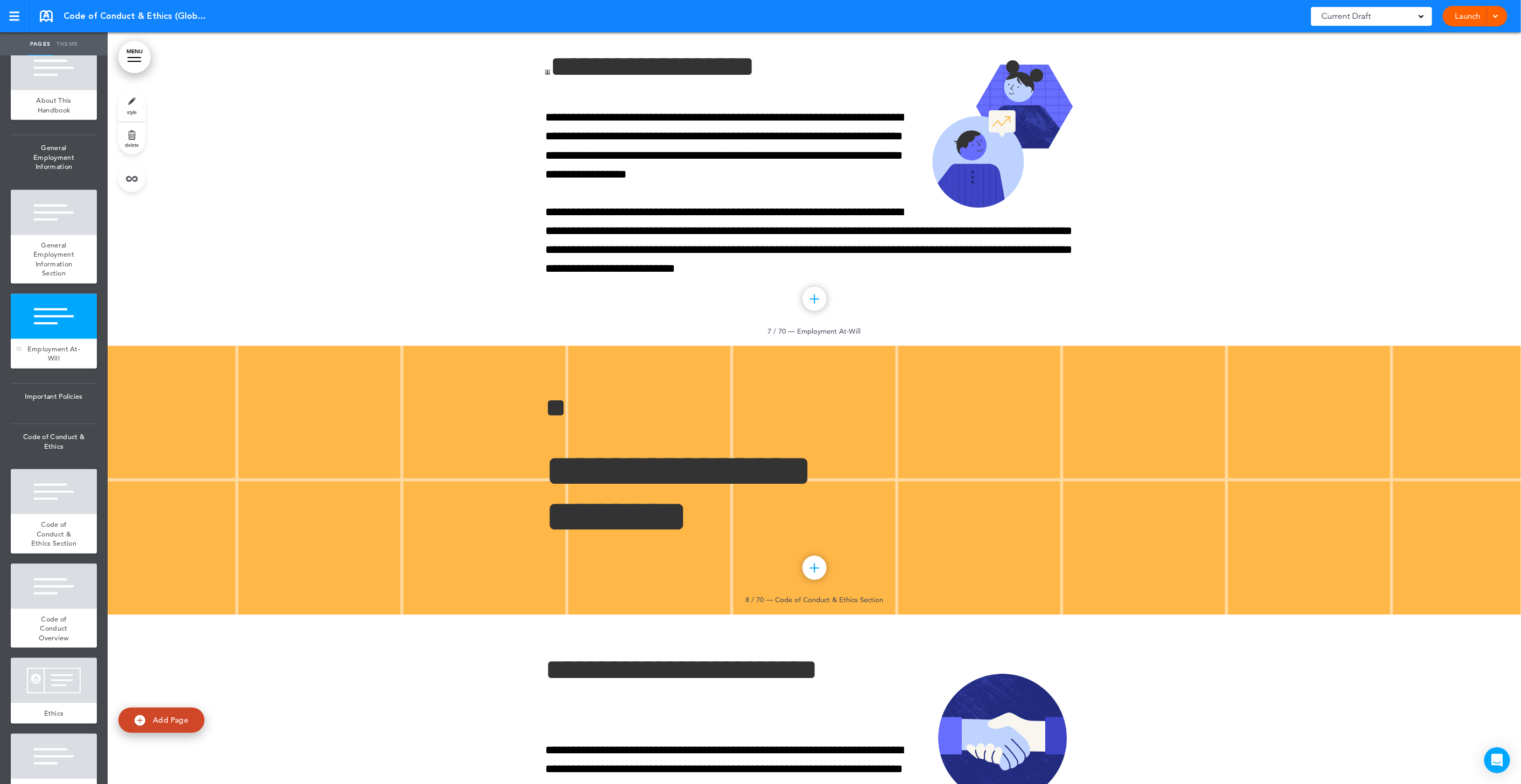
scroll to position [2867, 0]
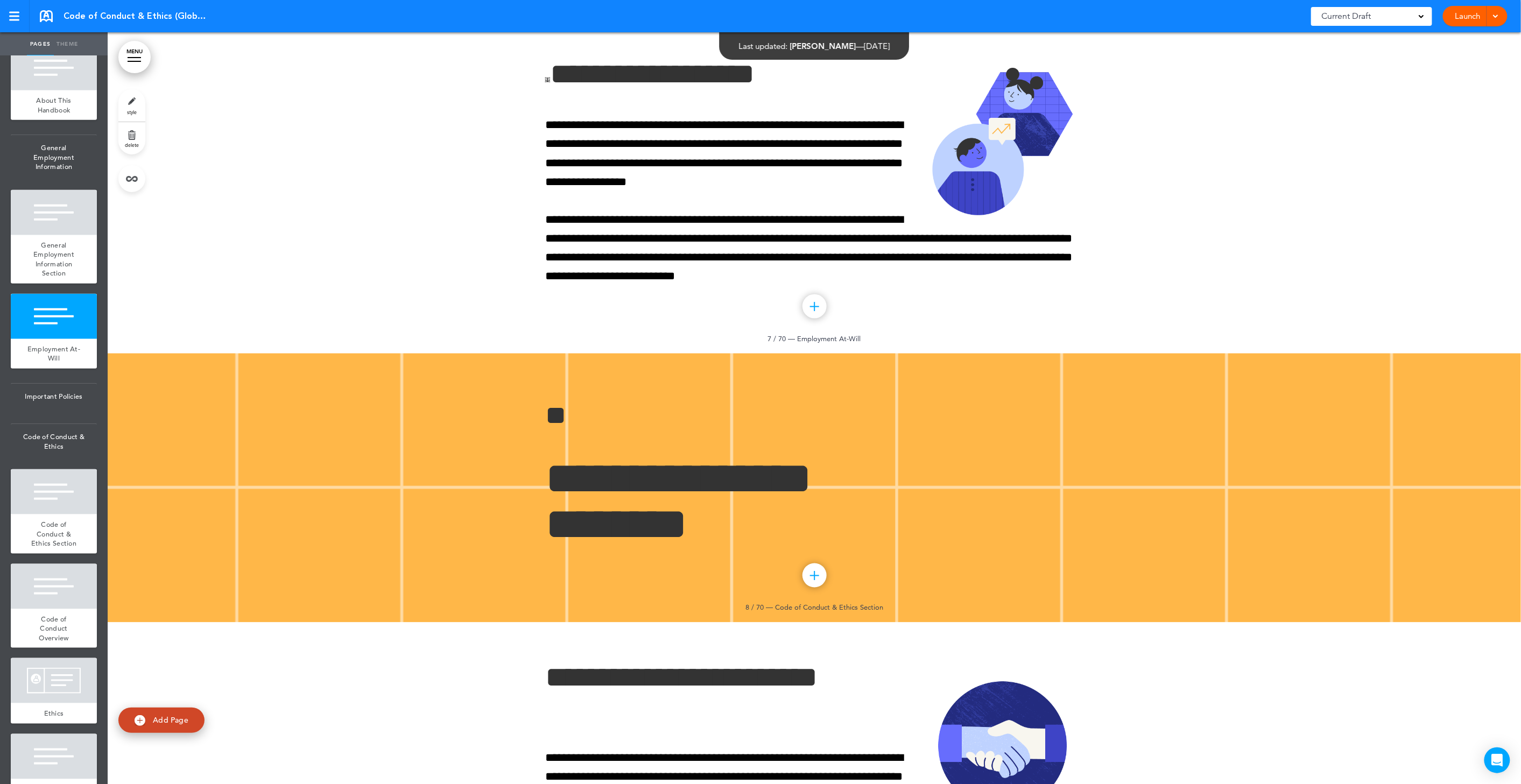
click at [137, 135] on link "delete" at bounding box center [132, 138] width 27 height 33
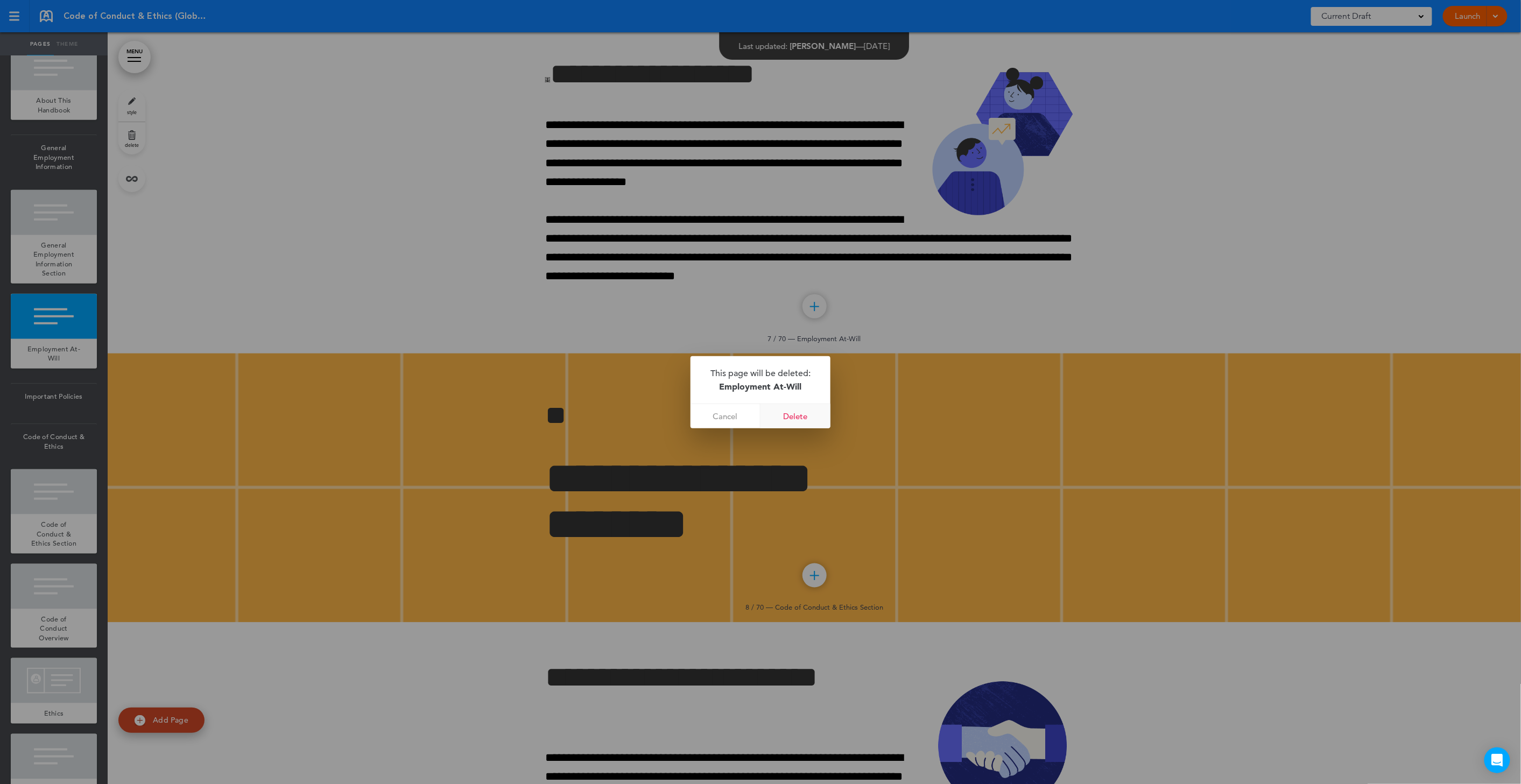
click at [802, 417] on link "Delete" at bounding box center [796, 416] width 70 height 24
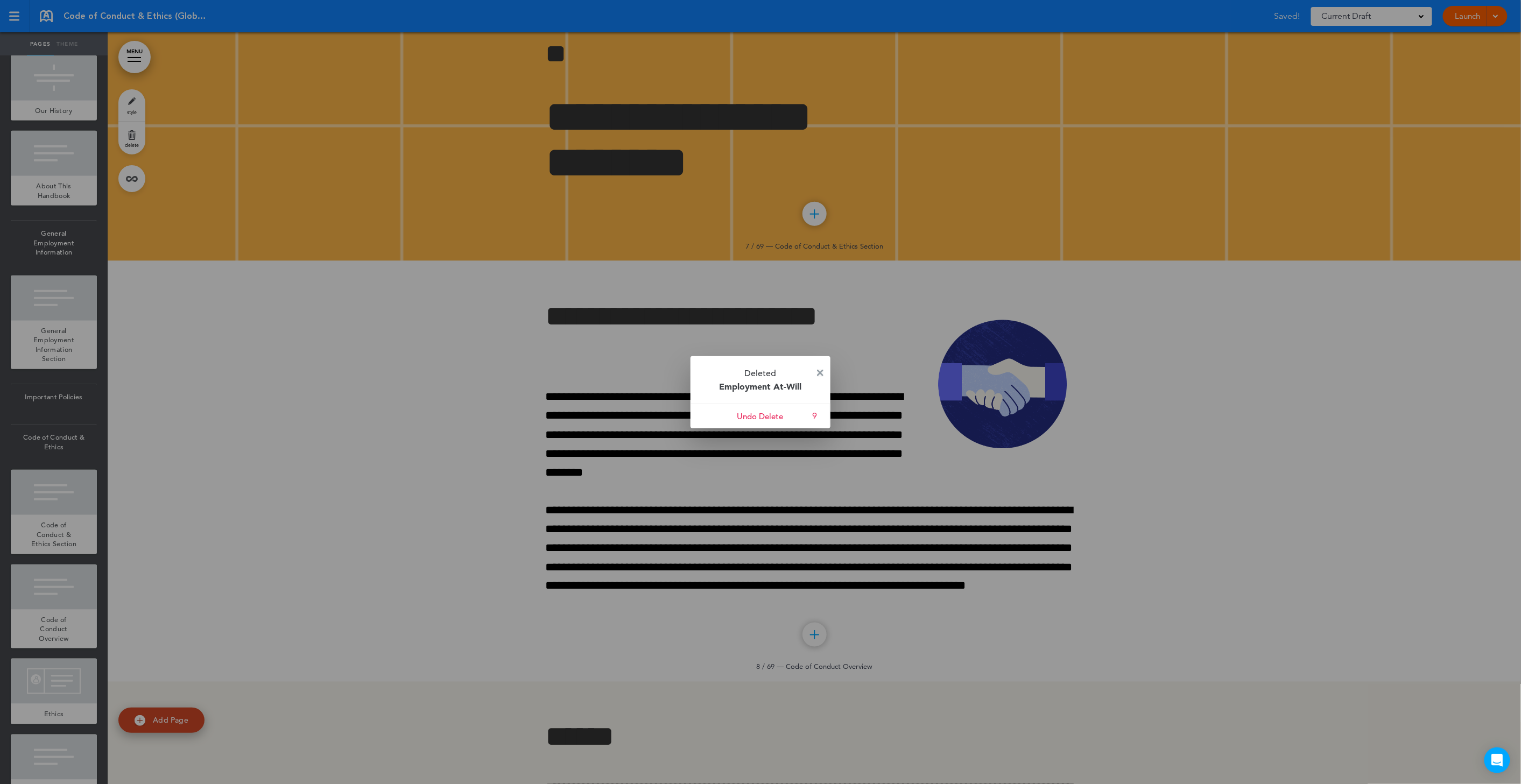
click at [823, 375] on img at bounding box center [820, 373] width 7 height 7
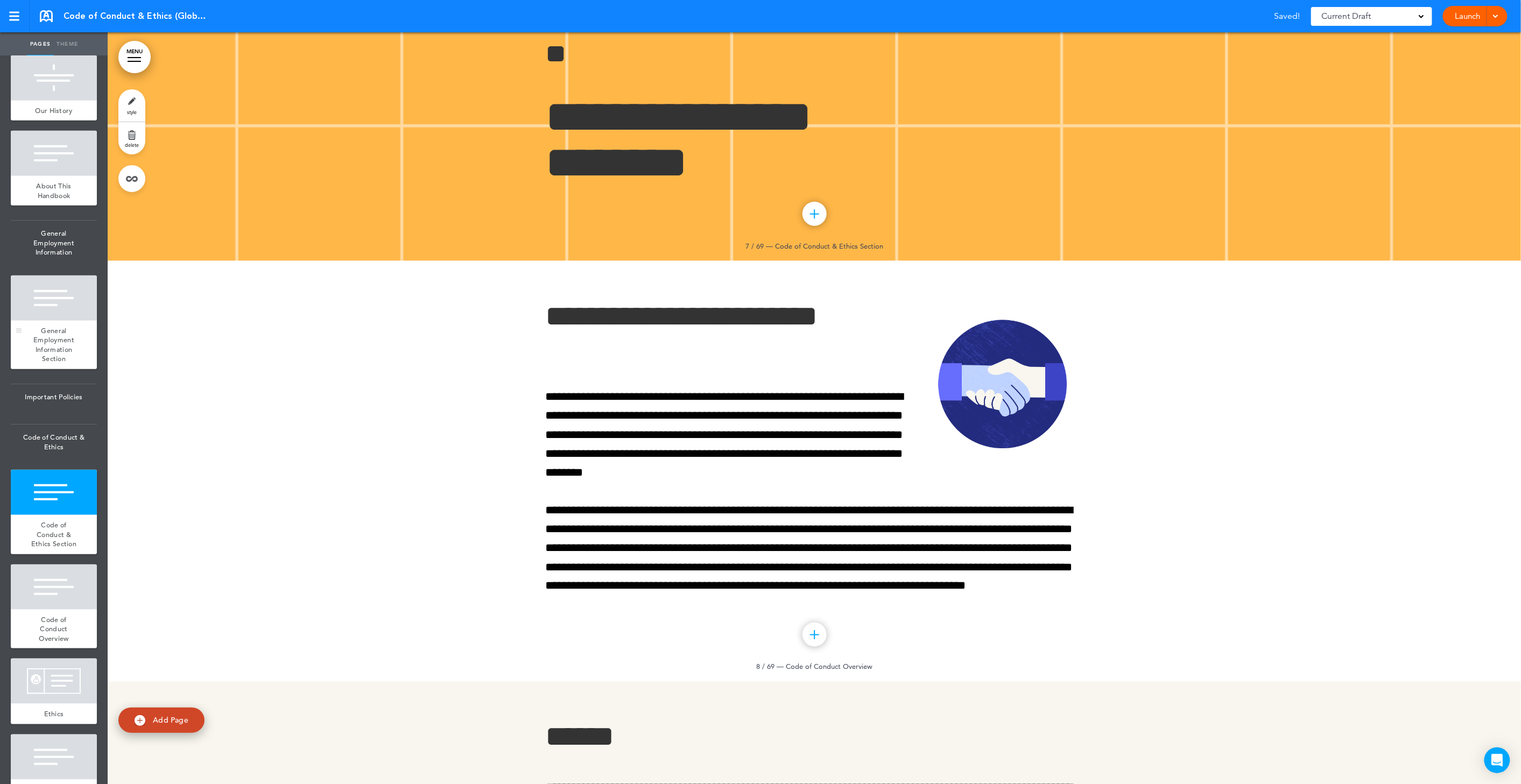
click at [61, 301] on div at bounding box center [53, 298] width 86 height 45
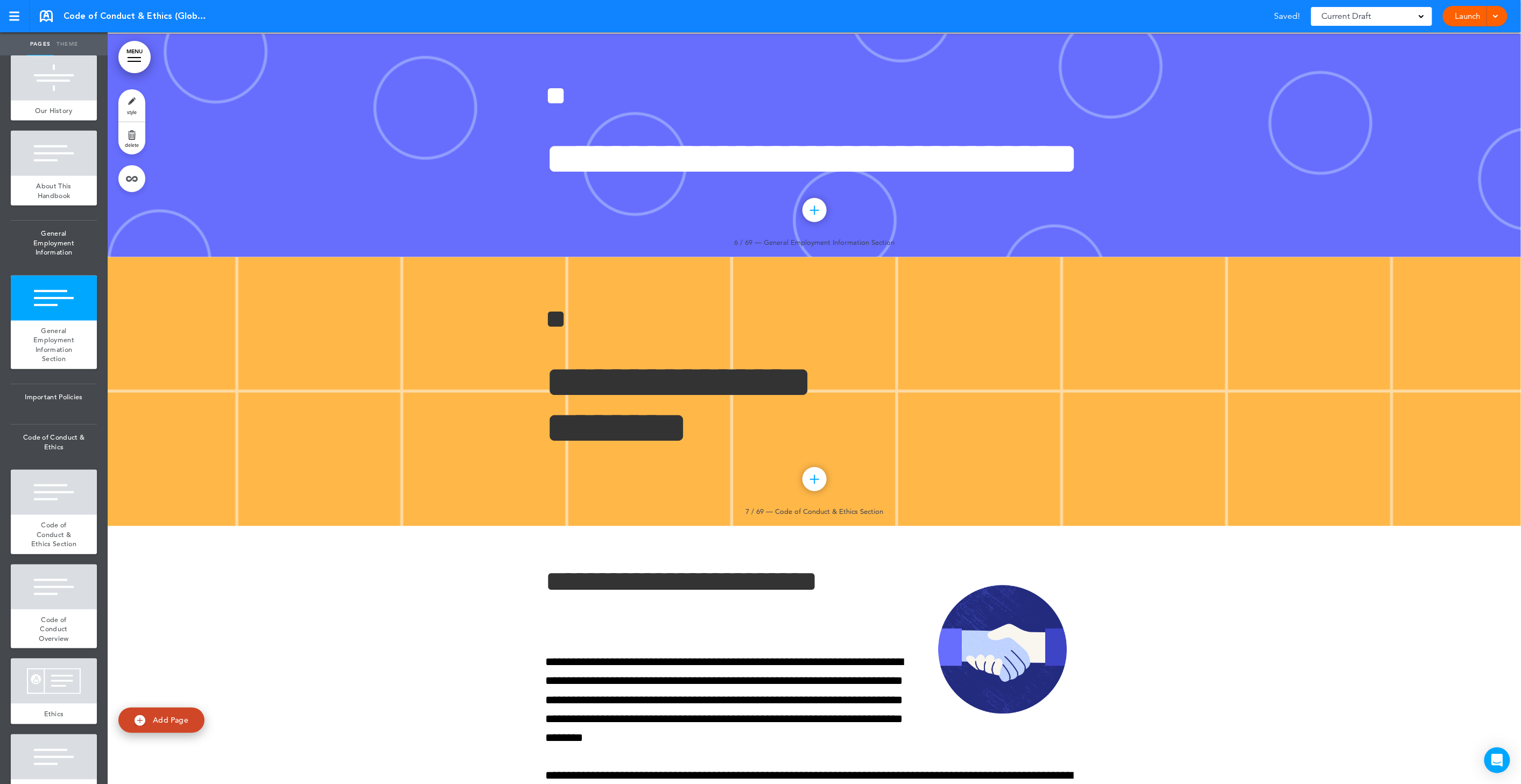
scroll to position [2597, 0]
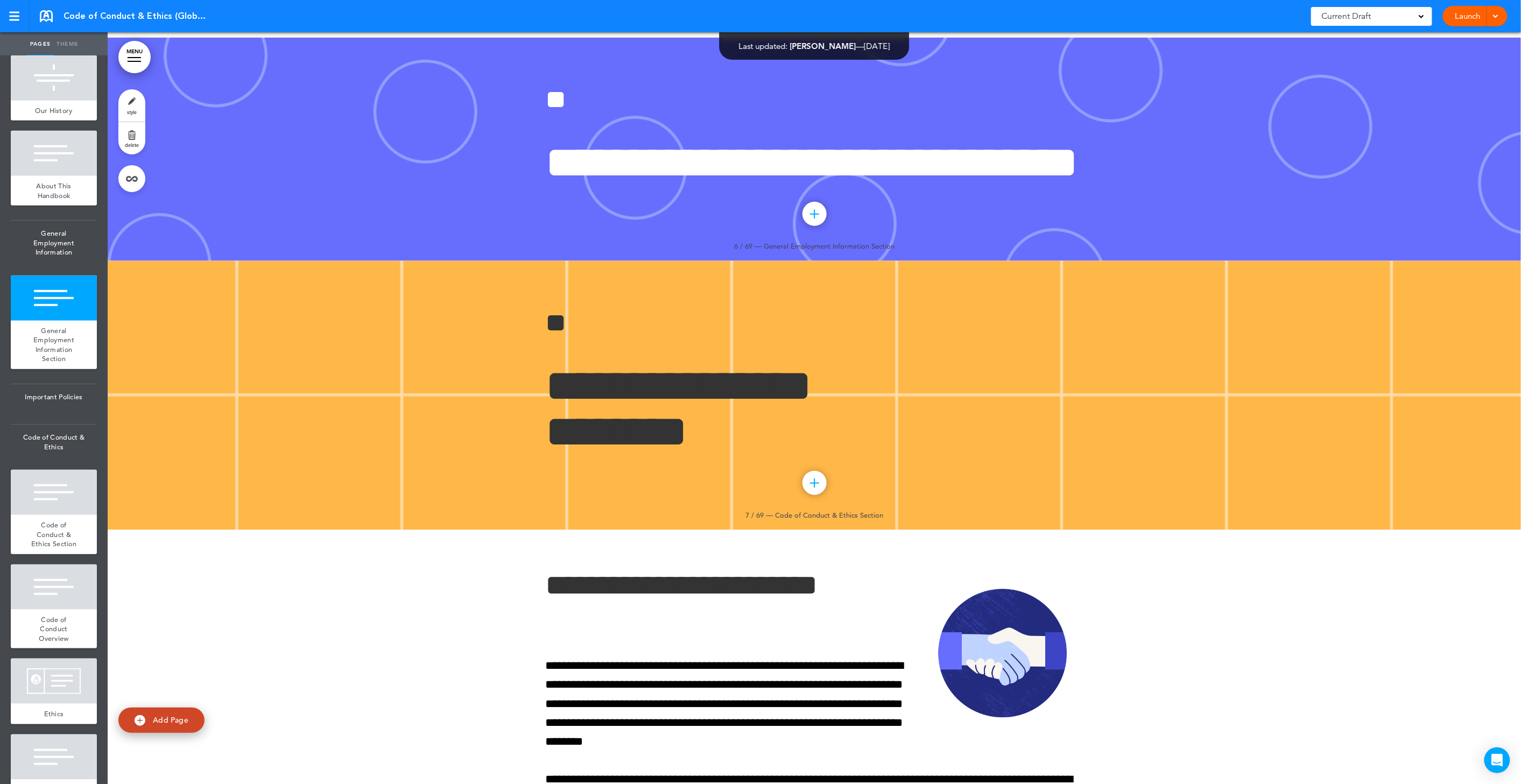
click at [139, 140] on link "delete" at bounding box center [132, 138] width 27 height 33
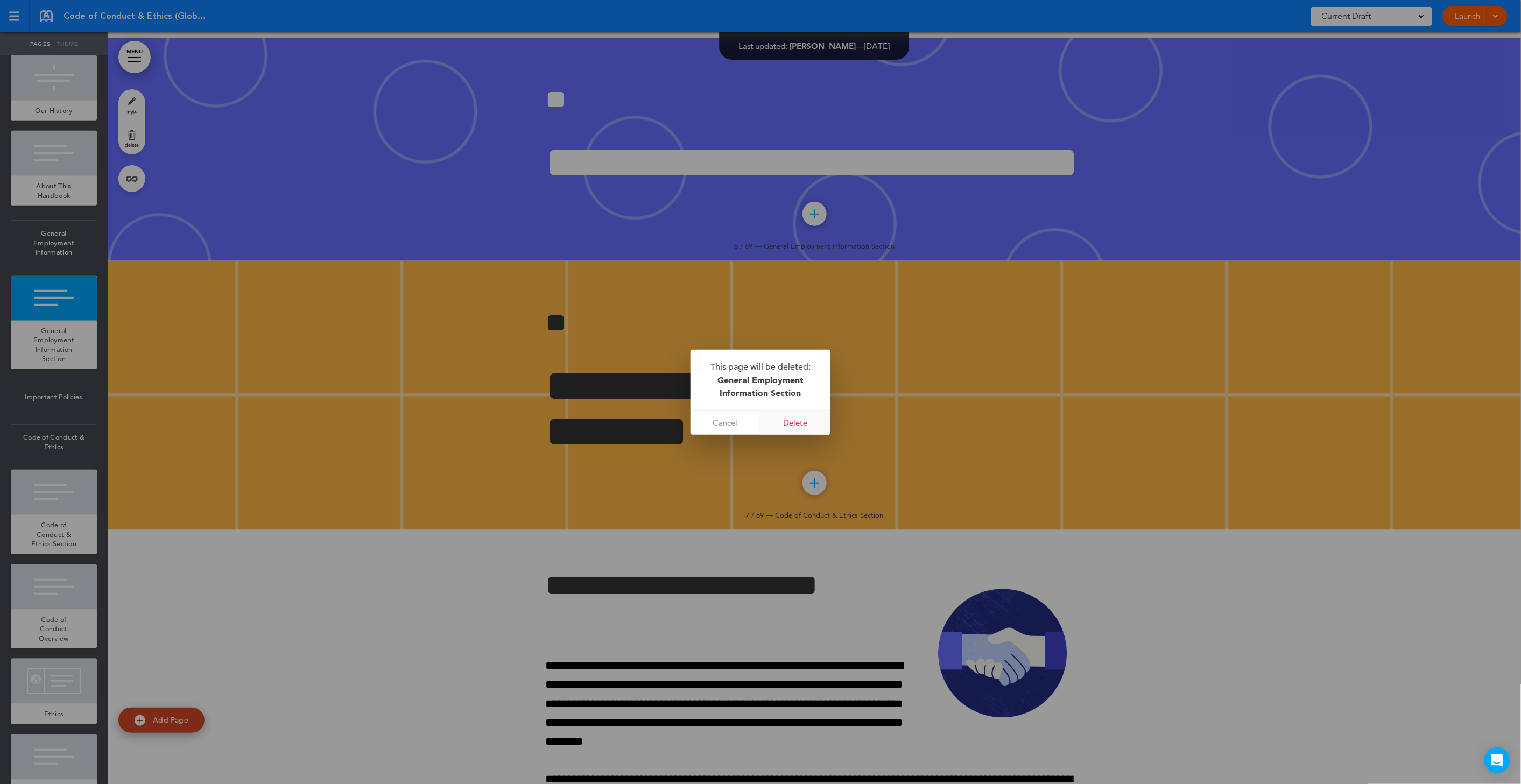
click at [789, 423] on link "Delete" at bounding box center [796, 422] width 70 height 24
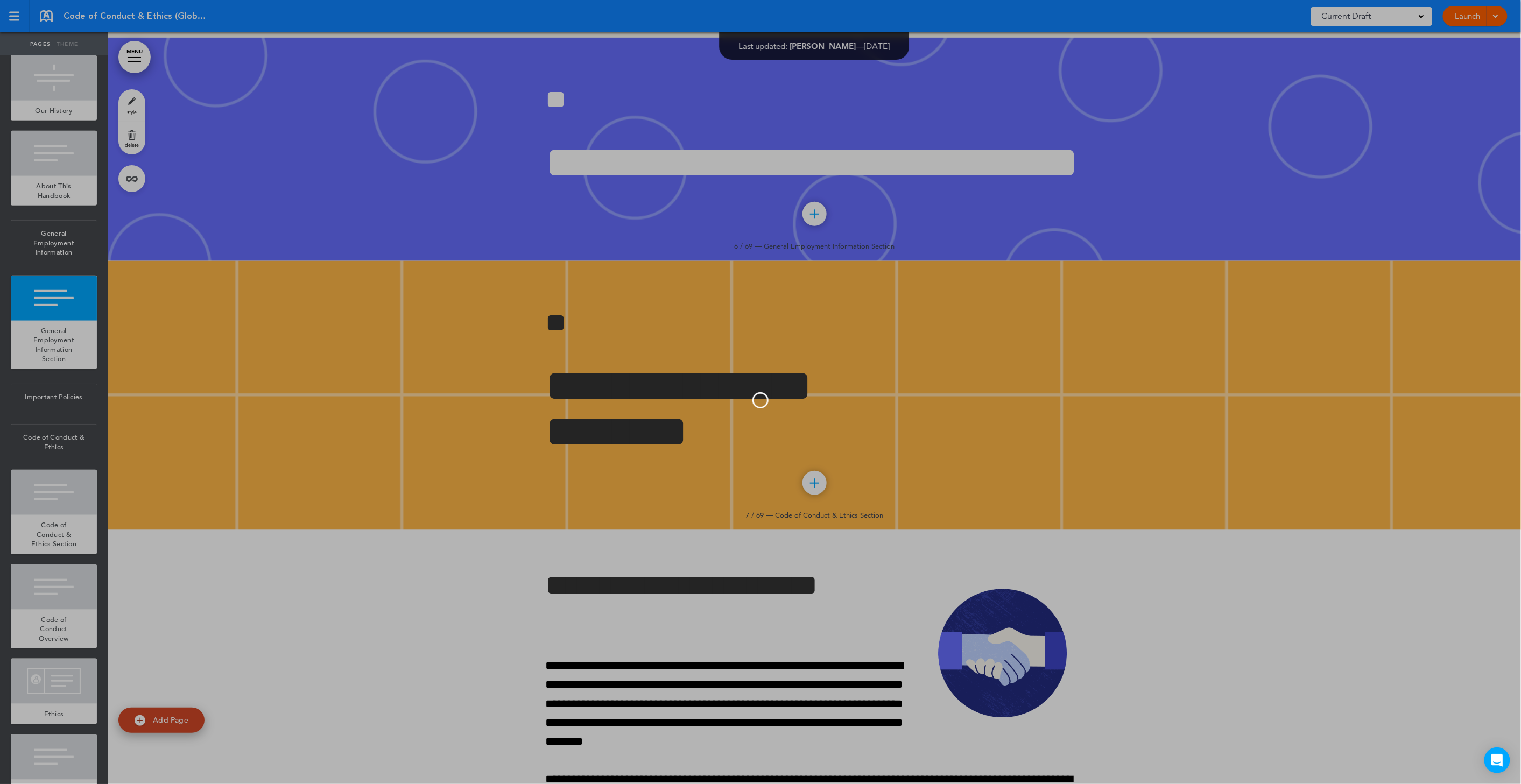
scroll to position [213, 0]
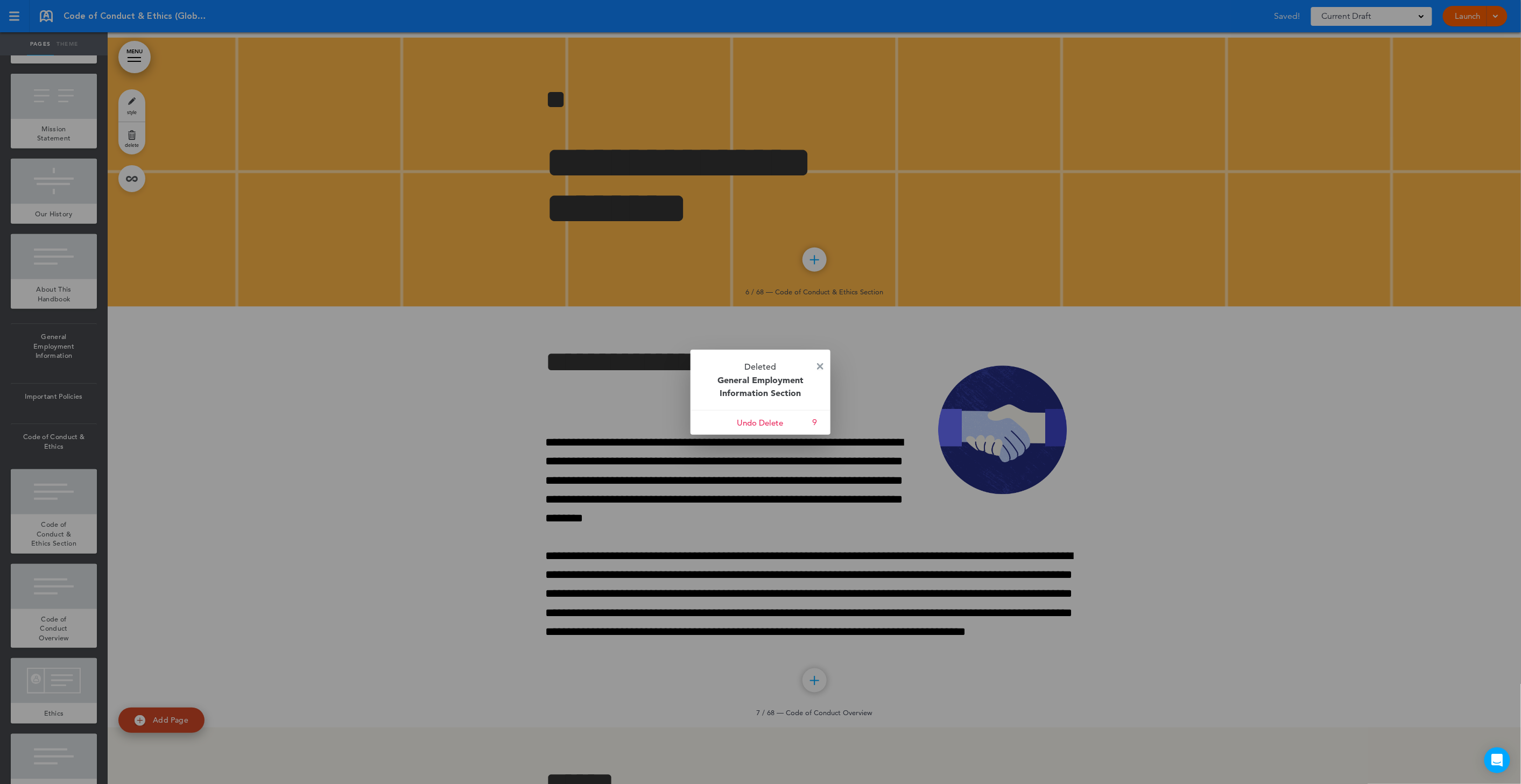
click at [823, 367] on img at bounding box center [820, 367] width 7 height 7
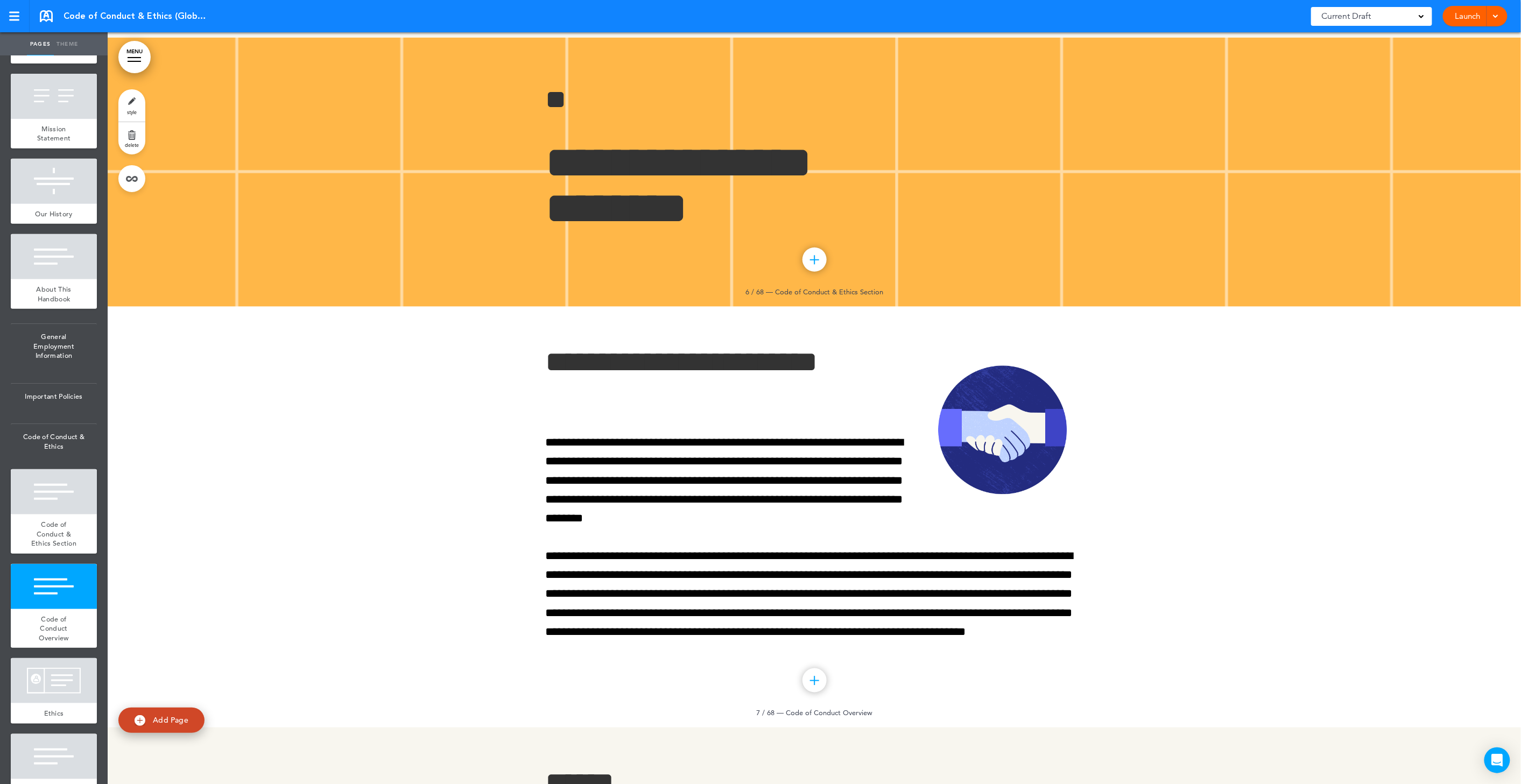
scroll to position [2033, 0]
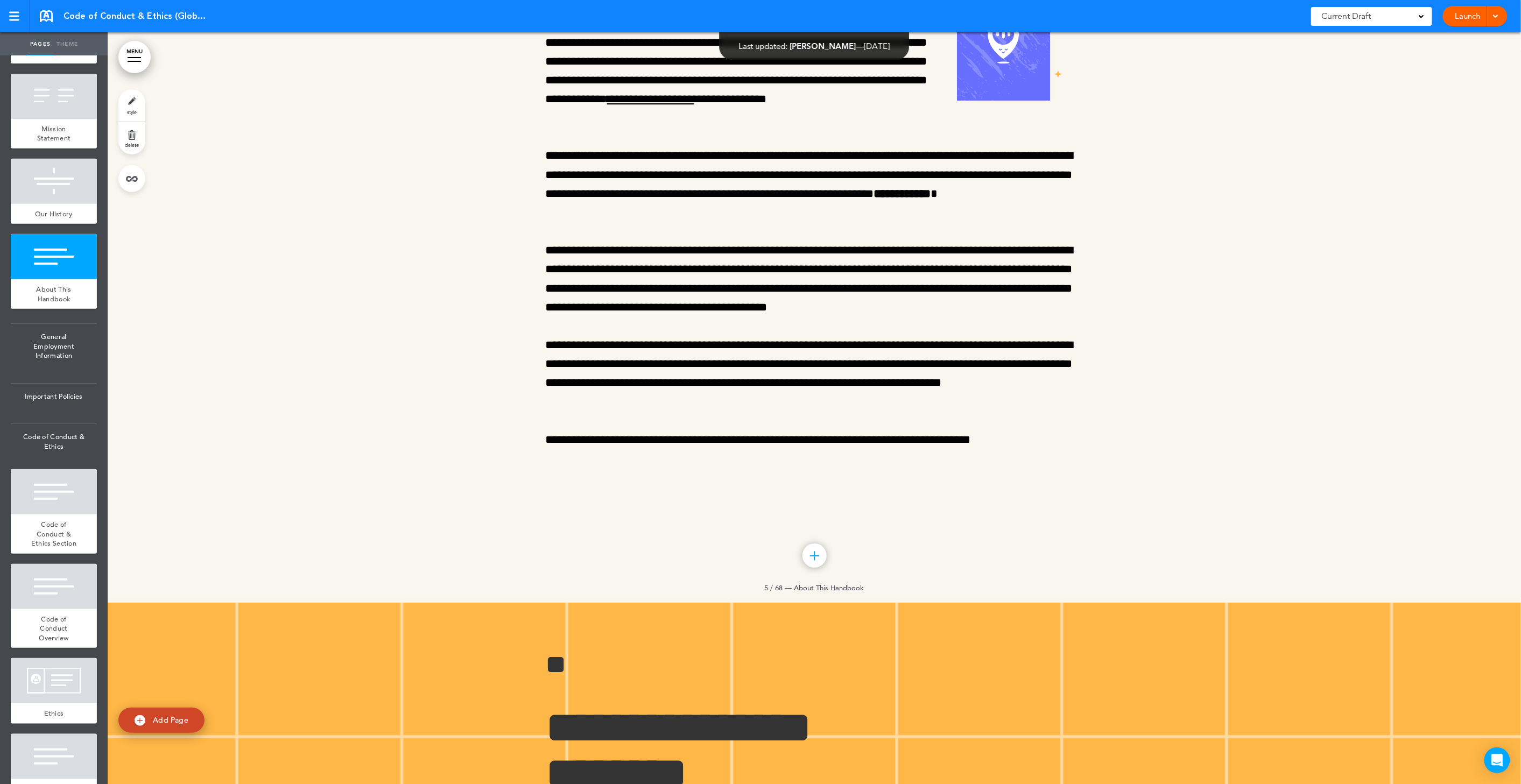
click at [139, 130] on link "delete" at bounding box center [132, 138] width 27 height 33
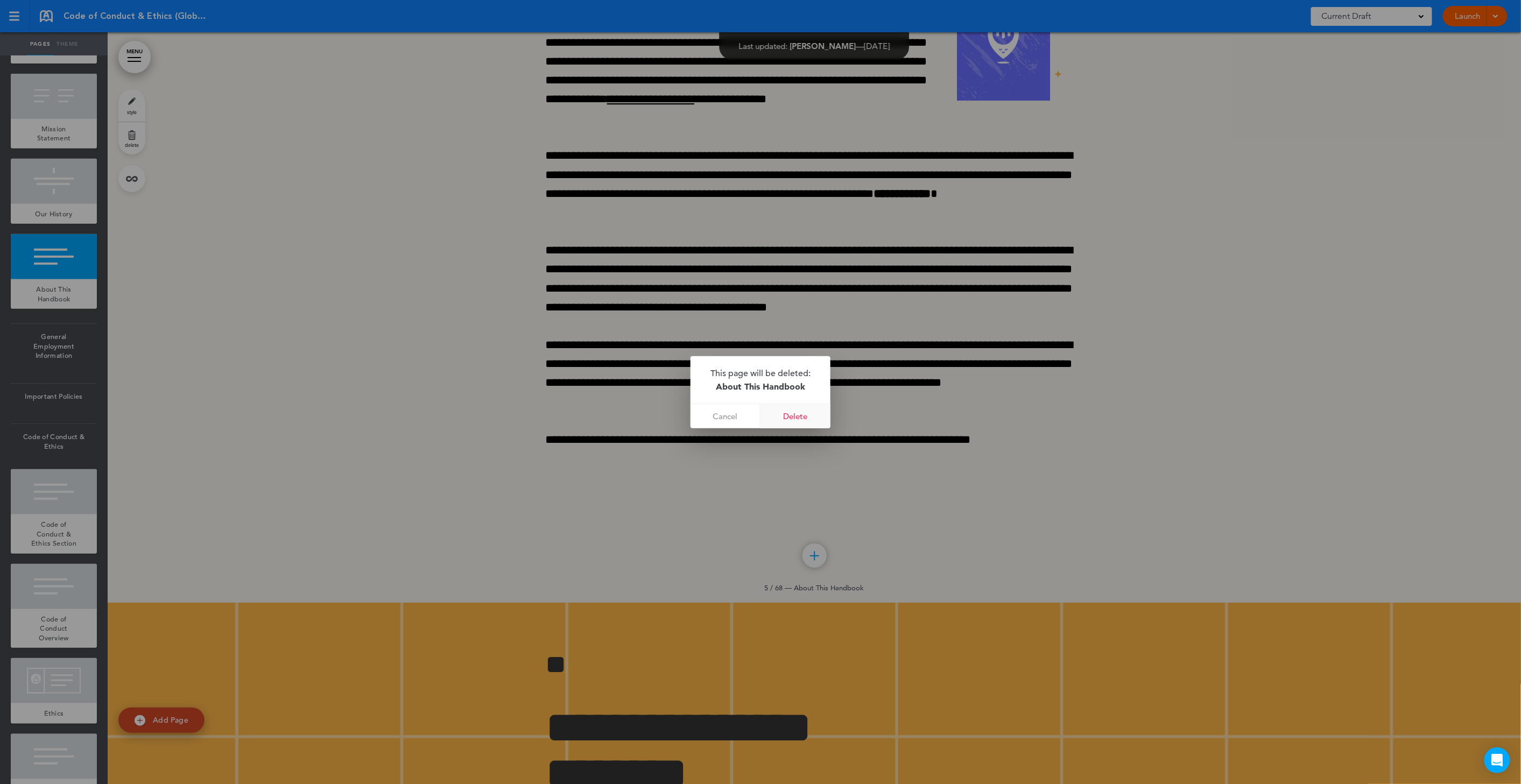
click at [788, 418] on link "Delete" at bounding box center [796, 416] width 70 height 24
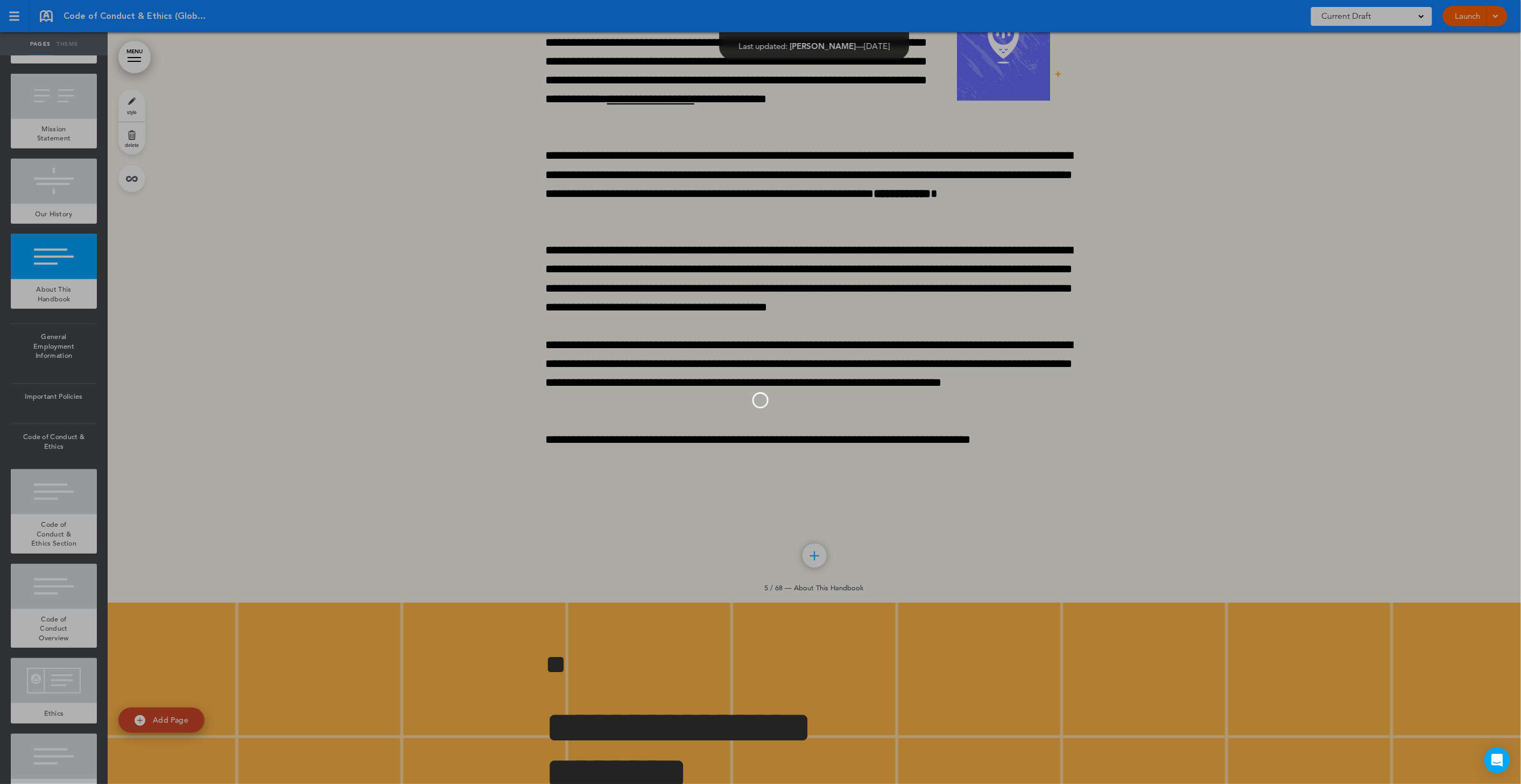
scroll to position [128, 0]
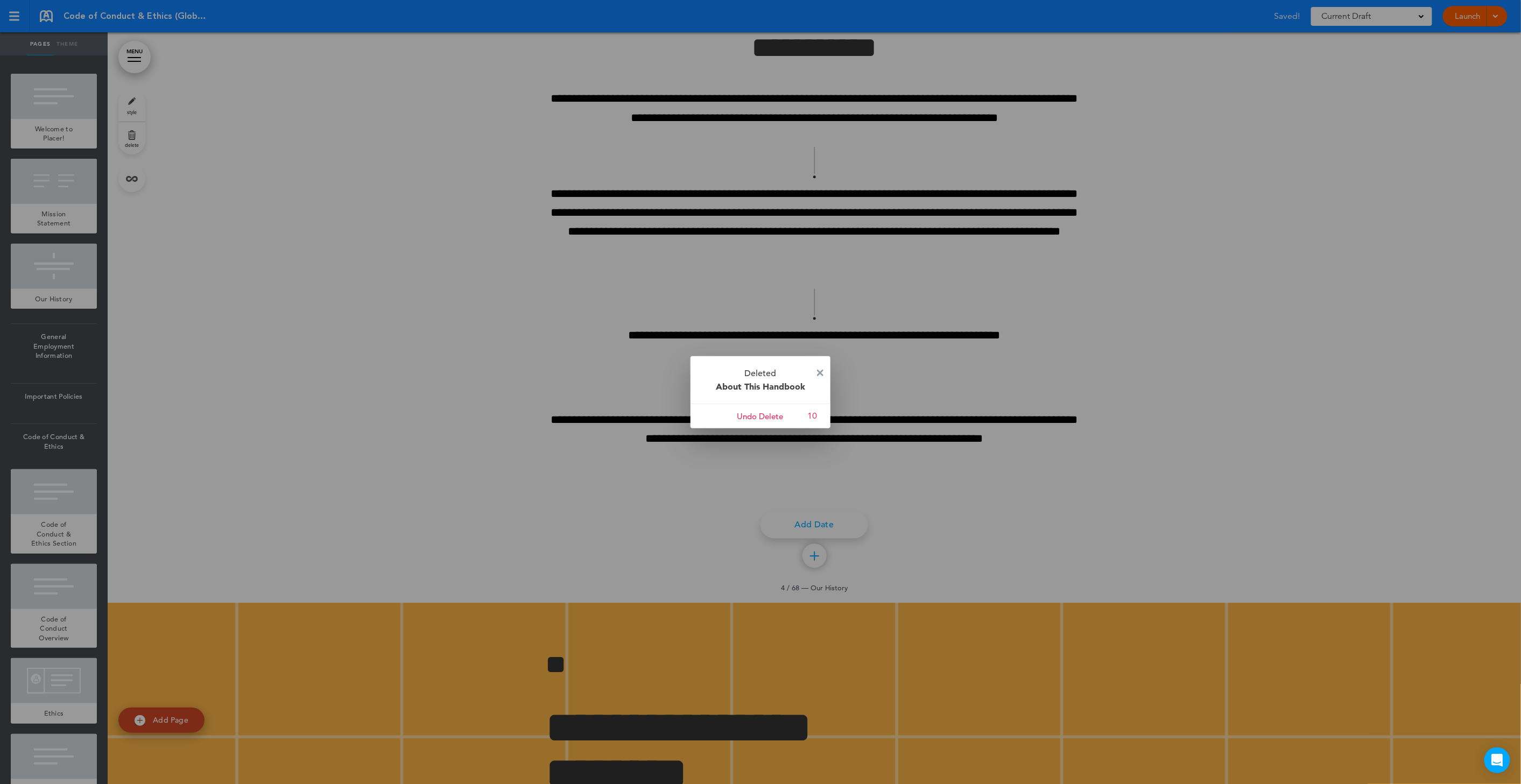
click at [822, 370] on img at bounding box center [820, 373] width 7 height 7
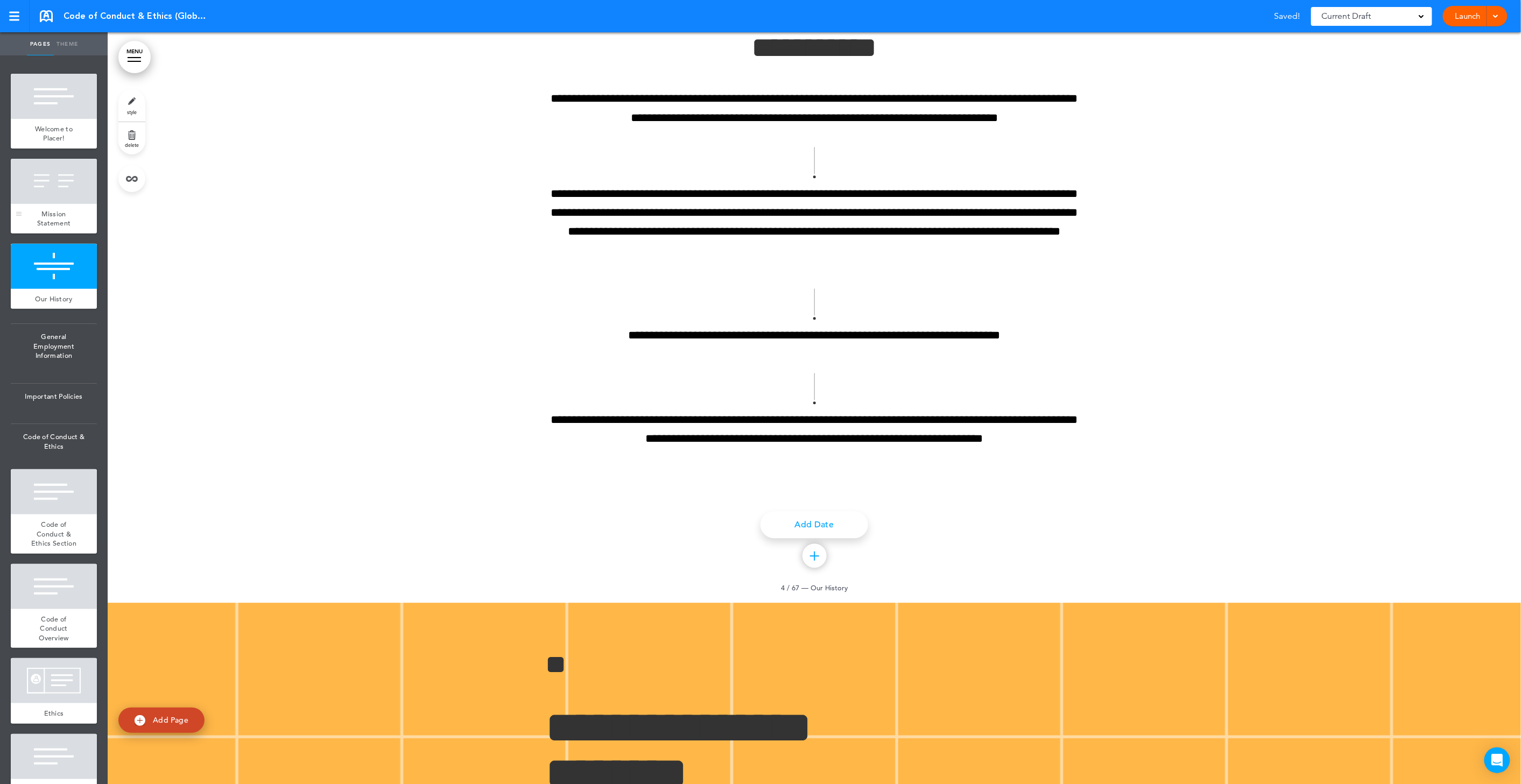
click at [54, 204] on div at bounding box center [53, 181] width 86 height 45
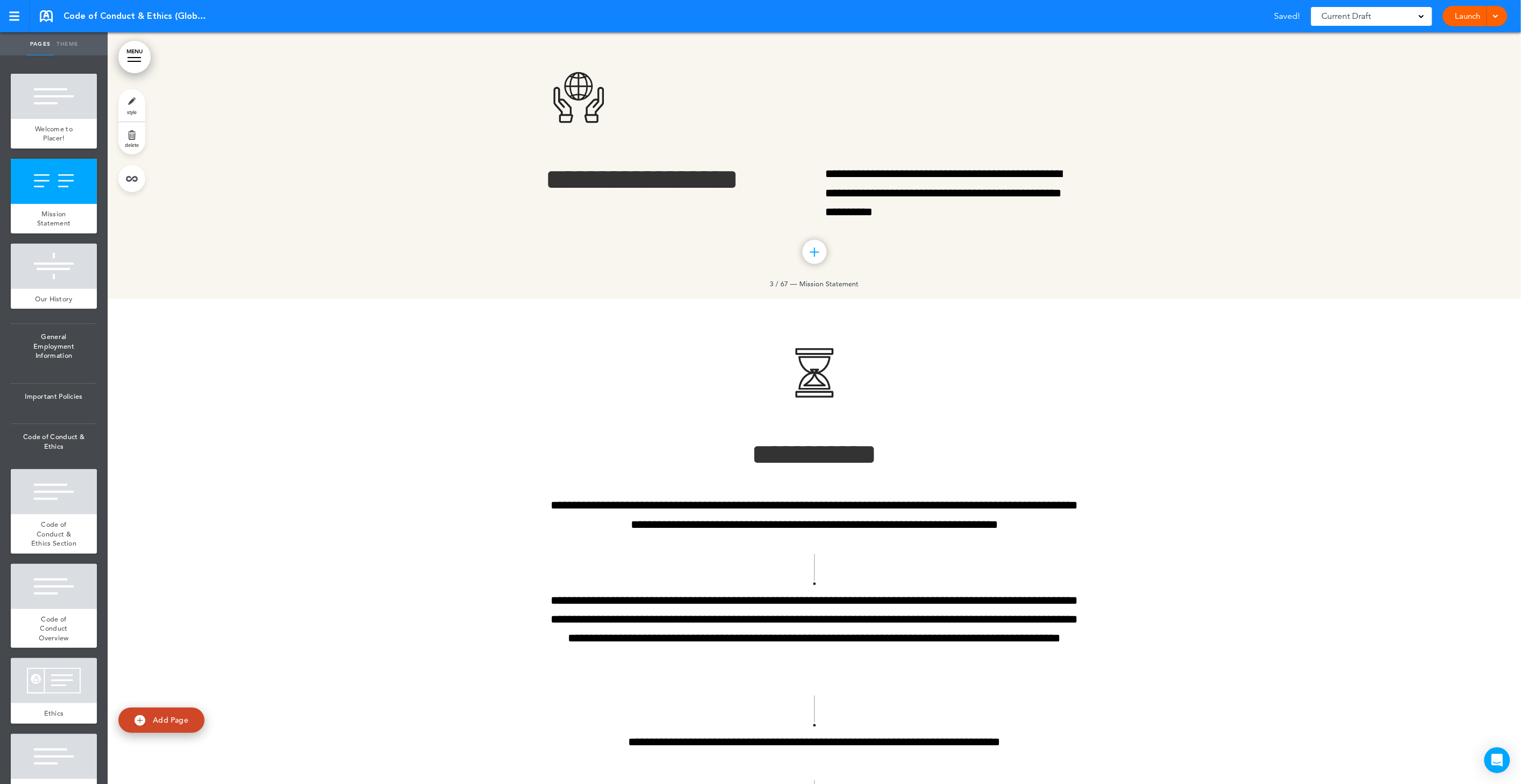
scroll to position [932, 0]
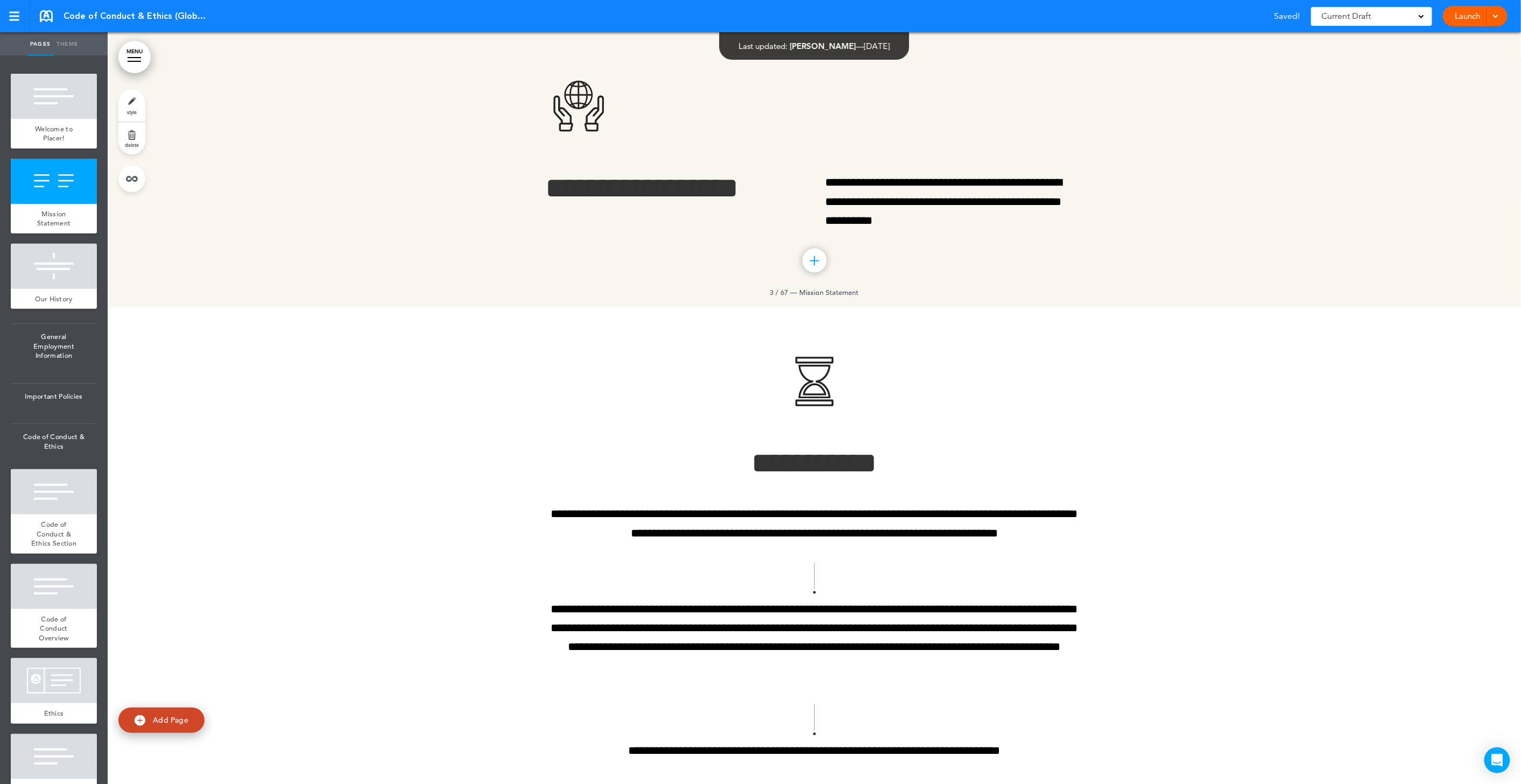
click at [131, 133] on link "delete" at bounding box center [132, 138] width 27 height 33
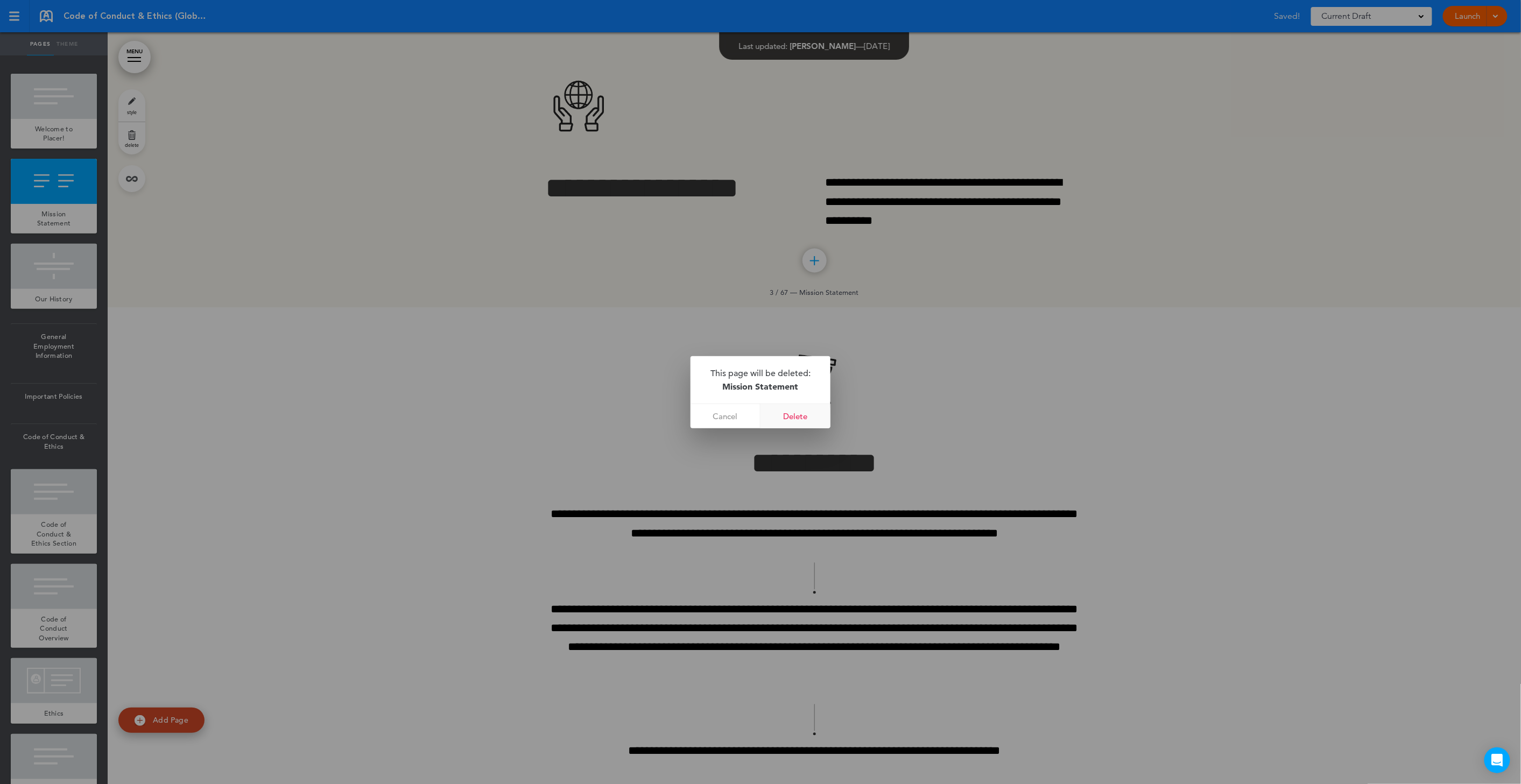
click at [775, 422] on link "Delete" at bounding box center [796, 416] width 70 height 24
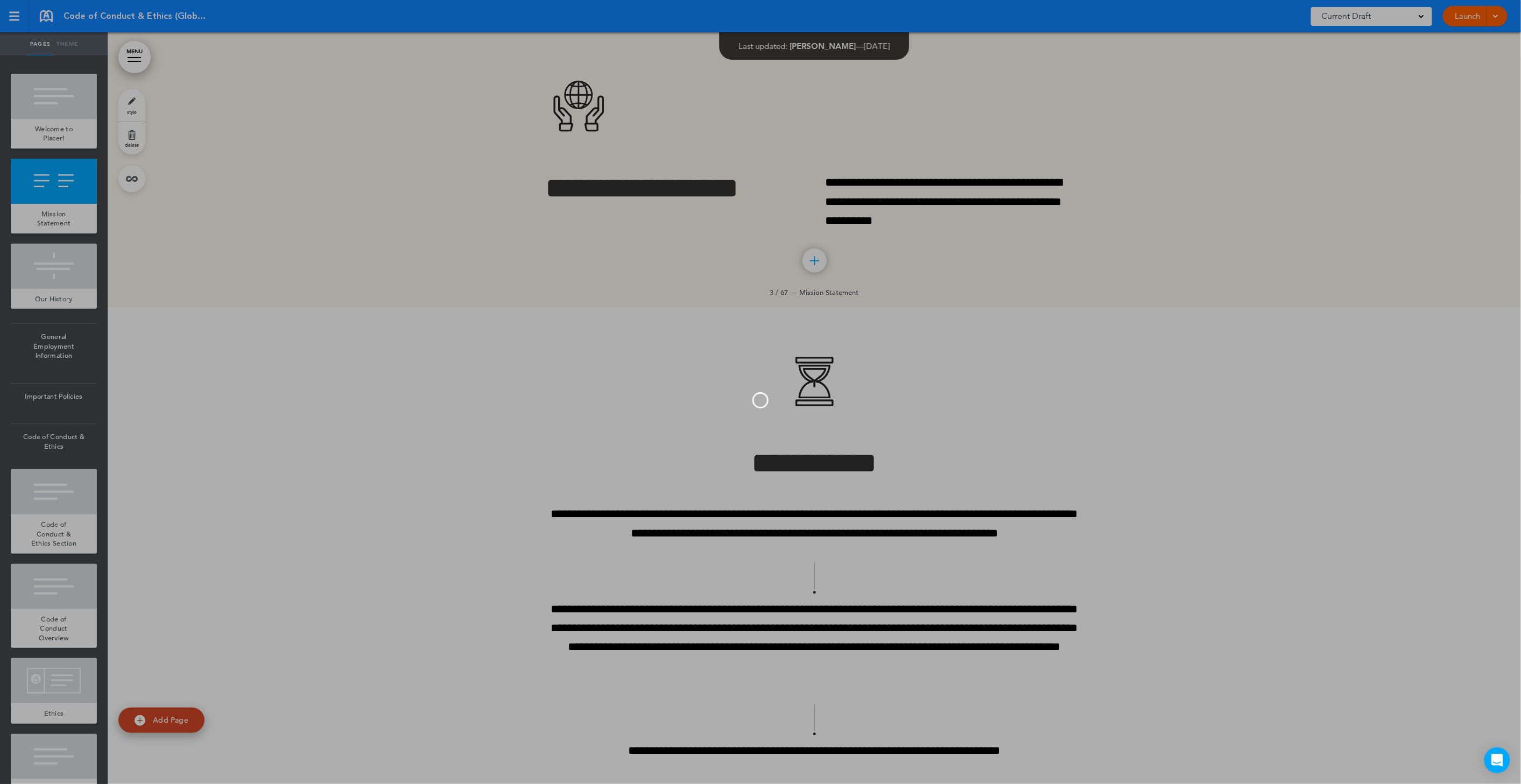
scroll to position [43, 0]
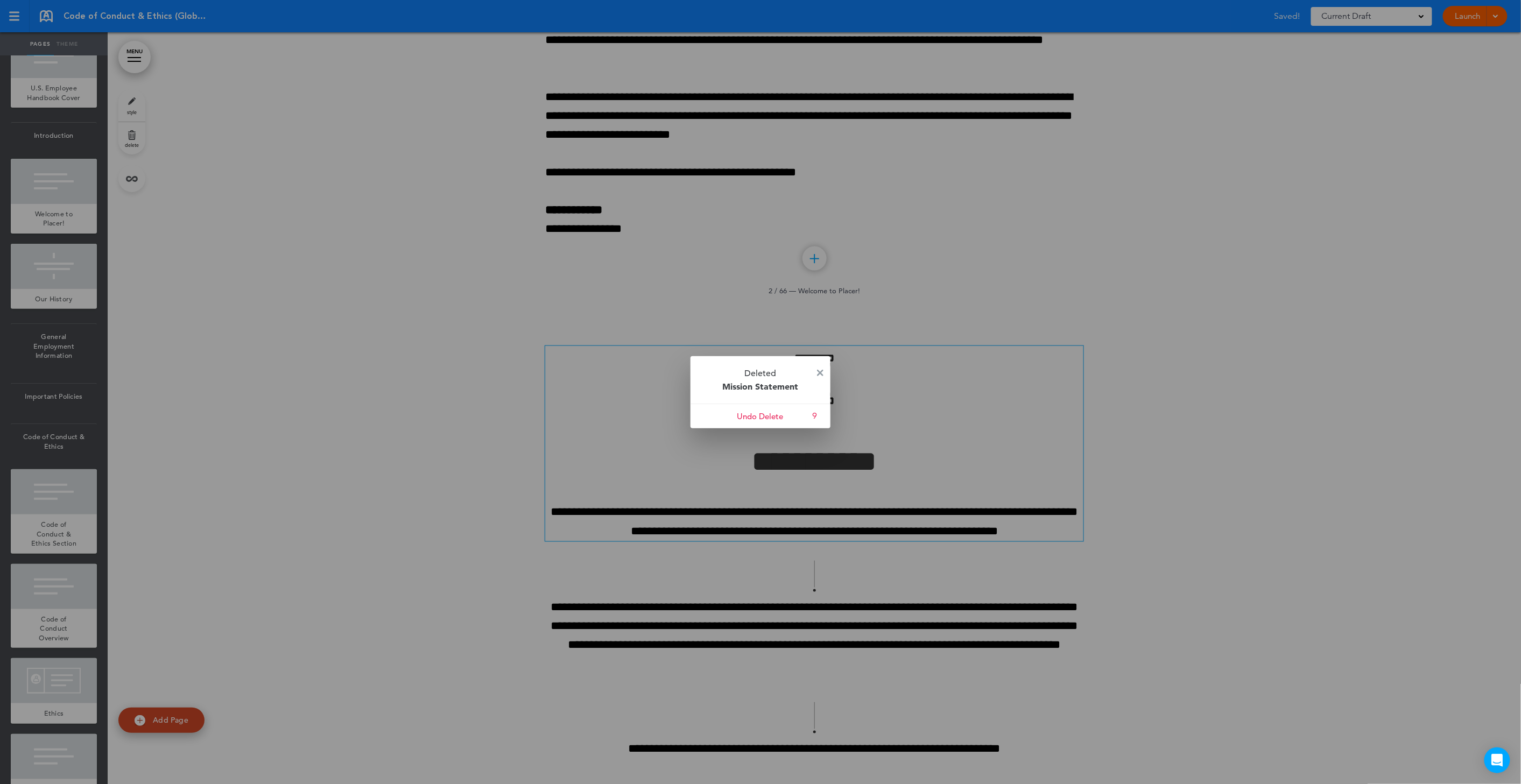
click at [823, 373] on img at bounding box center [820, 373] width 7 height 7
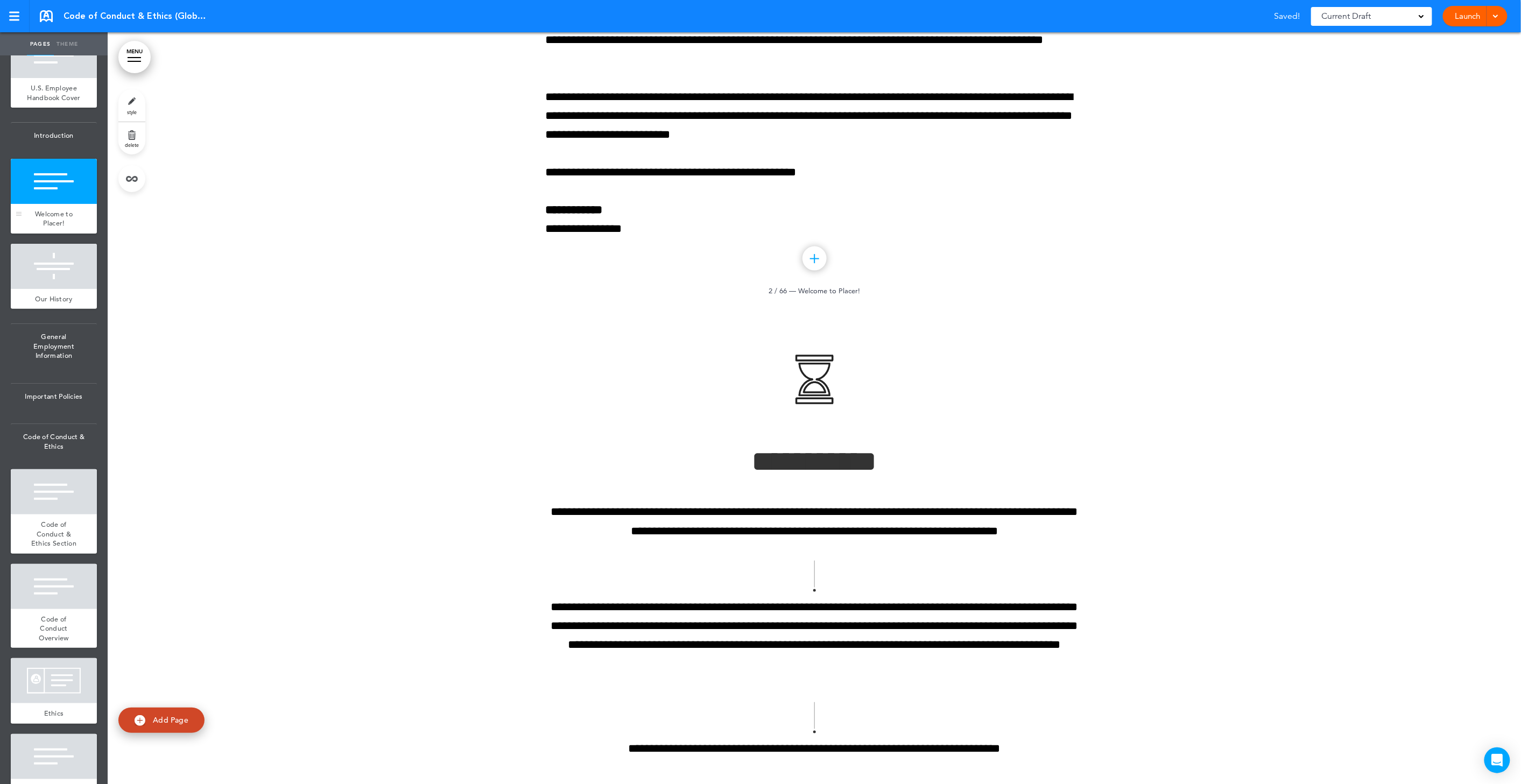
click at [68, 204] on div at bounding box center [53, 181] width 86 height 45
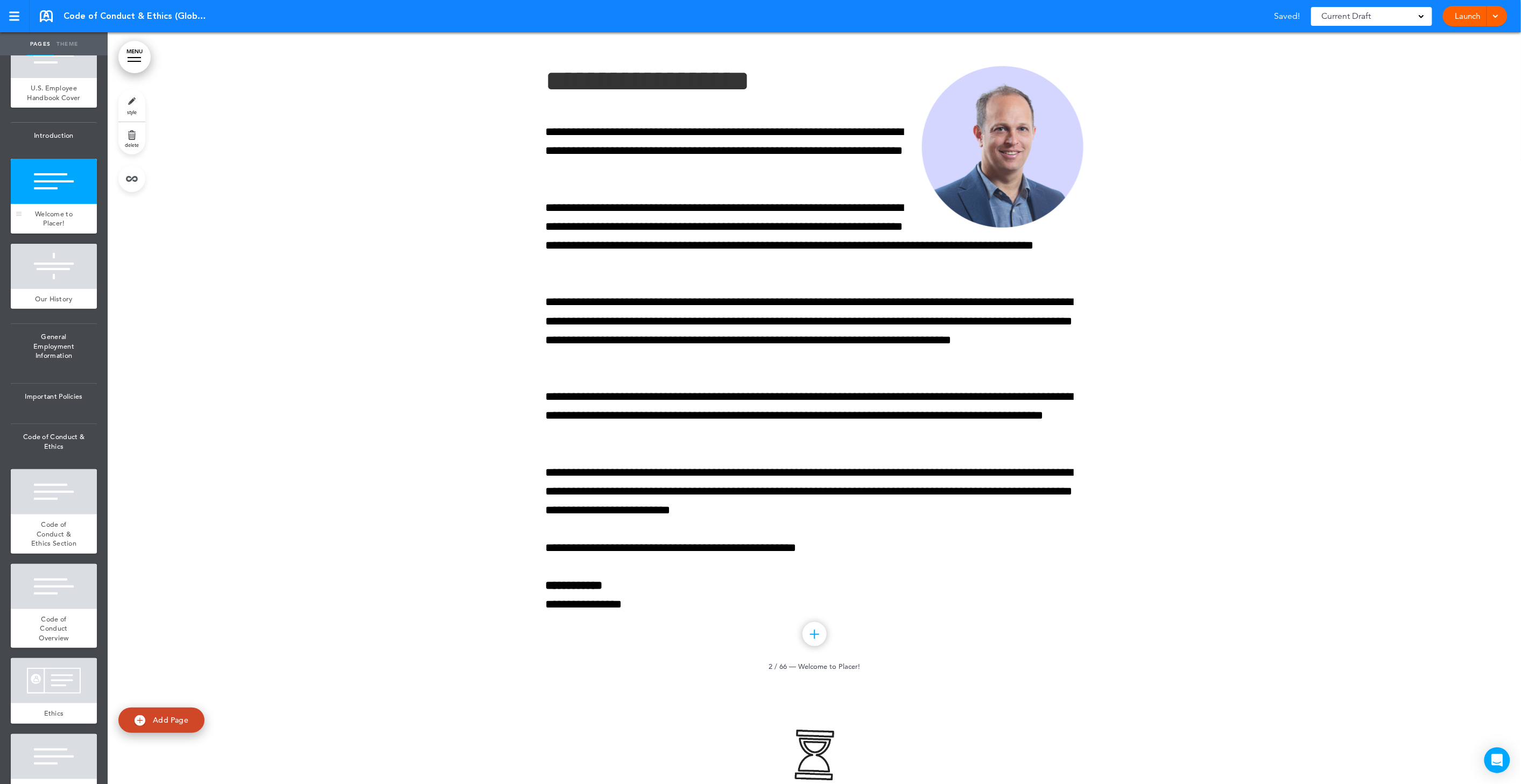
scroll to position [276, 0]
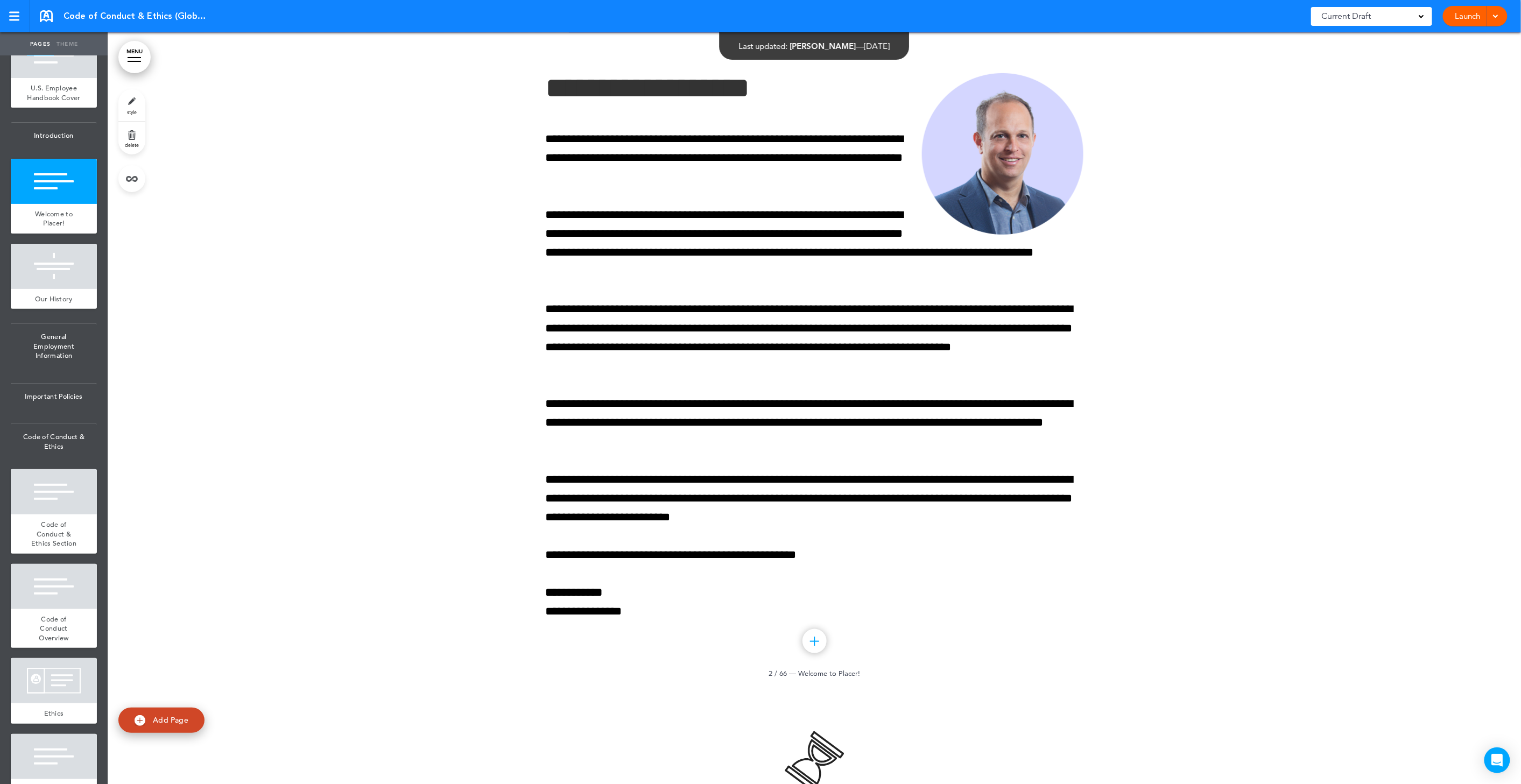
click at [128, 143] on span "delete" at bounding box center [132, 144] width 14 height 7
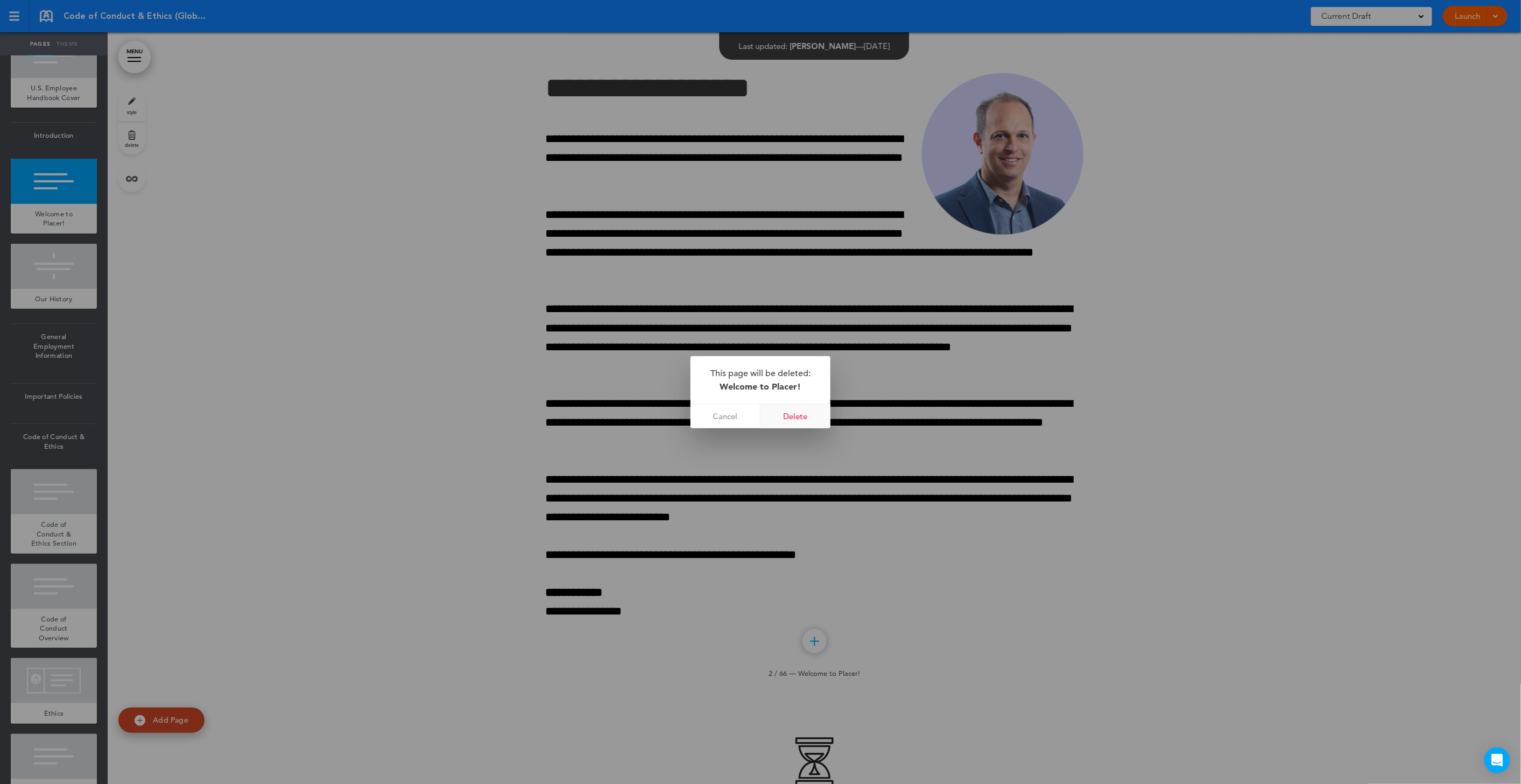
click at [815, 423] on link "Delete" at bounding box center [796, 416] width 70 height 24
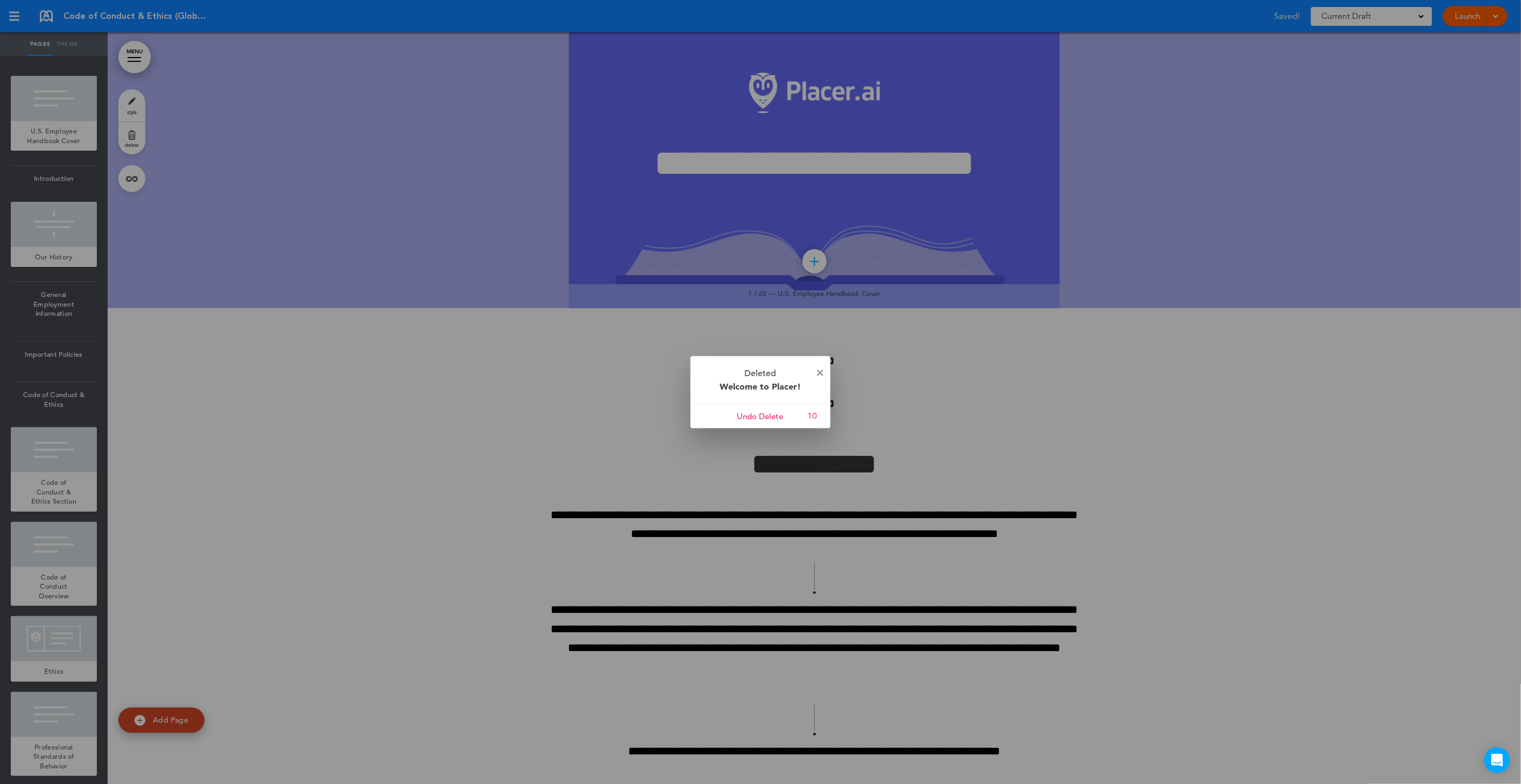
click at [55, 232] on div at bounding box center [760, 392] width 1521 height 784
click at [821, 373] on img at bounding box center [820, 373] width 7 height 7
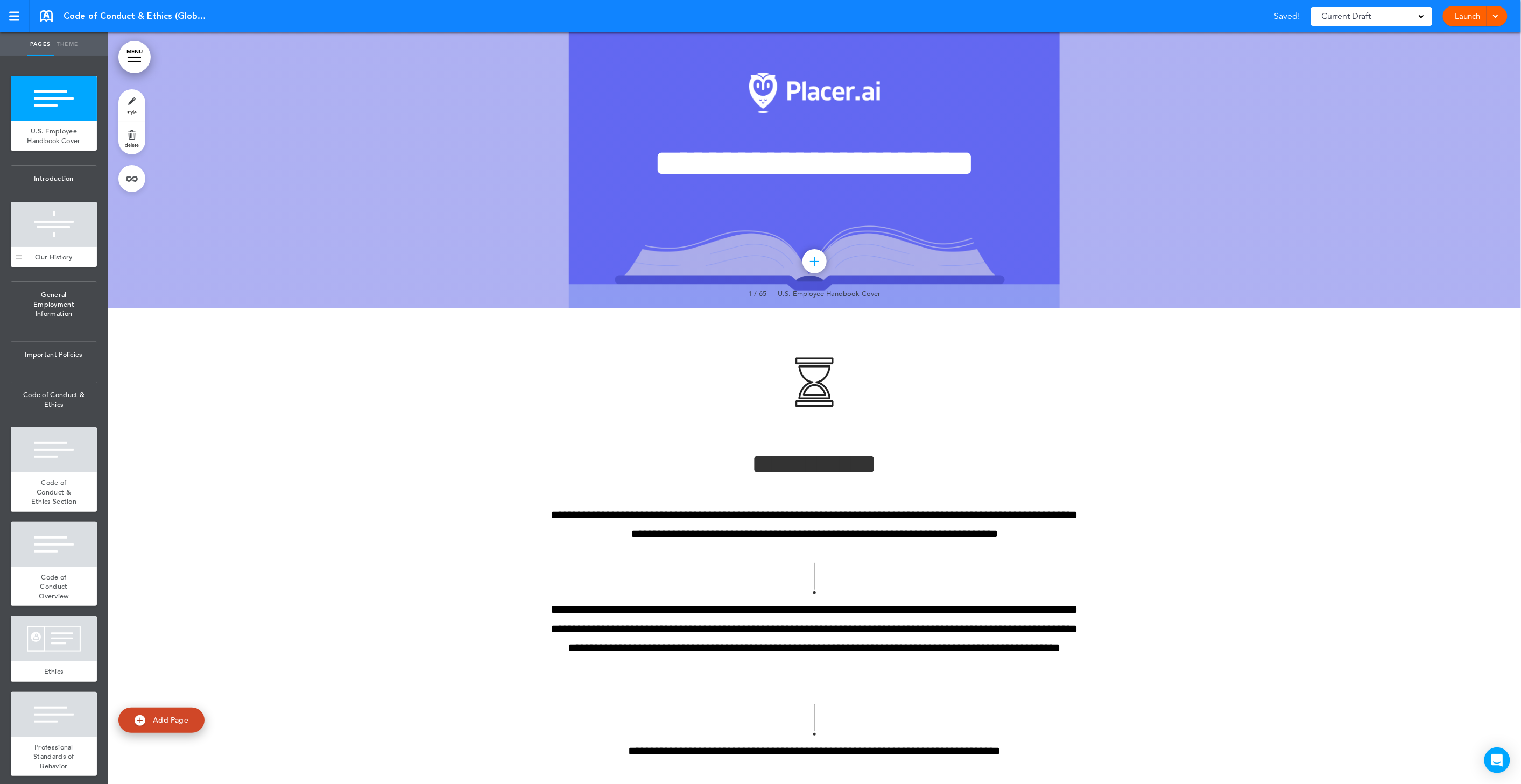
click at [62, 245] on div at bounding box center [53, 225] width 86 height 45
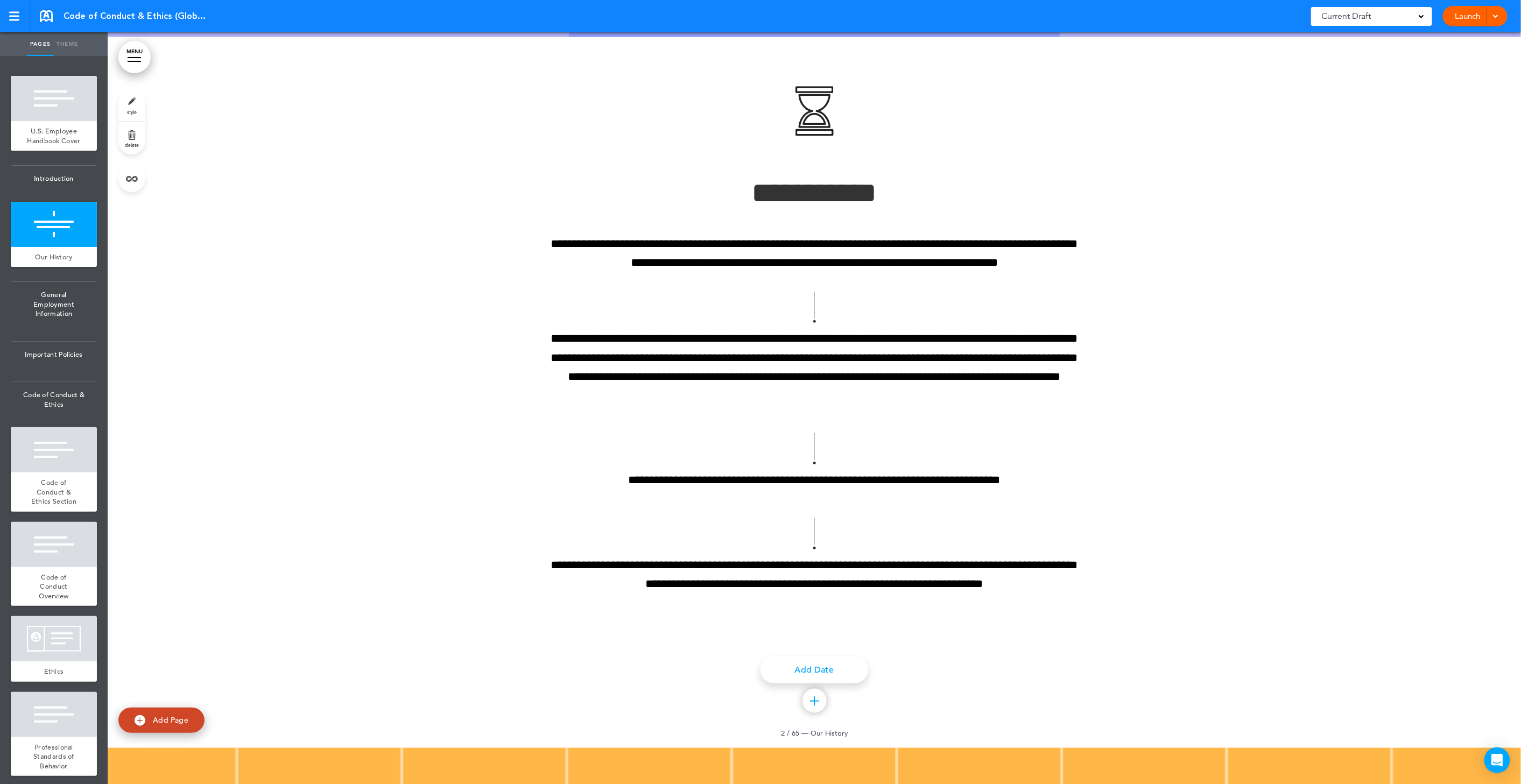
scroll to position [276, 0]
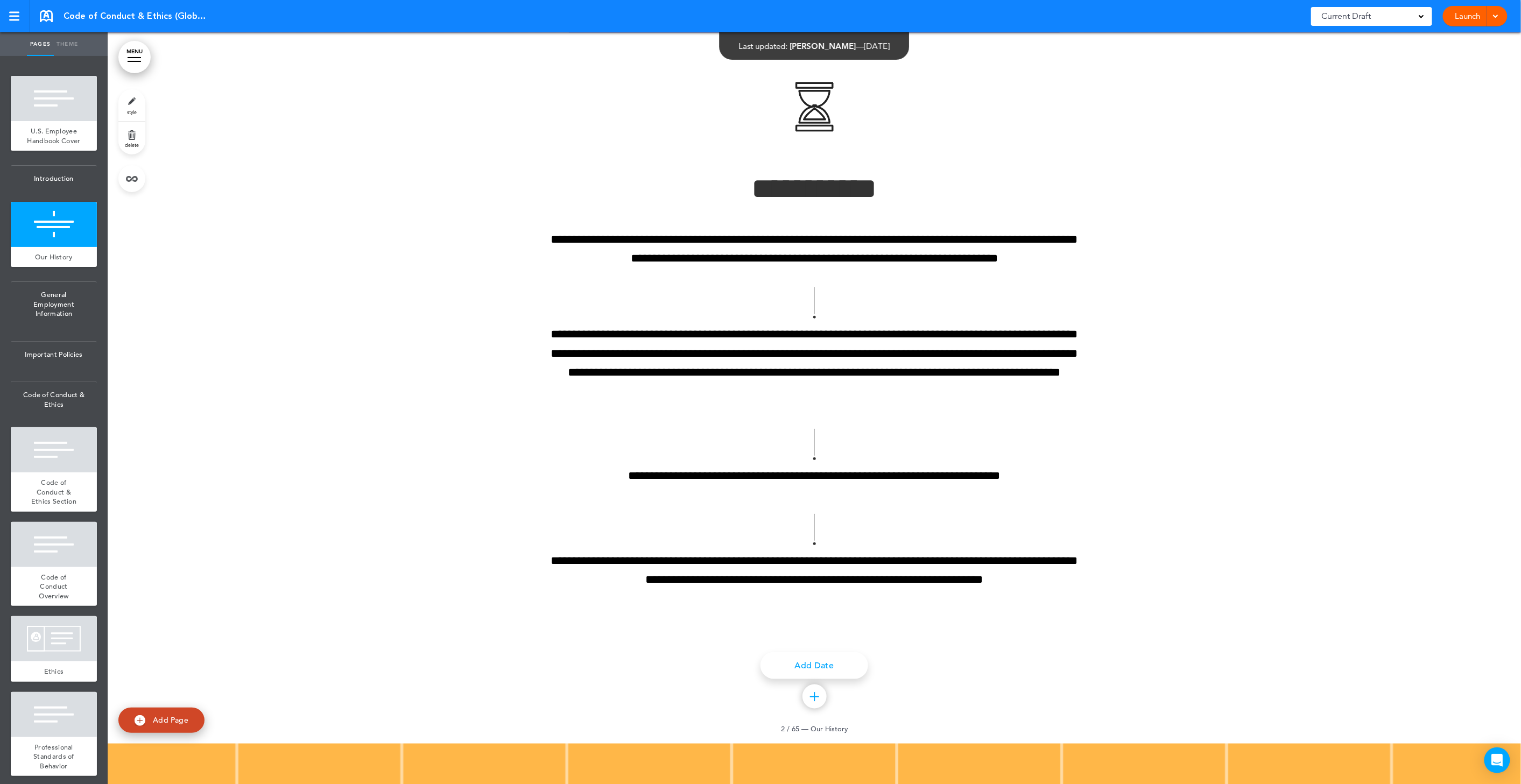
click at [134, 139] on link "delete" at bounding box center [132, 138] width 27 height 33
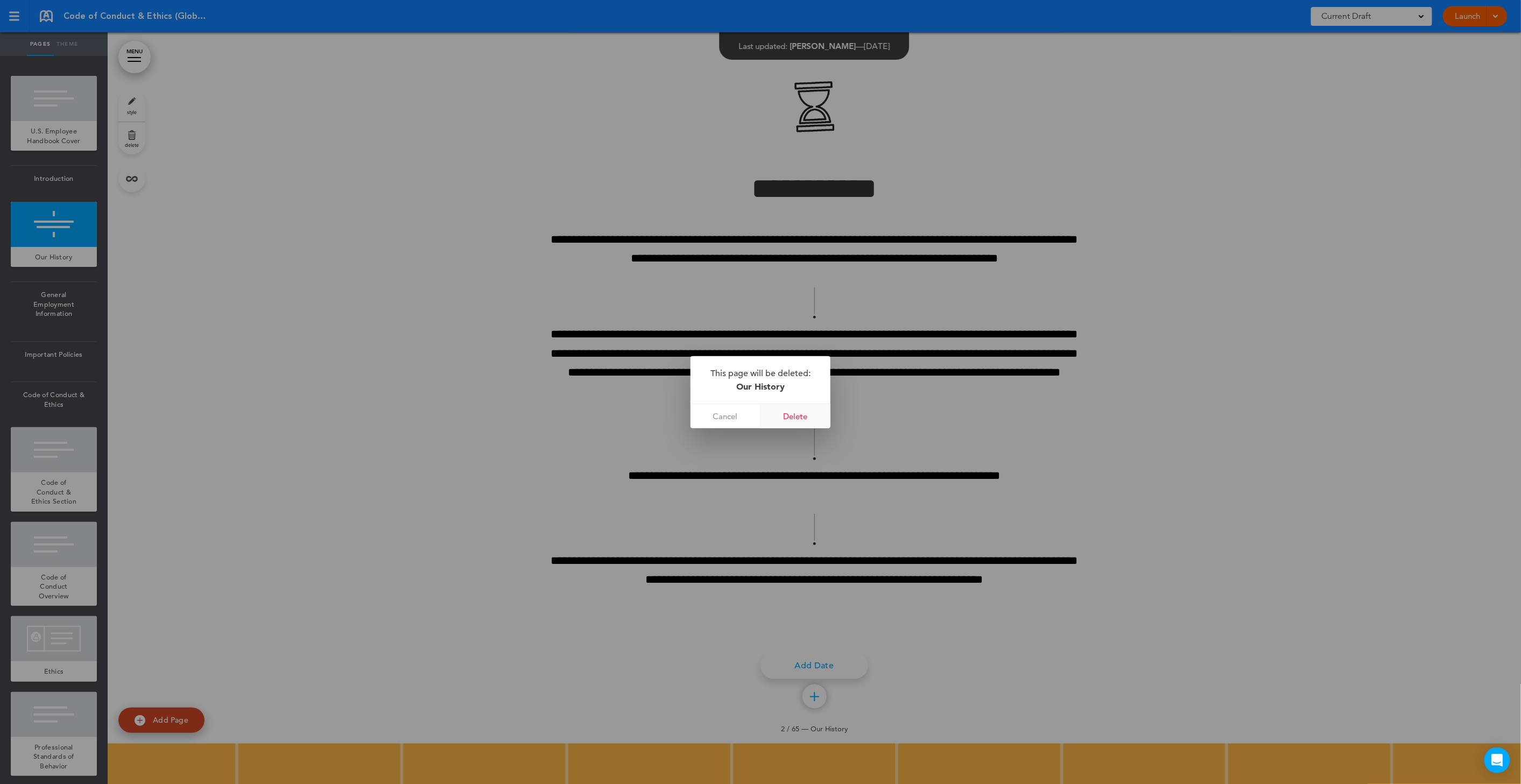
click at [794, 411] on link "Delete" at bounding box center [796, 416] width 70 height 24
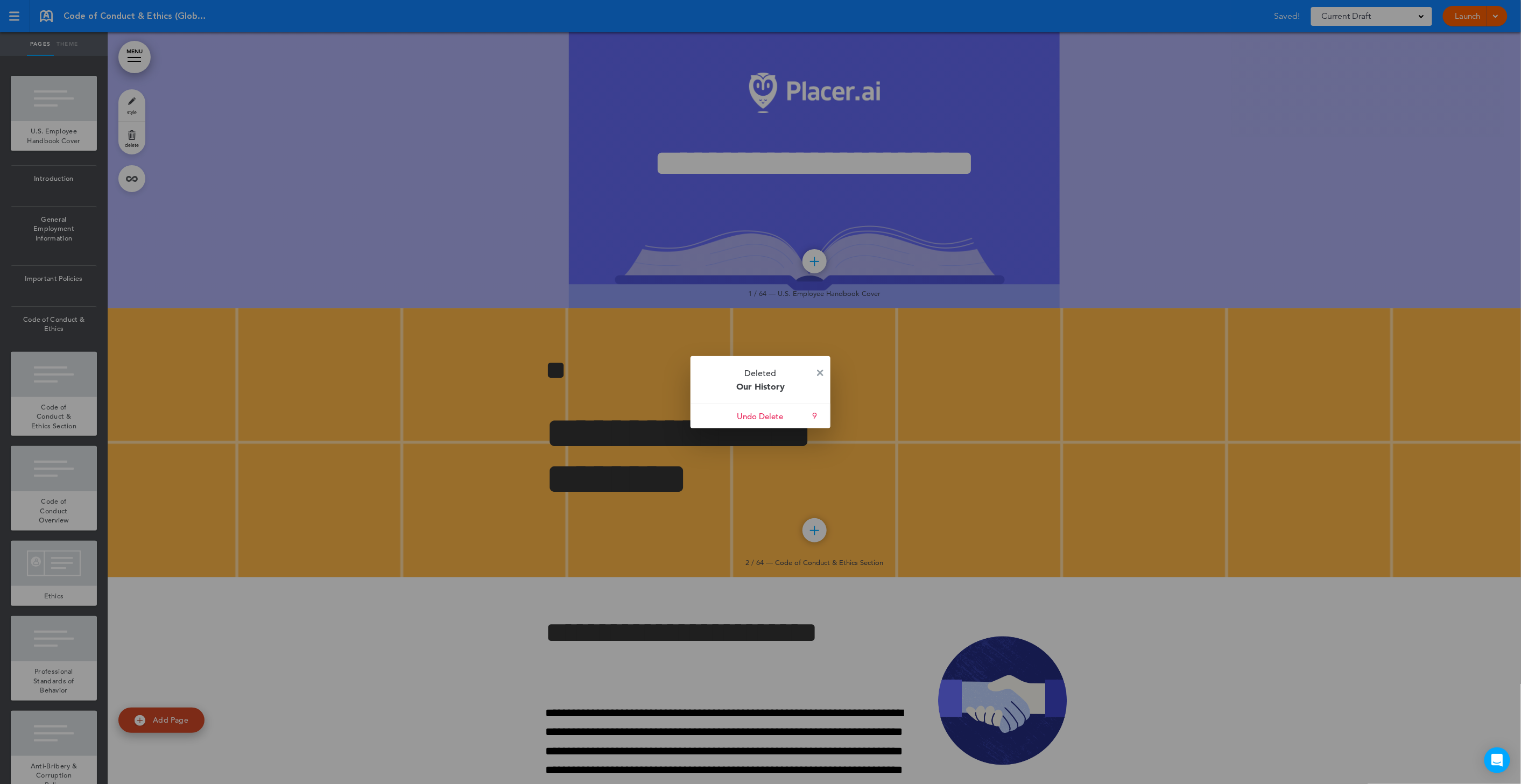
click at [825, 375] on p "Deleted Our History" at bounding box center [761, 380] width 140 height 48
click at [824, 372] on p "Deleted Our History" at bounding box center [761, 380] width 140 height 48
click at [822, 370] on img at bounding box center [820, 373] width 7 height 7
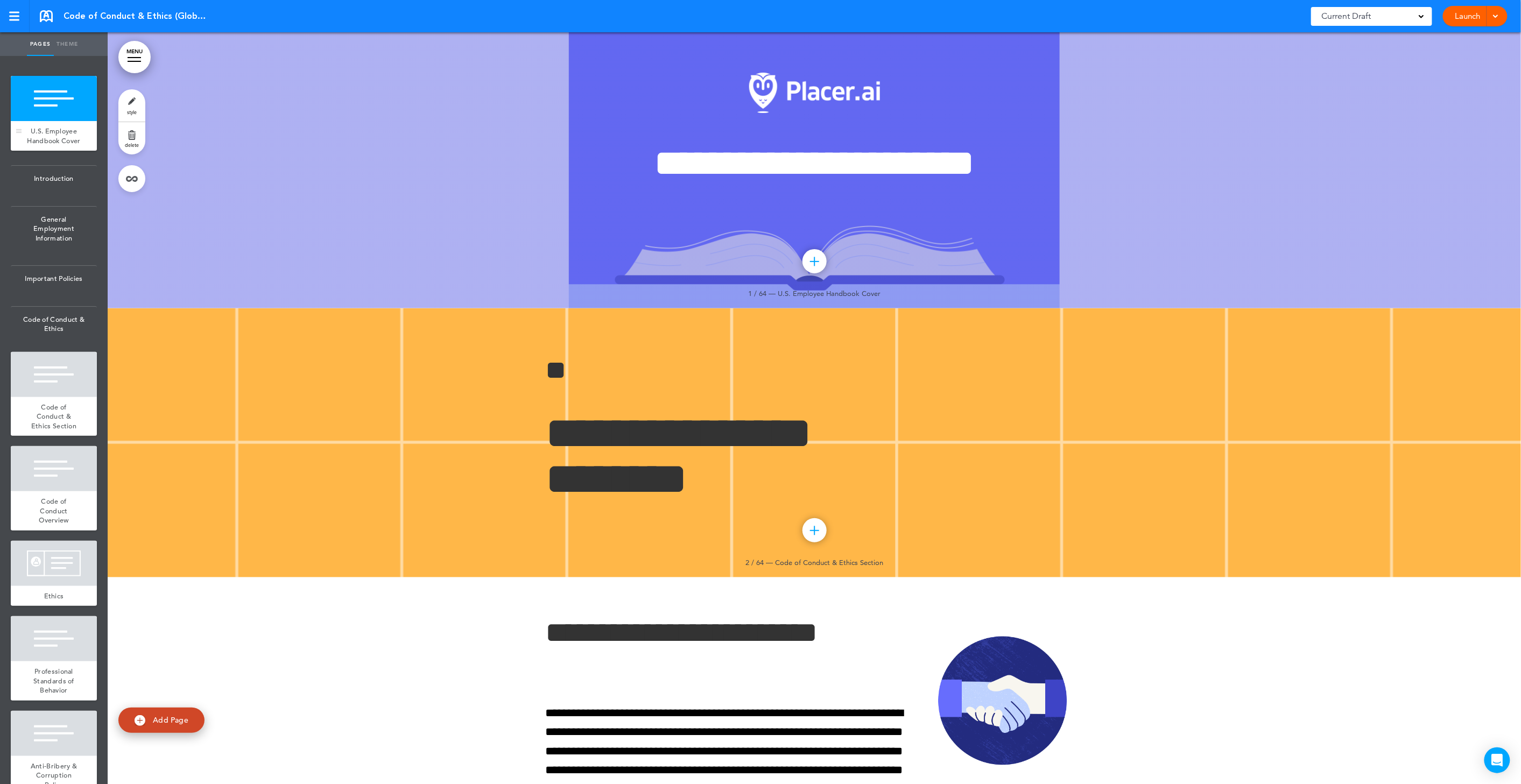
click at [44, 124] on div "U.S. Employee Handbook Cover" at bounding box center [53, 135] width 86 height 29
click at [137, 142] on span "delete" at bounding box center [132, 144] width 14 height 7
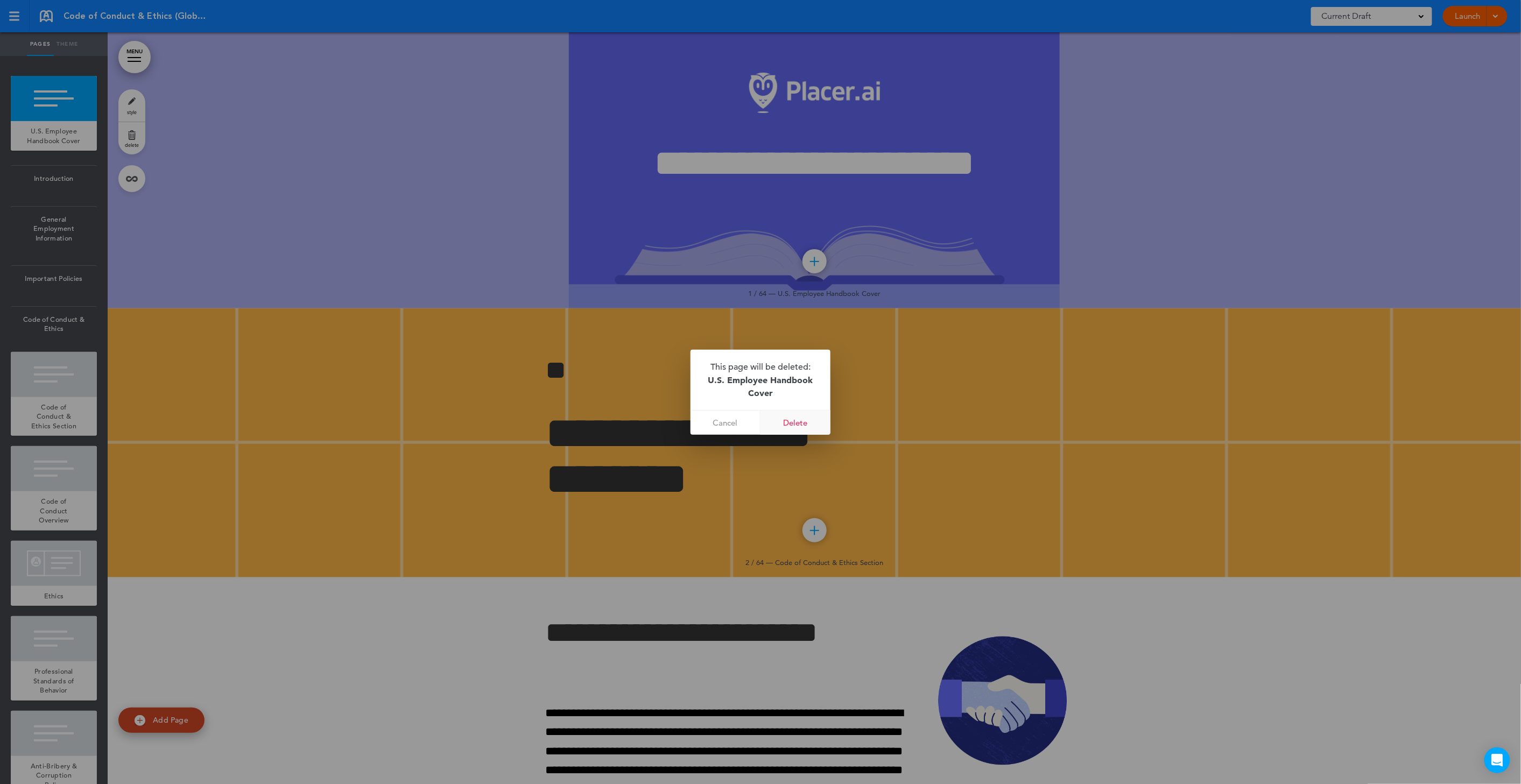
click at [794, 428] on link "Delete" at bounding box center [796, 422] width 70 height 24
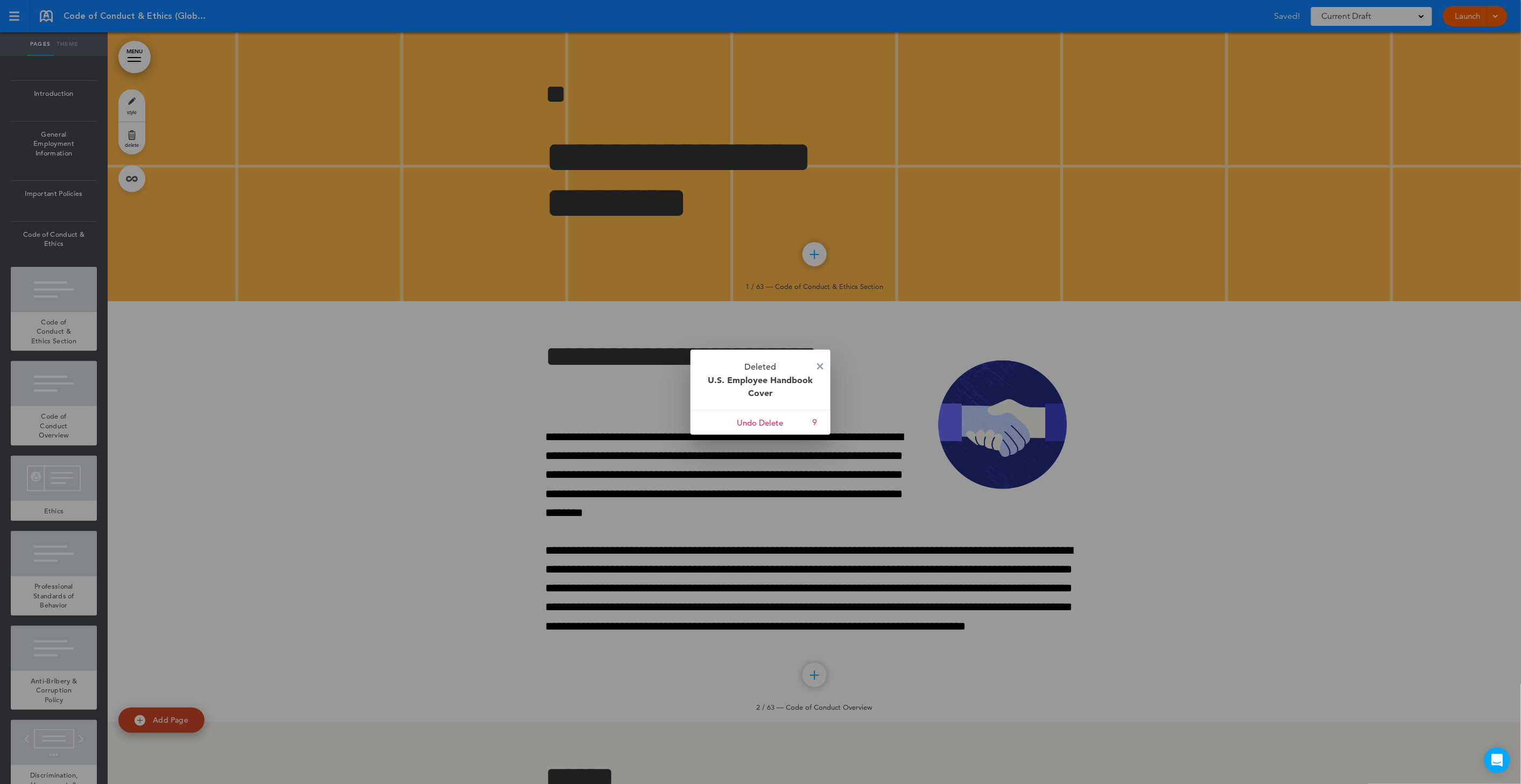
click at [36, 321] on div at bounding box center [760, 392] width 1521 height 784
click at [816, 364] on p "Deleted U.S. Employee Handbook Cover" at bounding box center [761, 380] width 140 height 60
click at [819, 366] on img at bounding box center [820, 367] width 7 height 7
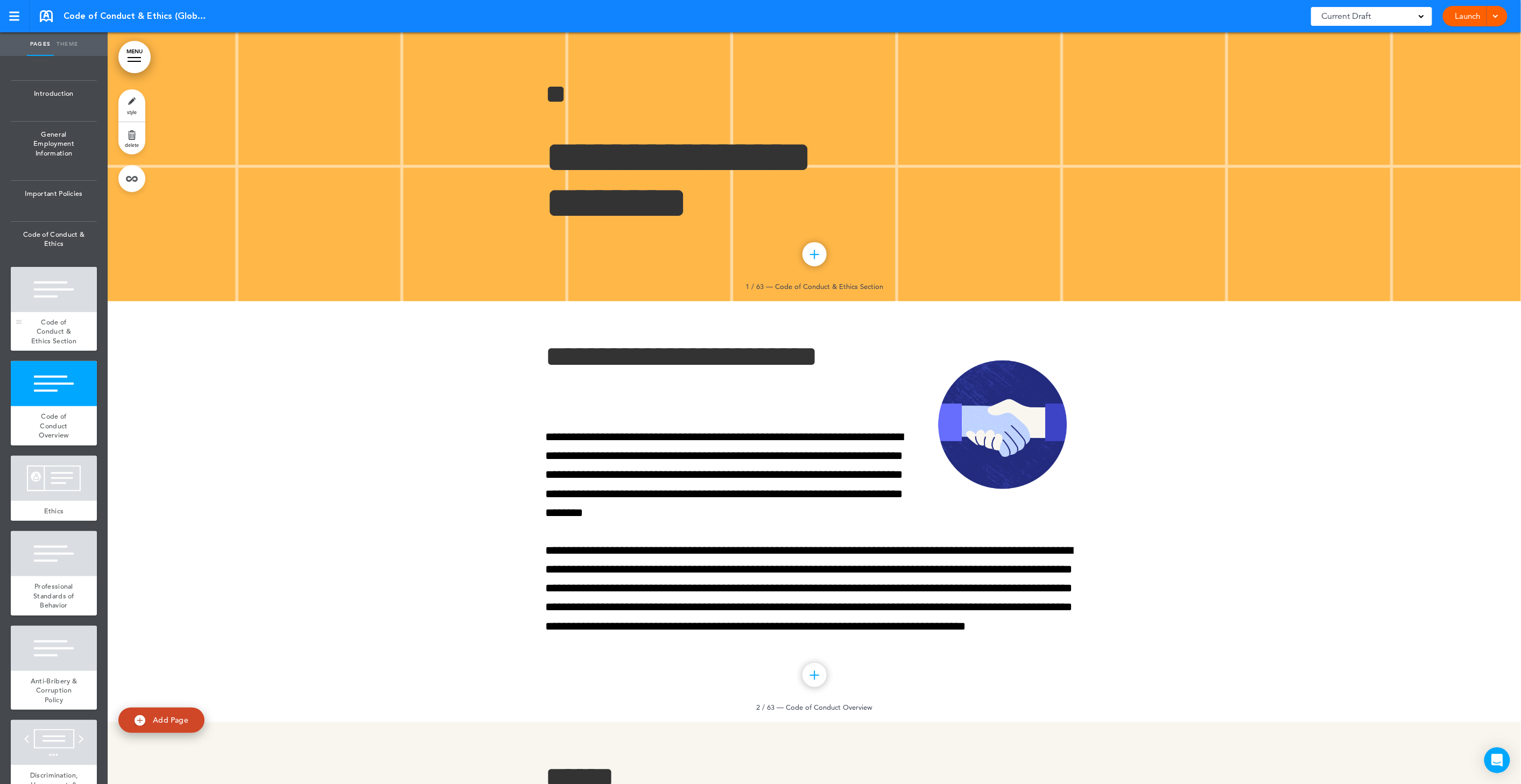
click at [76, 335] on div "Code of Conduct & Ethics Section" at bounding box center [53, 331] width 86 height 39
click at [587, 84] on p "**" at bounding box center [814, 94] width 538 height 43
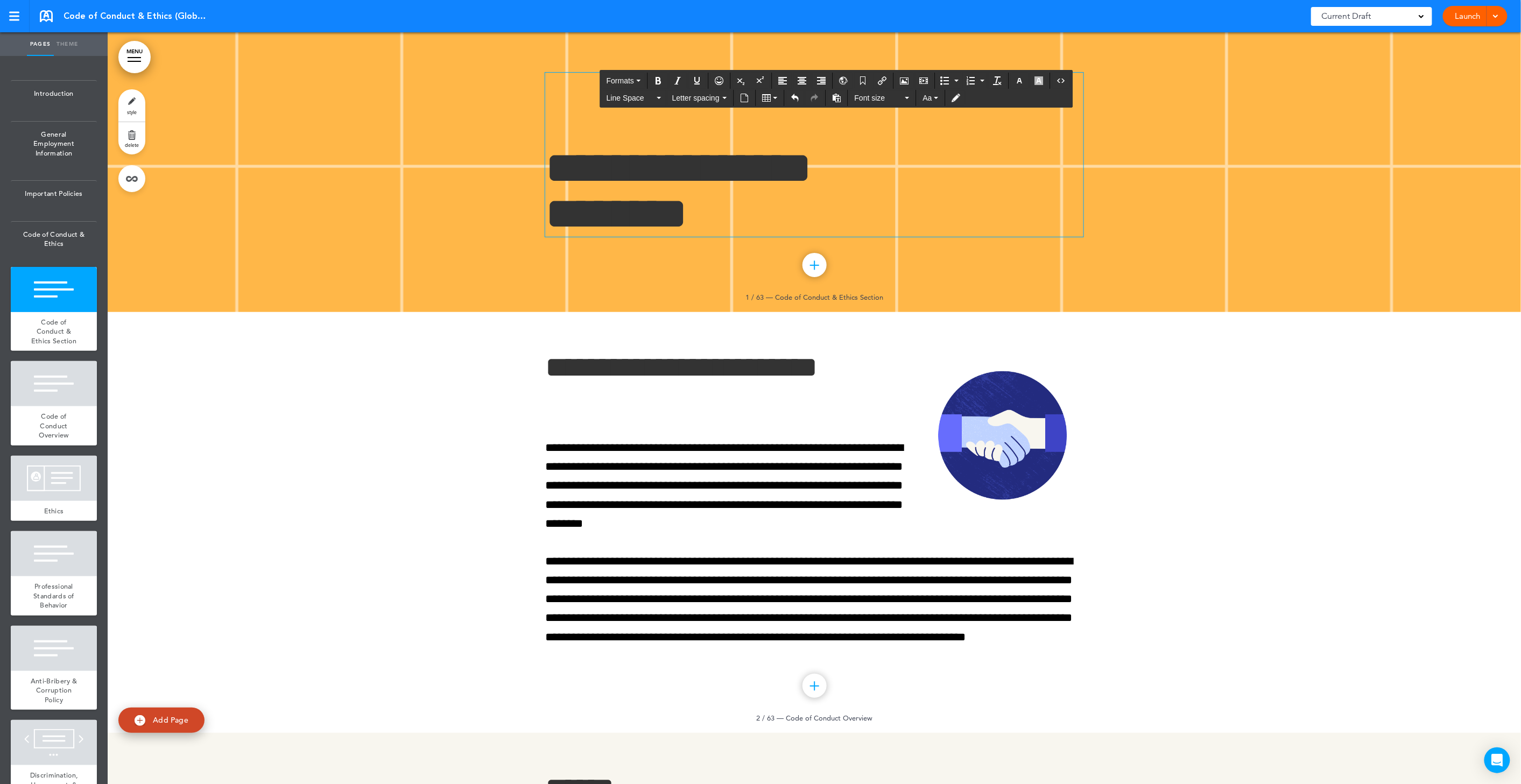
click at [778, 215] on h1 "**********" at bounding box center [814, 191] width 538 height 92
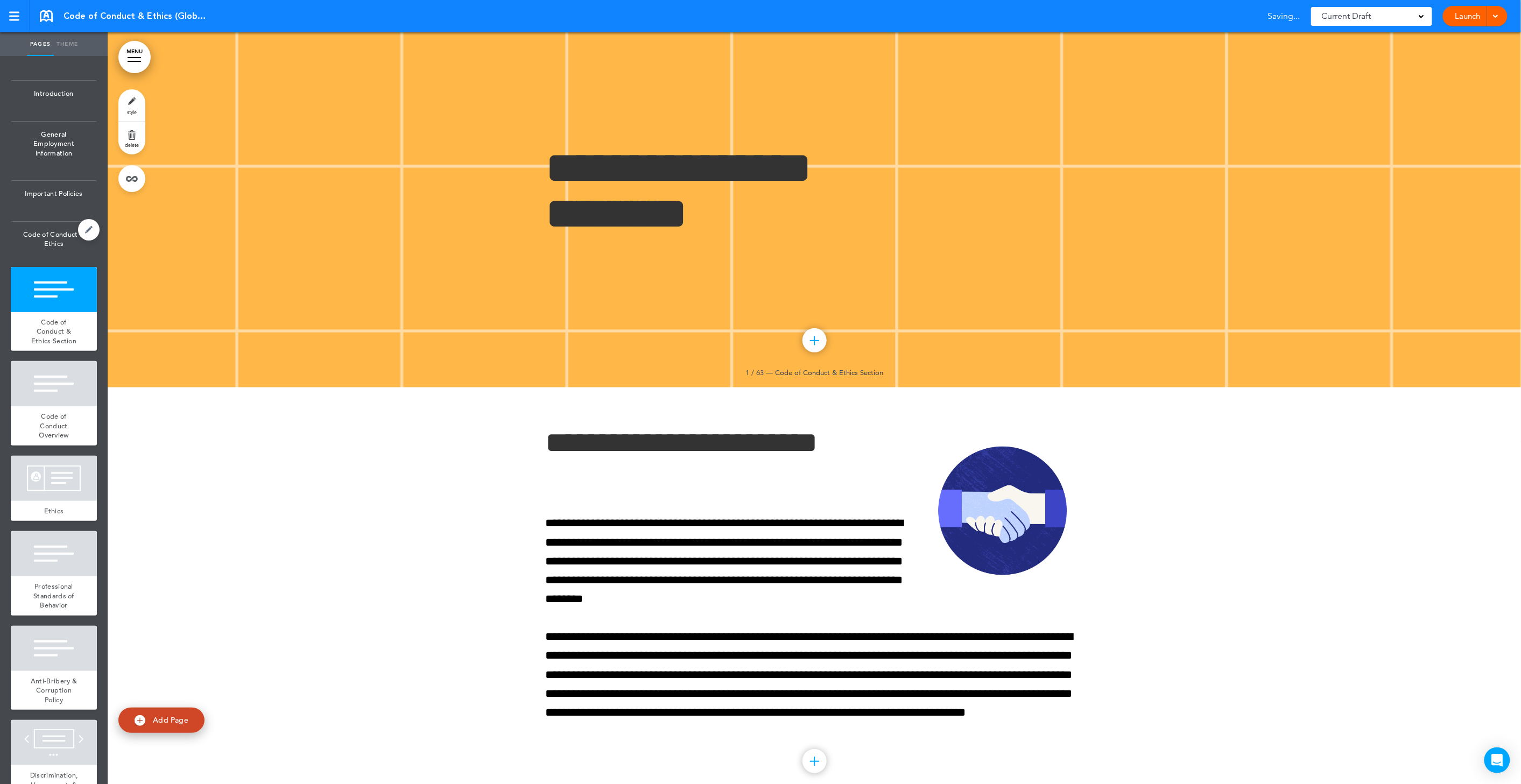
click at [37, 245] on span "Code of Conduct & Ethics" at bounding box center [53, 240] width 86 height 35
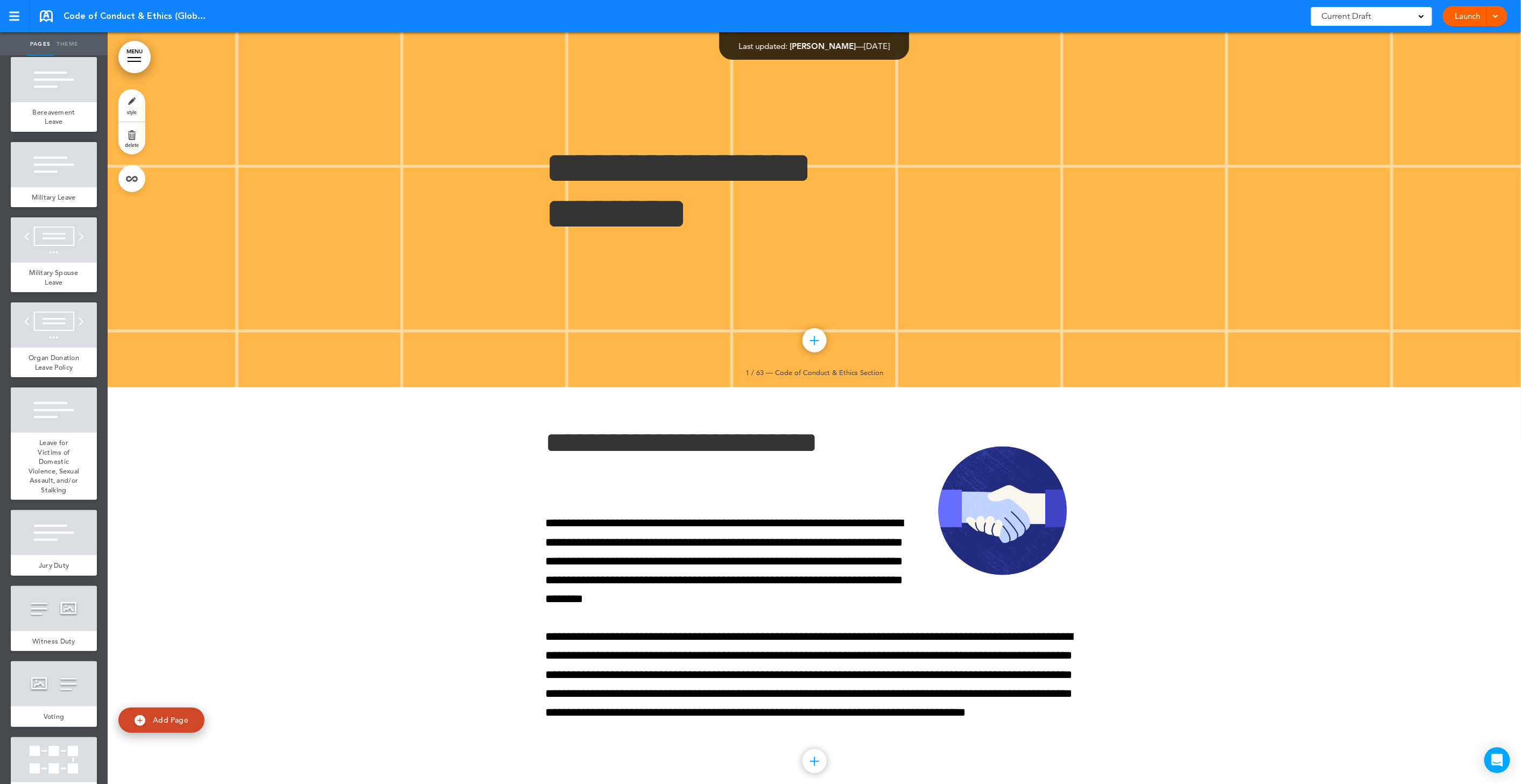
scroll to position [5261, 0]
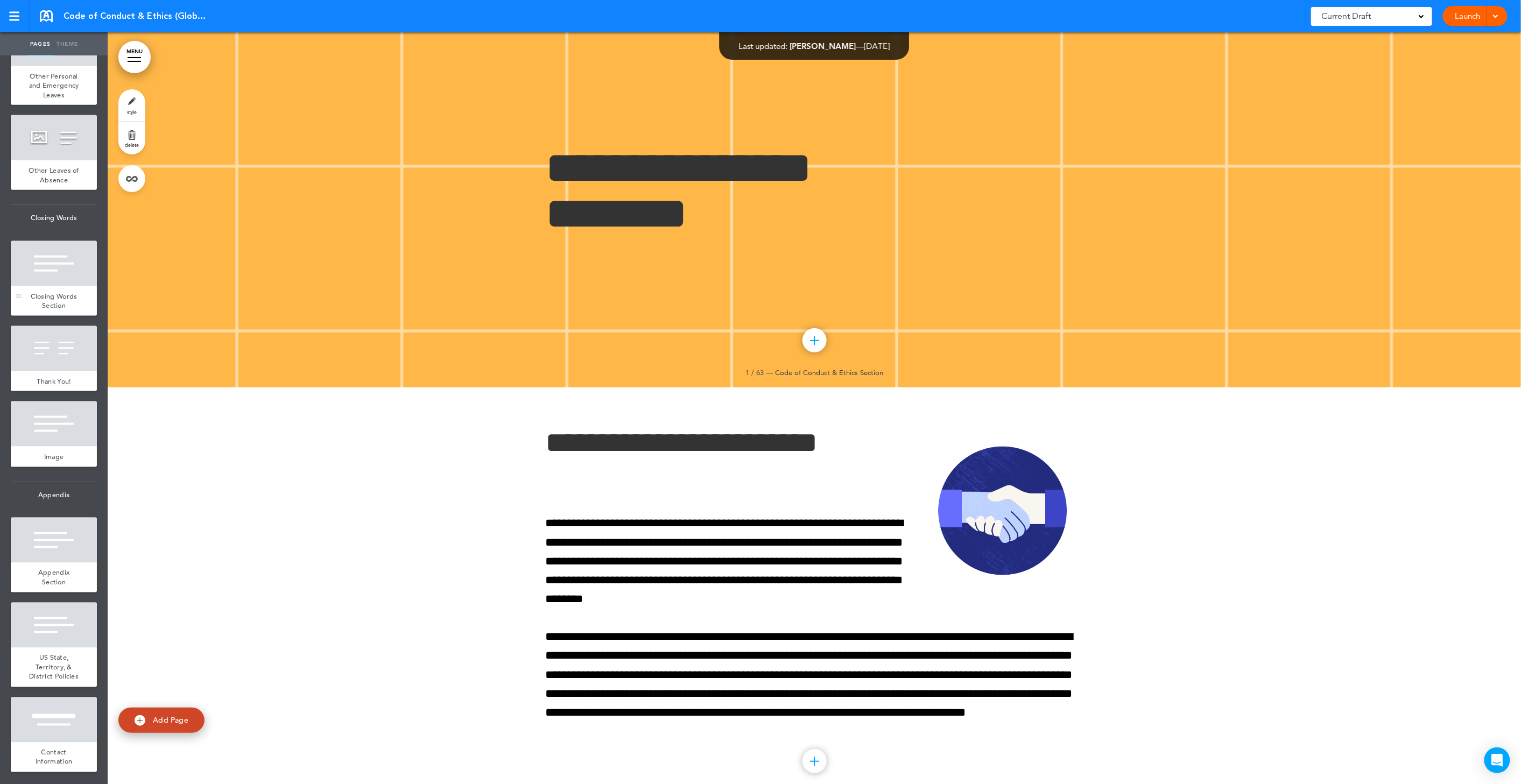
click at [54, 286] on div at bounding box center [53, 264] width 86 height 45
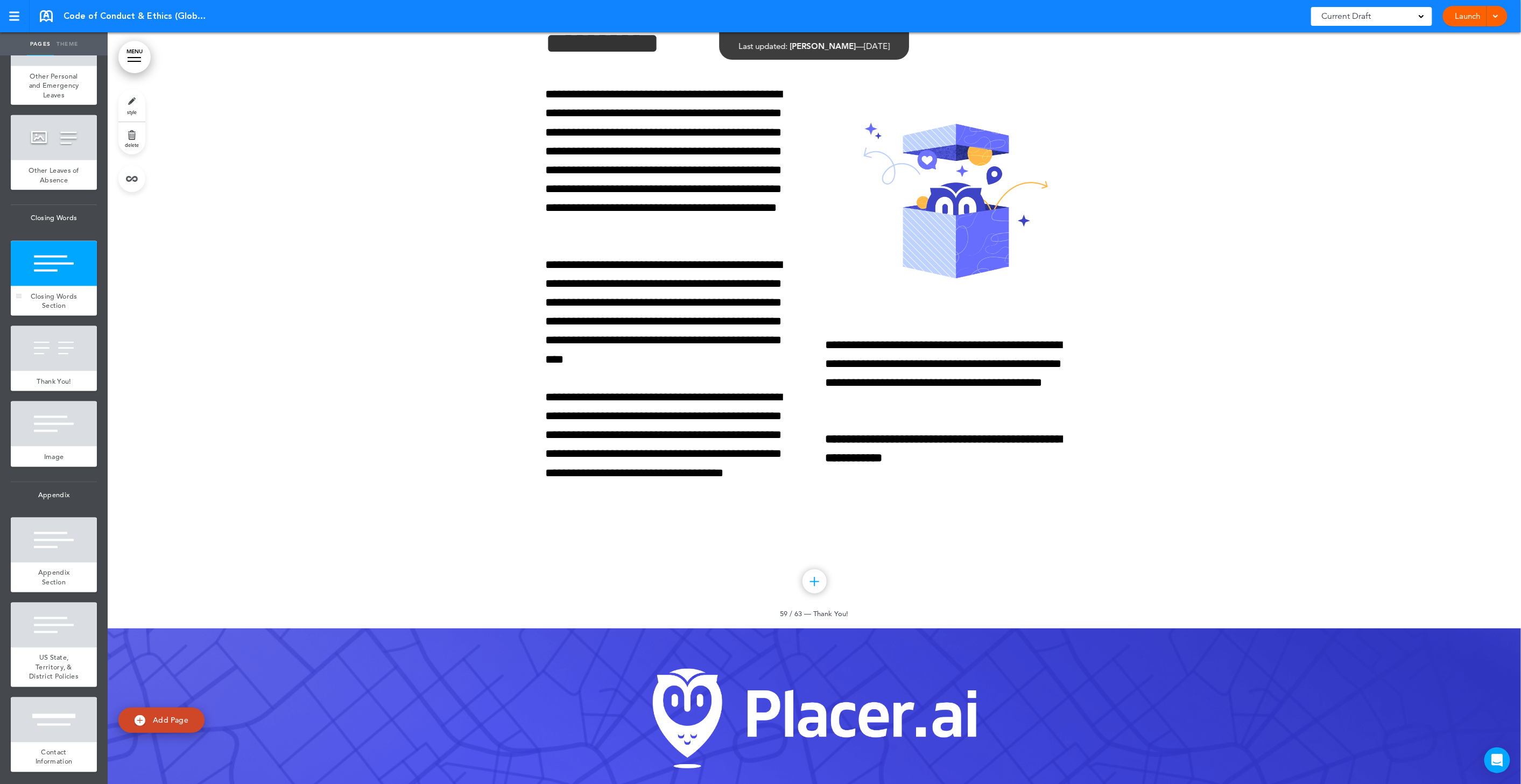
scroll to position [48464, 0]
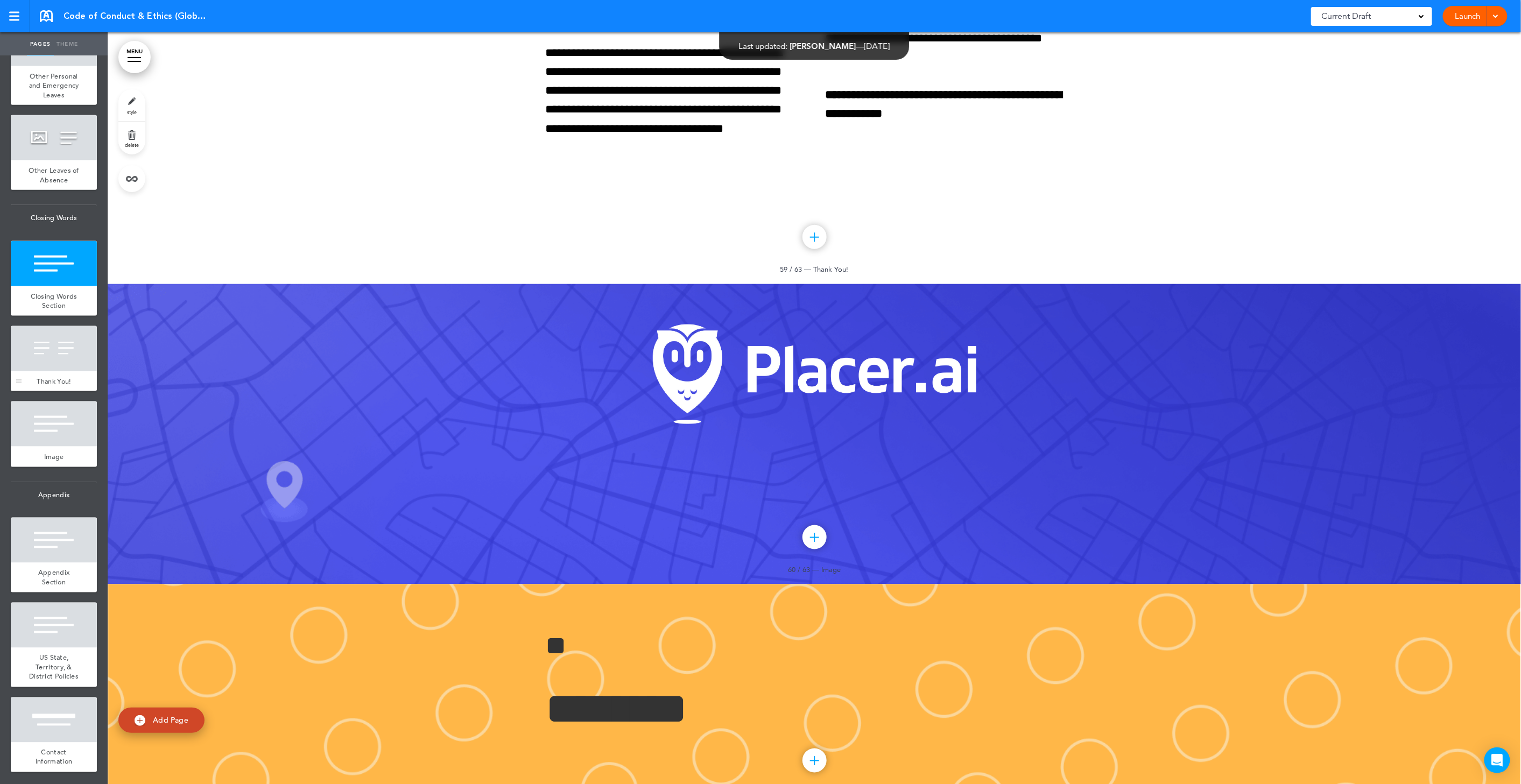
click at [55, 372] on div at bounding box center [53, 349] width 86 height 45
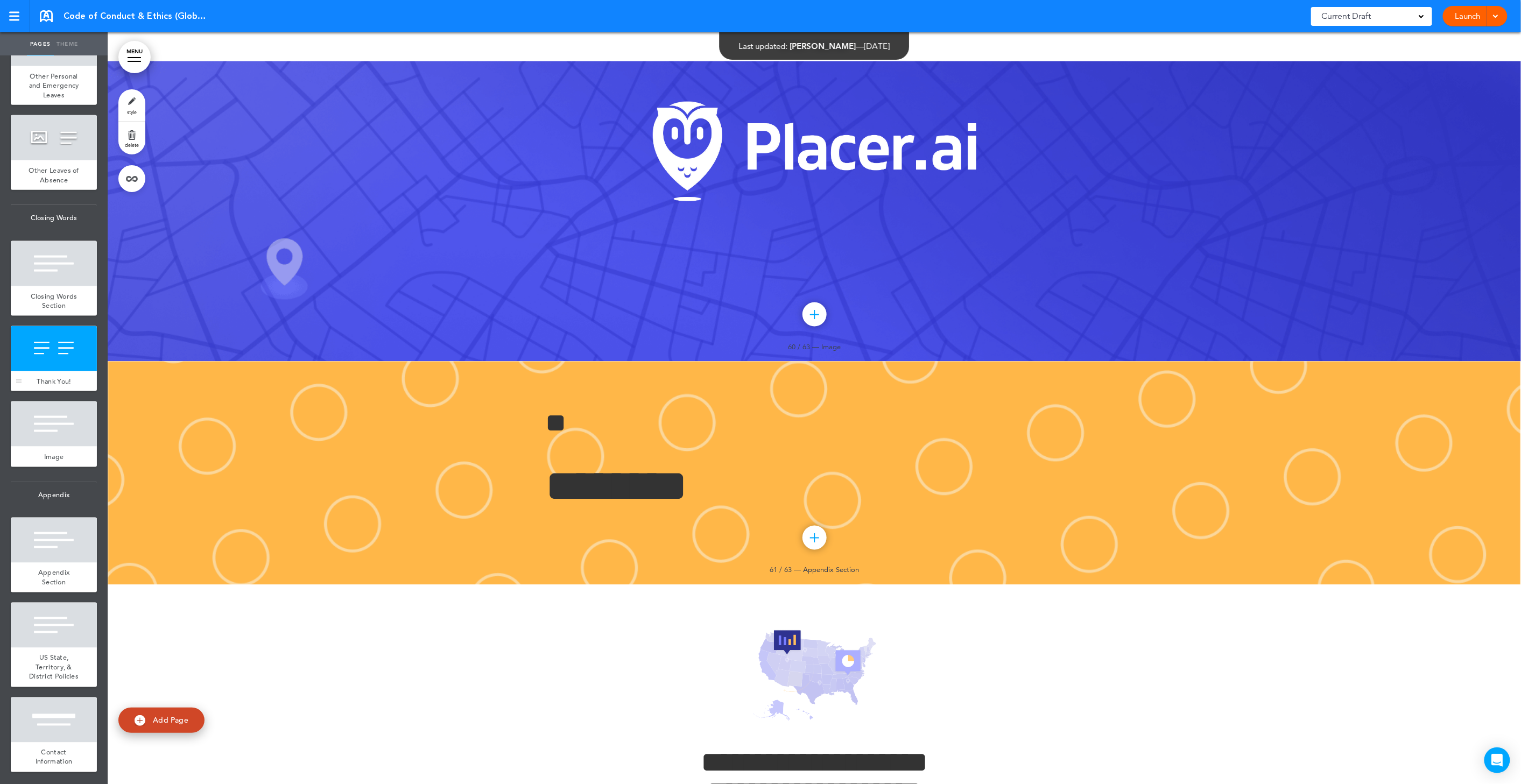
scroll to position [48687, 0]
click at [54, 311] on span "Closing Words Section" at bounding box center [54, 301] width 47 height 19
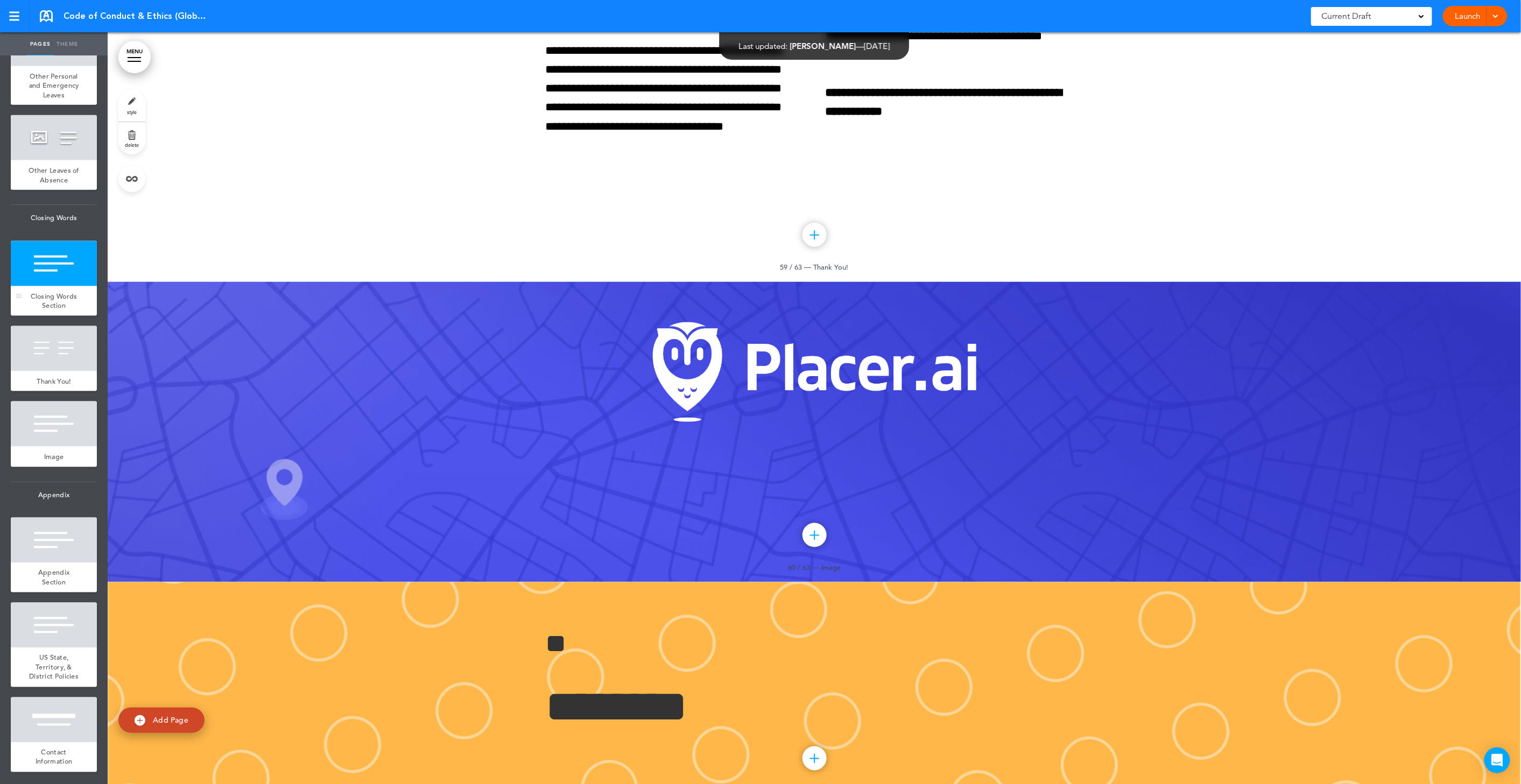
scroll to position [48464, 0]
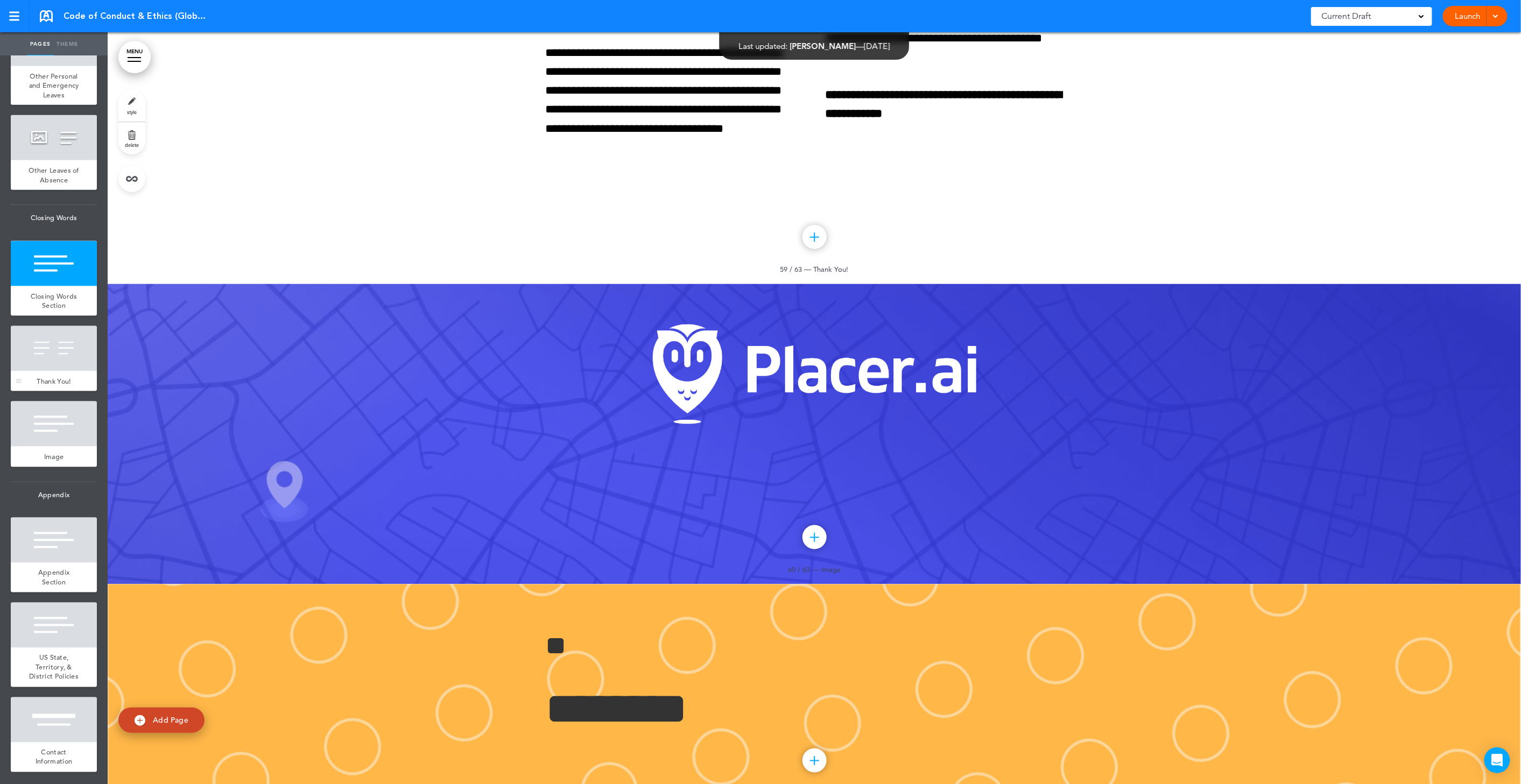
click at [57, 372] on div at bounding box center [53, 349] width 86 height 45
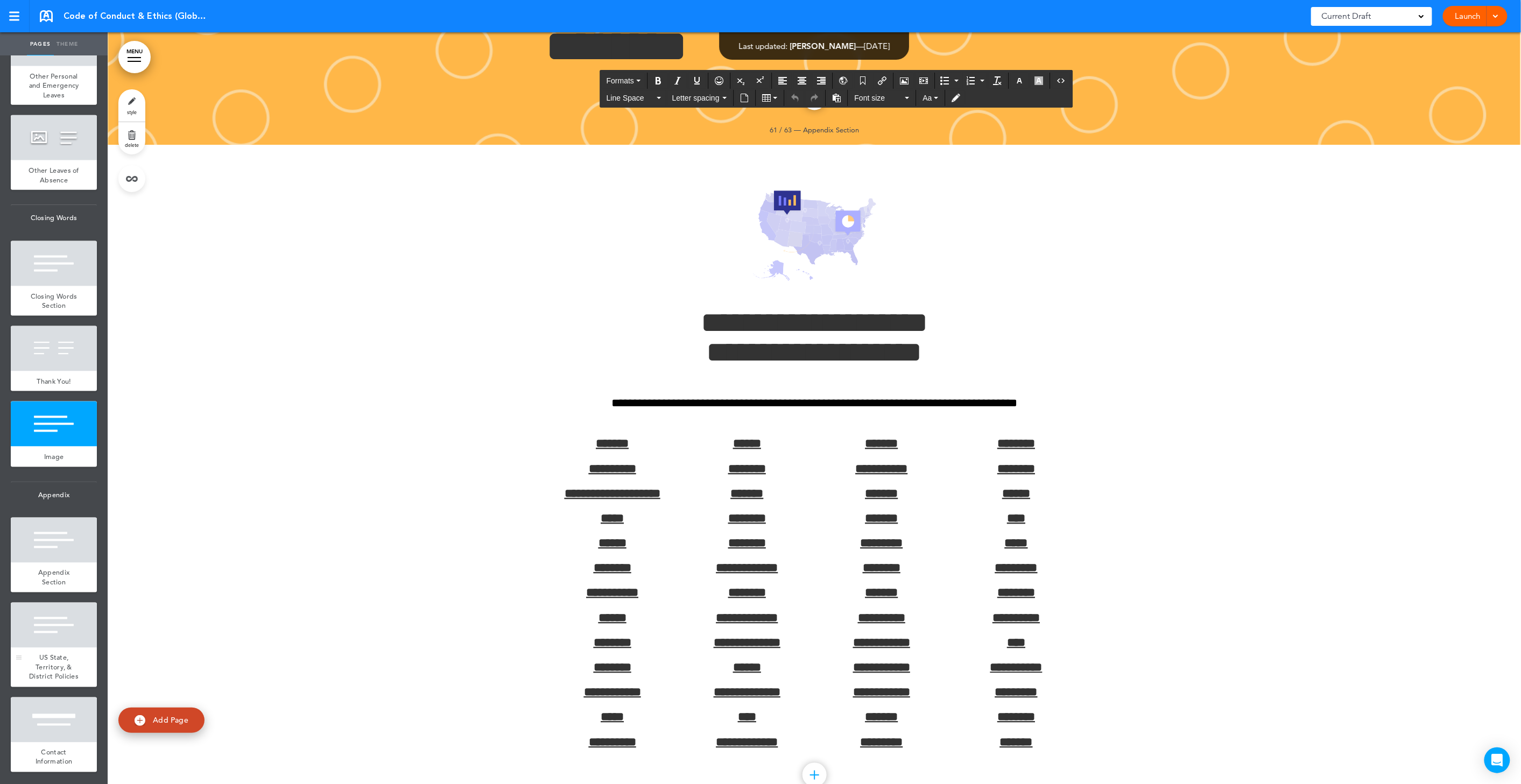
scroll to position [5507, 0]
click at [59, 729] on div at bounding box center [53, 720] width 86 height 45
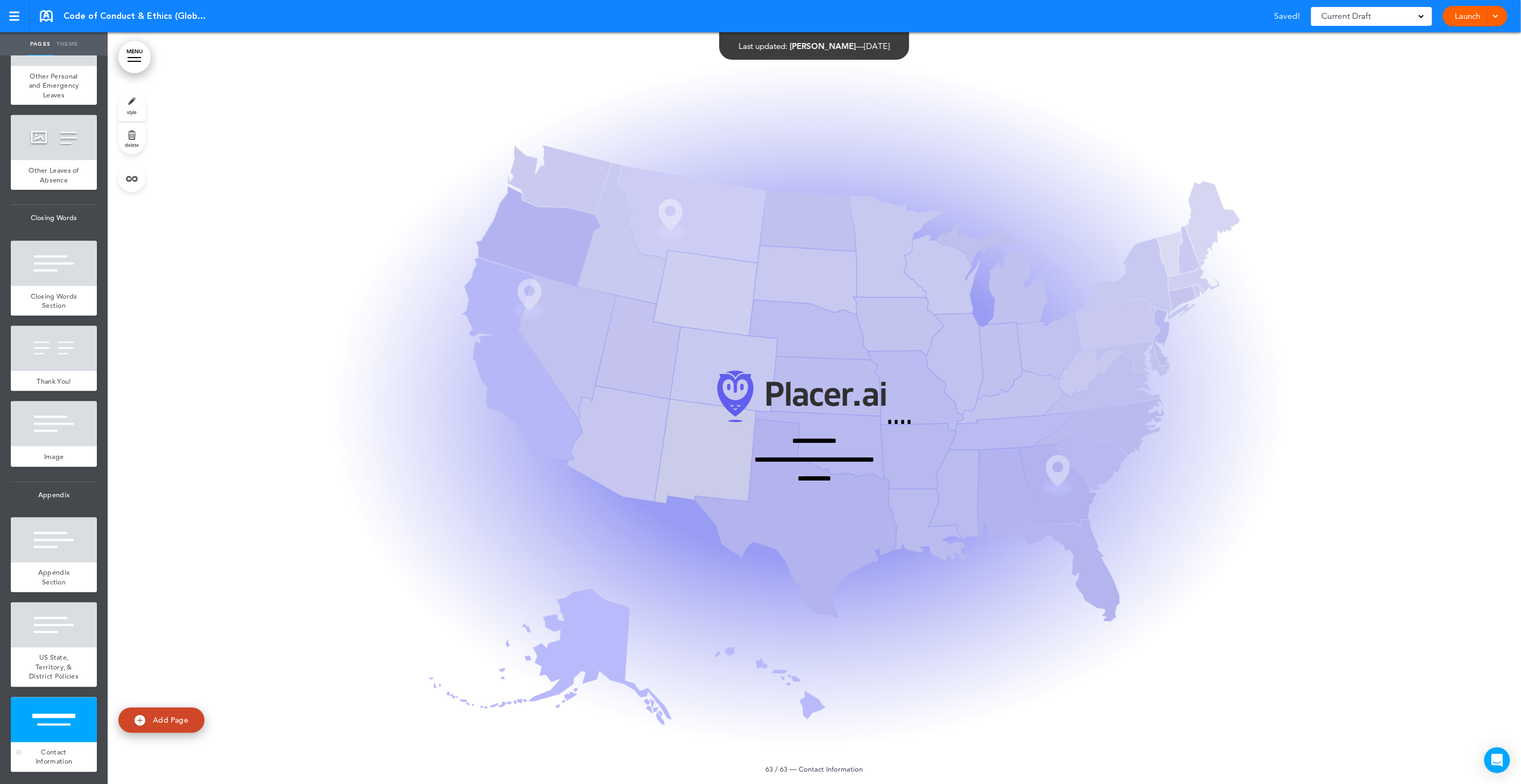
scroll to position [50526, 0]
click at [68, 663] on div "US State, Territory, & District Policies" at bounding box center [53, 667] width 86 height 39
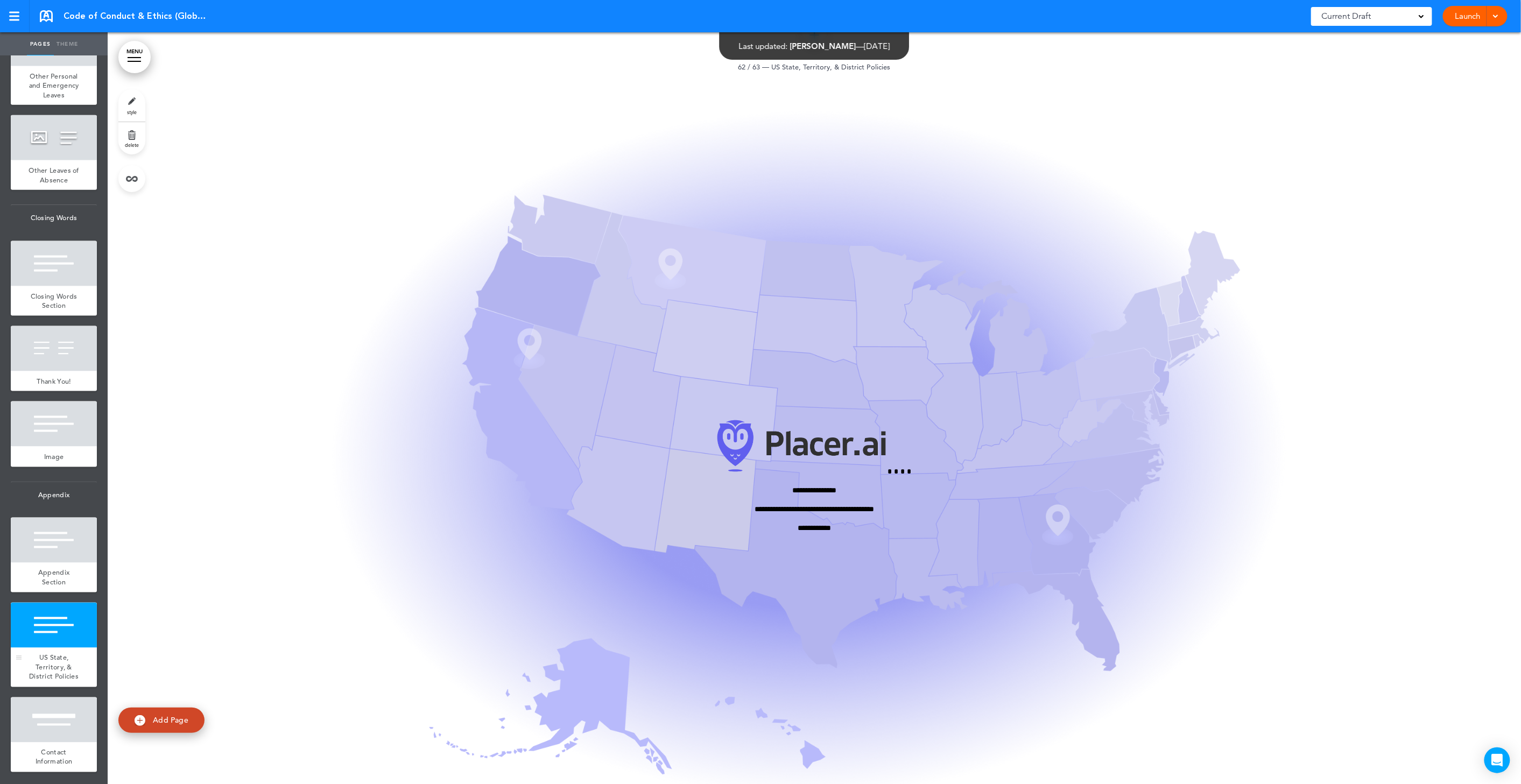
scroll to position [49850, 0]
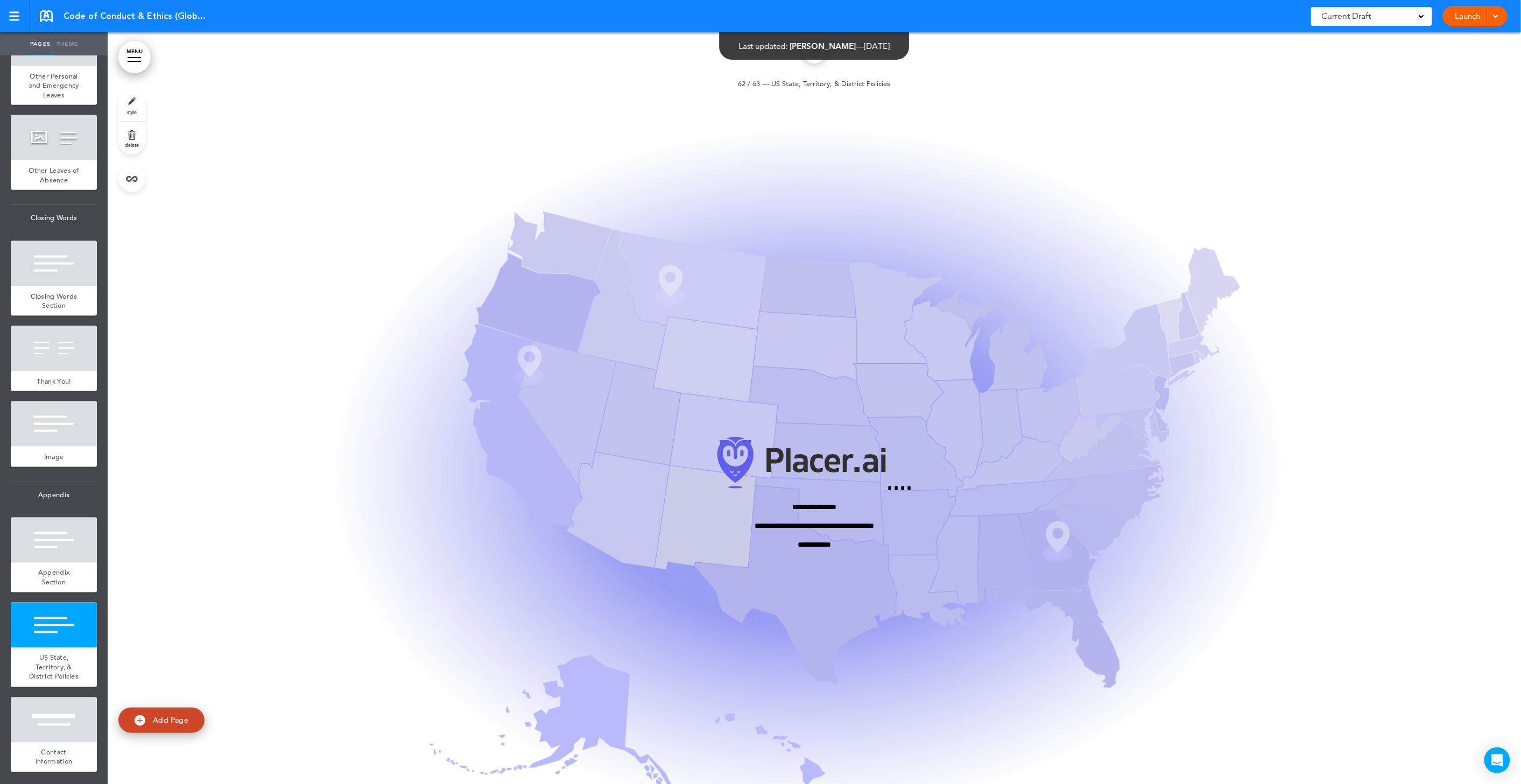
click at [134, 139] on link "delete" at bounding box center [132, 138] width 27 height 33
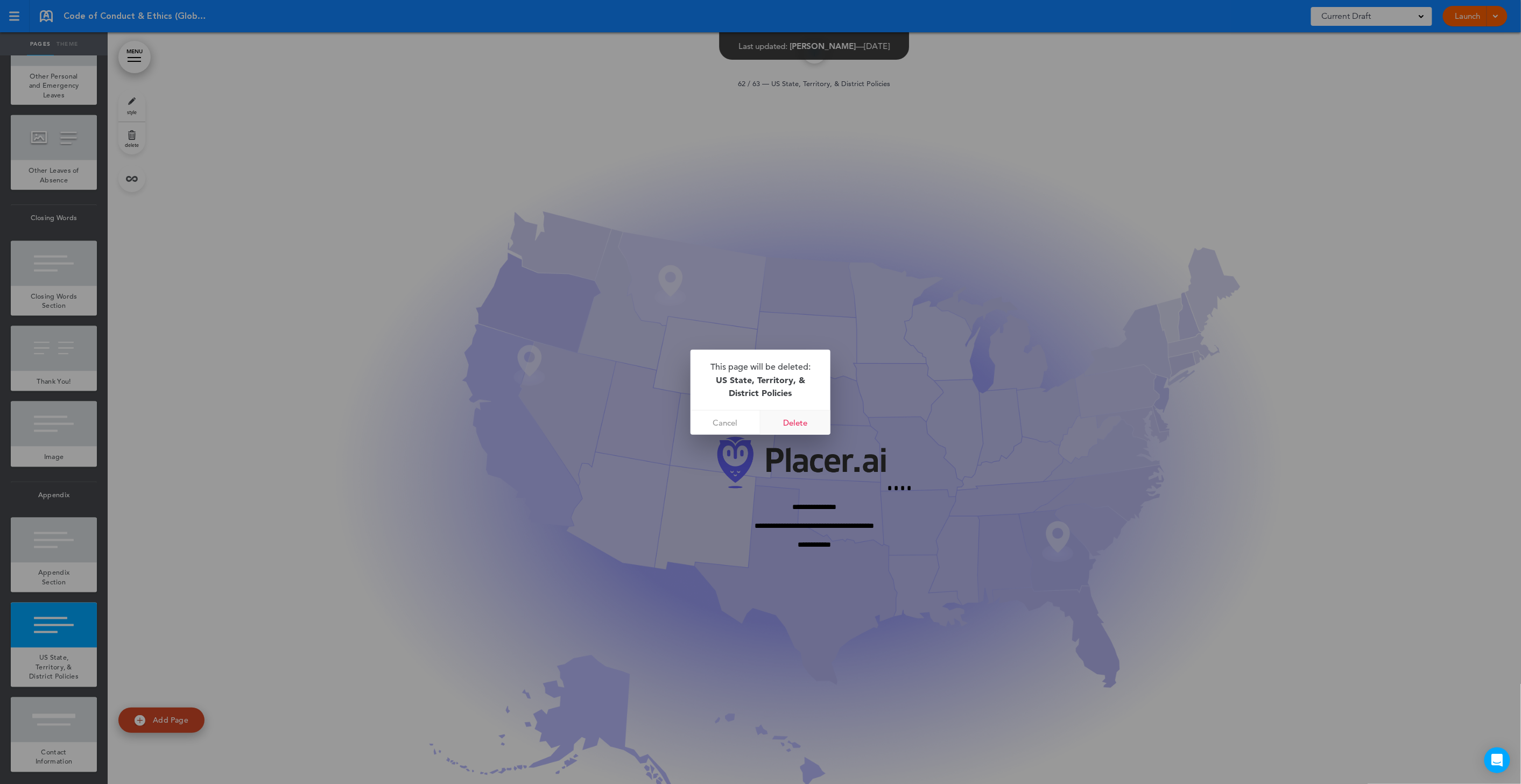
click at [797, 427] on link "Delete" at bounding box center [796, 422] width 70 height 24
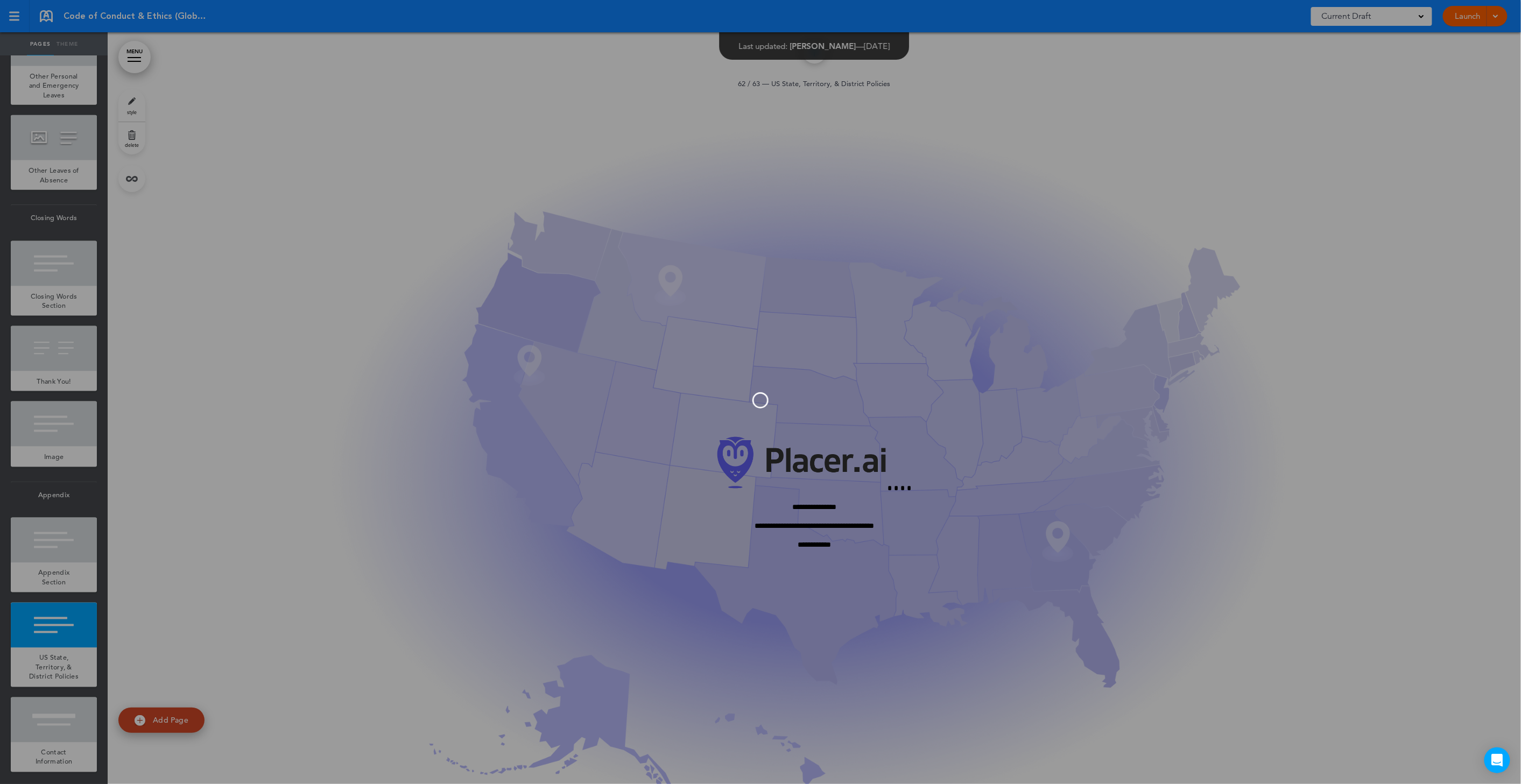
scroll to position [49176, 0]
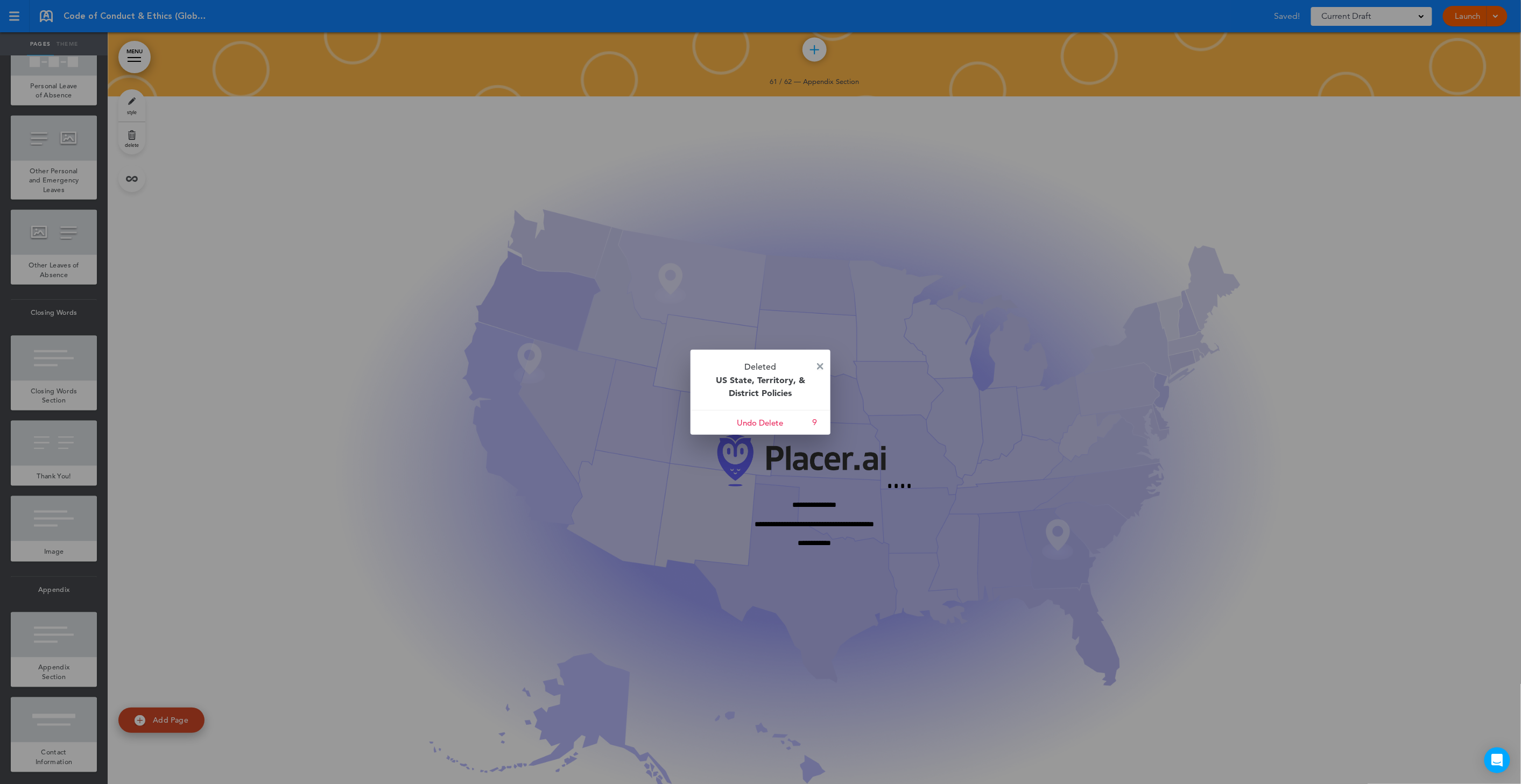
click at [821, 363] on img at bounding box center [820, 367] width 7 height 7
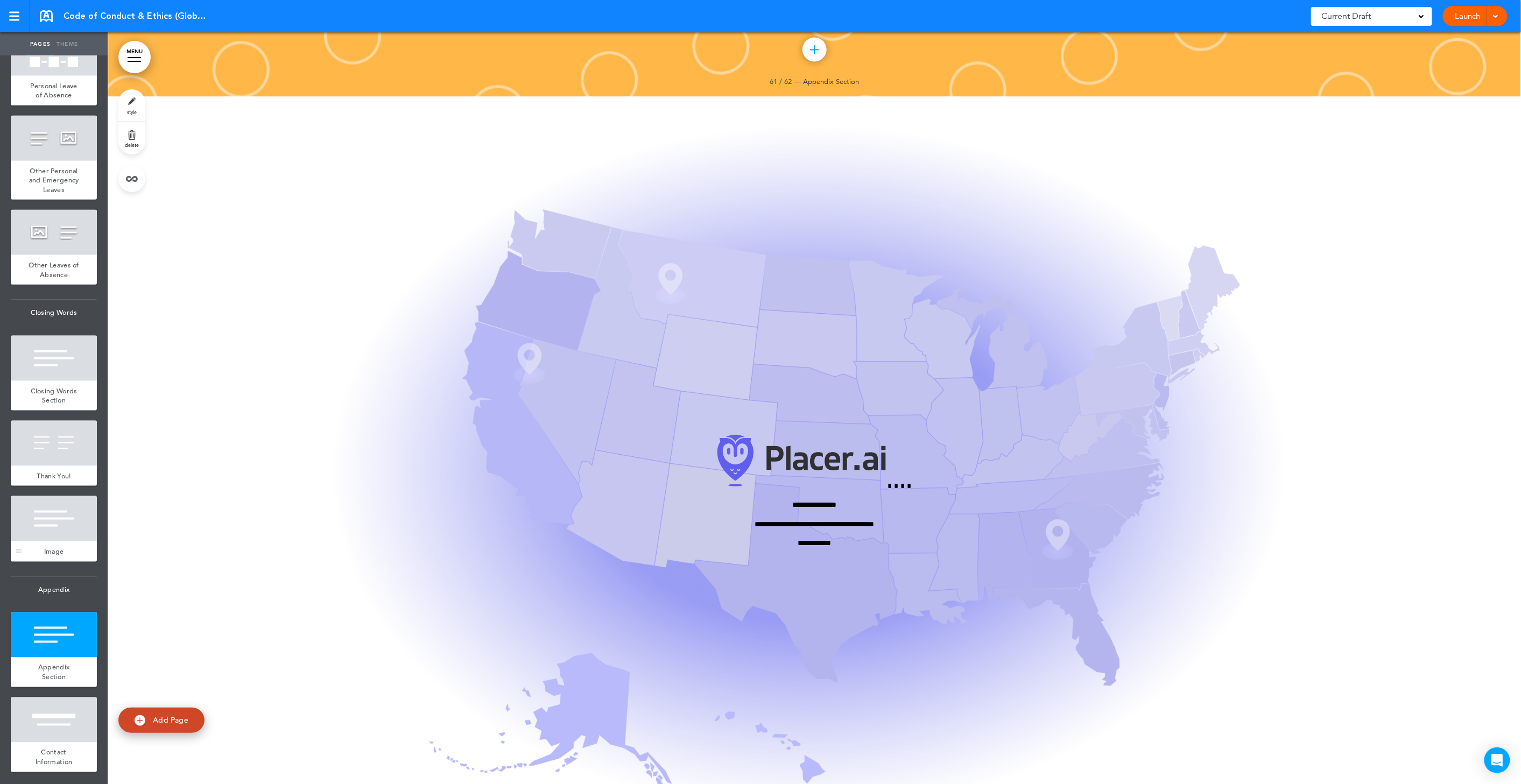
click at [53, 534] on div at bounding box center [53, 518] width 86 height 45
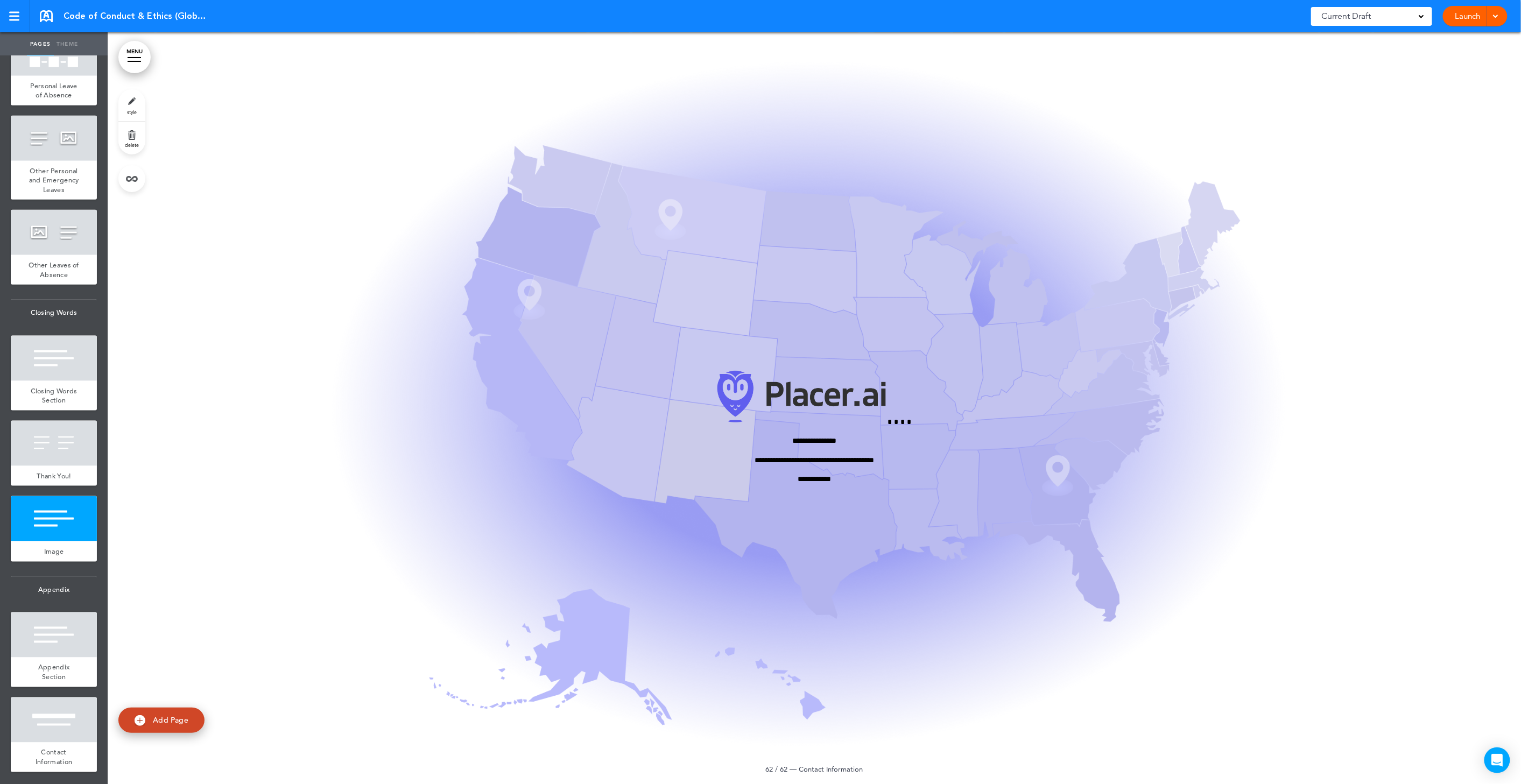
scroll to position [49328, 0]
click at [122, 142] on link "delete" at bounding box center [132, 138] width 27 height 33
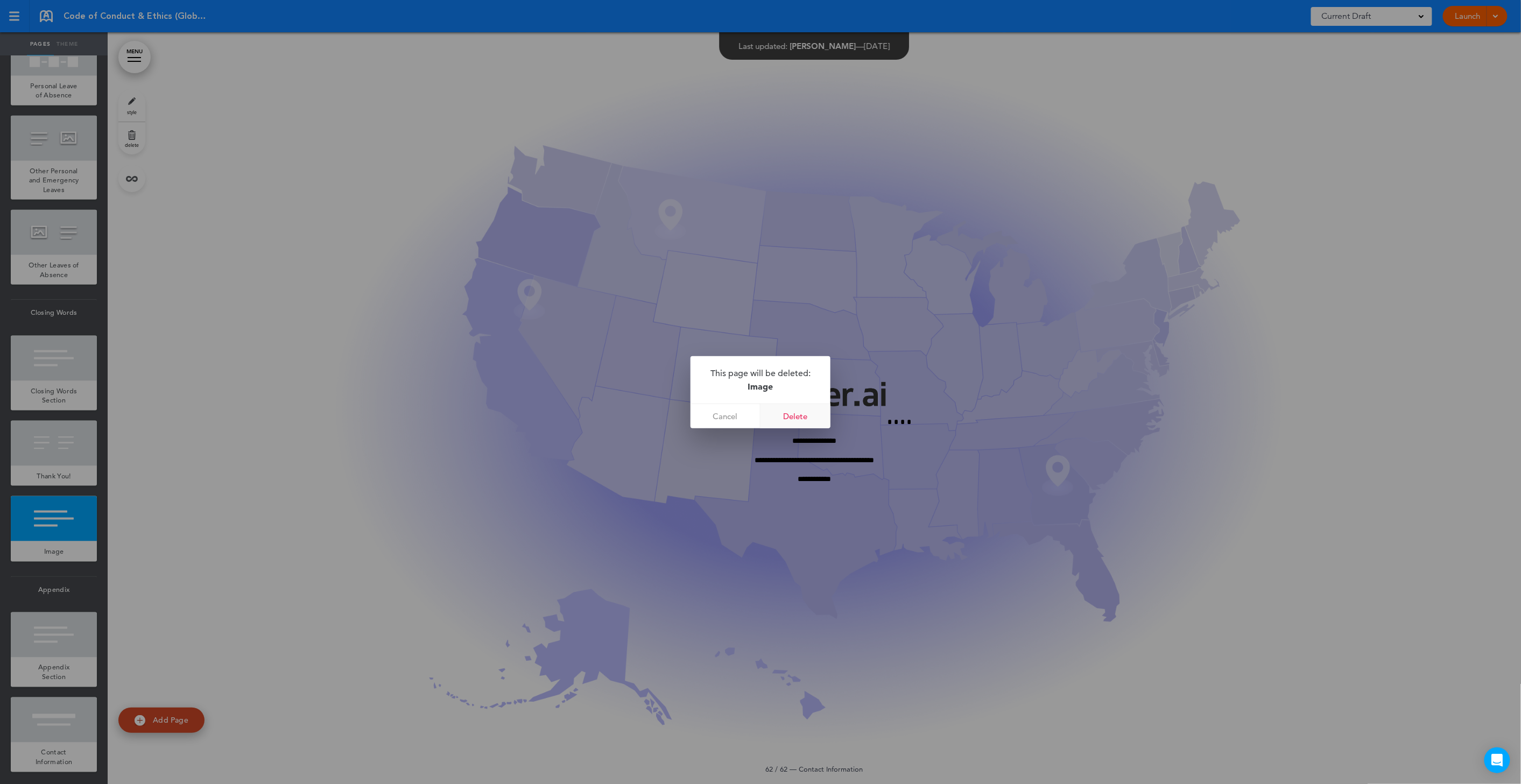
click at [804, 419] on link "Delete" at bounding box center [796, 416] width 70 height 24
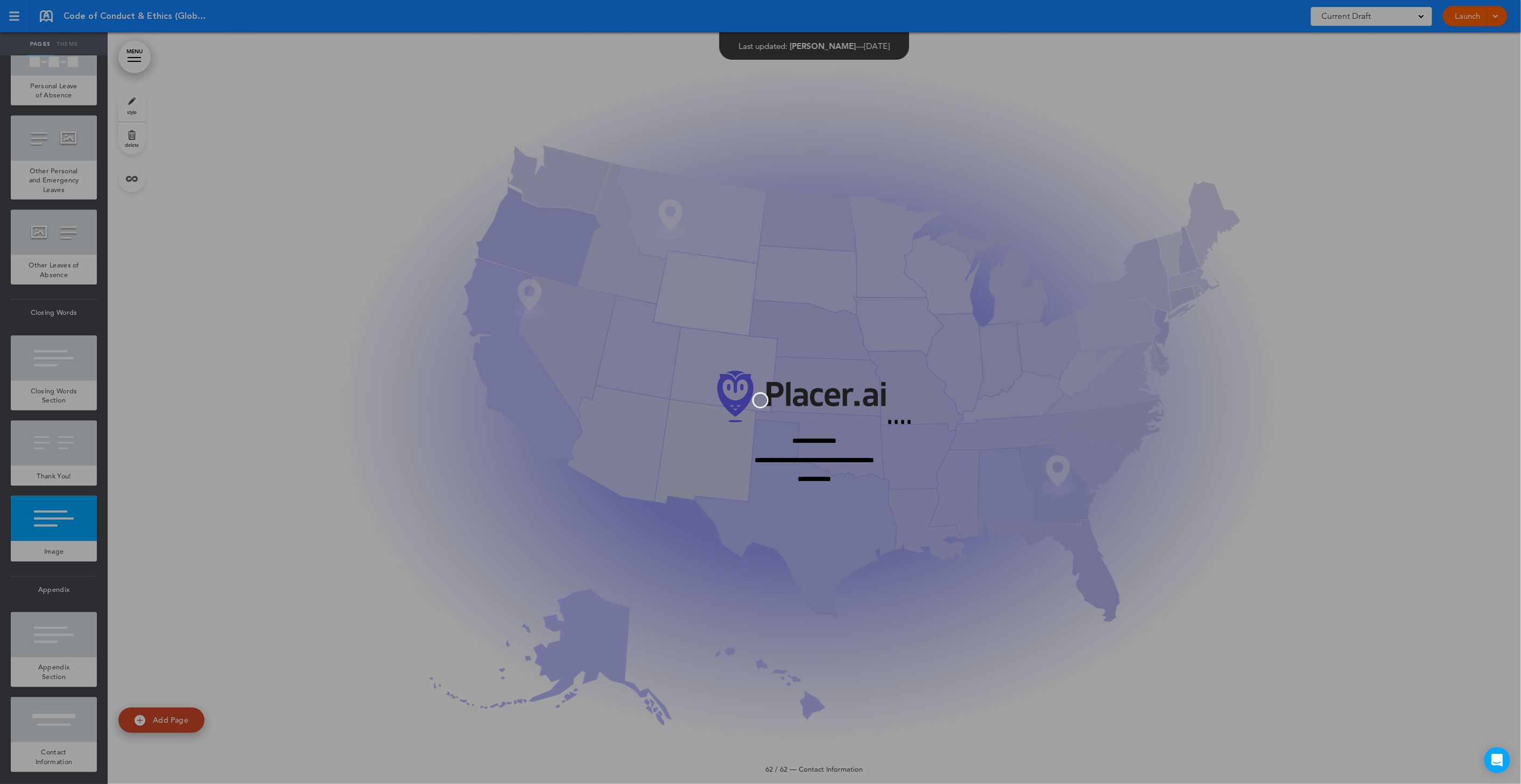
scroll to position [49028, 0]
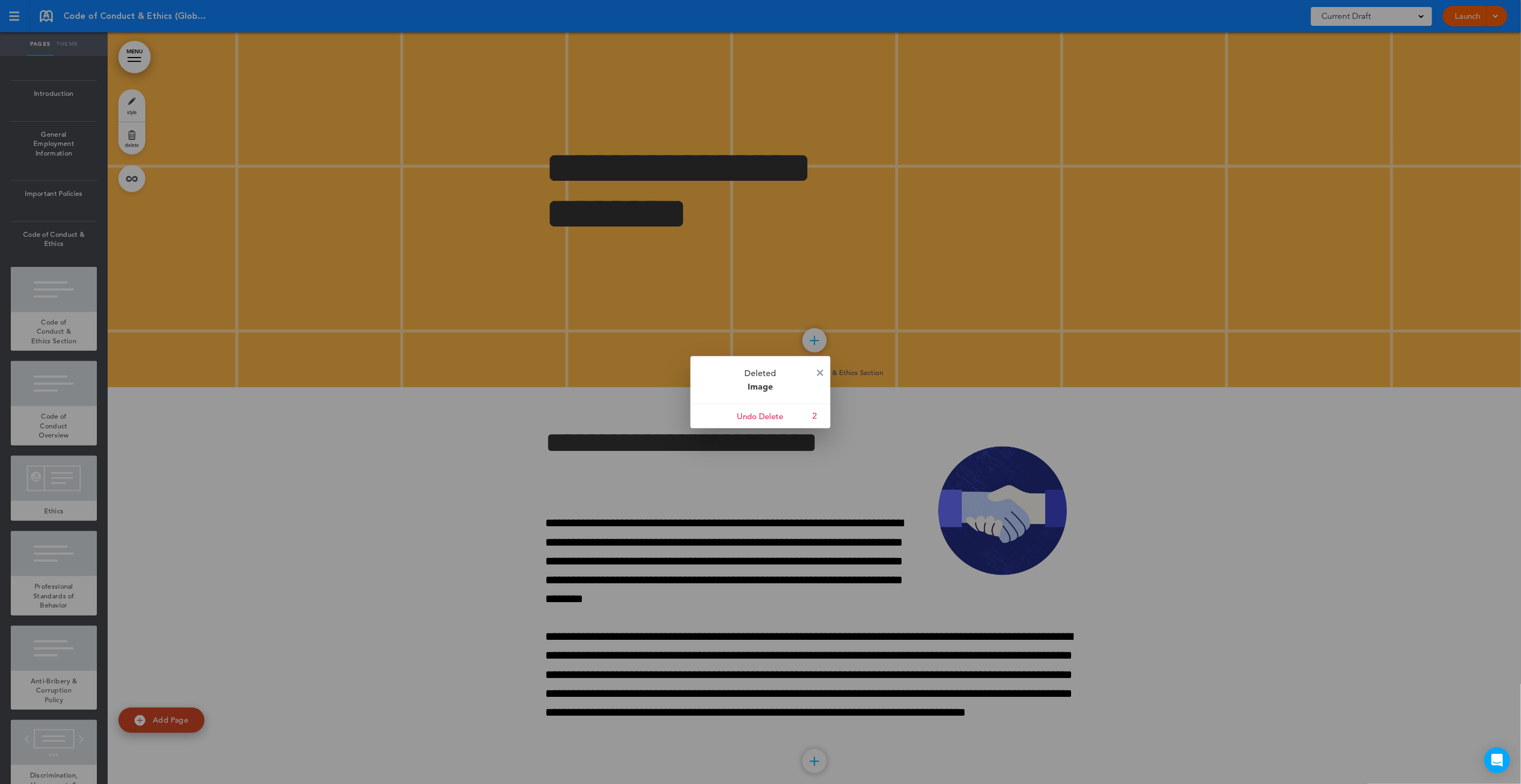
scroll to position [49028, 0]
